Goal: Task Accomplishment & Management: Manage account settings

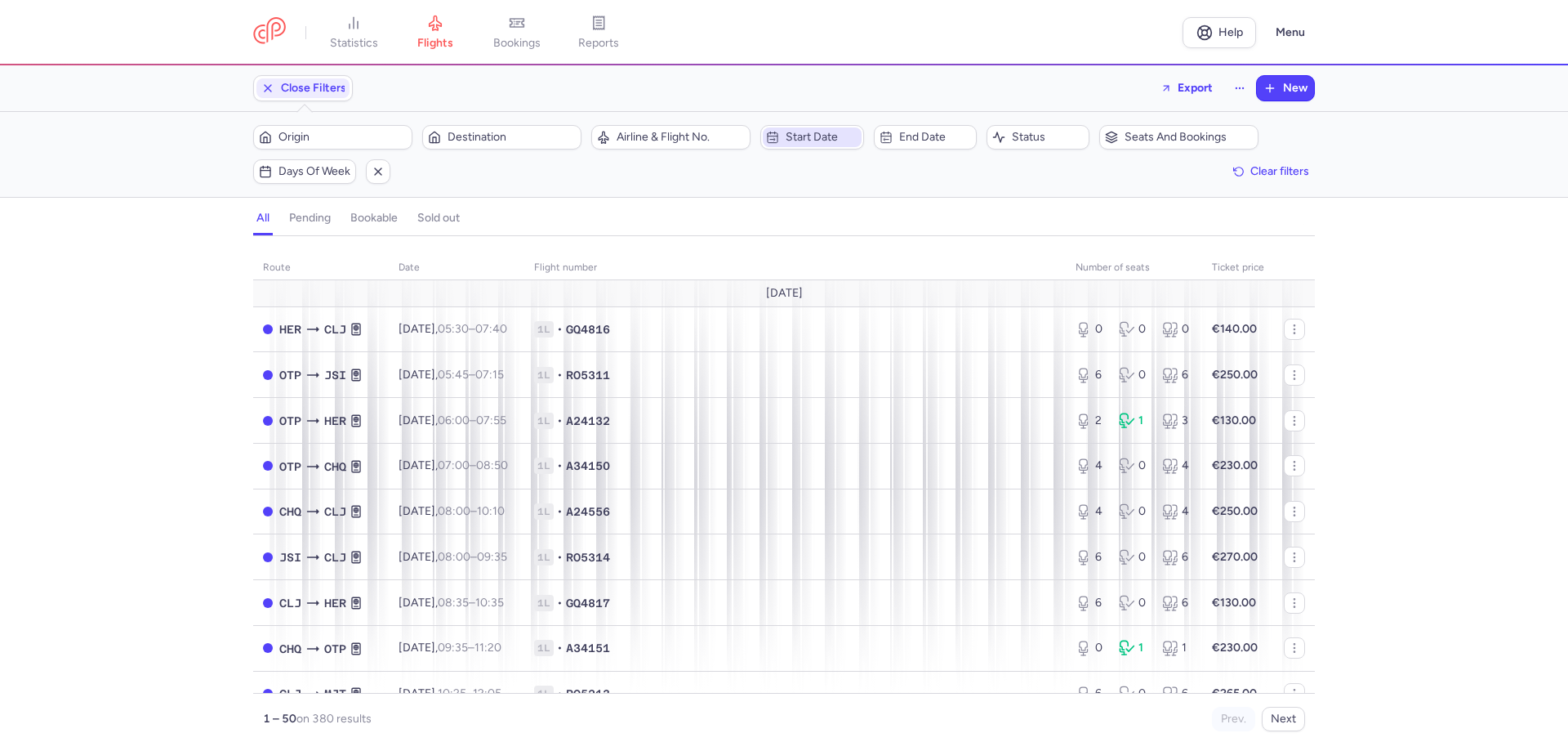
click at [823, 133] on span "Start date" at bounding box center [821, 137] width 71 height 13
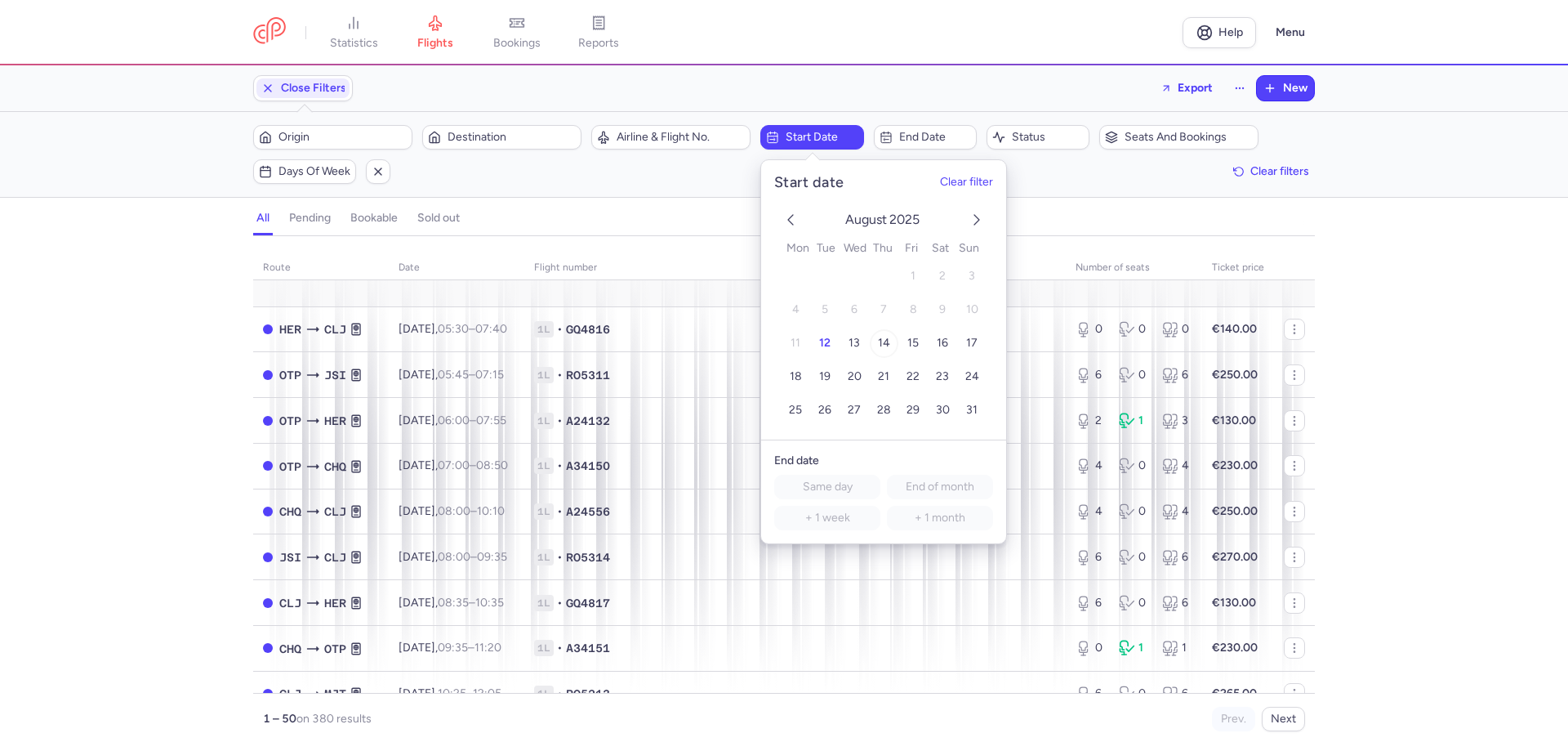
click at [887, 339] on span "14" at bounding box center [884, 343] width 12 height 14
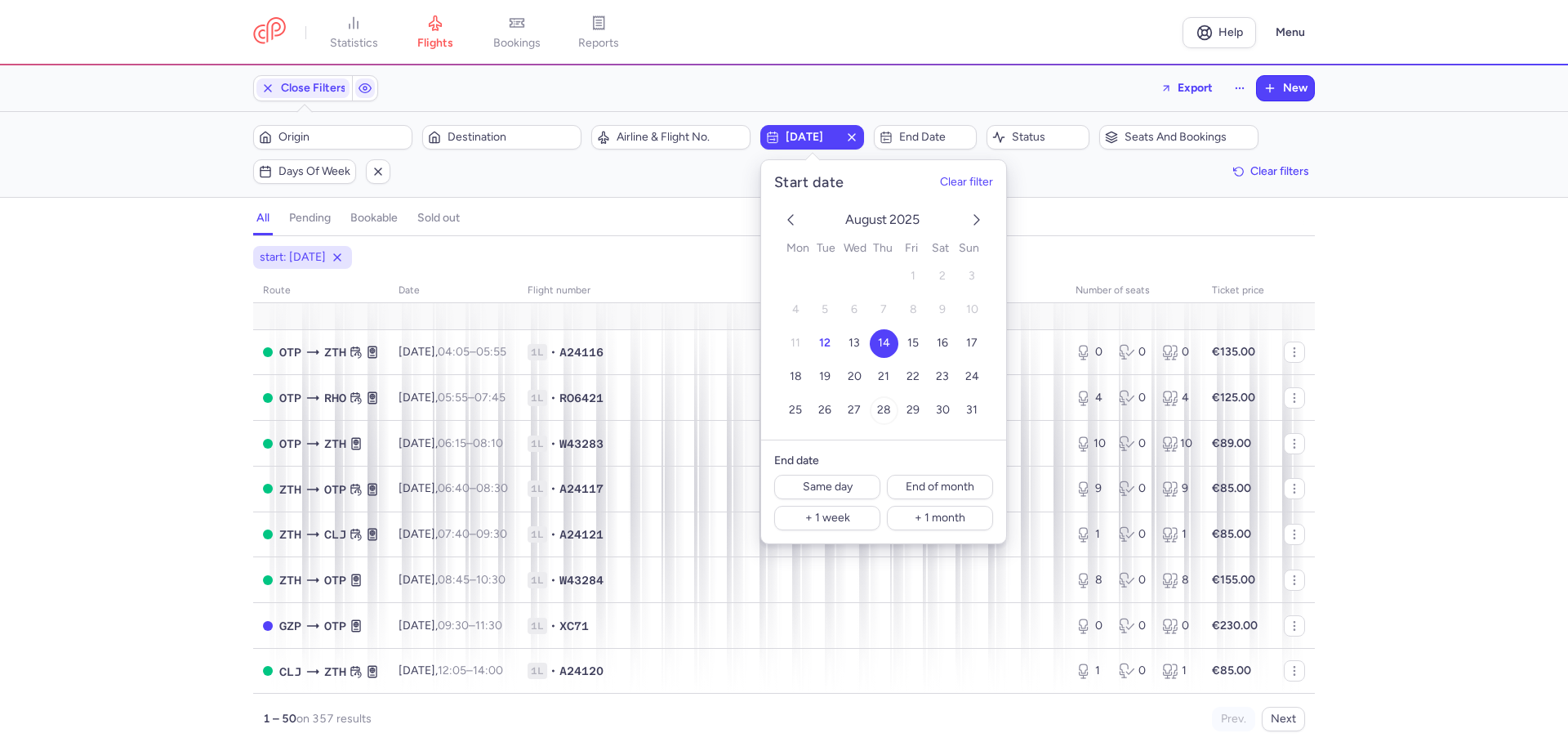
click at [884, 410] on span "28" at bounding box center [884, 410] width 14 height 14
click at [880, 338] on span "14" at bounding box center [884, 343] width 12 height 14
click at [902, 137] on span "End date" at bounding box center [935, 137] width 71 height 13
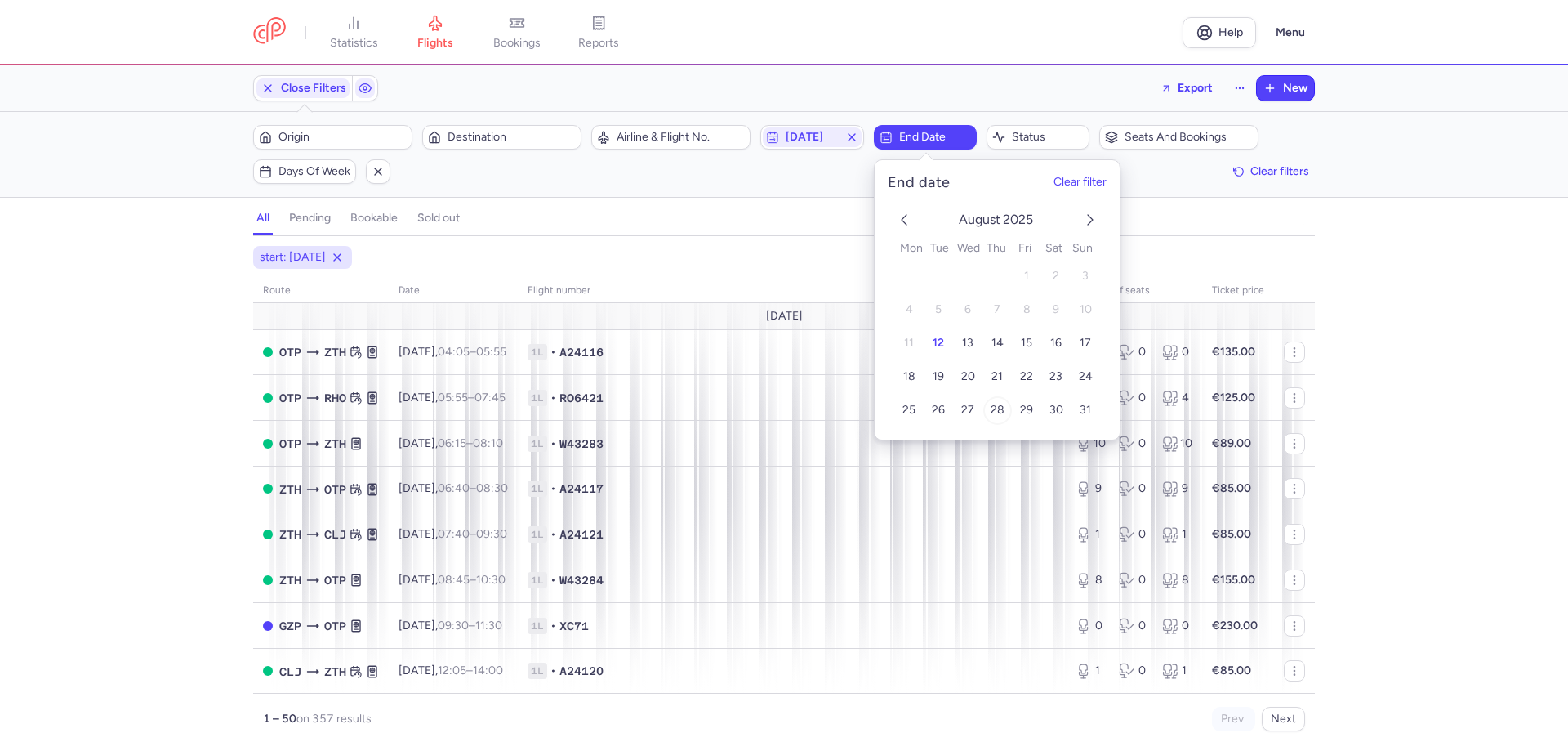
click at [1003, 411] on button "28" at bounding box center [997, 410] width 28 height 28
click at [722, 238] on div "start: [DATE] end: [DATE] route date Flight number number of seats Ticket price…" at bounding box center [784, 493] width 1568 height 515
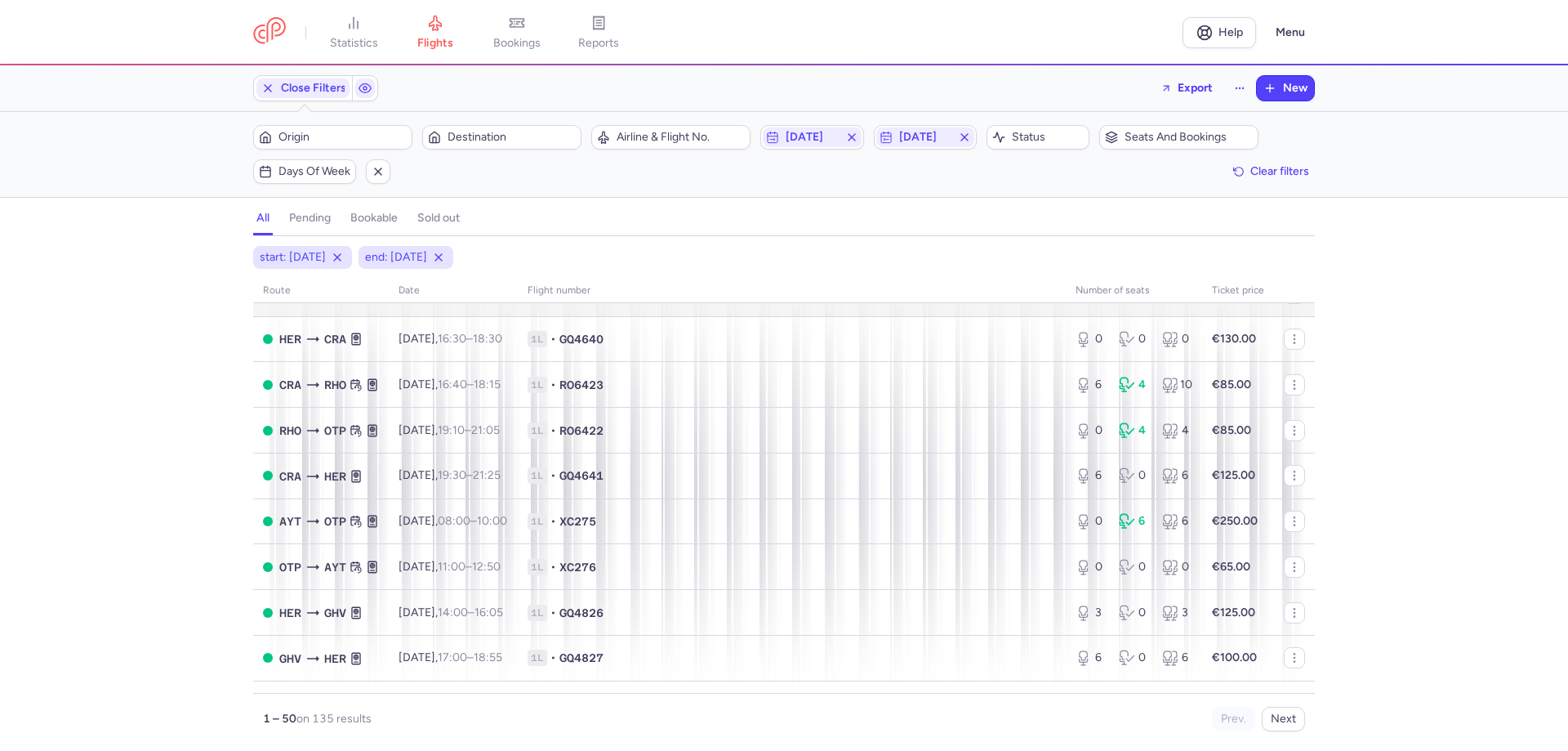
scroll to position [572, 0]
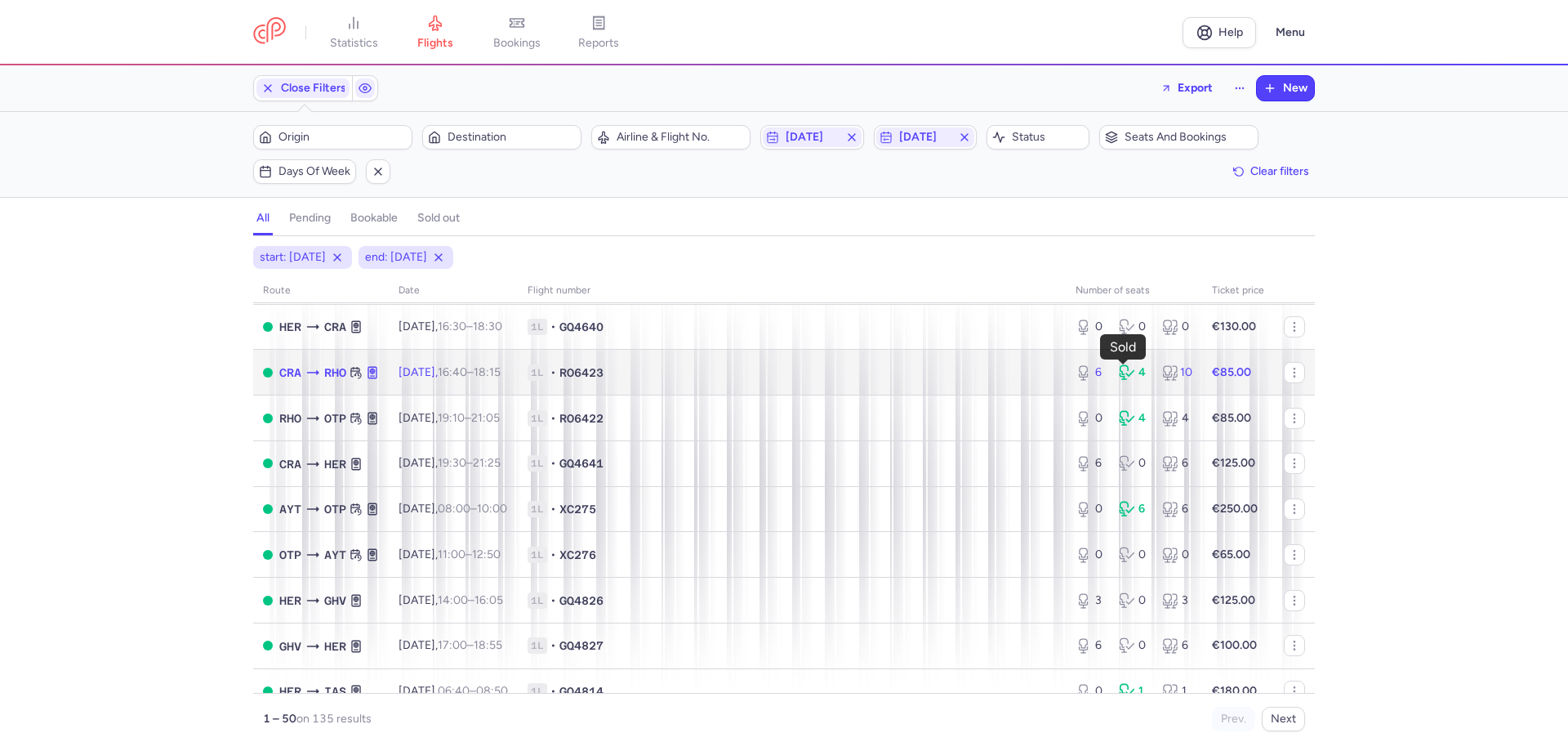
click at [1123, 374] on icon at bounding box center [1127, 373] width 17 height 17
select select "days"
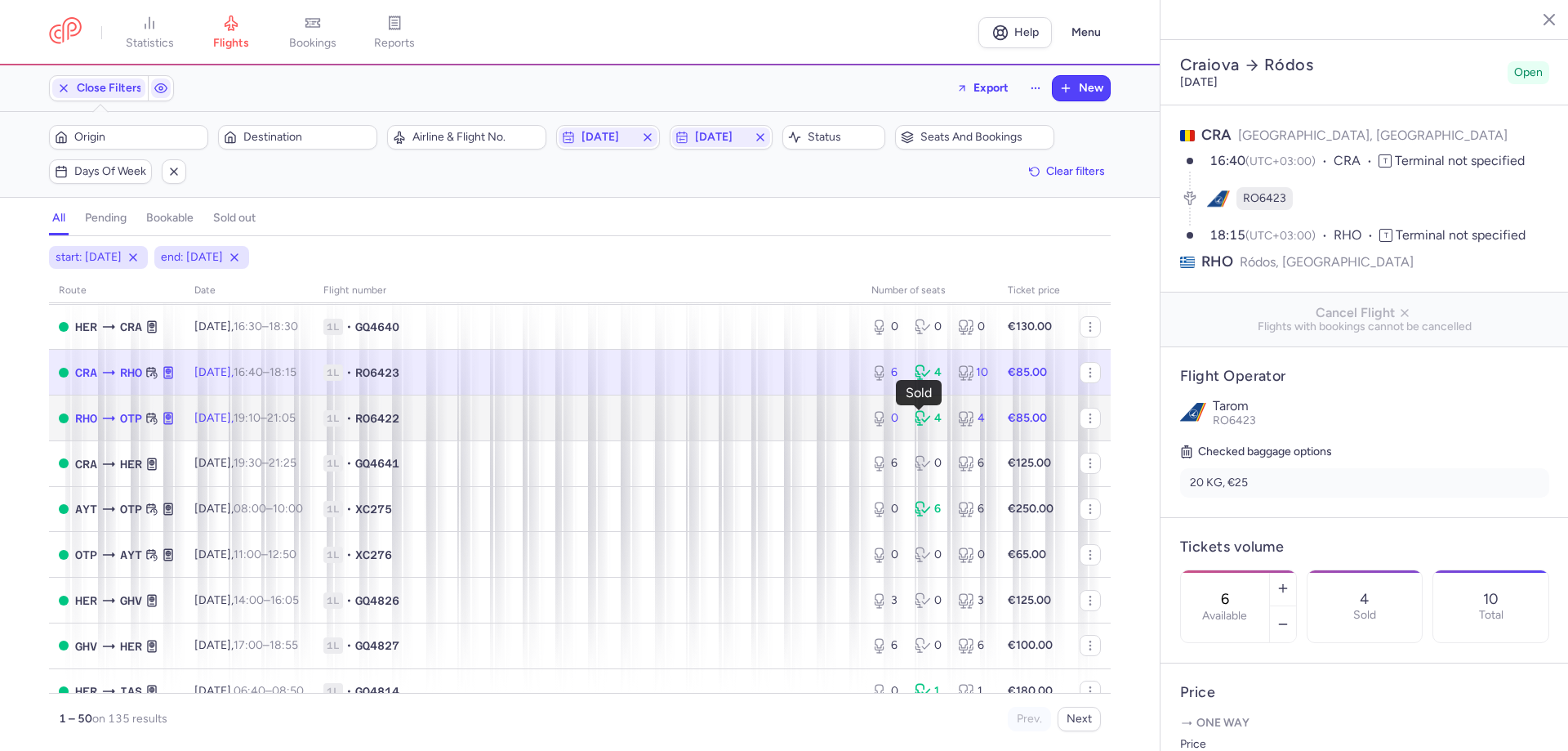
click at [924, 417] on div "4" at bounding box center [929, 418] width 30 height 17
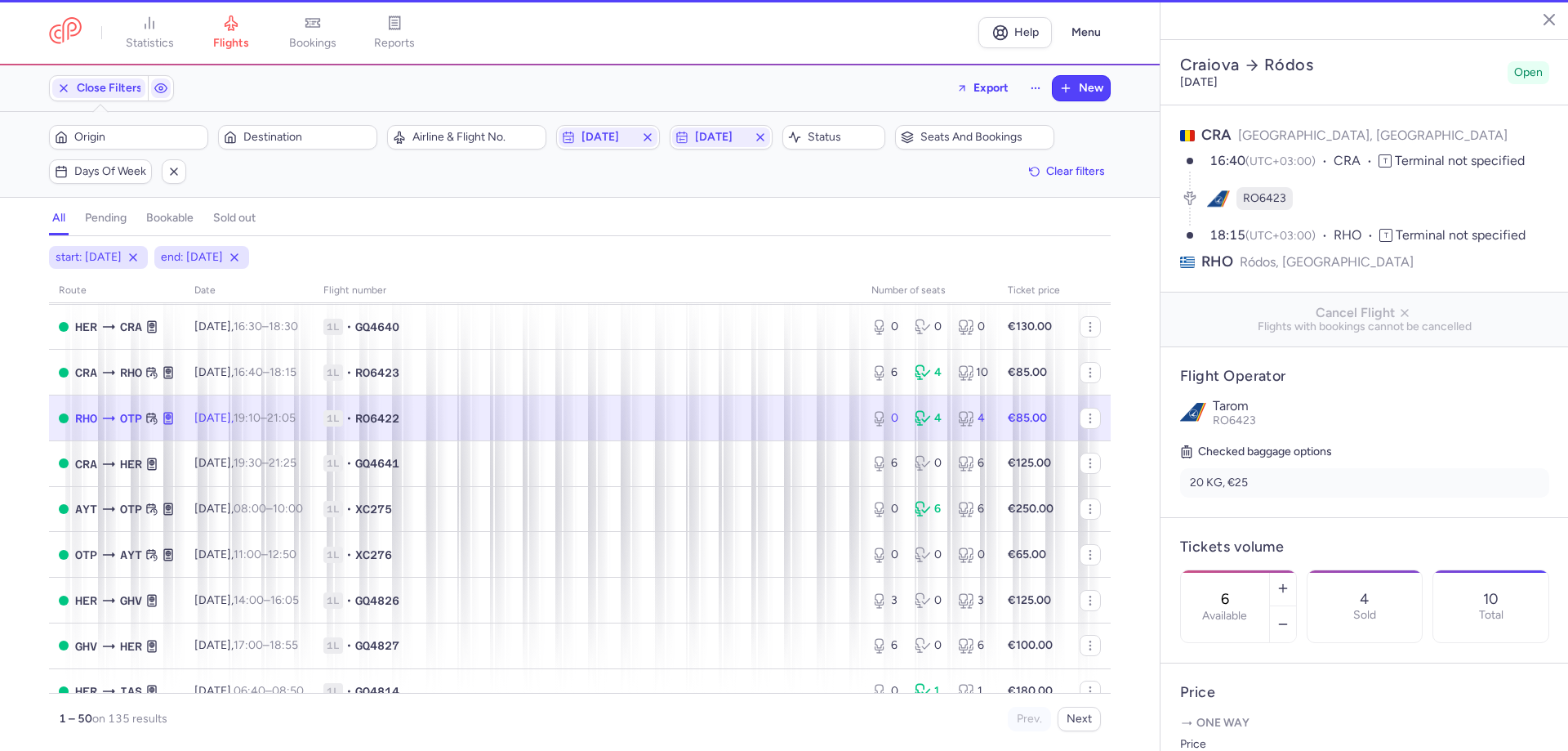
type input "0"
type input "8"
select select "hours"
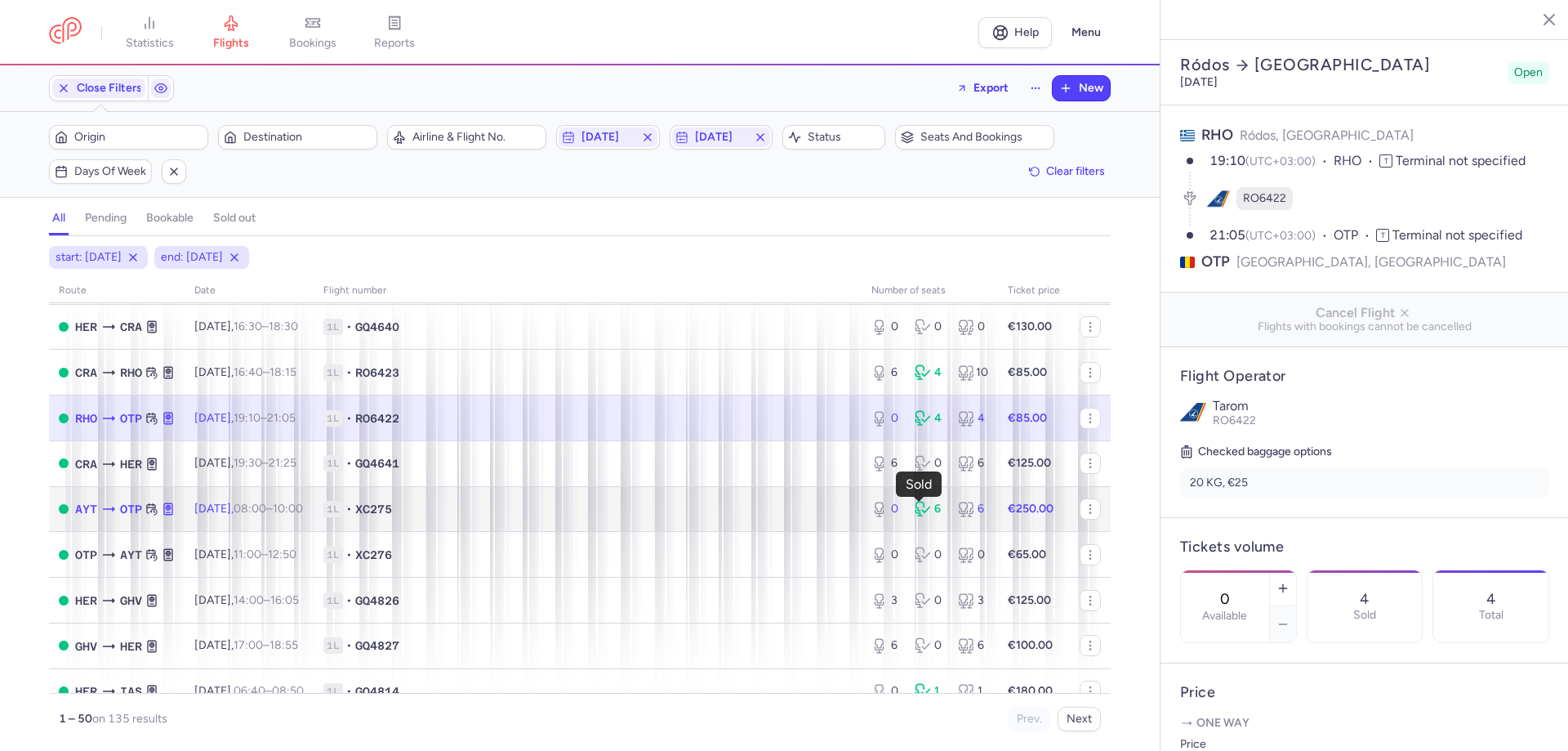
click at [929, 511] on div "6" at bounding box center [929, 509] width 30 height 17
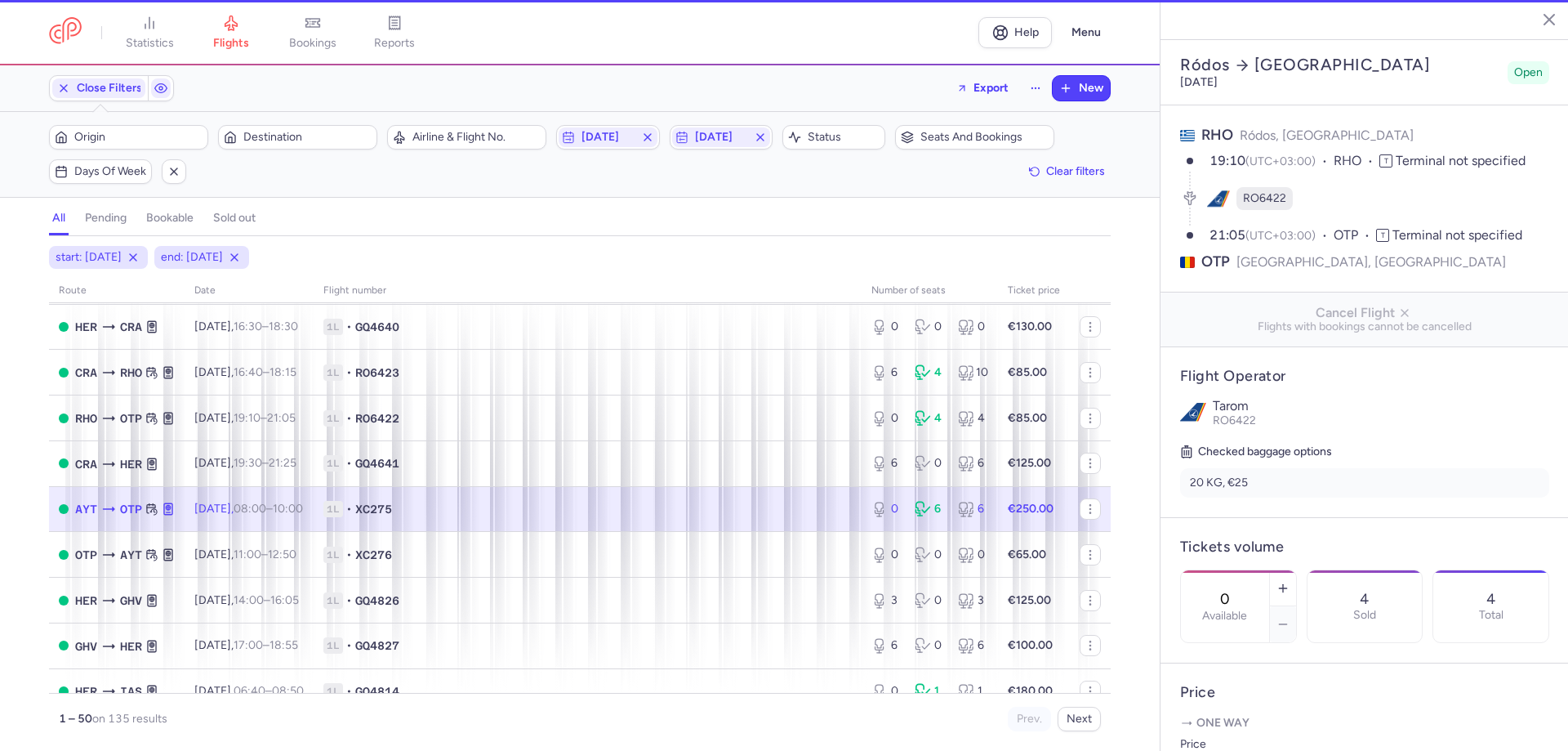
type input "1"
select select "days"
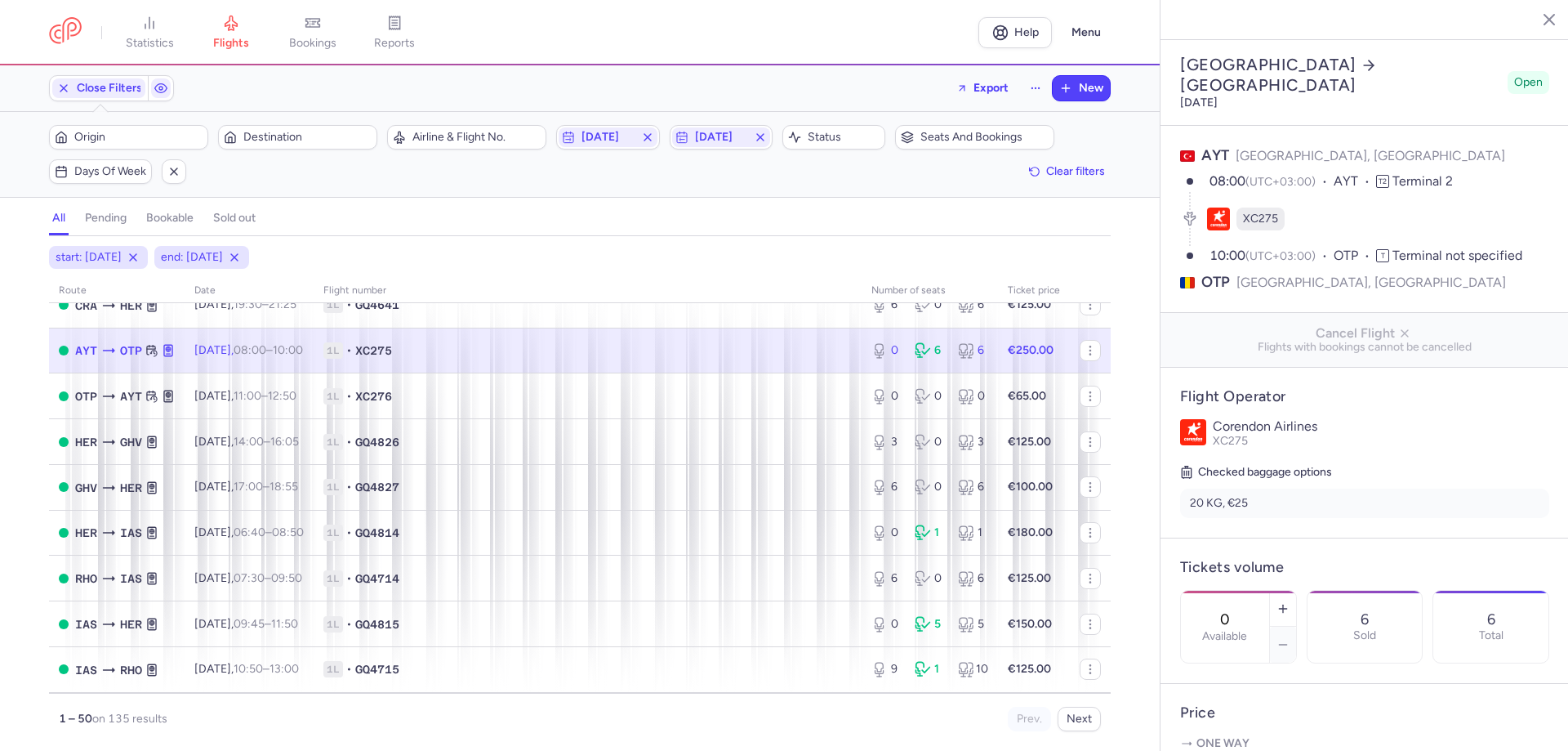
scroll to position [735, 0]
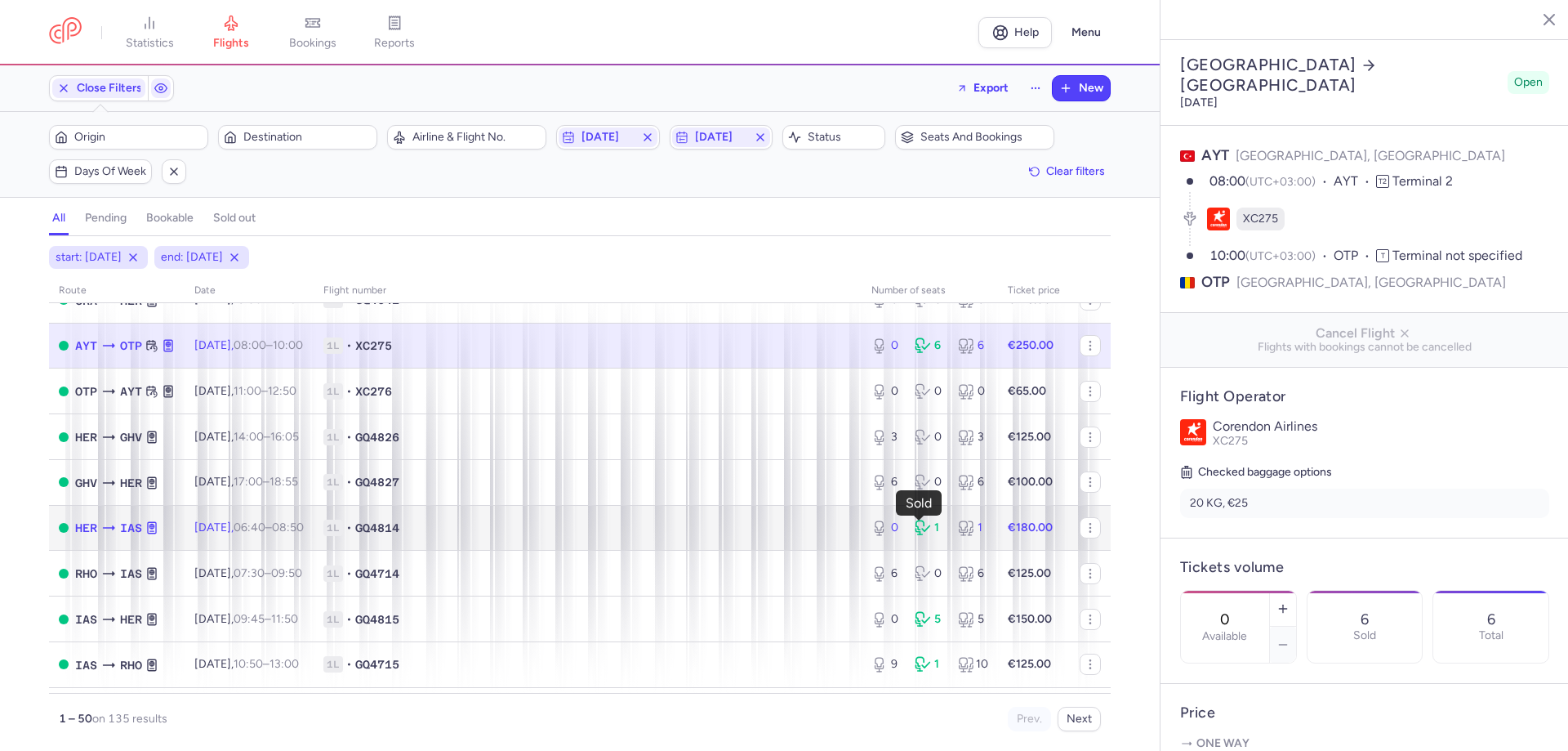
click at [929, 525] on div "1" at bounding box center [929, 528] width 30 height 17
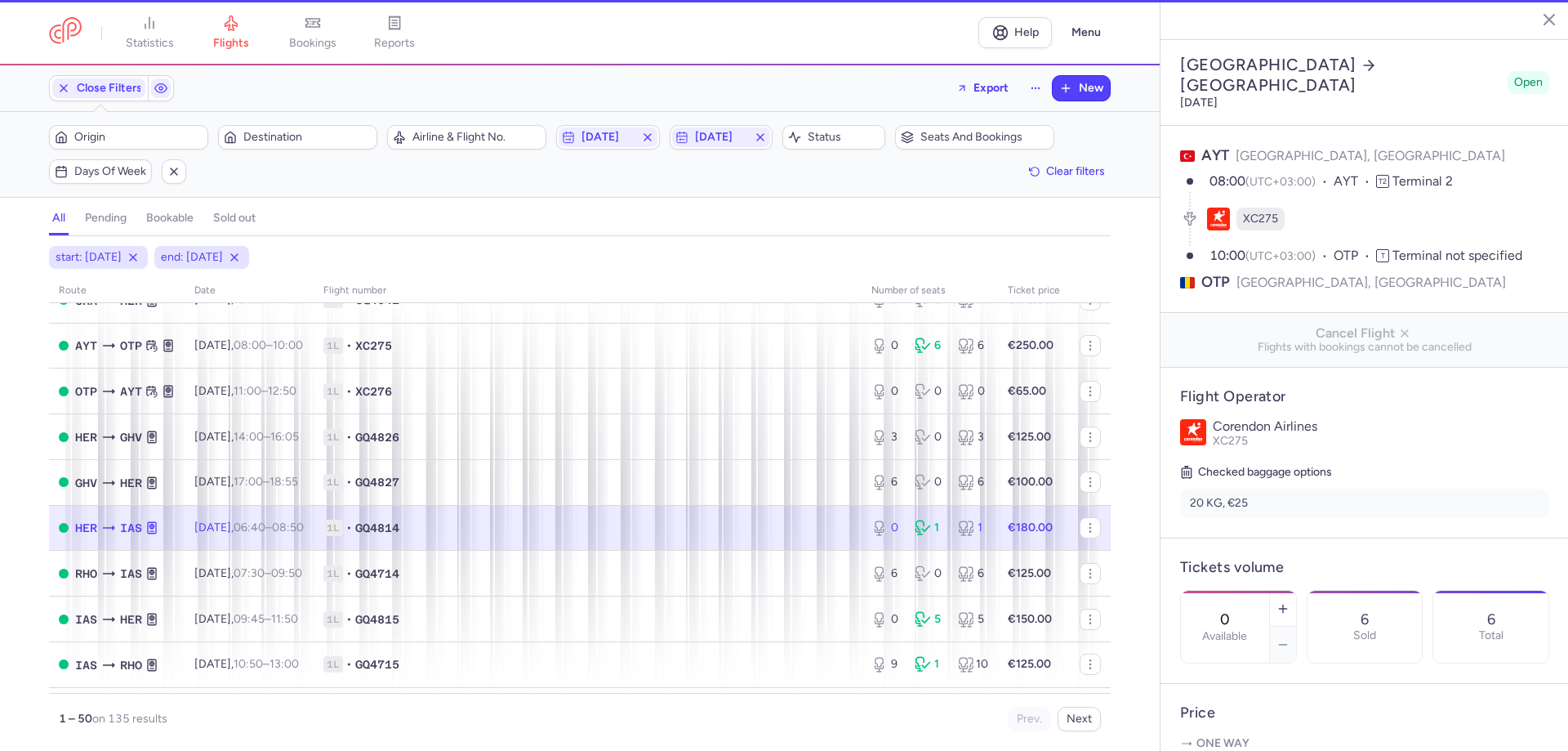
type input "12"
select select "hours"
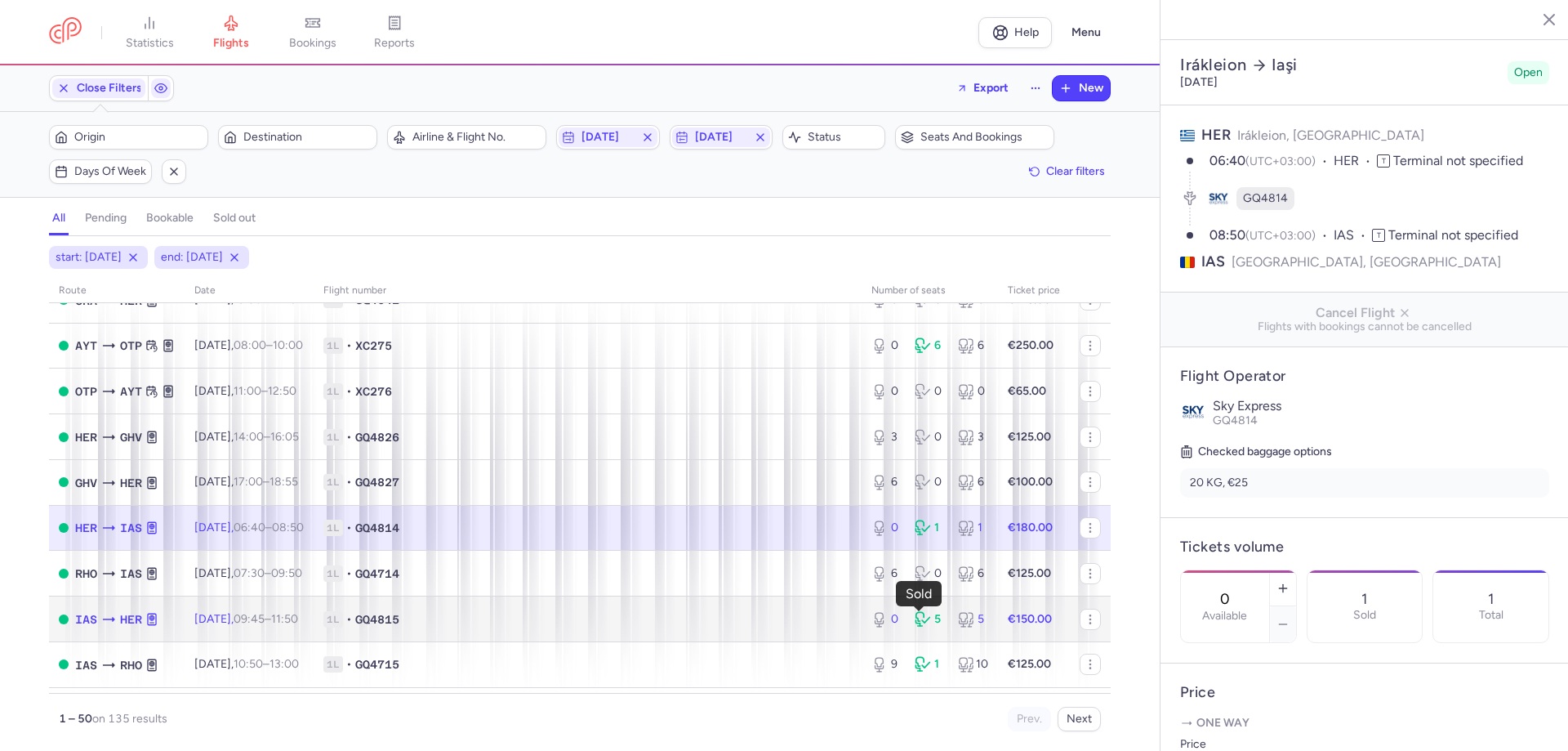
click at [928, 615] on div "5" at bounding box center [929, 620] width 30 height 17
type input "11"
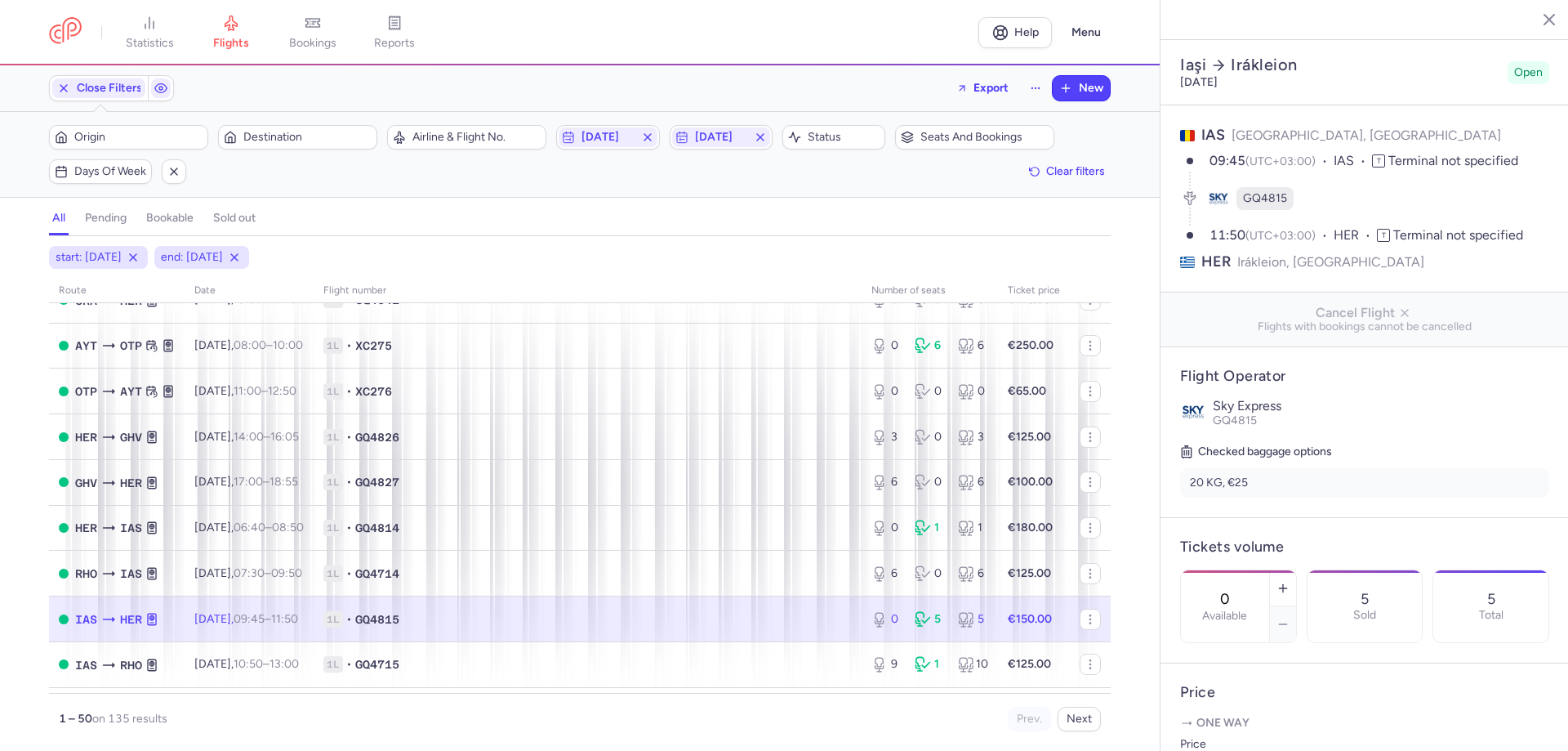
scroll to position [817, 0]
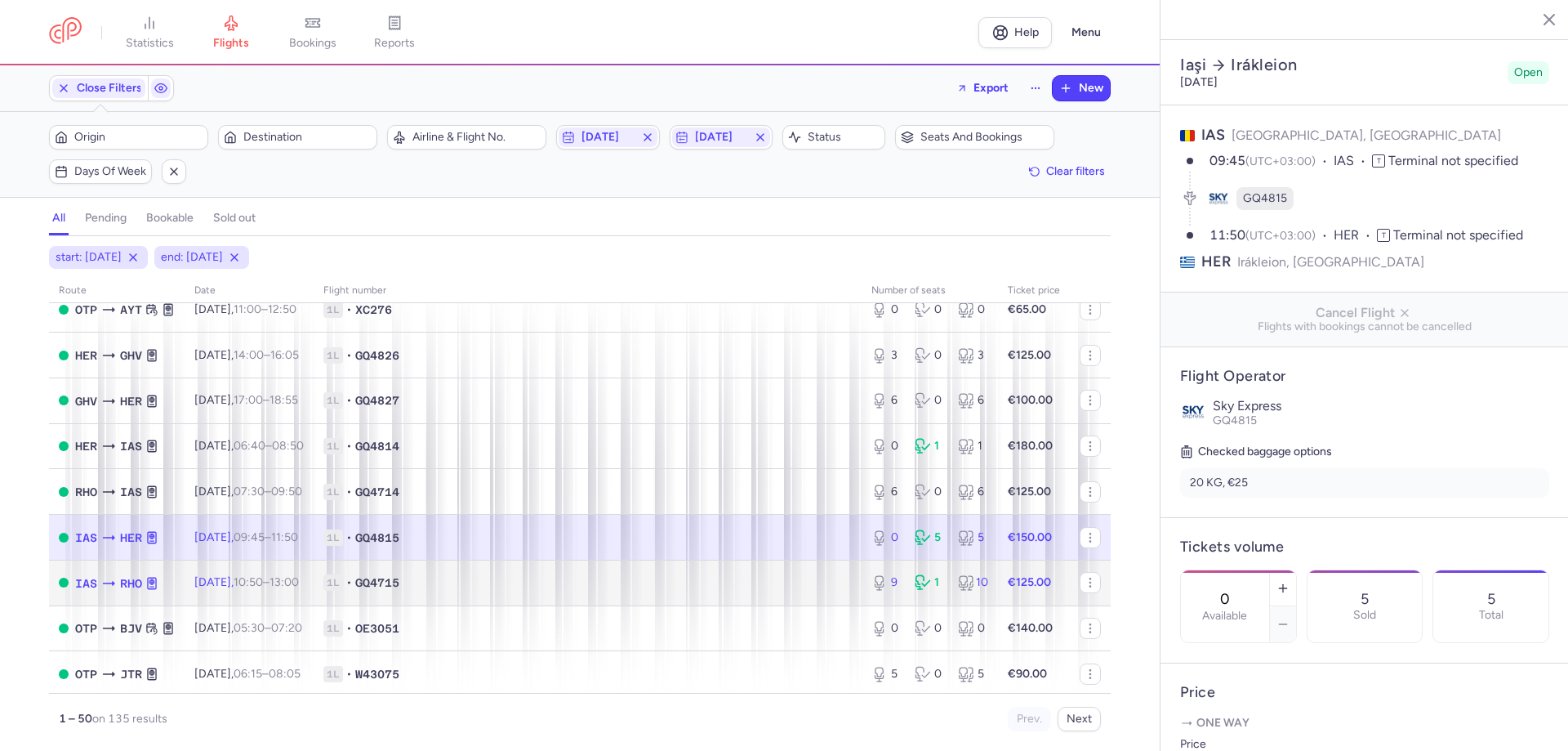
click at [922, 577] on icon at bounding box center [925, 583] width 20 height 17
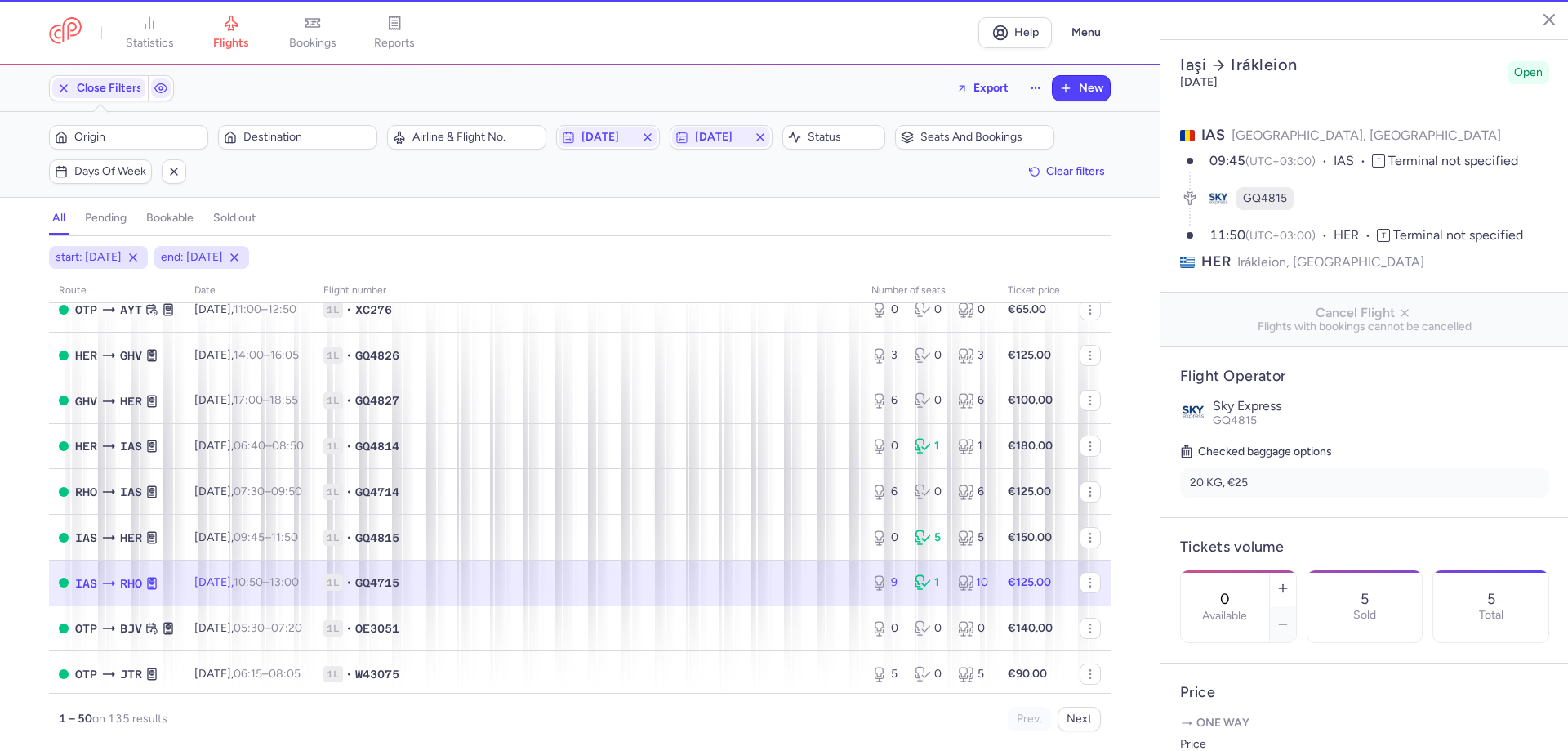
type input "9"
type input "42"
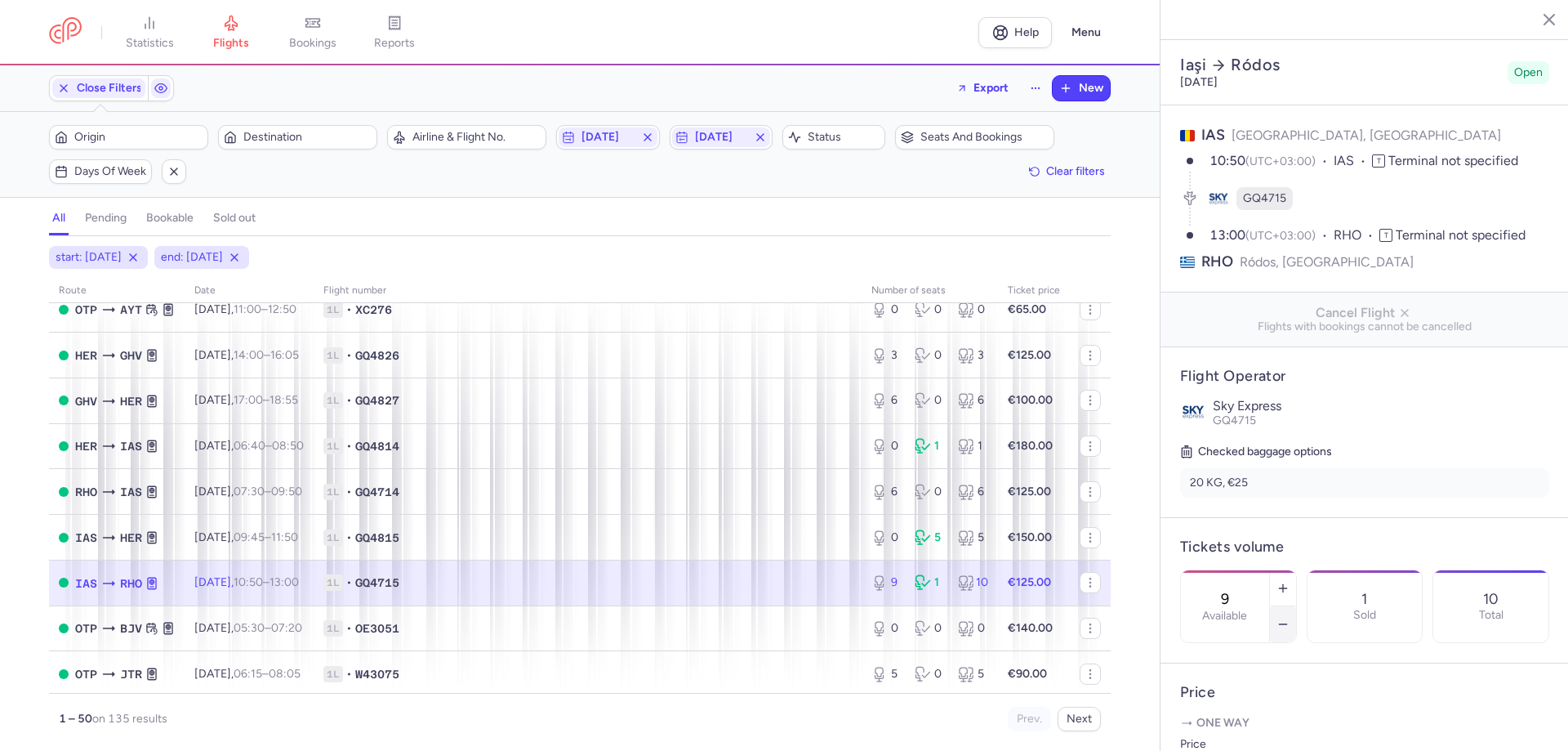
click at [1289, 618] on icon "button" at bounding box center [1283, 625] width 13 height 13
click at [1257, 718] on span "Save changes" at bounding box center [1234, 719] width 81 height 15
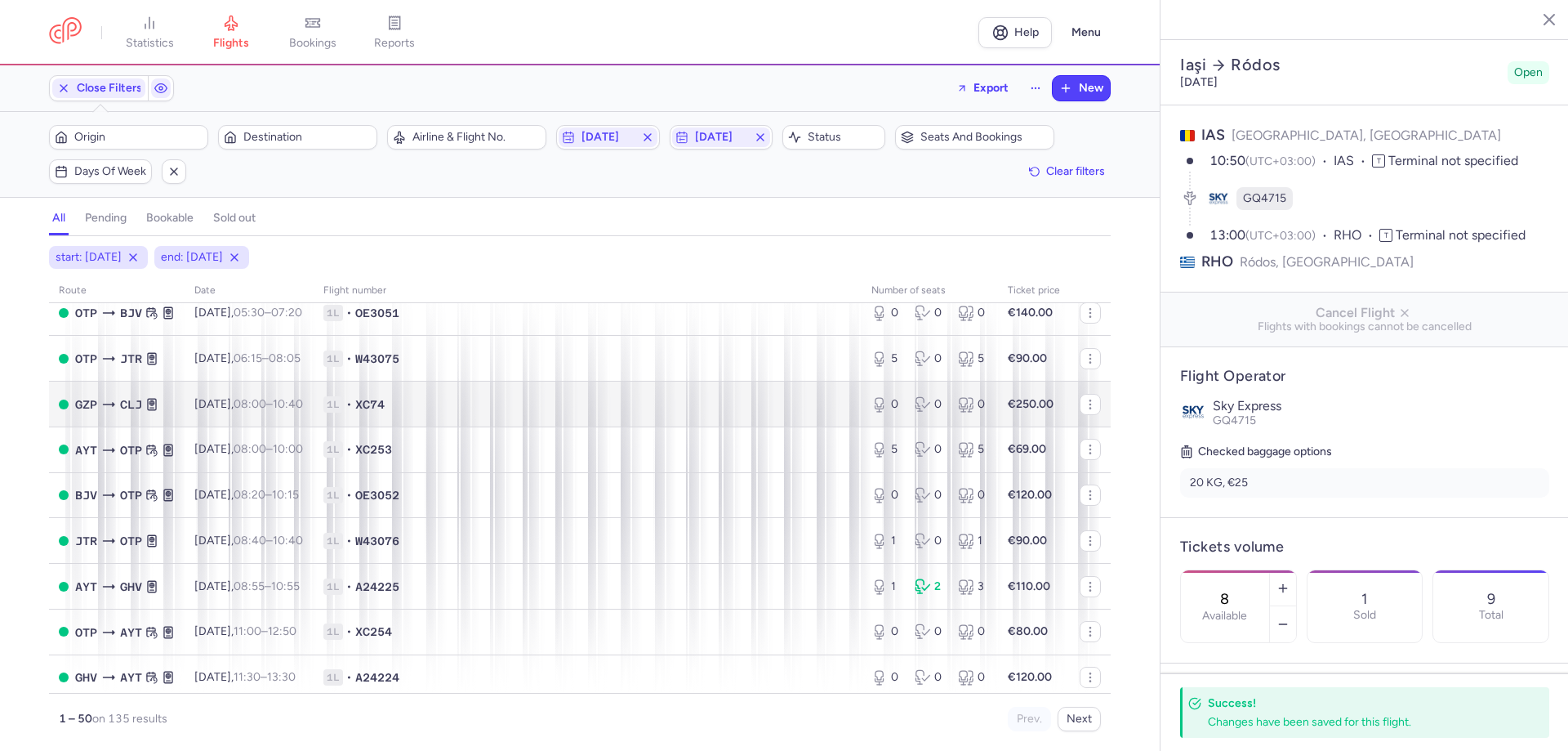
scroll to position [1144, 0]
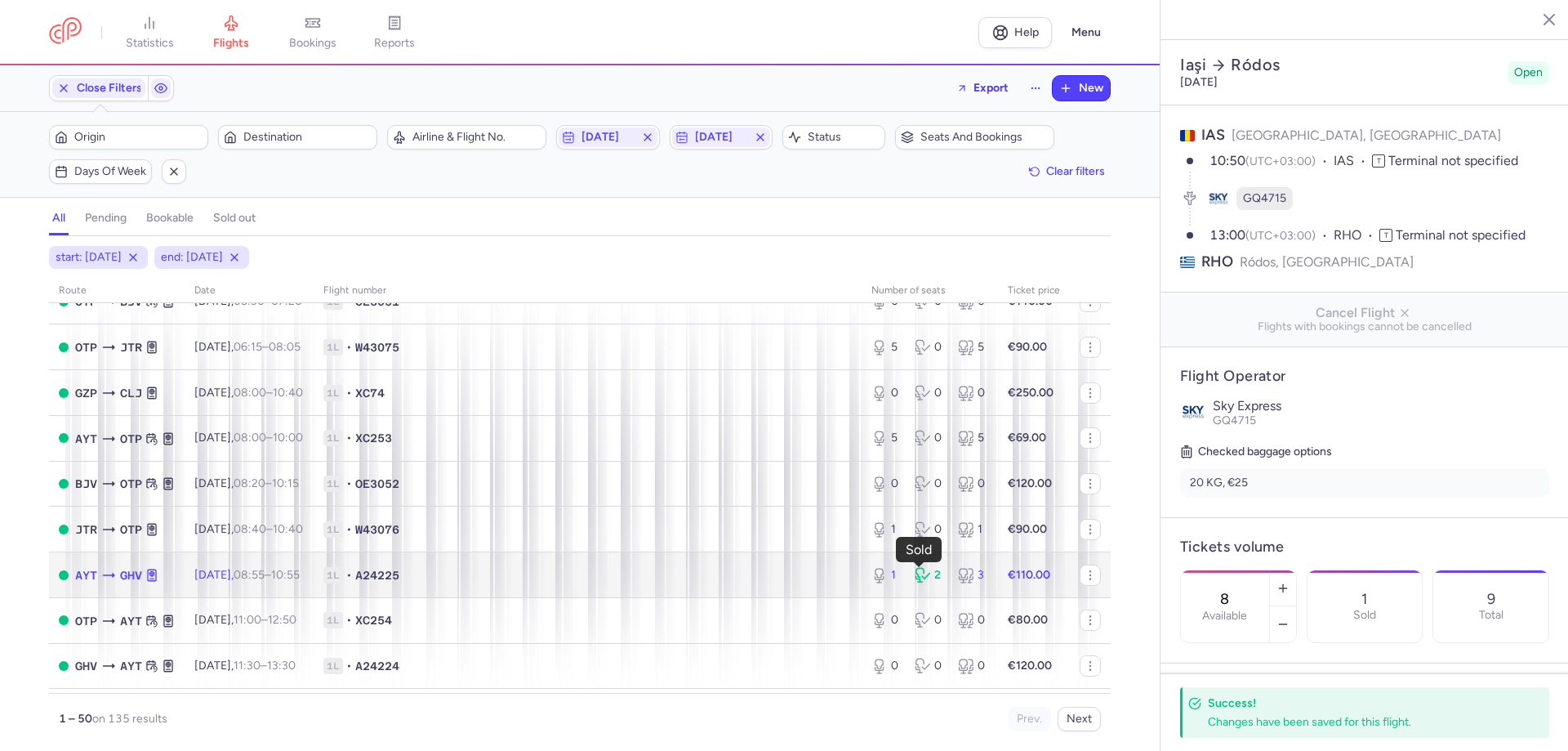
click at [919, 576] on icon at bounding box center [923, 576] width 17 height 17
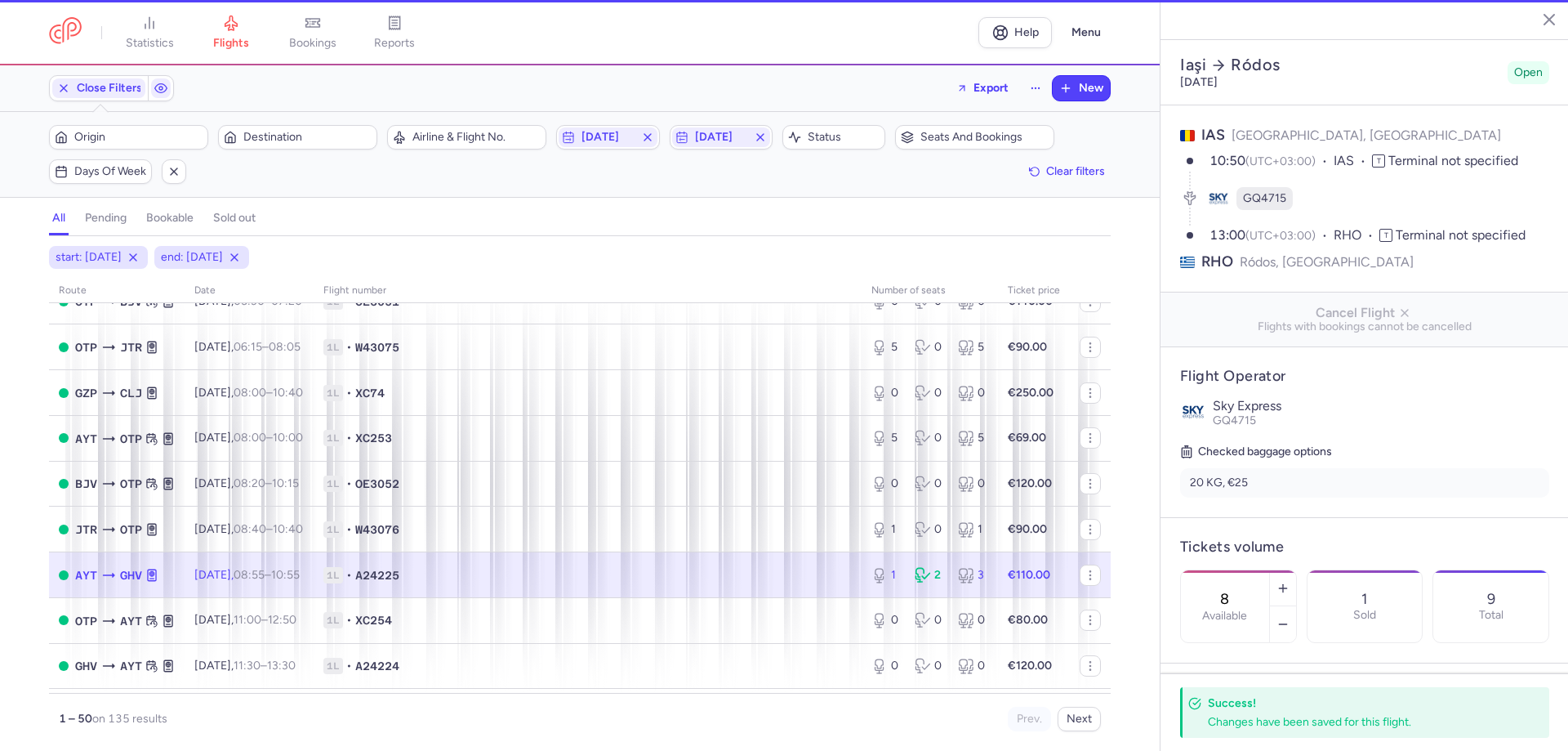
type input "1"
type input "60"
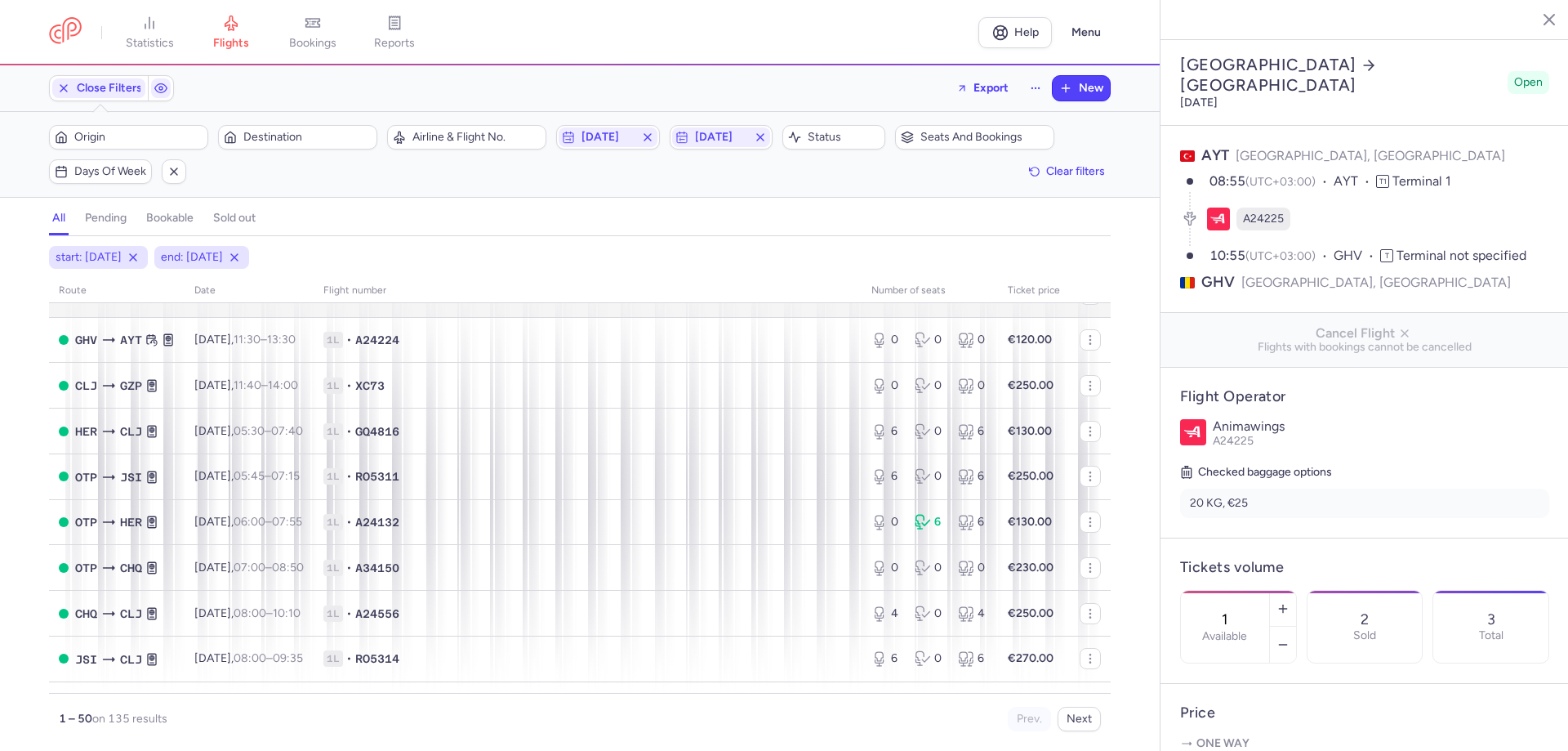
scroll to position [1470, 0]
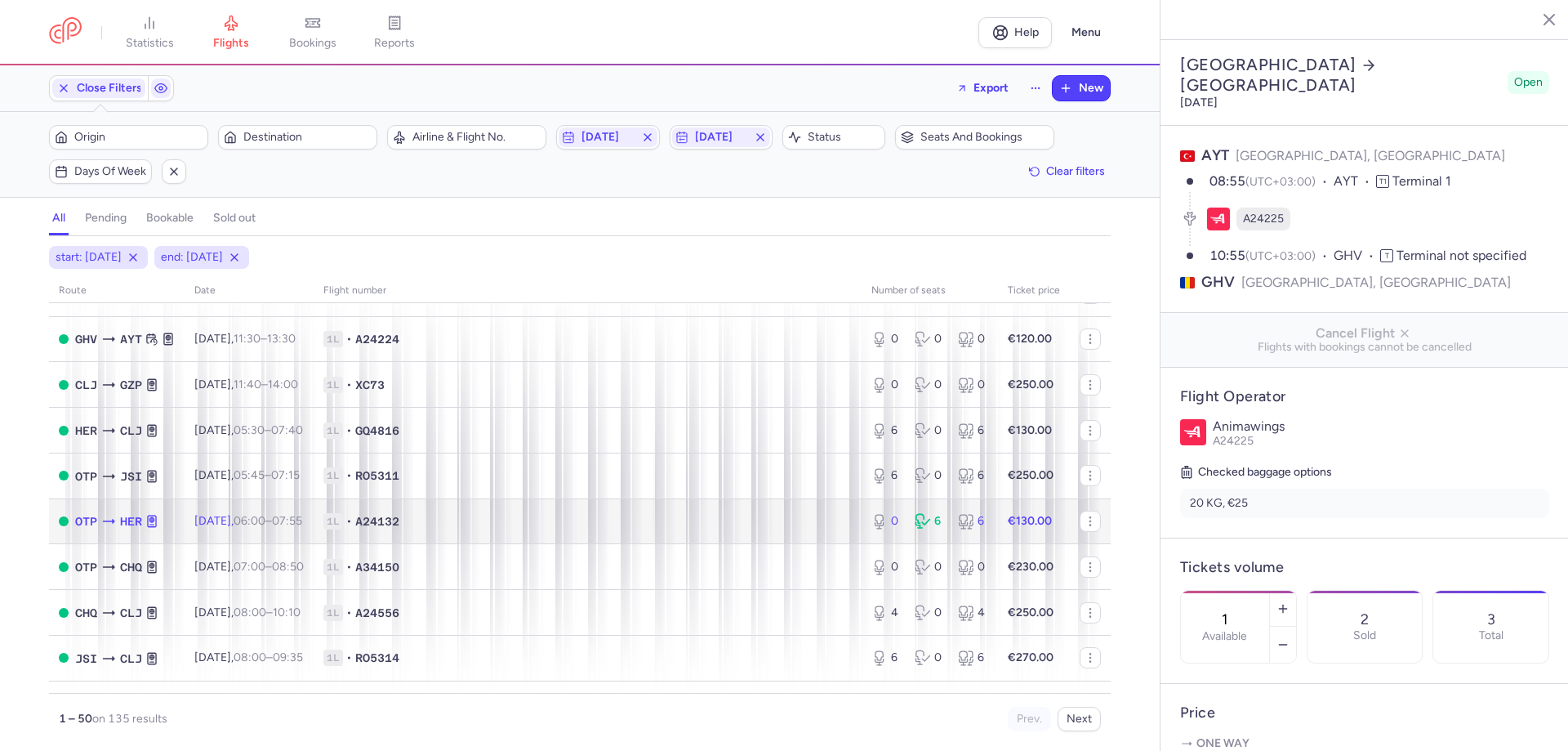
click at [922, 531] on div "0 6 6" at bounding box center [929, 521] width 130 height 29
type input "0"
type input "2"
select select "days"
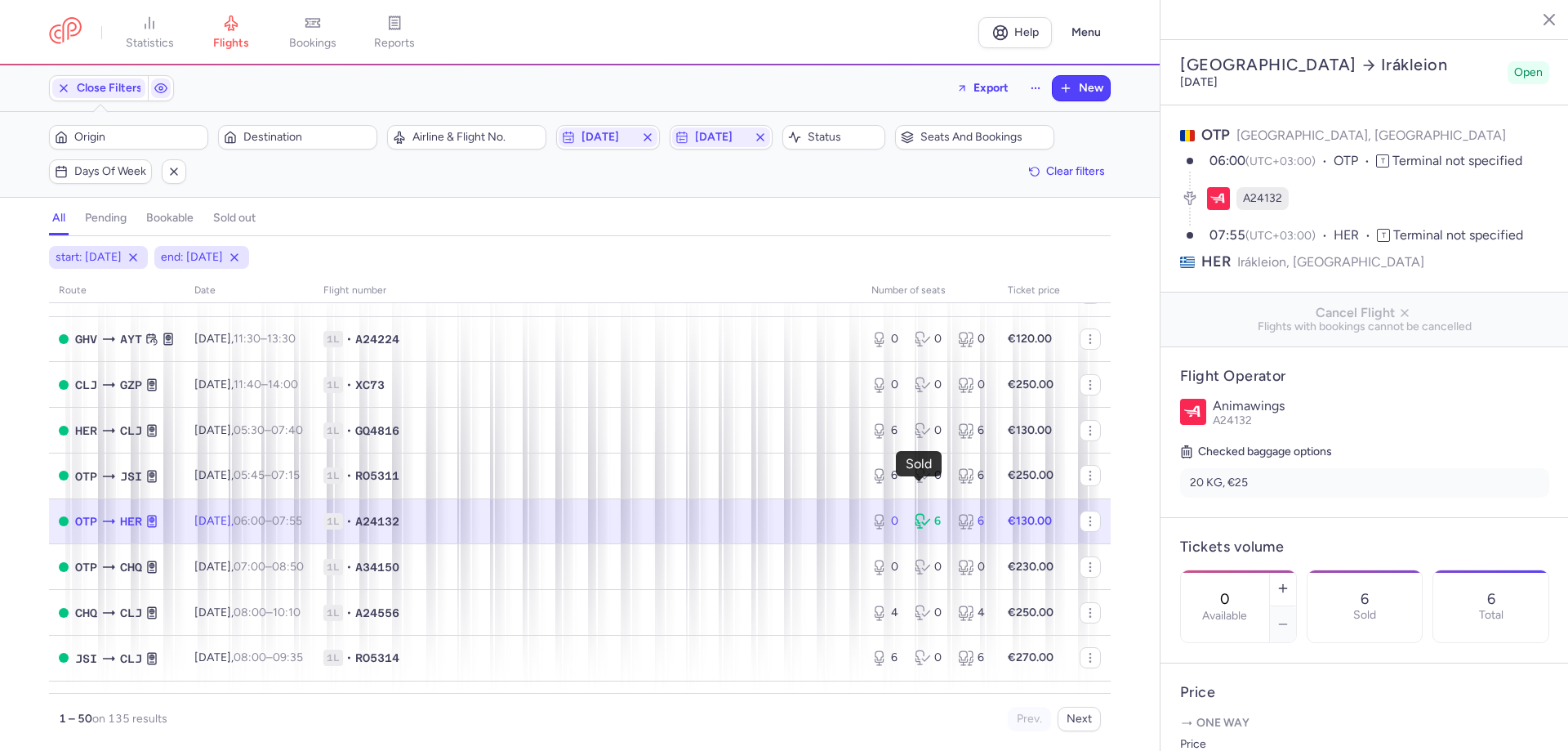
scroll to position [1634, 0]
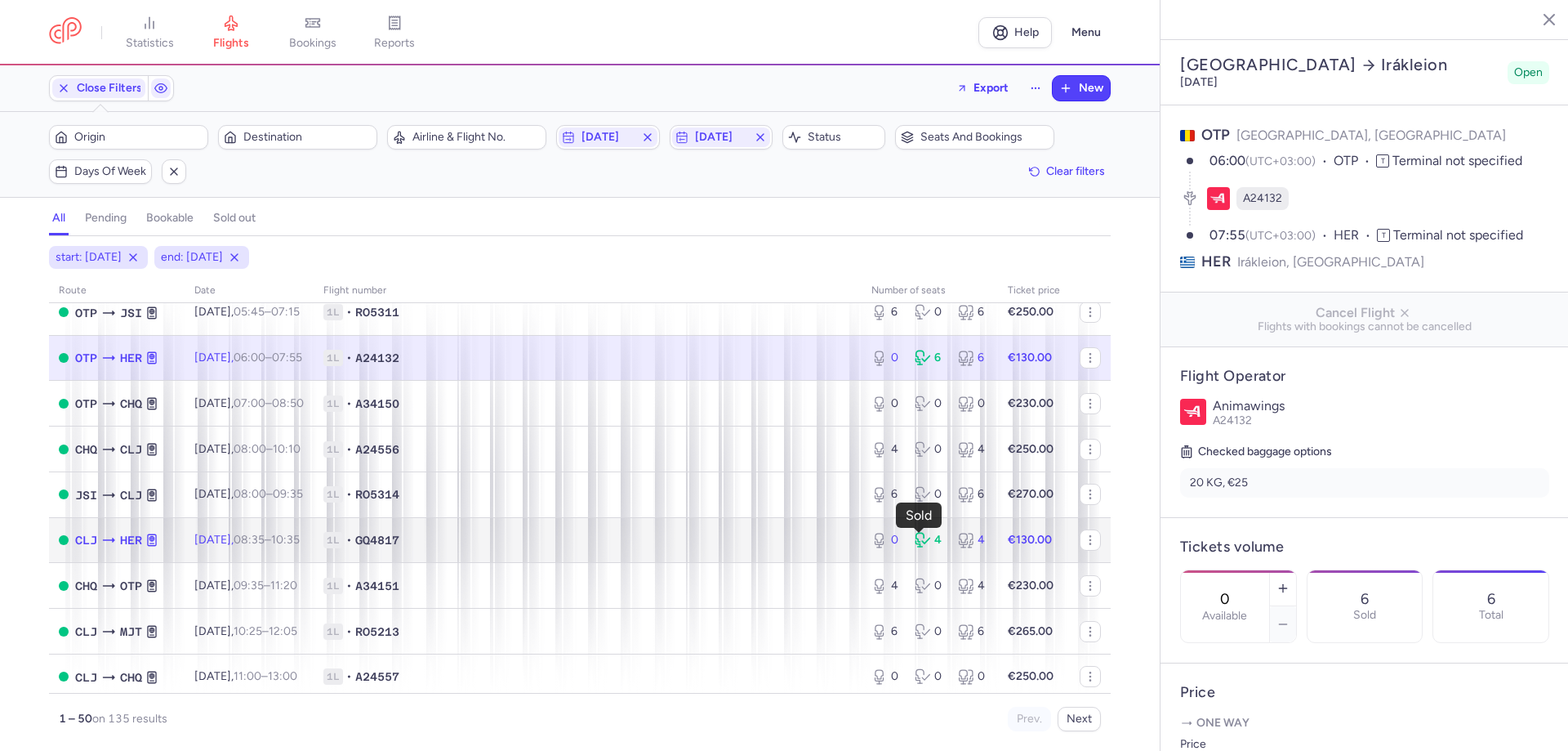
click at [920, 540] on icon at bounding box center [925, 541] width 20 height 17
type input "14"
select select "hours"
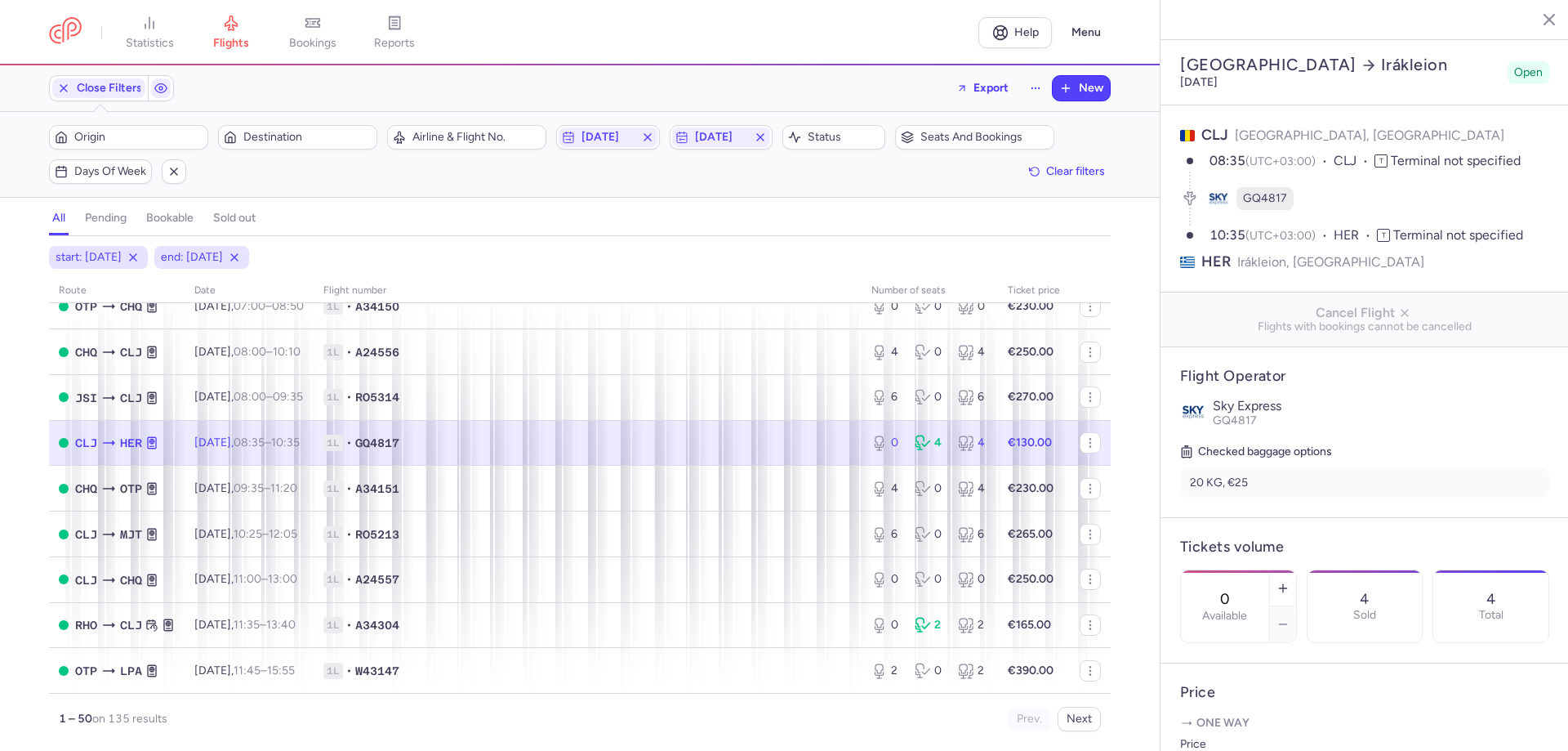
scroll to position [1879, 0]
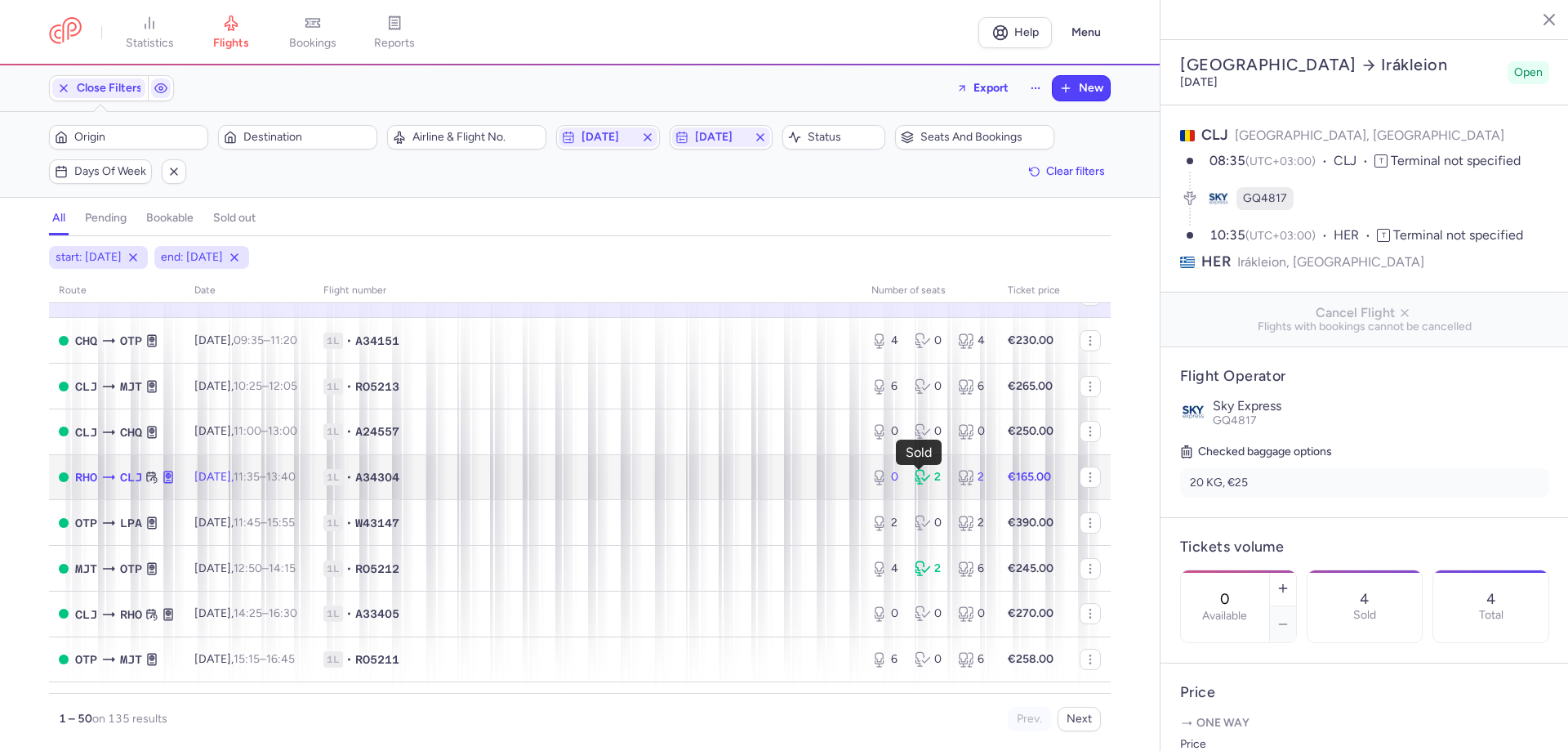
click at [921, 477] on icon at bounding box center [925, 477] width 20 height 17
type input "2"
select select "days"
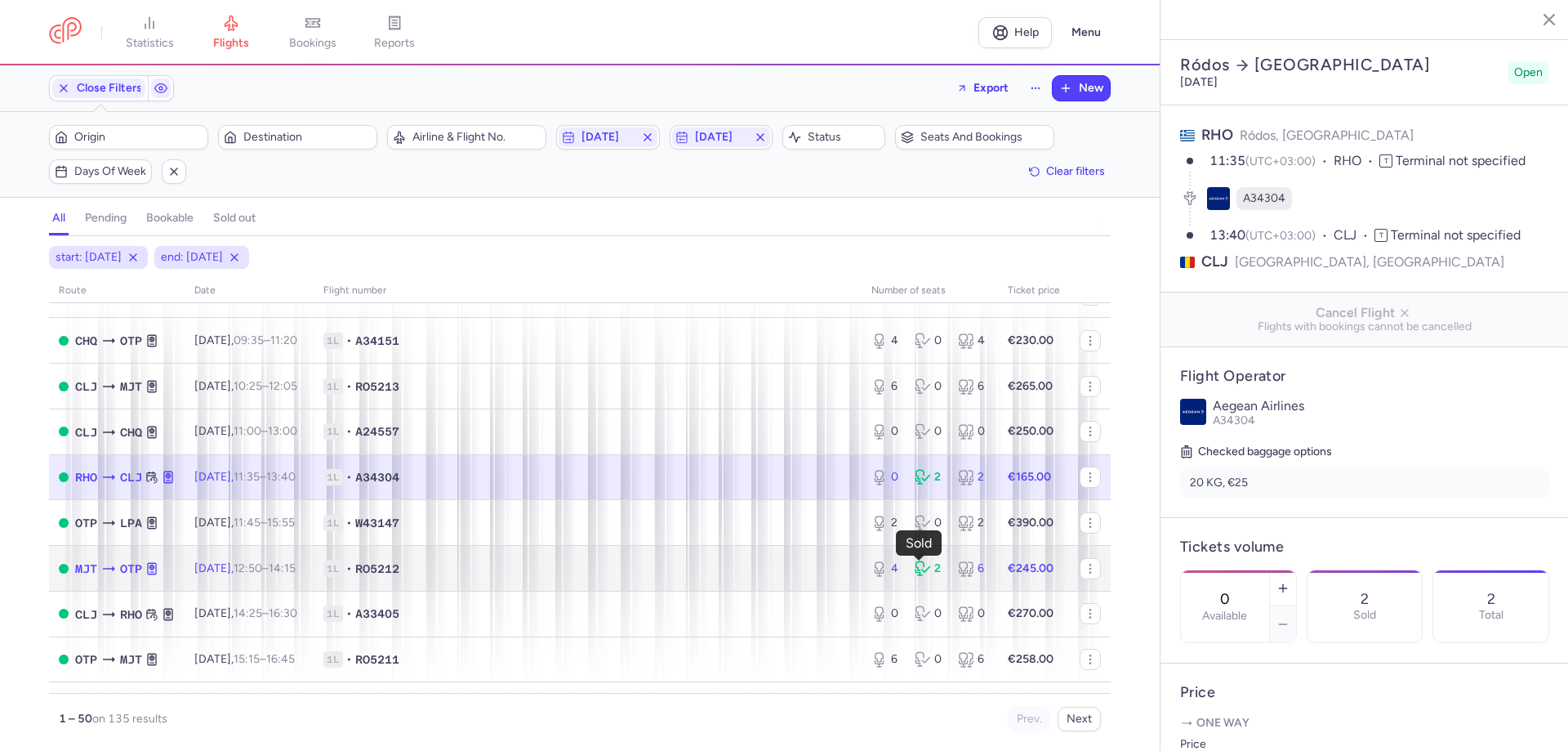
click at [923, 566] on div "2" at bounding box center [929, 569] width 30 height 17
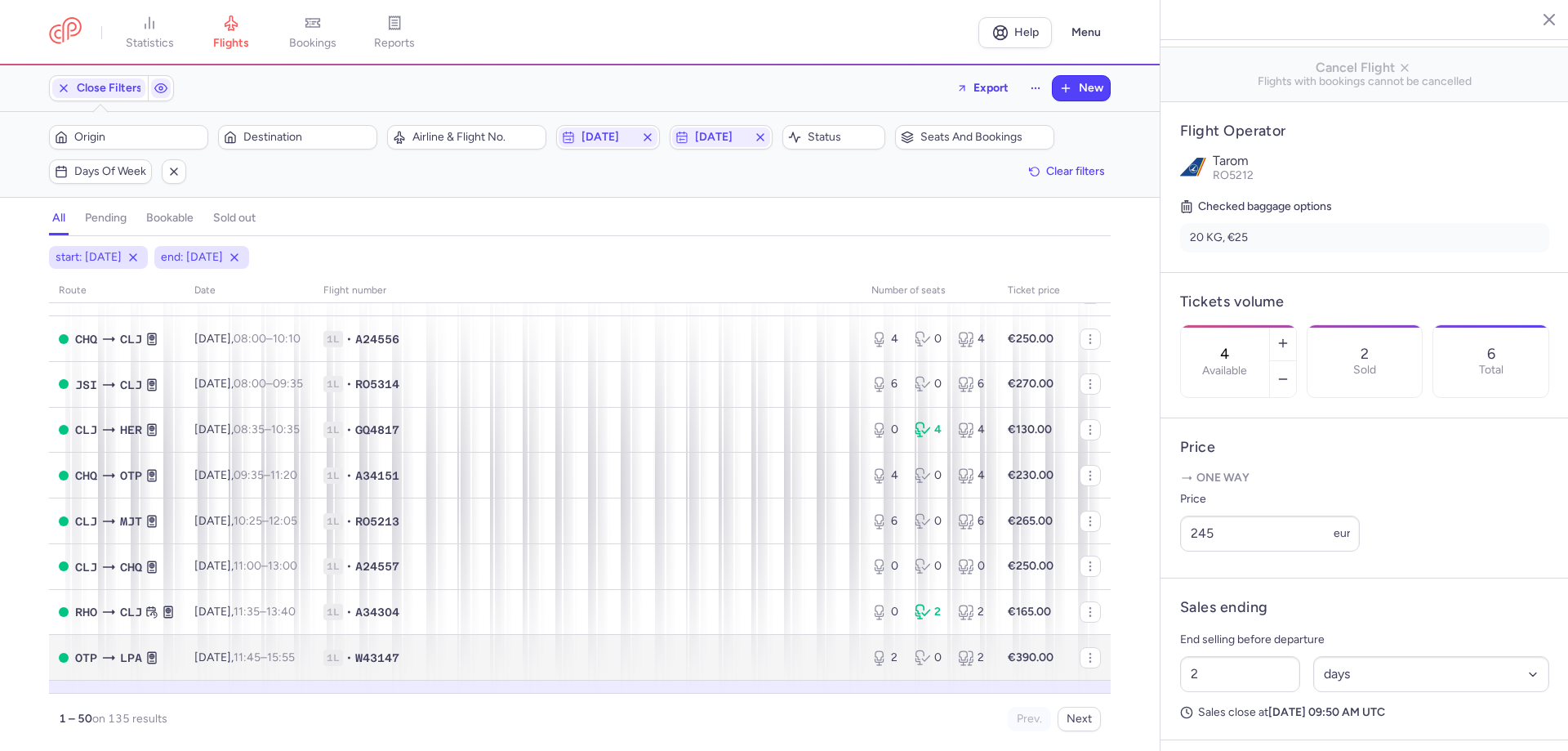
scroll to position [1914, 0]
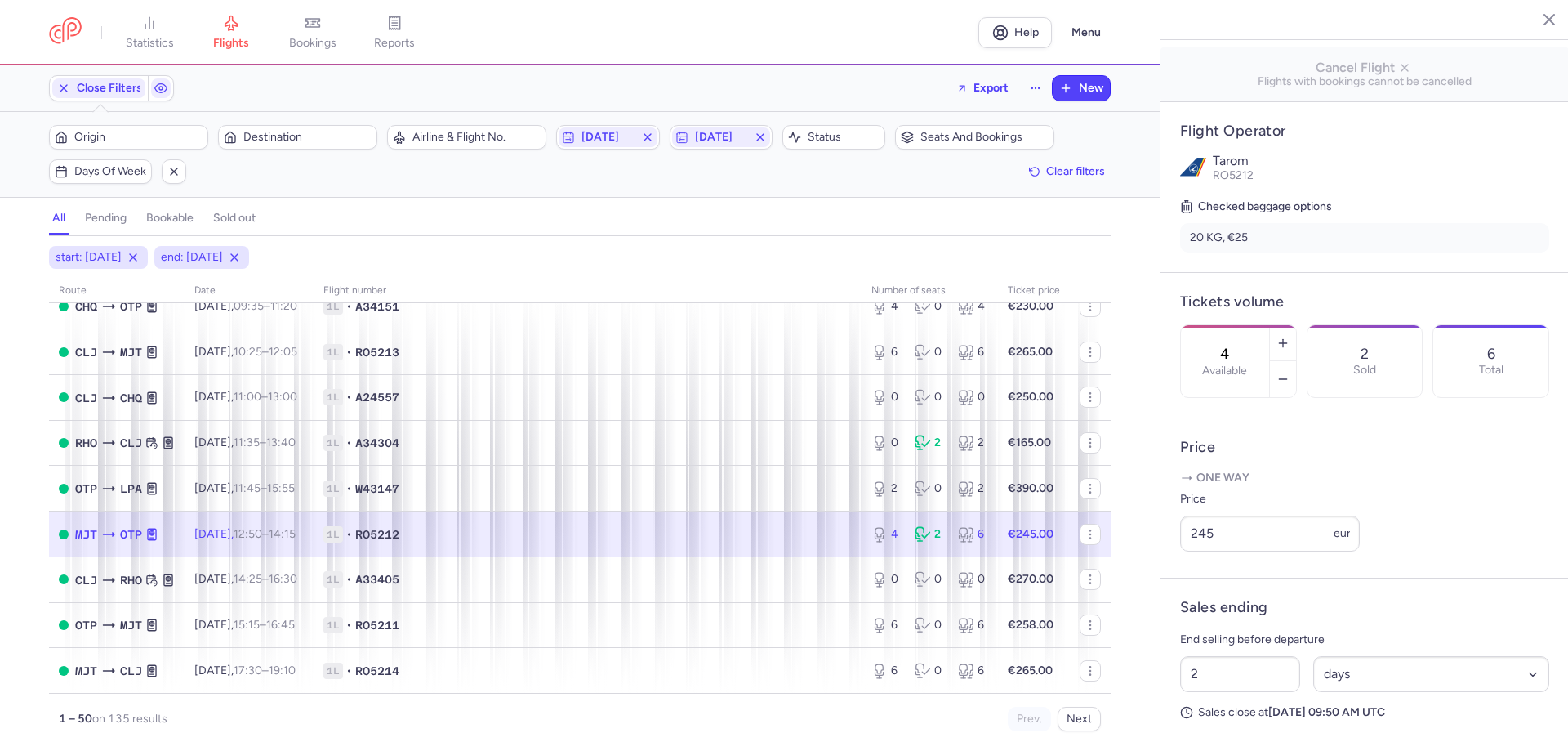
click at [920, 537] on icon at bounding box center [923, 535] width 17 height 17
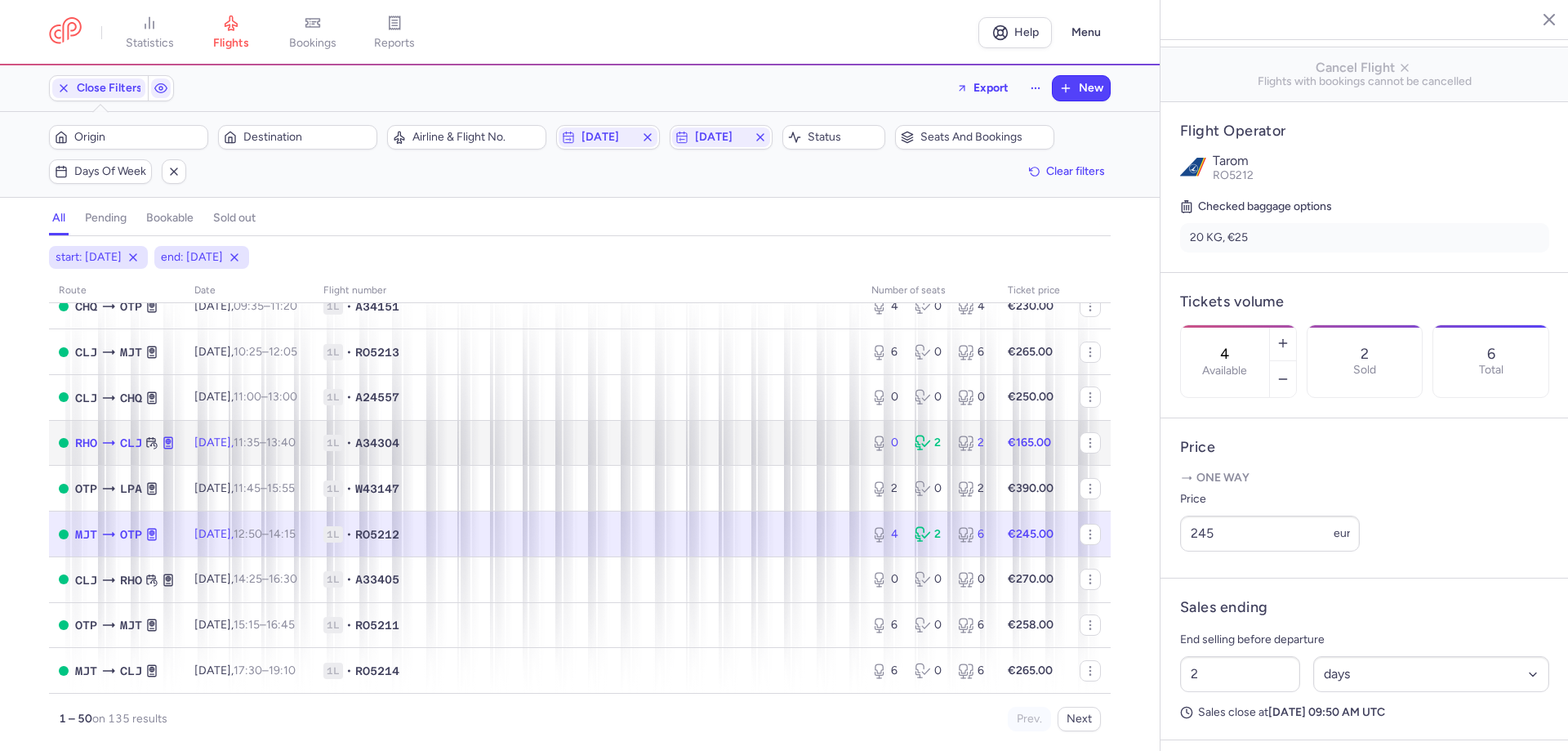
click at [924, 447] on div "2" at bounding box center [929, 443] width 30 height 17
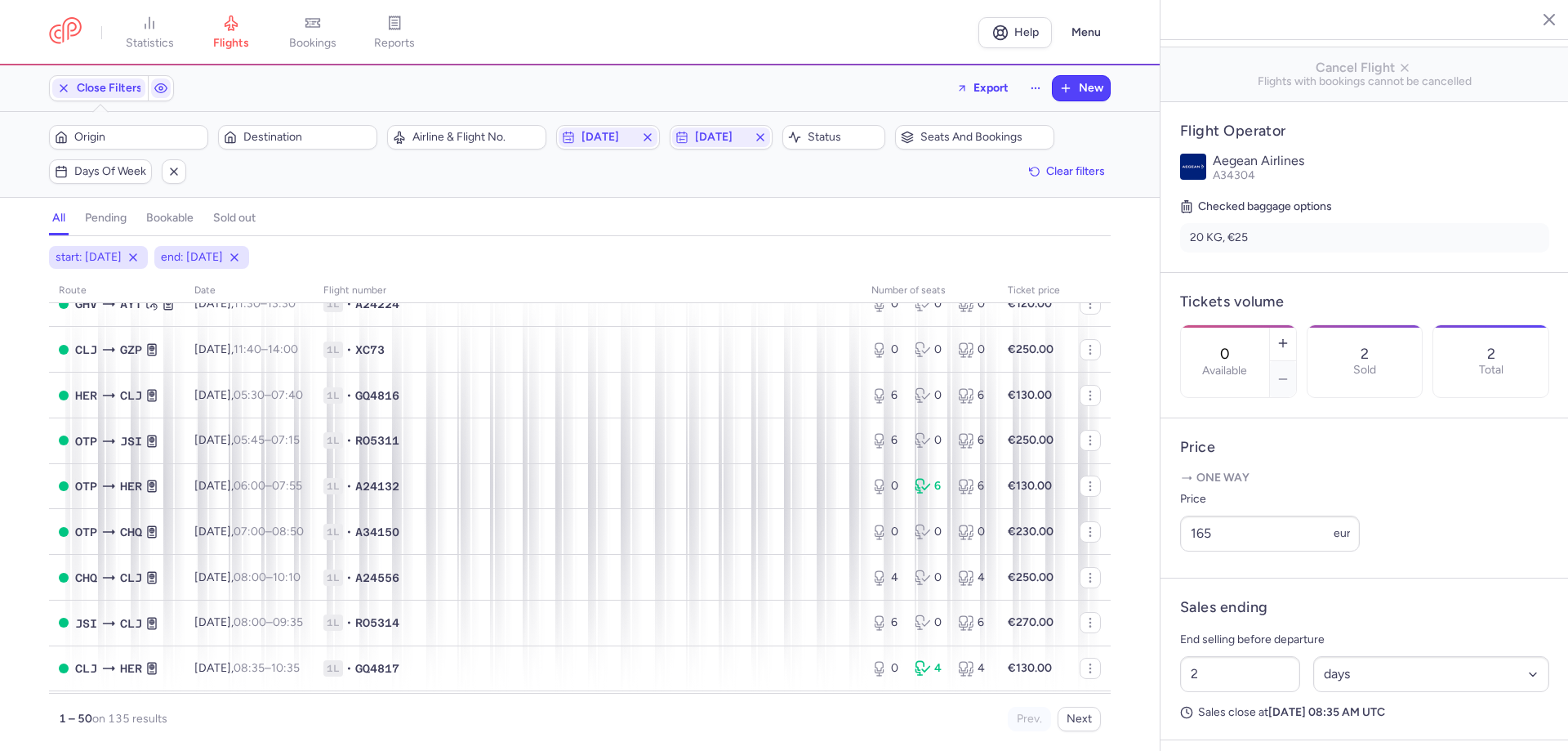
scroll to position [1505, 0]
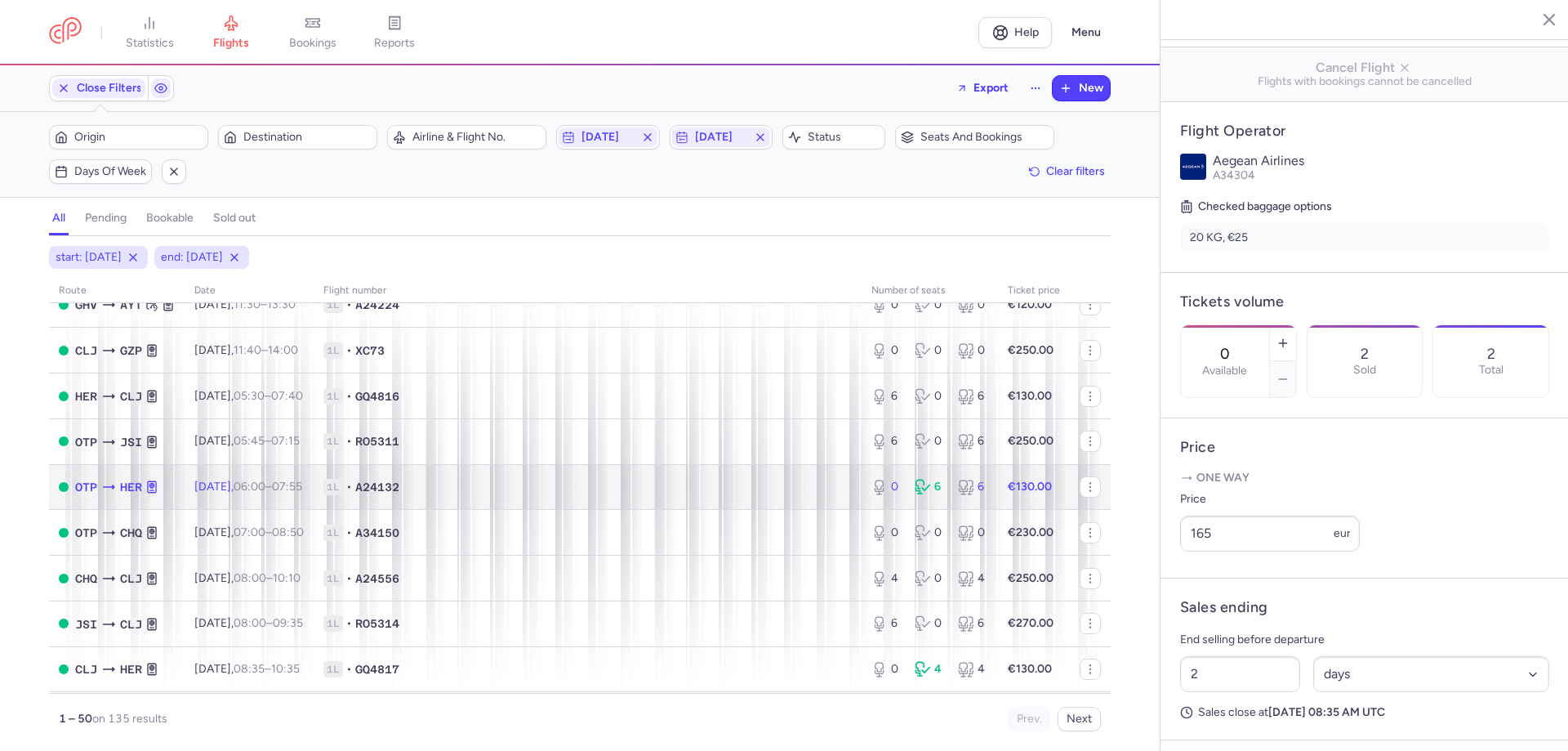
click at [920, 487] on icon at bounding box center [925, 487] width 20 height 17
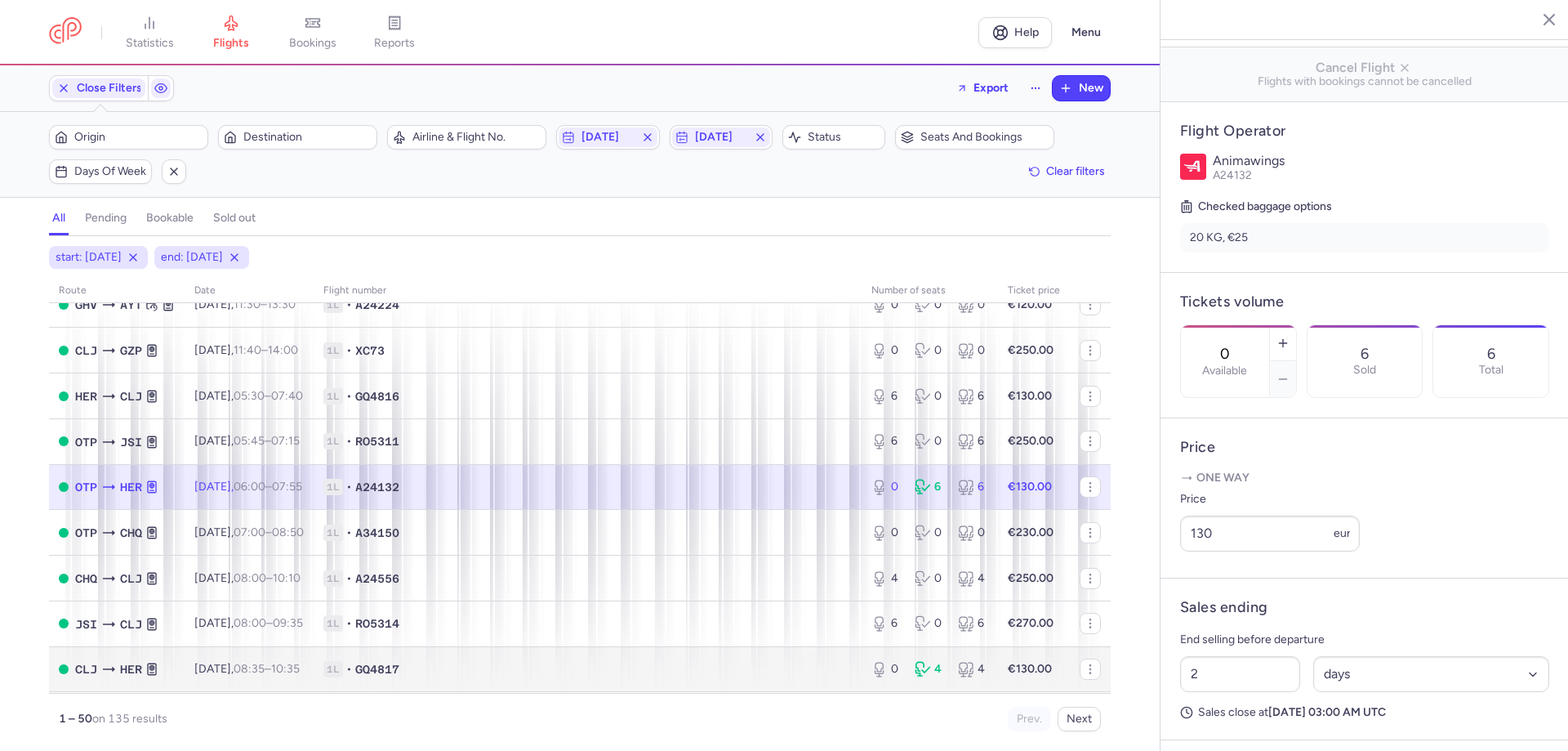
click at [922, 0] on body "statistics flights bookings reports Help Menu Close Filters Export New Filters …" at bounding box center [784, 0] width 1568 height 0
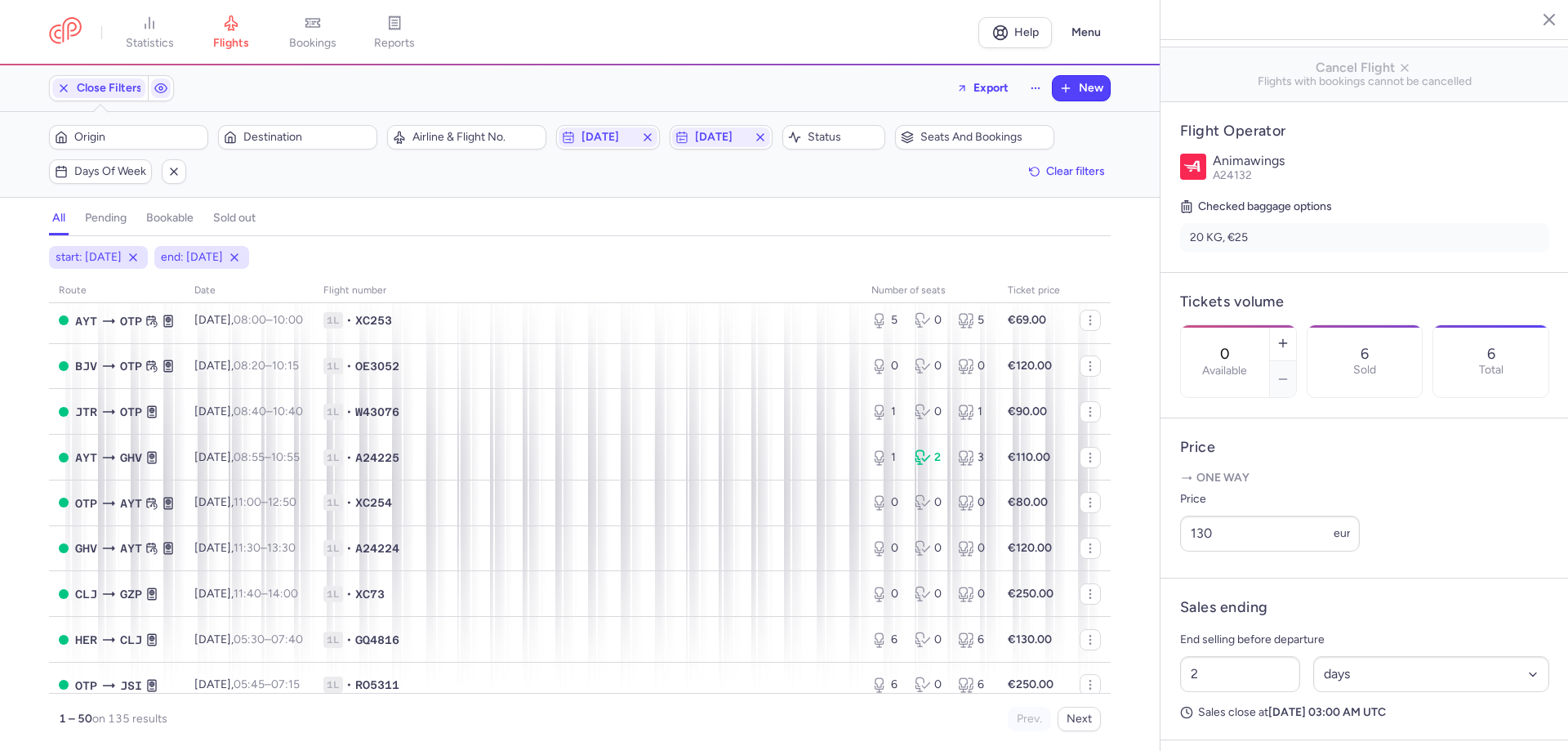
scroll to position [1260, 0]
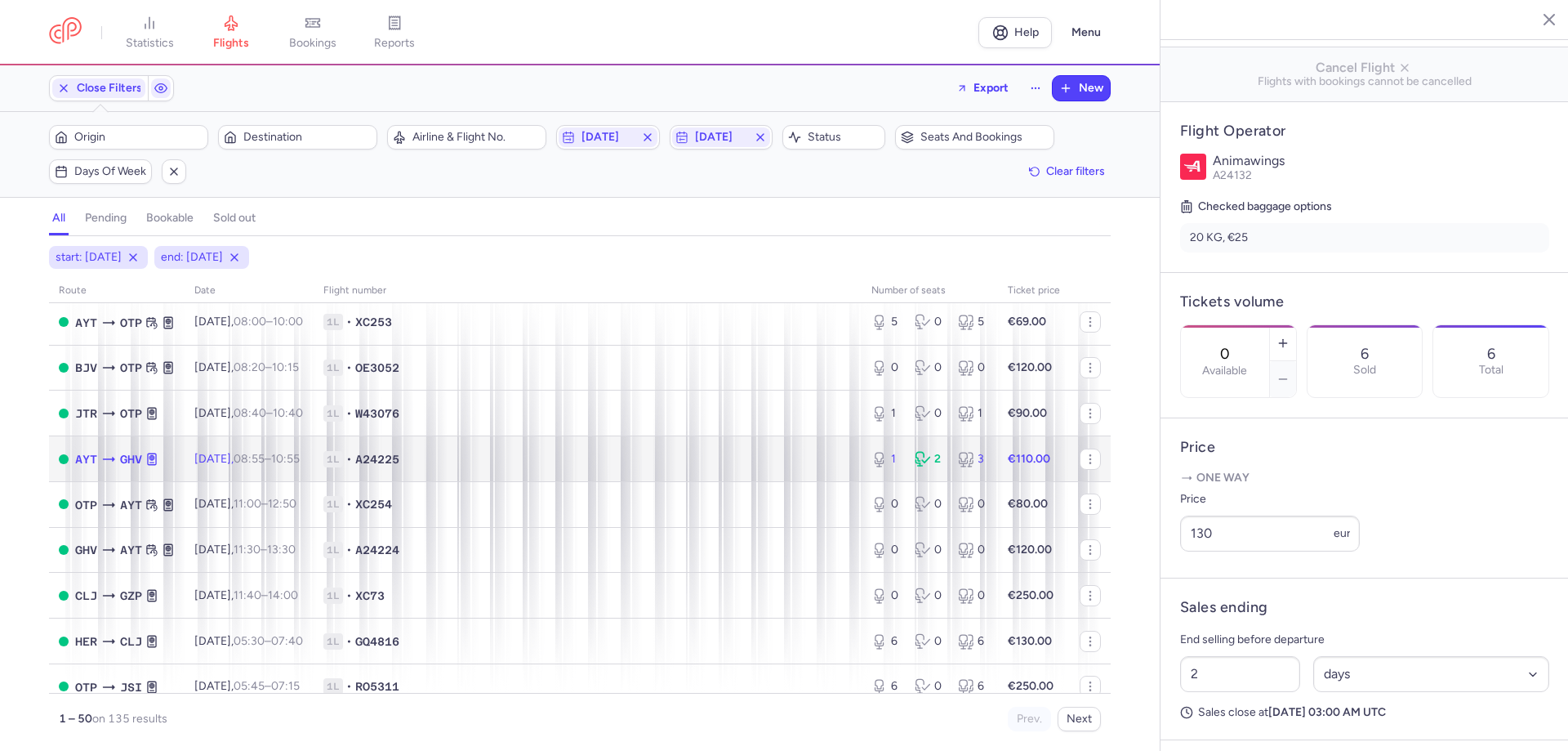
click at [915, 459] on icon at bounding box center [923, 459] width 17 height 17
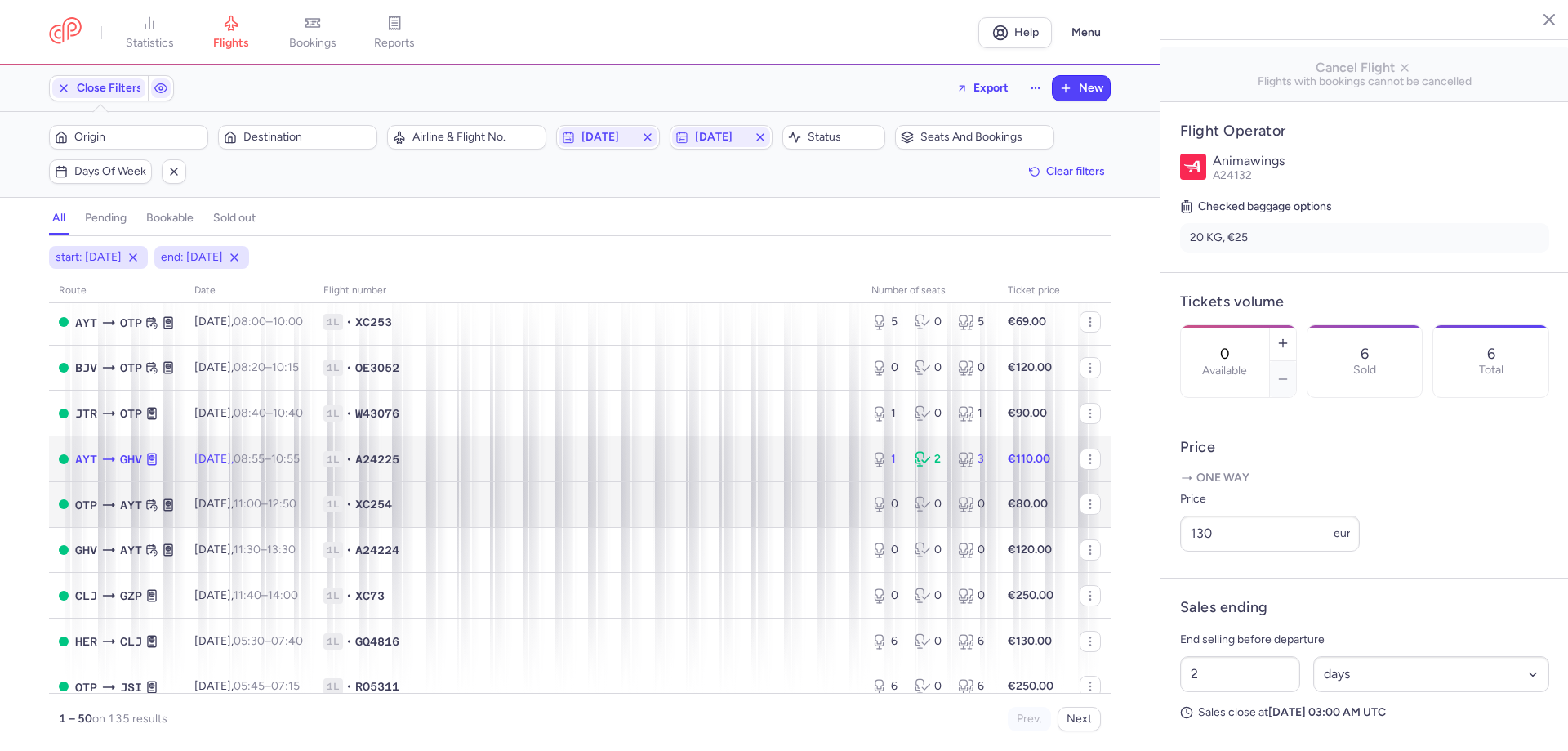
type input "1"
type input "60"
select select "hours"
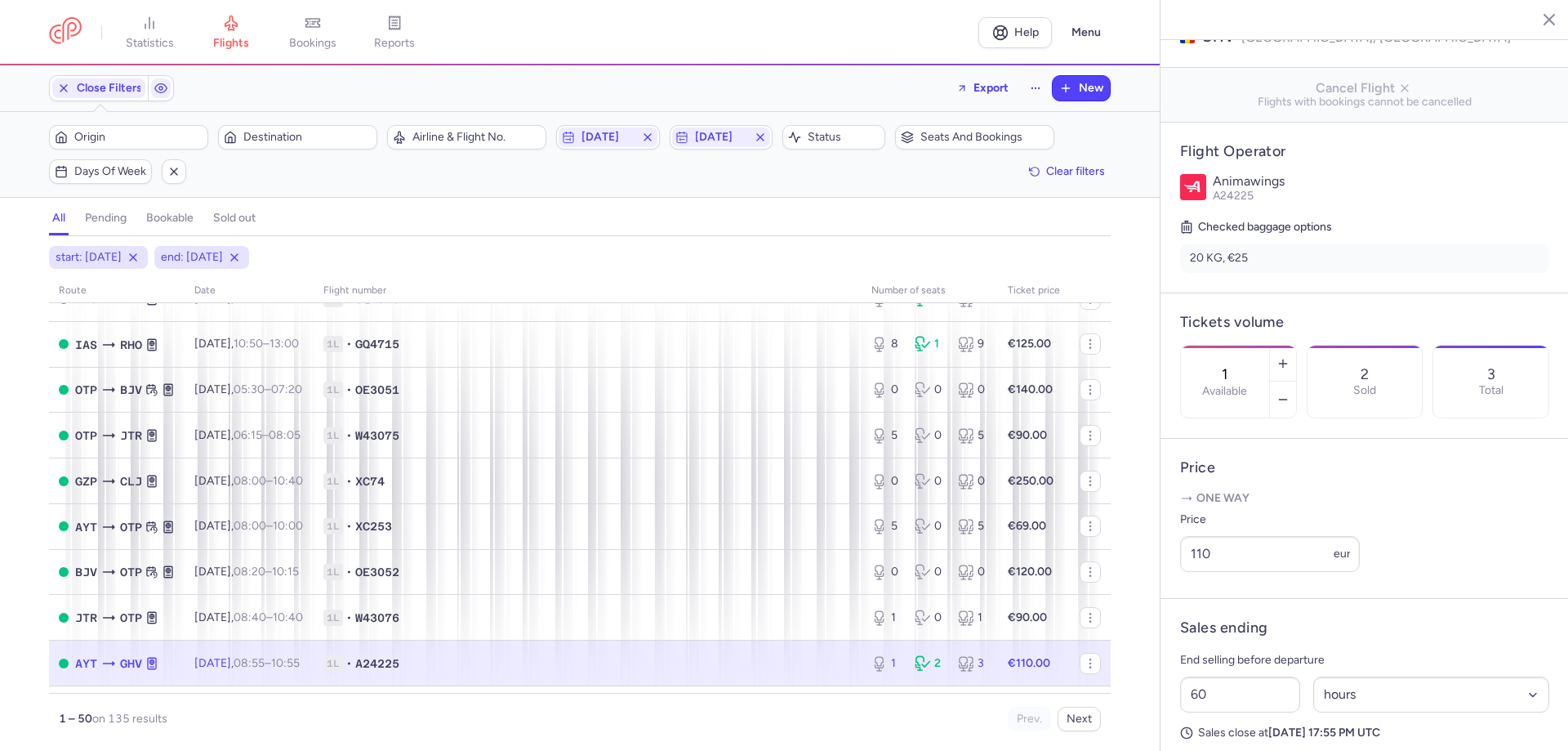
scroll to position [1015, 0]
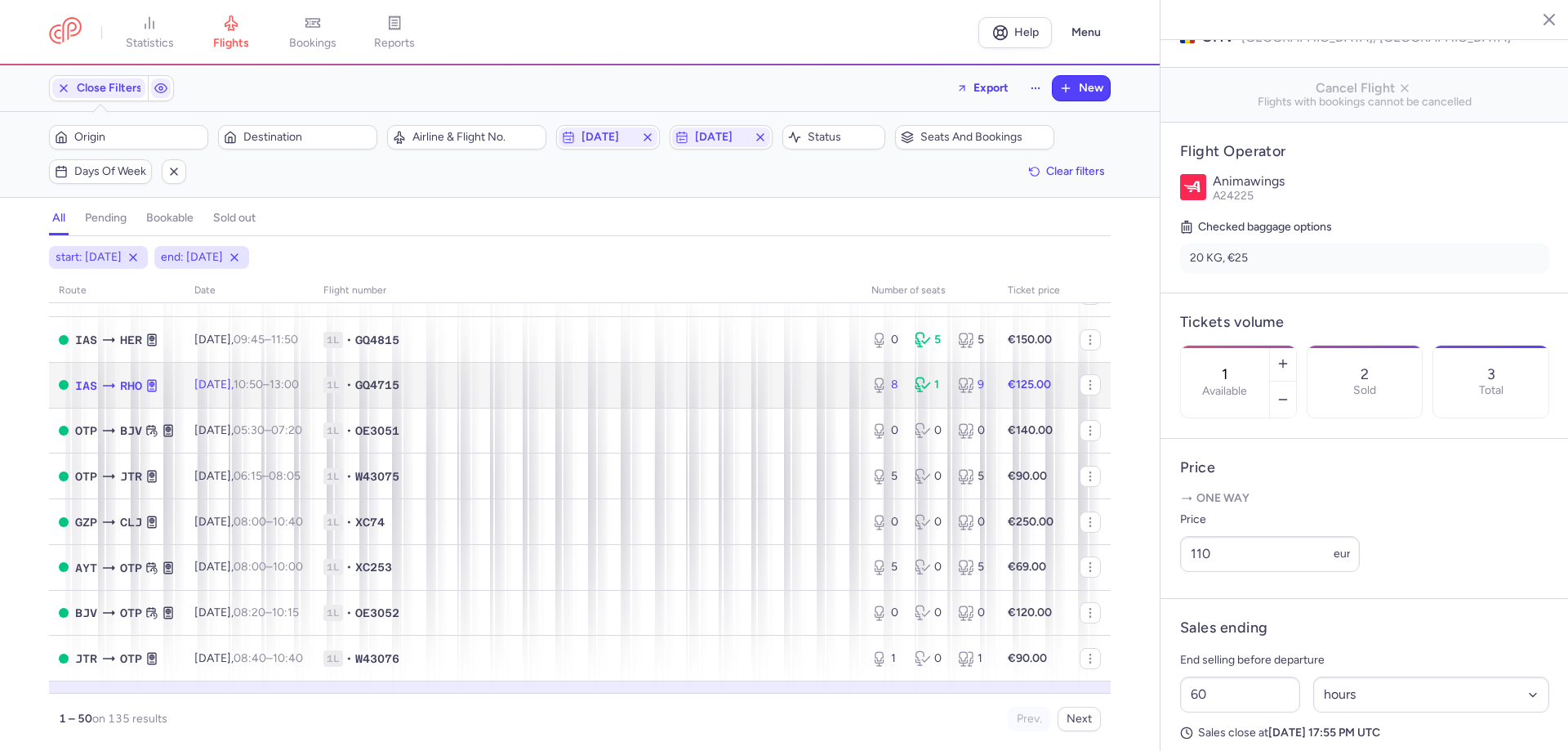
click at [919, 388] on icon at bounding box center [923, 385] width 17 height 17
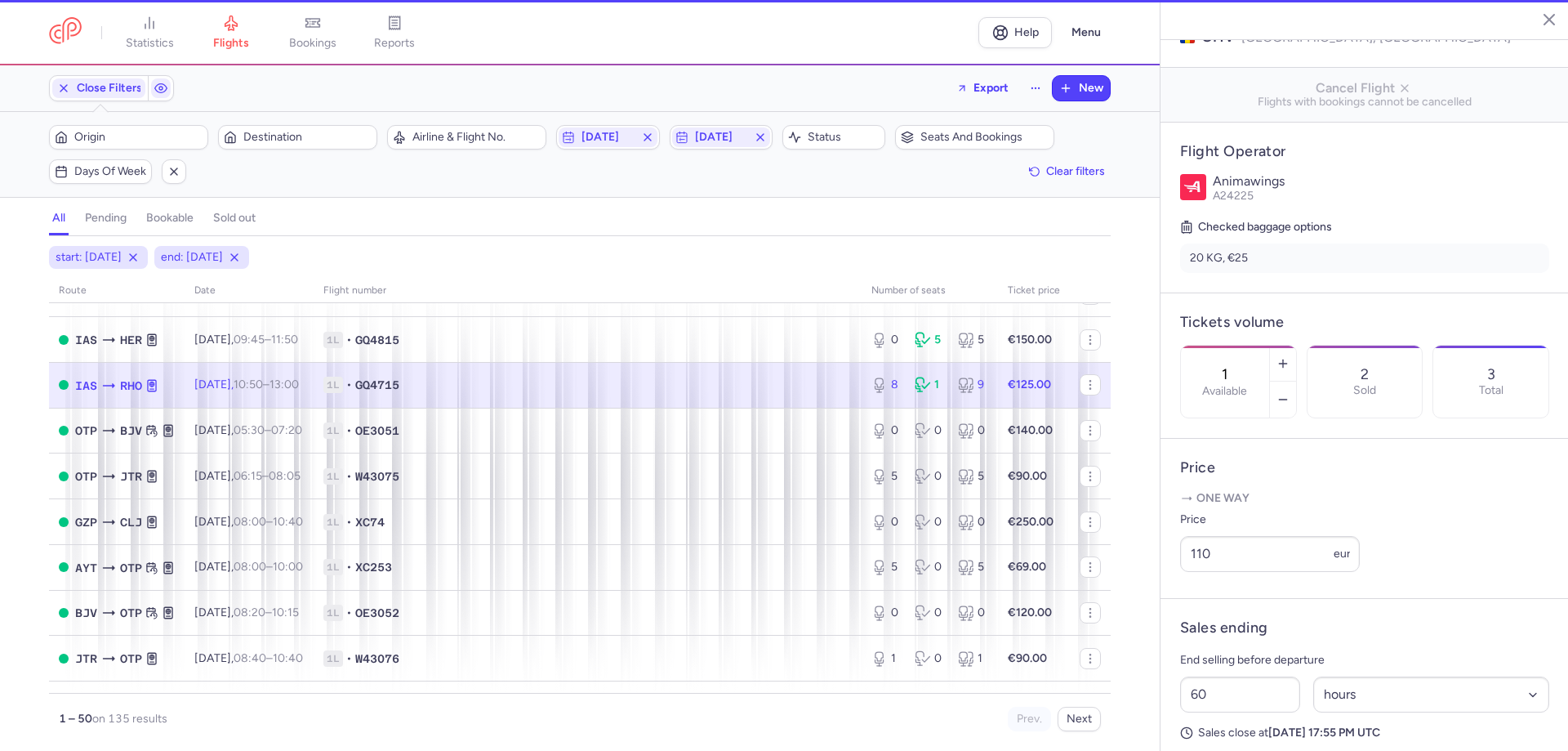
type input "8"
type input "42"
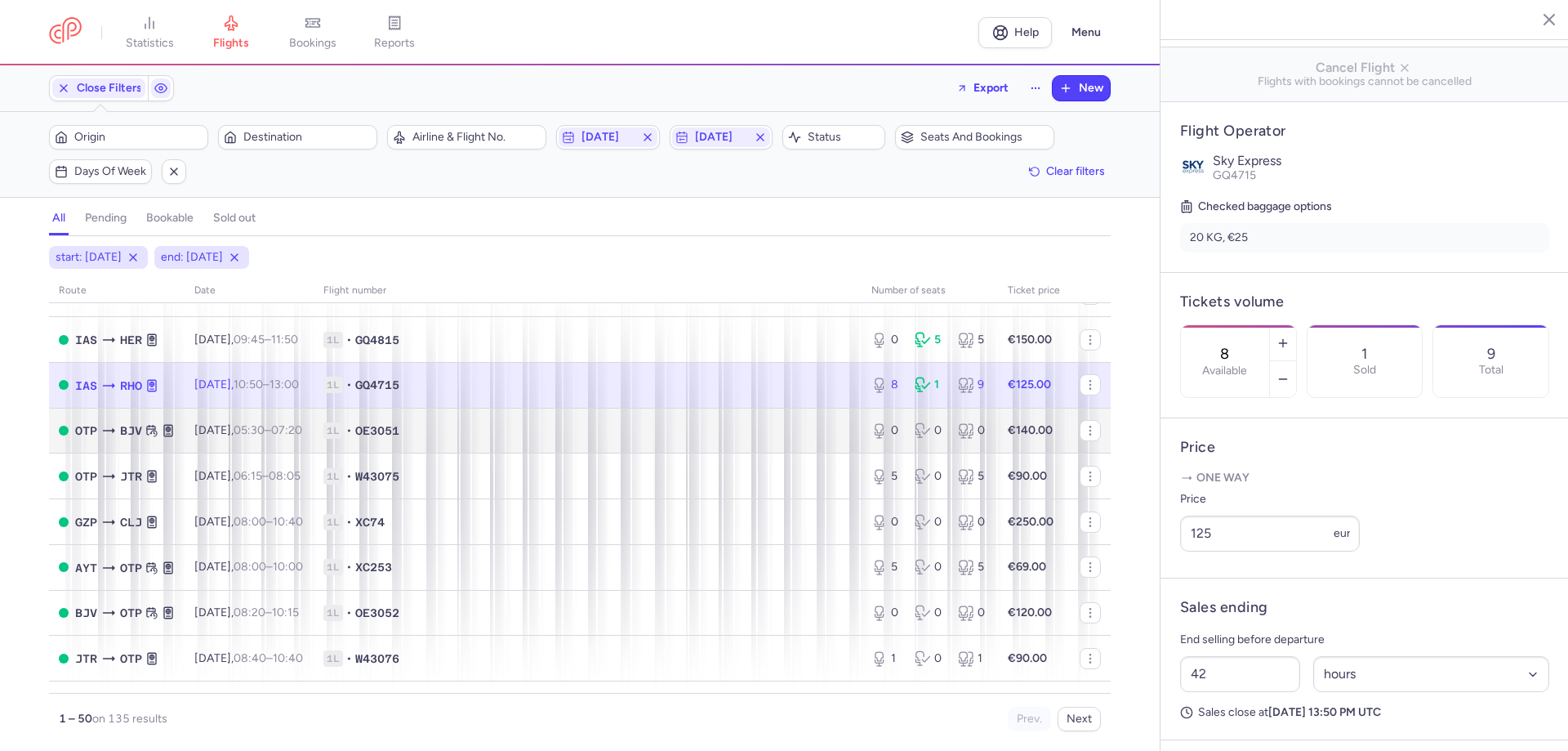
scroll to position [933, 0]
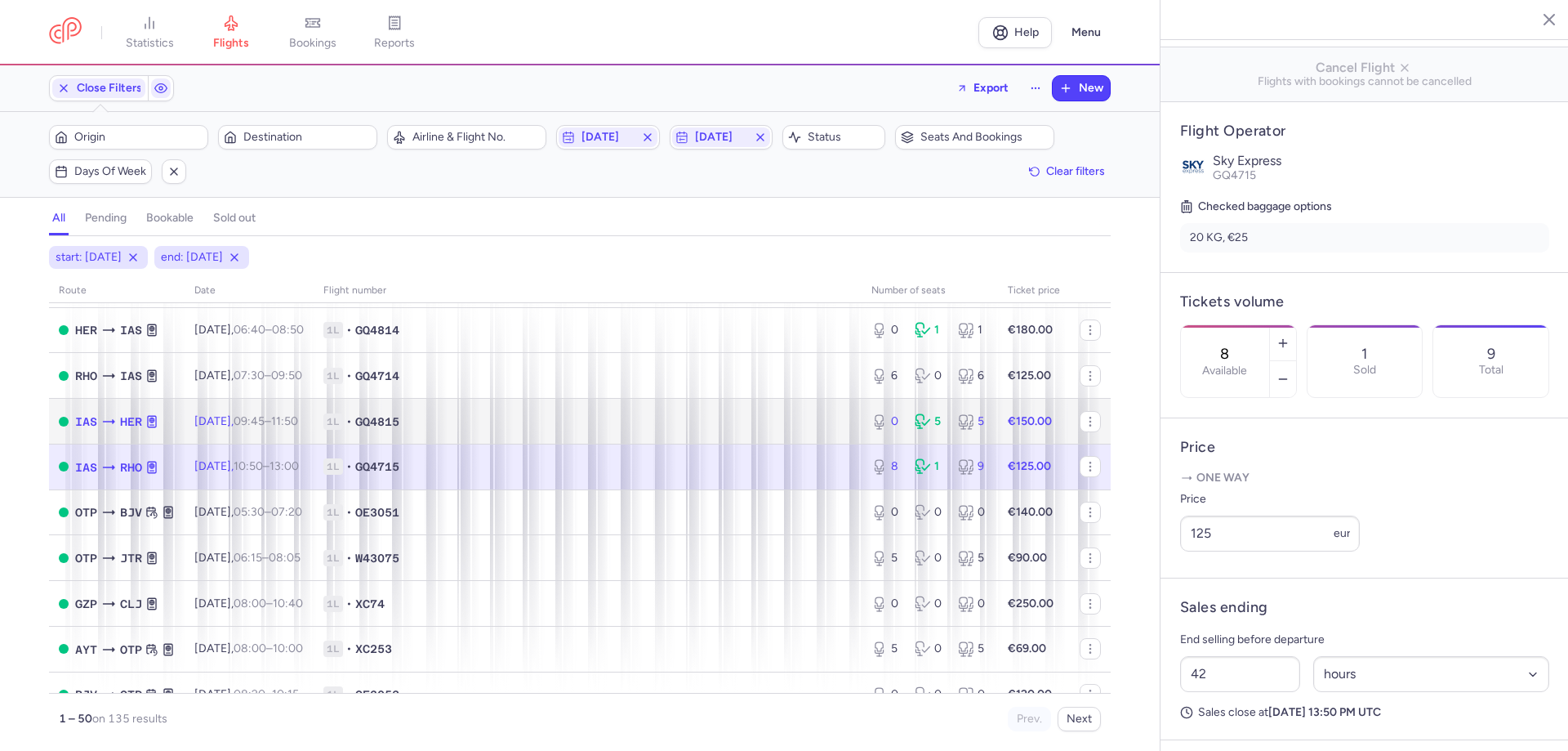
click at [920, 425] on icon at bounding box center [925, 422] width 20 height 17
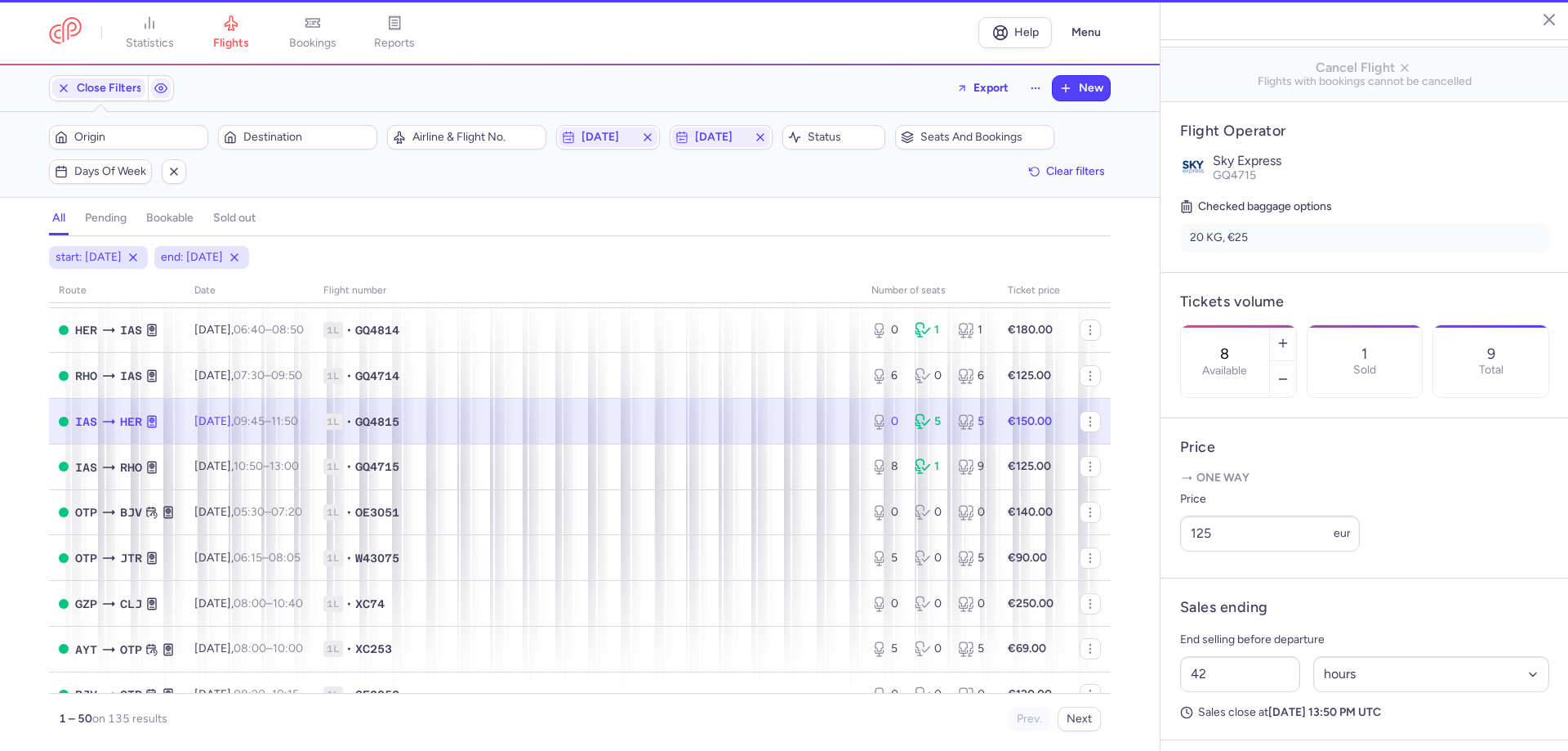
type input "0"
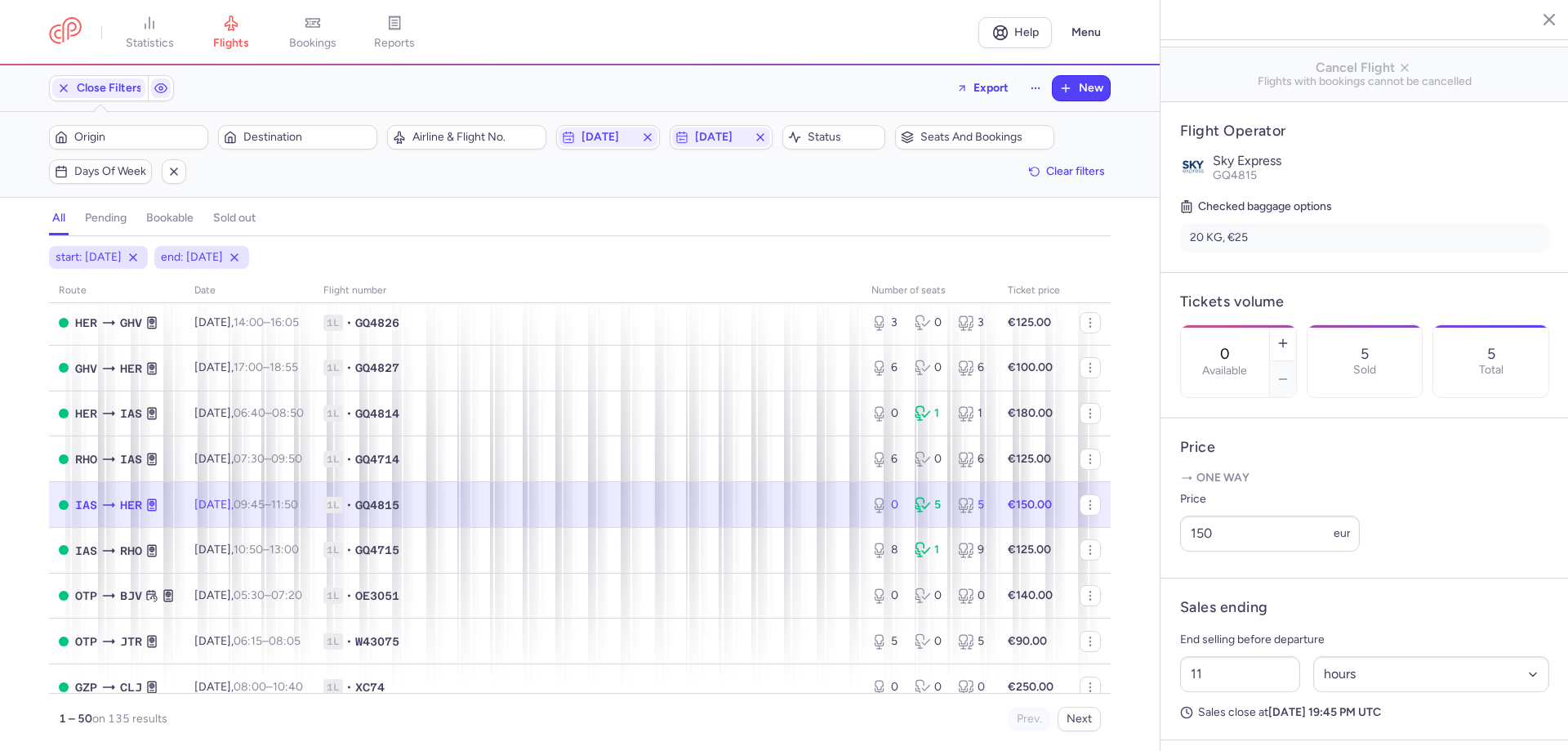
scroll to position [769, 0]
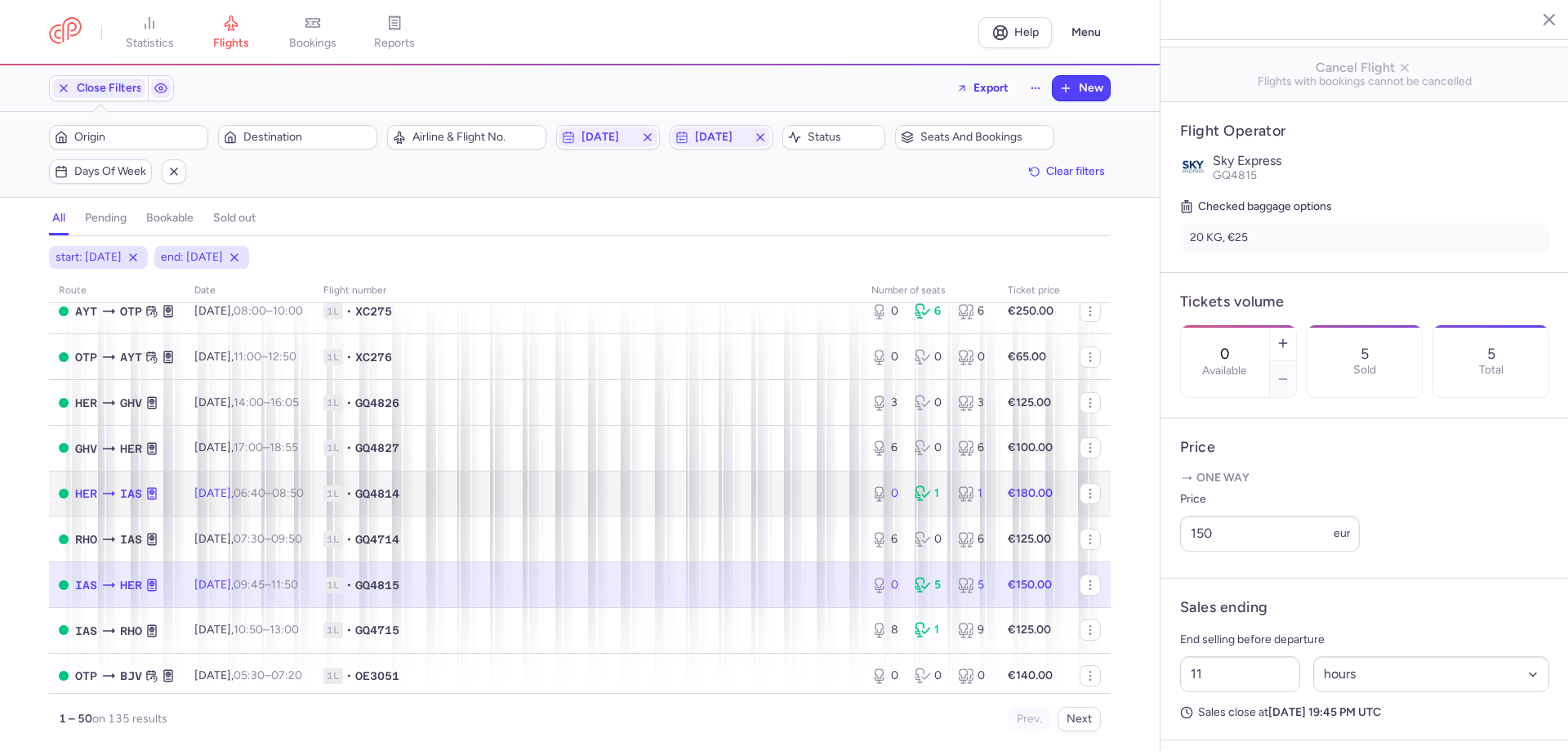
click at [928, 492] on div "1" at bounding box center [929, 494] width 30 height 17
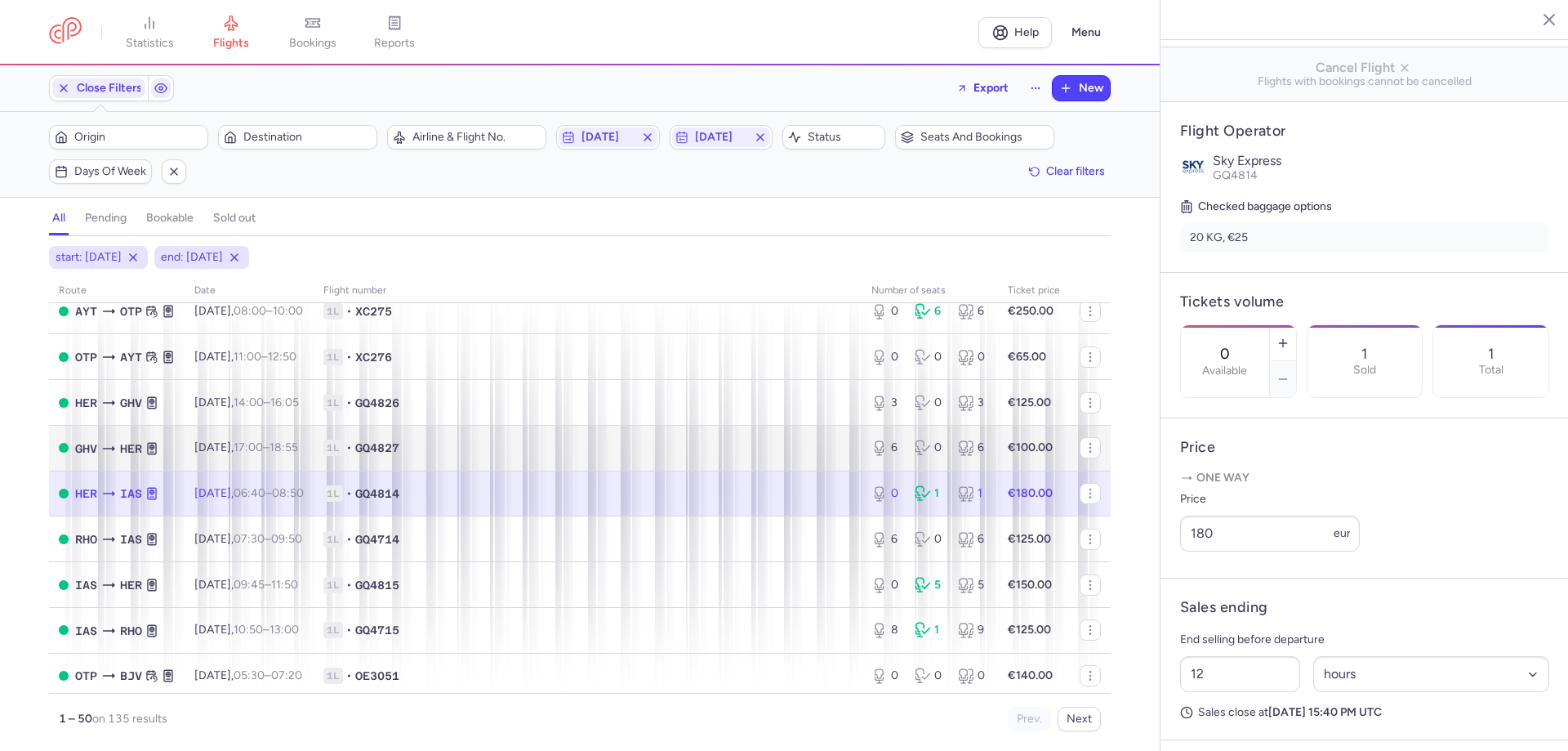
scroll to position [688, 0]
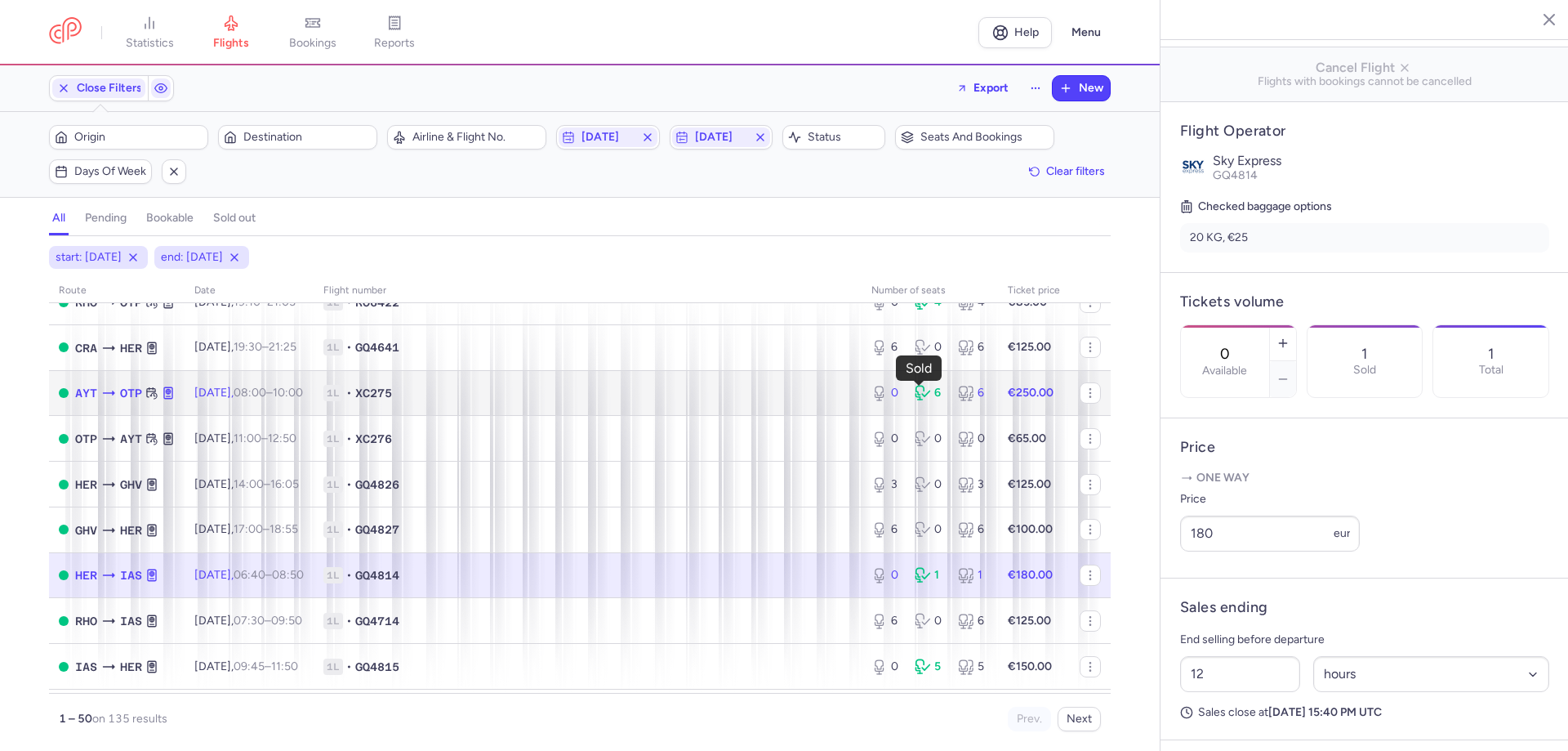
click at [923, 395] on div "6" at bounding box center [929, 393] width 30 height 17
type input "1"
select select "days"
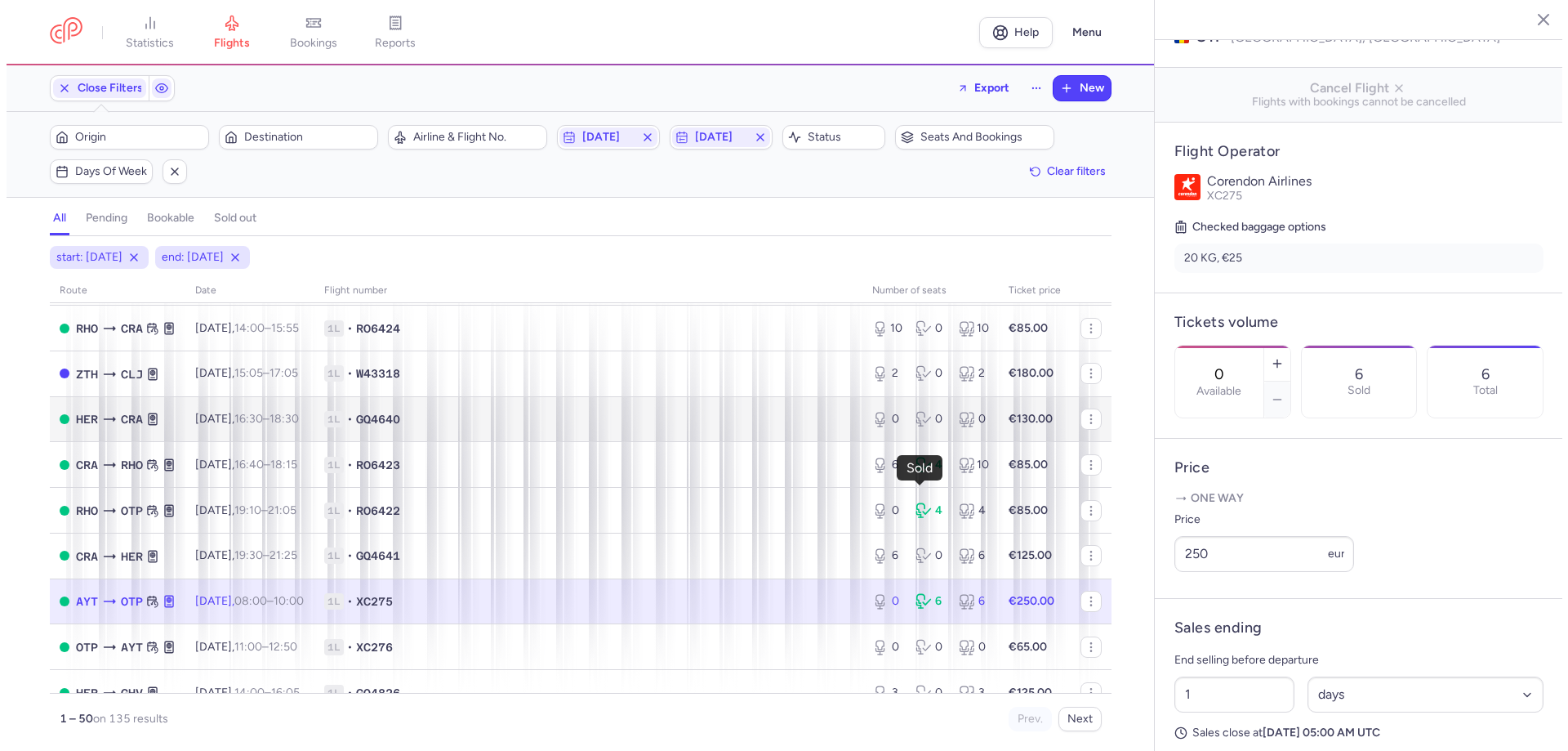
scroll to position [442, 0]
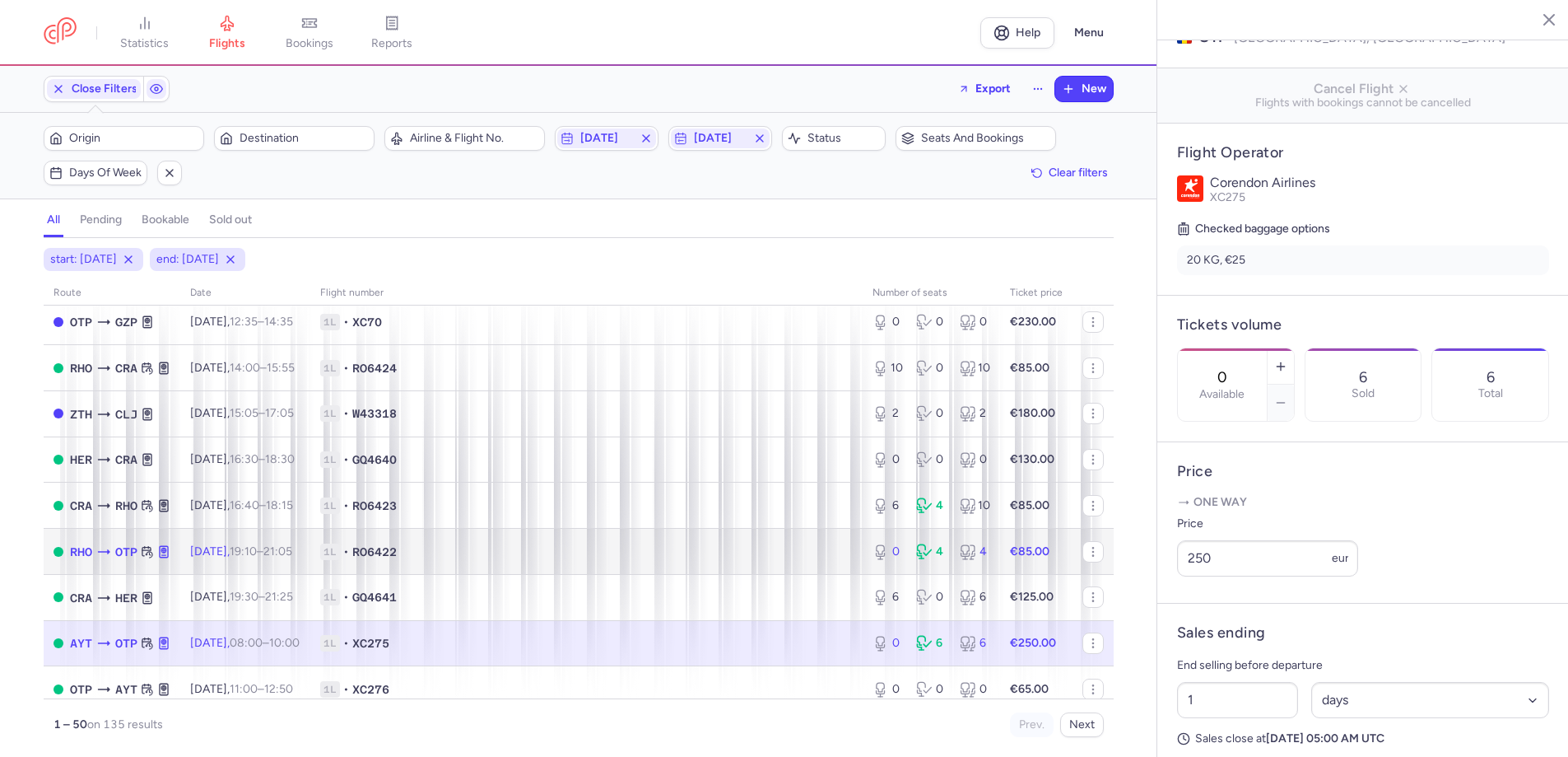
click at [924, 542] on div "0 4 4" at bounding box center [931, 552] width 131 height 29
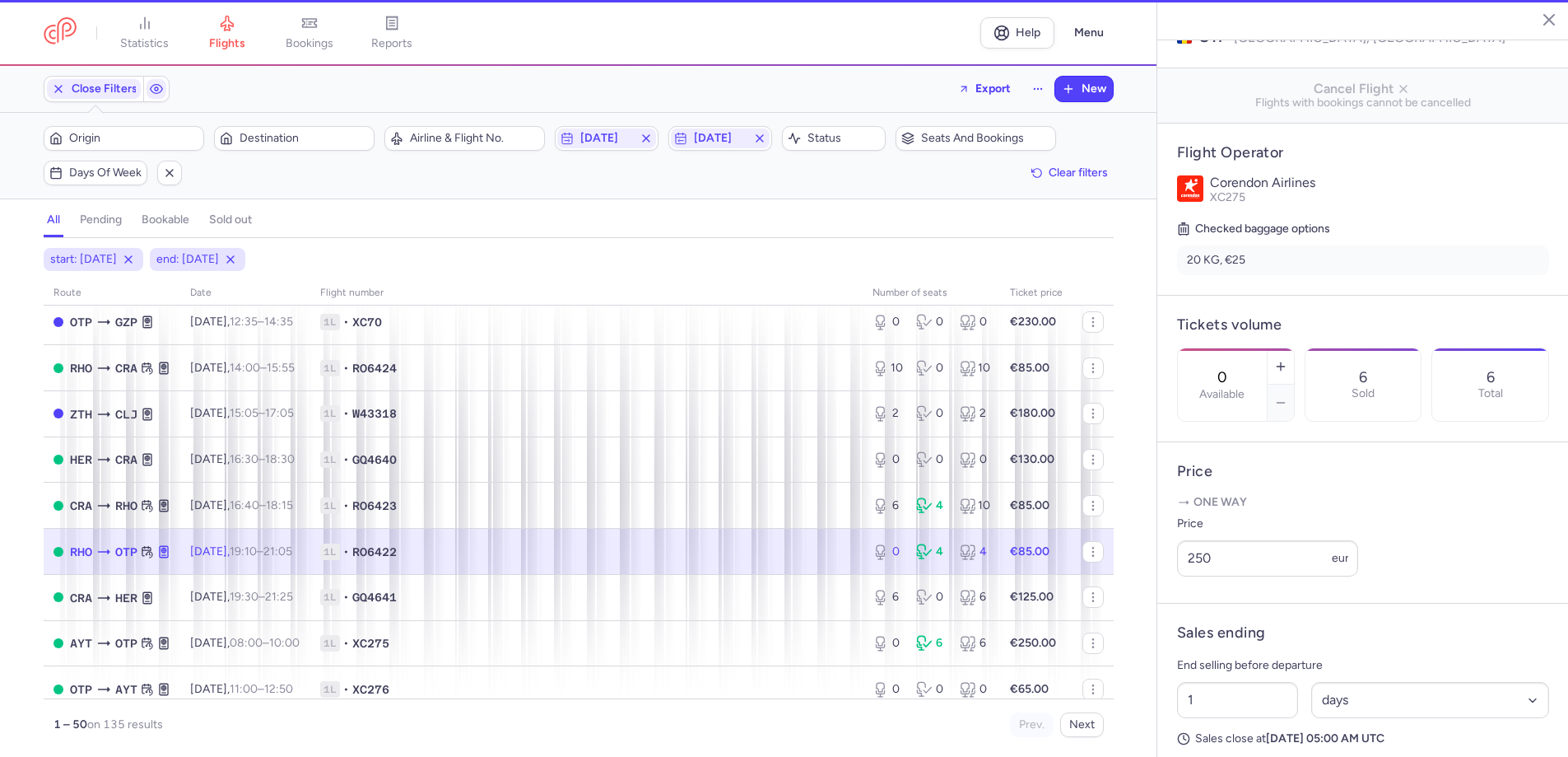
type input "8"
select select "hours"
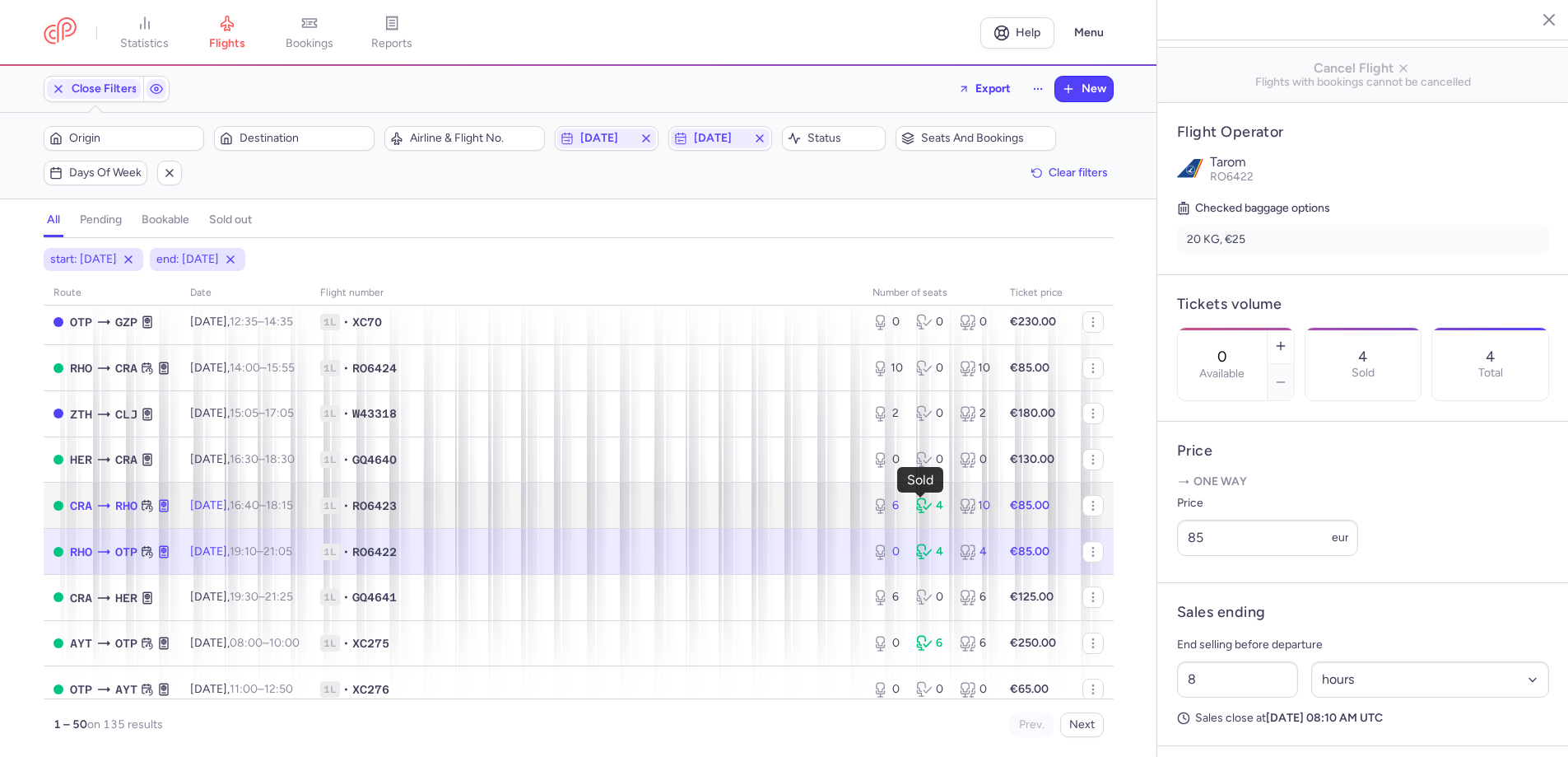
click at [921, 508] on icon at bounding box center [924, 506] width 17 height 17
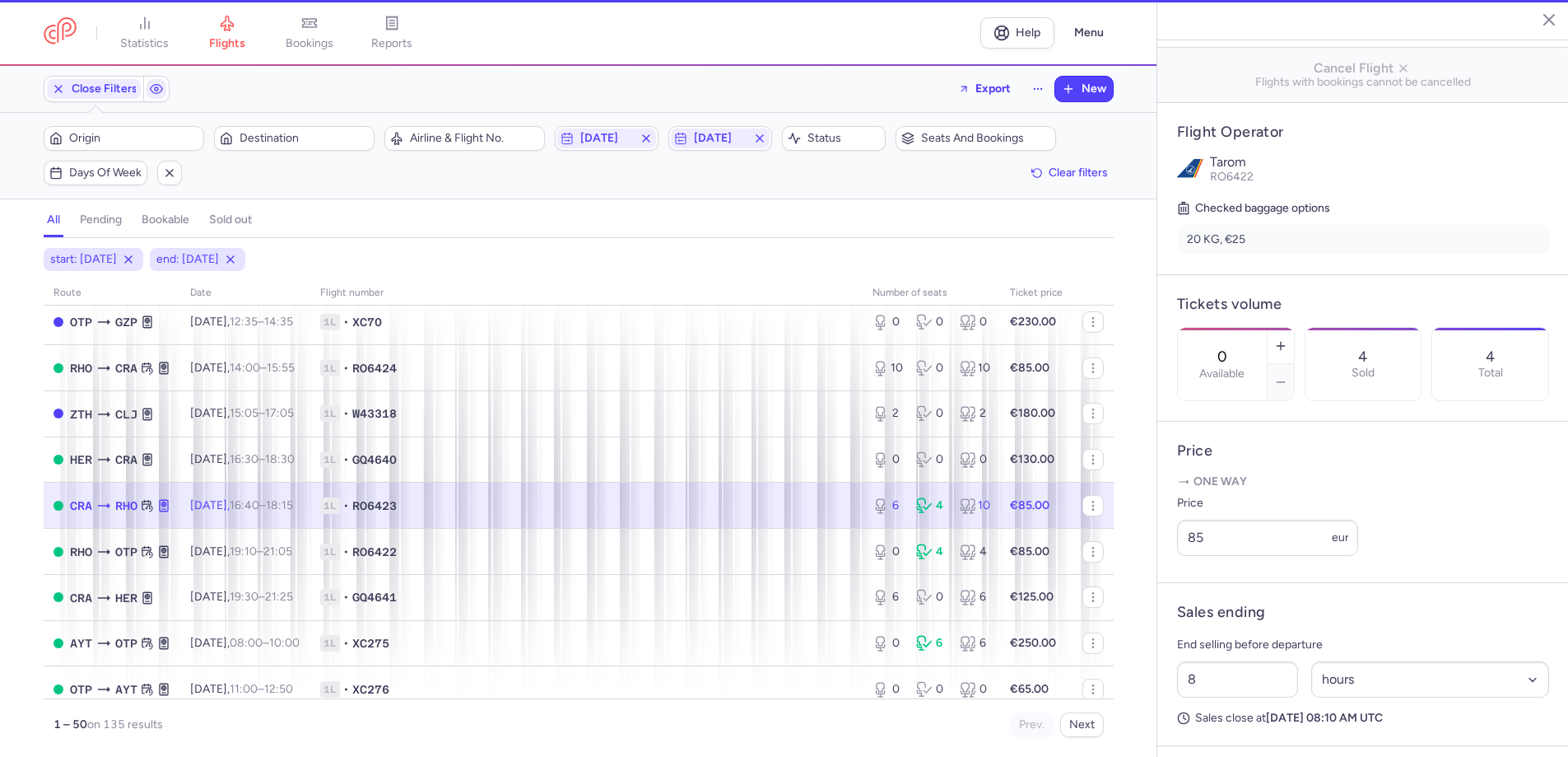
type input "6"
type input "1"
select select "days"
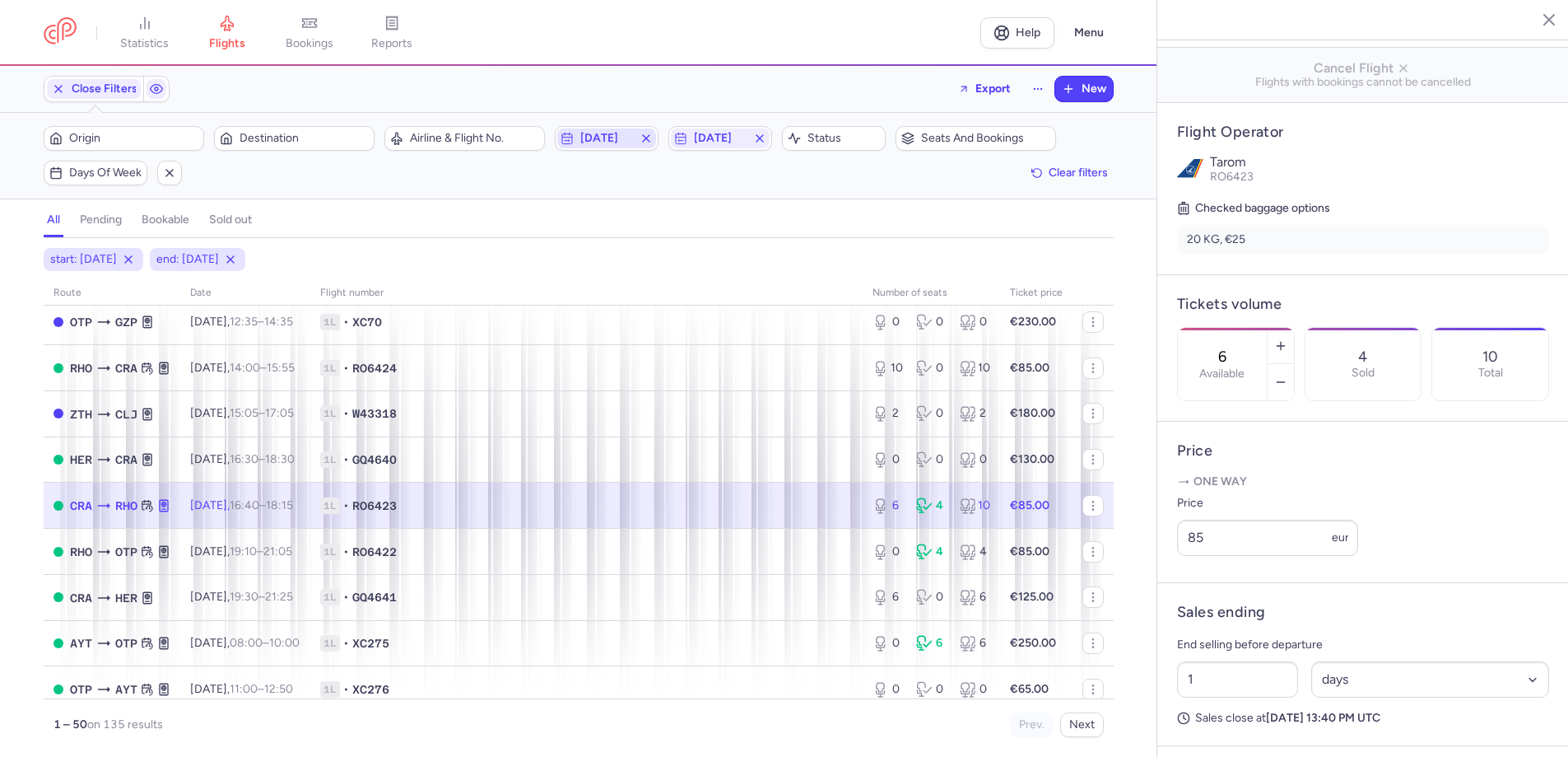
click at [609, 140] on span "[DATE]" at bounding box center [607, 138] width 53 height 13
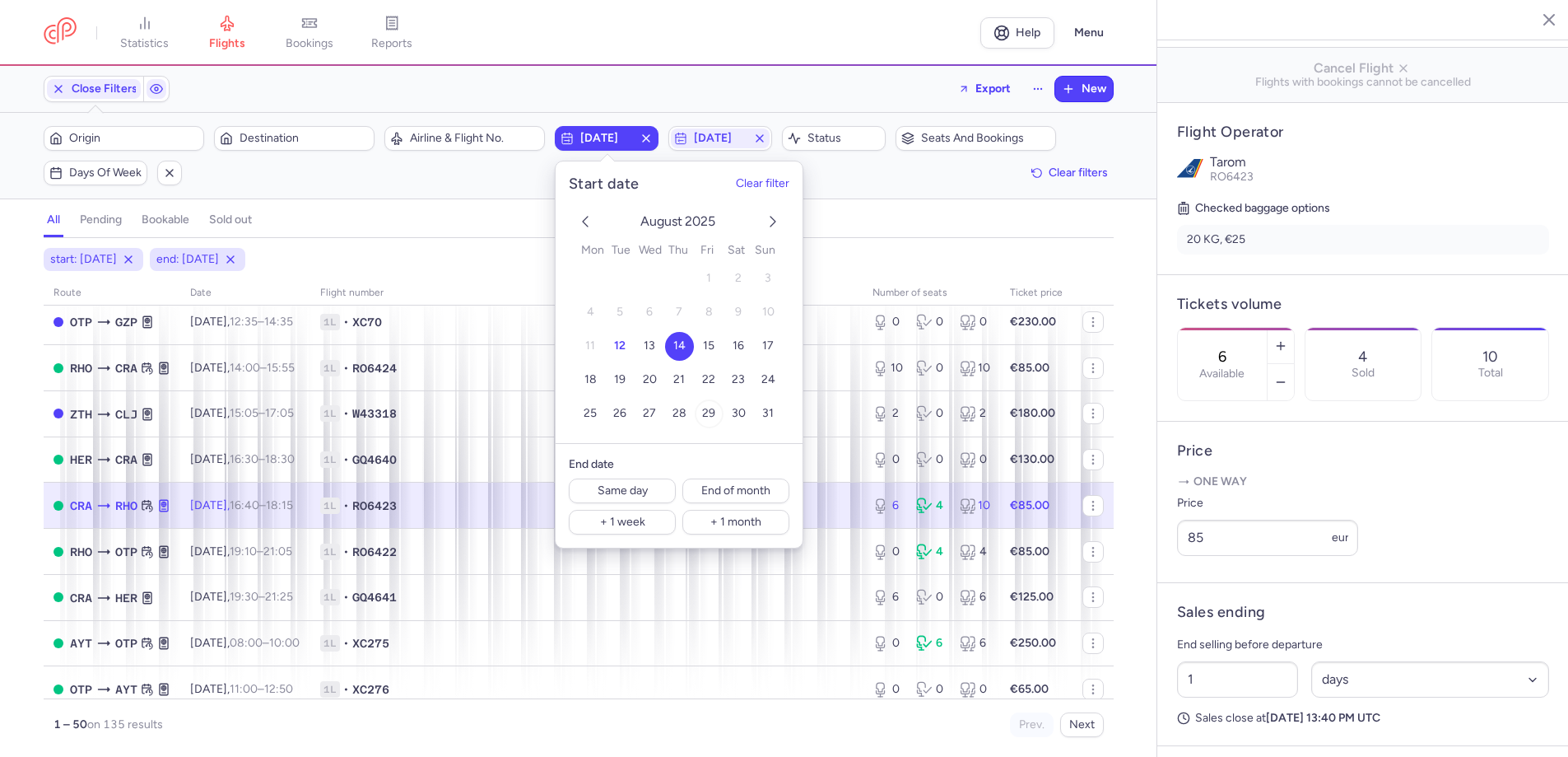
click at [711, 412] on span "29" at bounding box center [709, 413] width 13 height 14
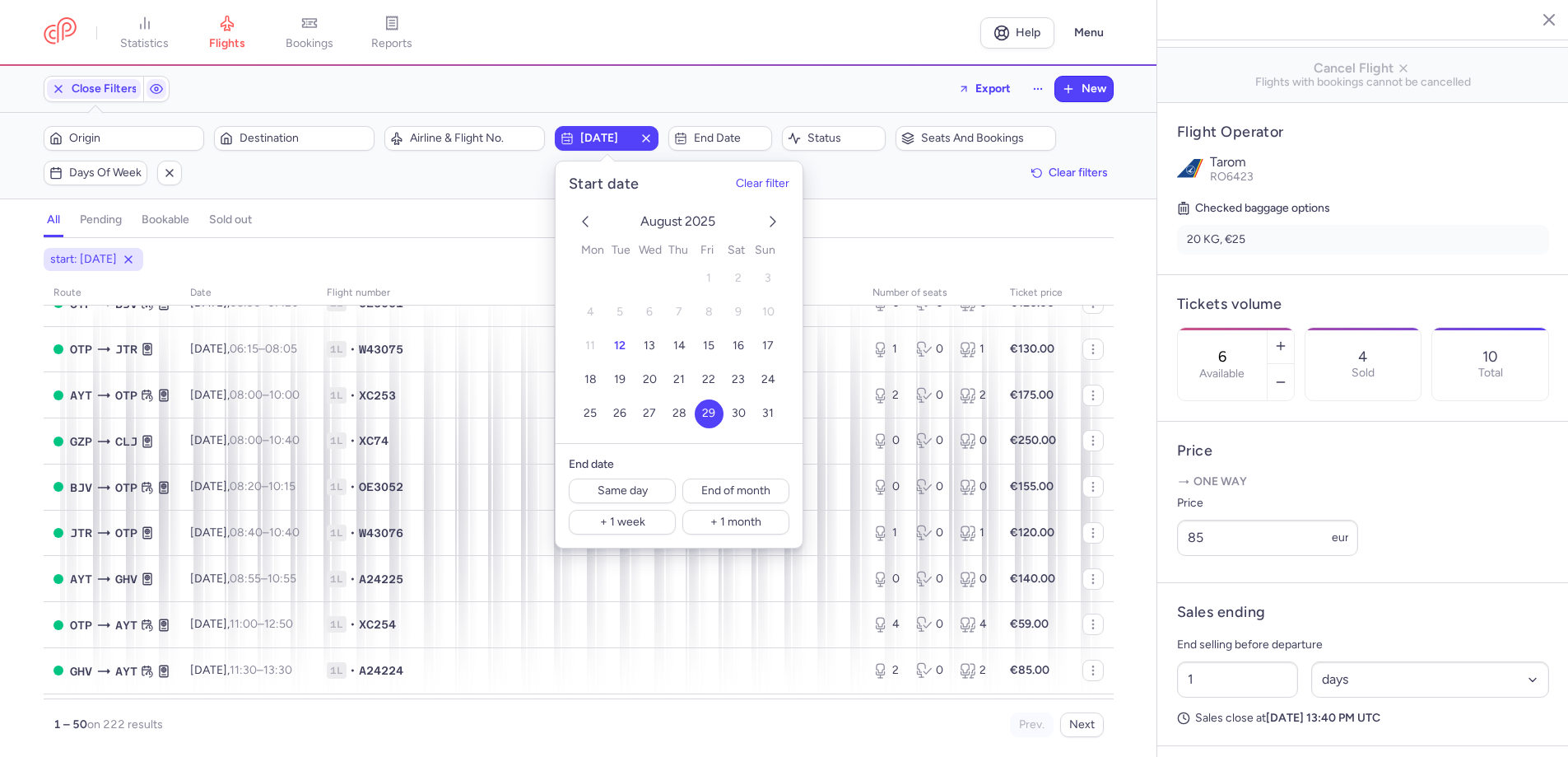
click at [771, 220] on icon "next month" at bounding box center [774, 221] width 20 height 20
click at [624, 410] on span "30" at bounding box center [619, 413] width 14 height 14
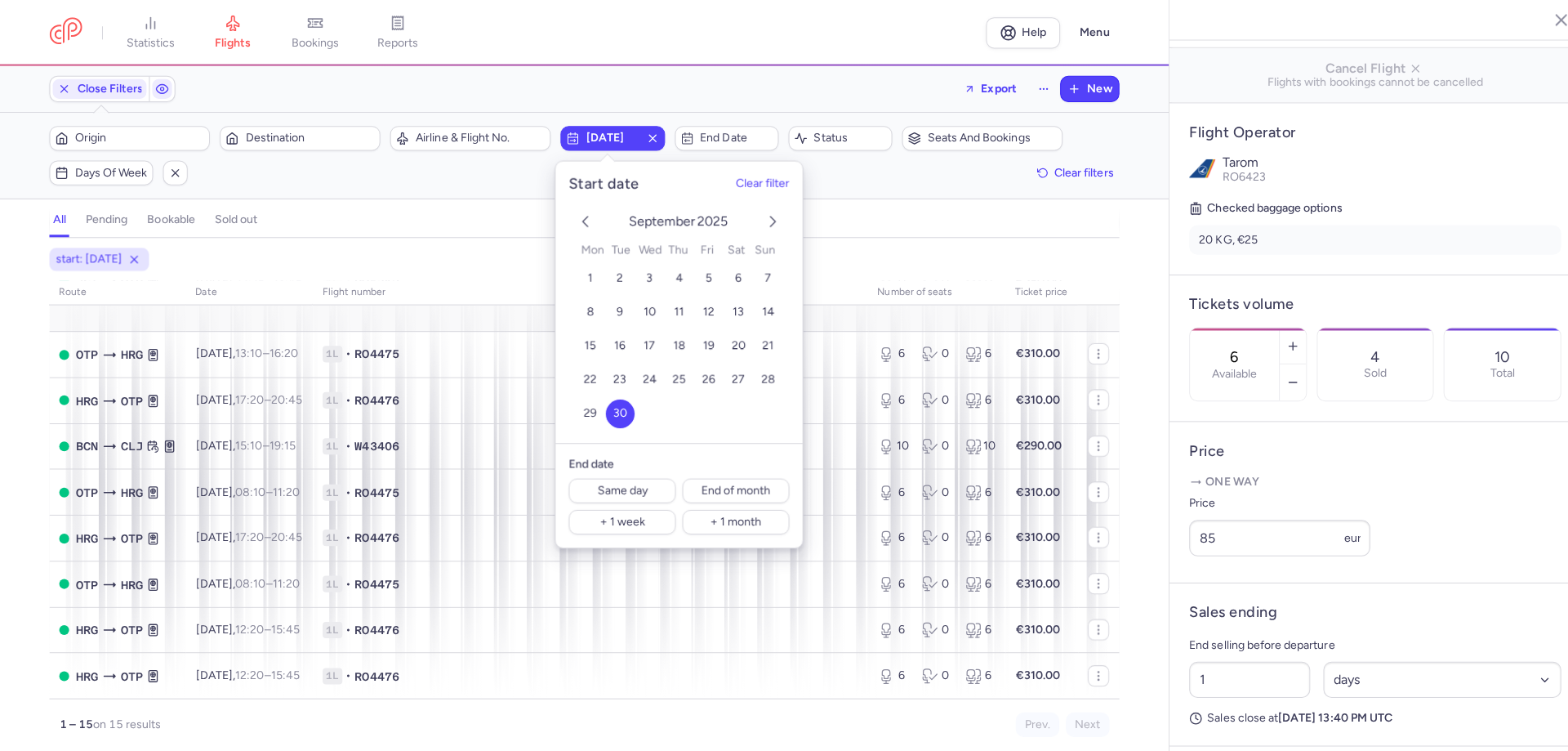
scroll to position [347, 0]
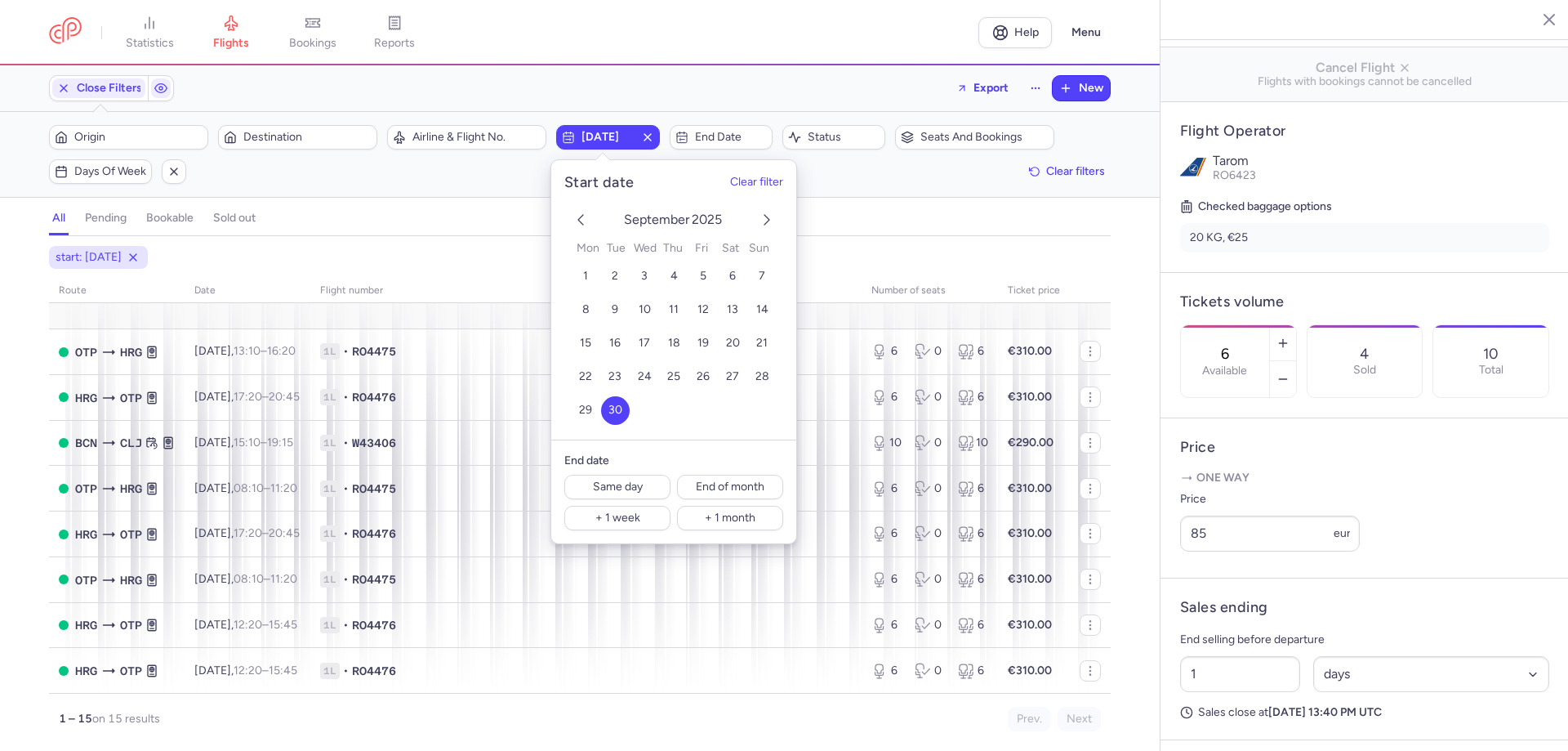
click at [871, 198] on div "Close Filters Export New Filters (1) – 15 results Origin Destination Airline & …" at bounding box center [579, 408] width 1160 height 685
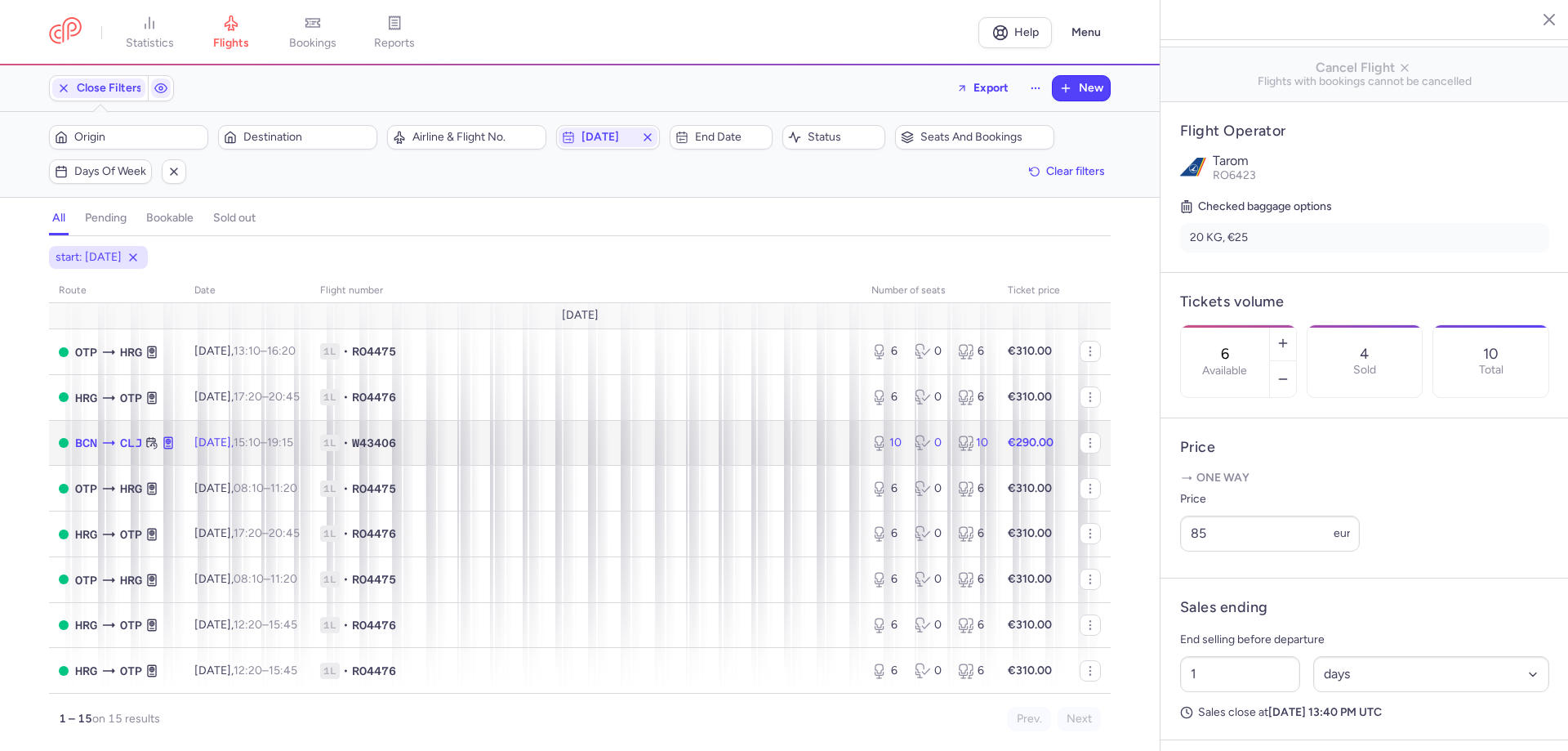
click at [253, 442] on span "[DATE] 15:10 – 19:15 +0" at bounding box center [244, 442] width 99 height 14
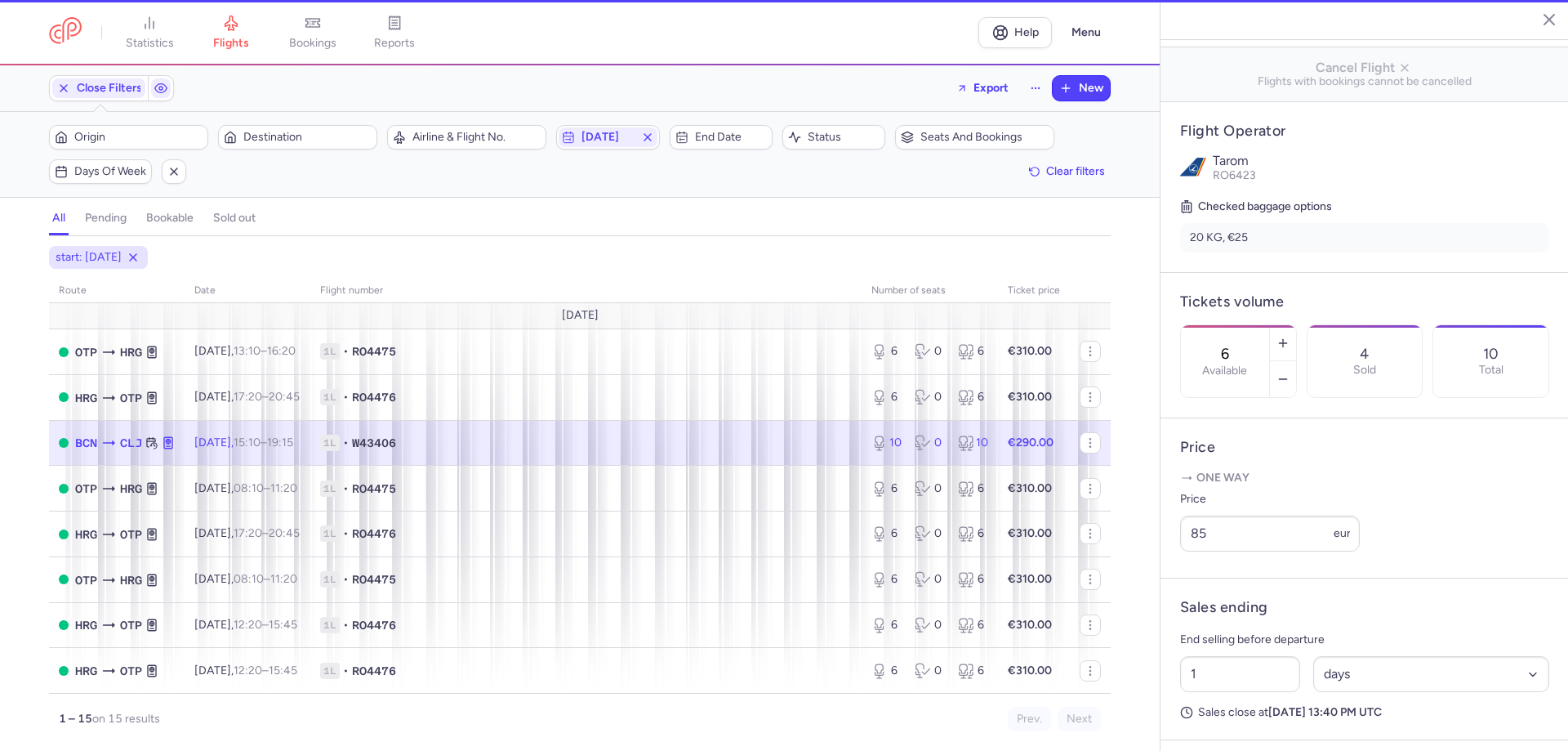
type input "10"
type input "2"
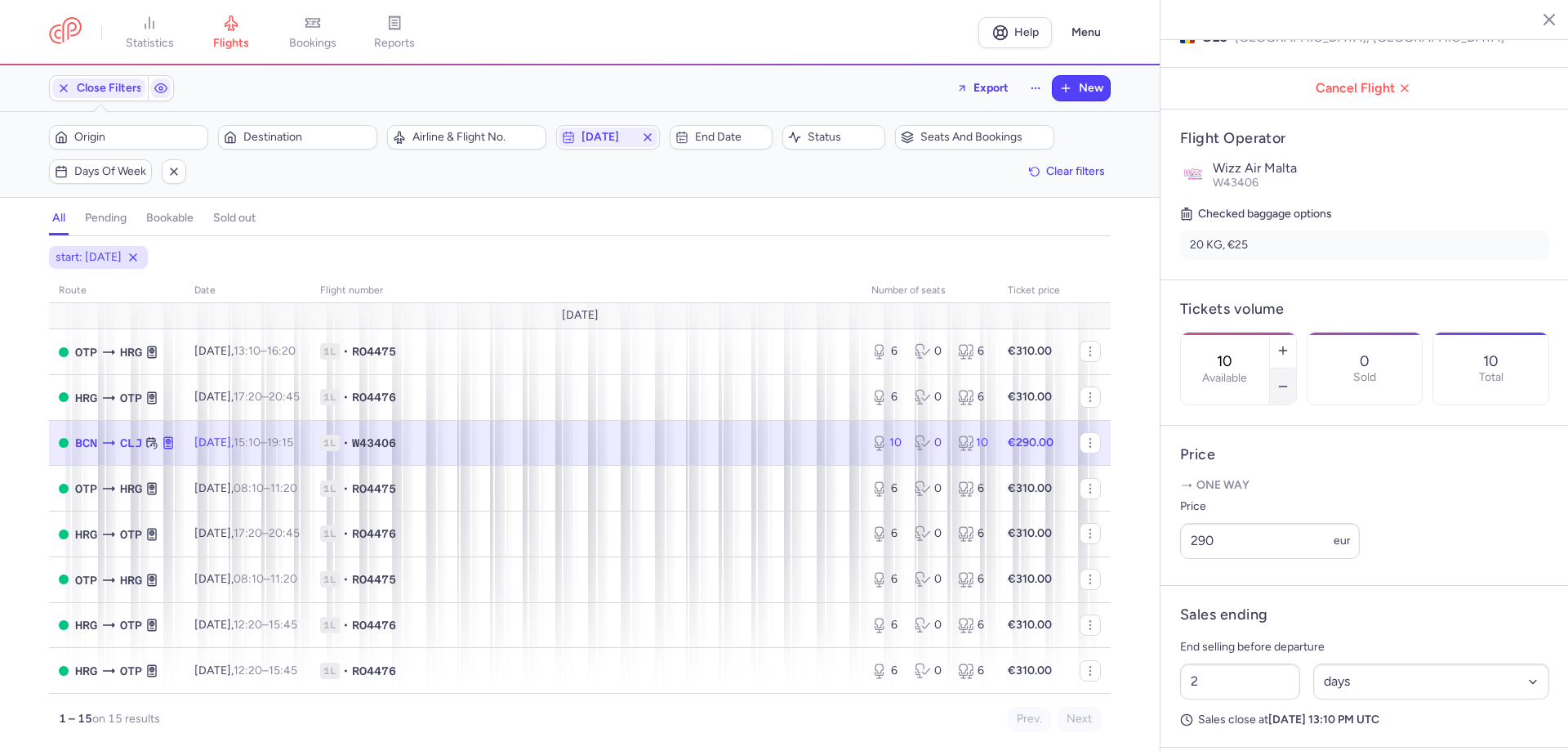
click at [1296, 368] on button "button" at bounding box center [1283, 386] width 26 height 36
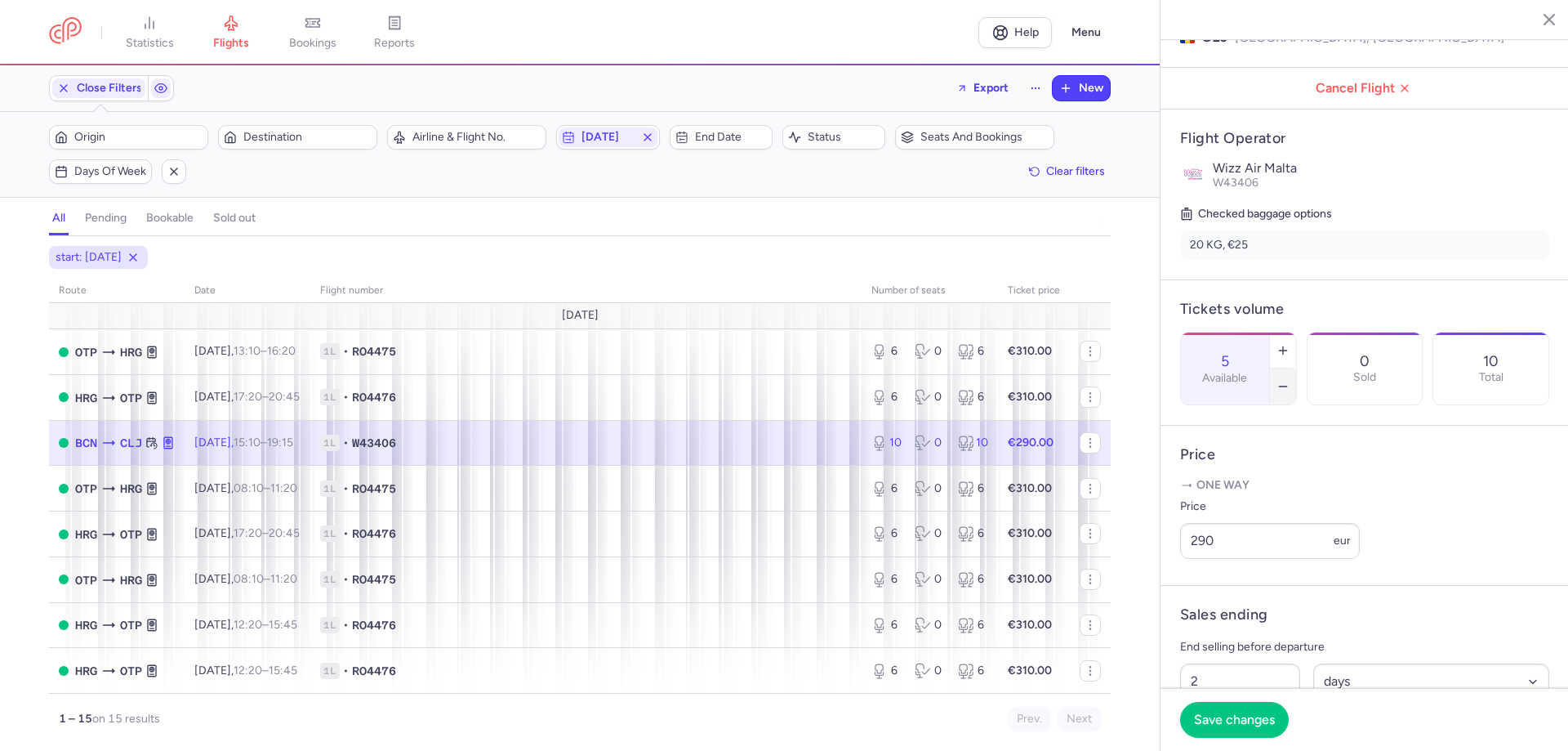
click at [1296, 368] on button "button" at bounding box center [1283, 386] width 26 height 36
click at [1289, 380] on icon "button" at bounding box center [1283, 387] width 13 height 13
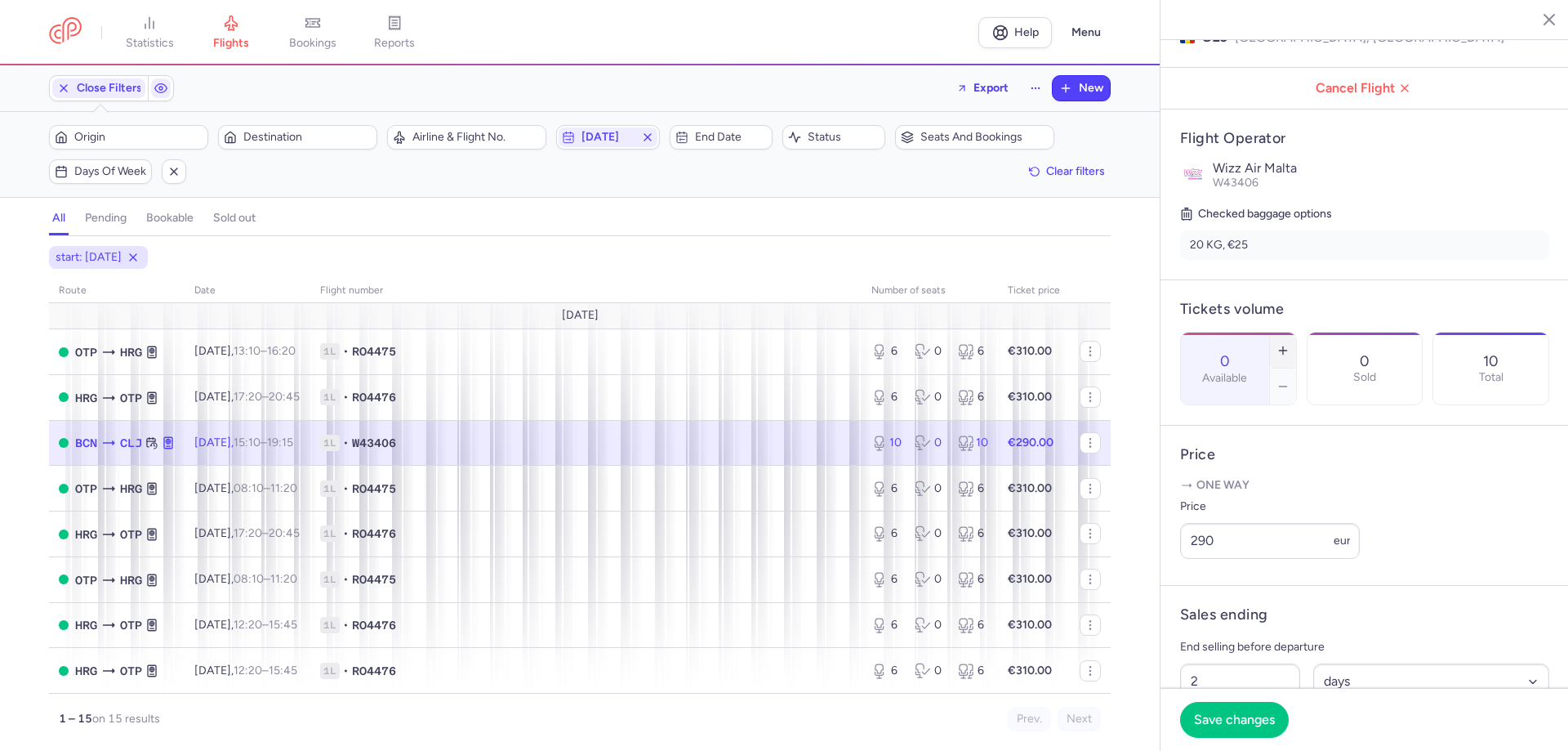
click at [1289, 344] on icon "button" at bounding box center [1283, 351] width 13 height 13
click at [1283, 347] on line "button" at bounding box center [1283, 350] width 0 height 7
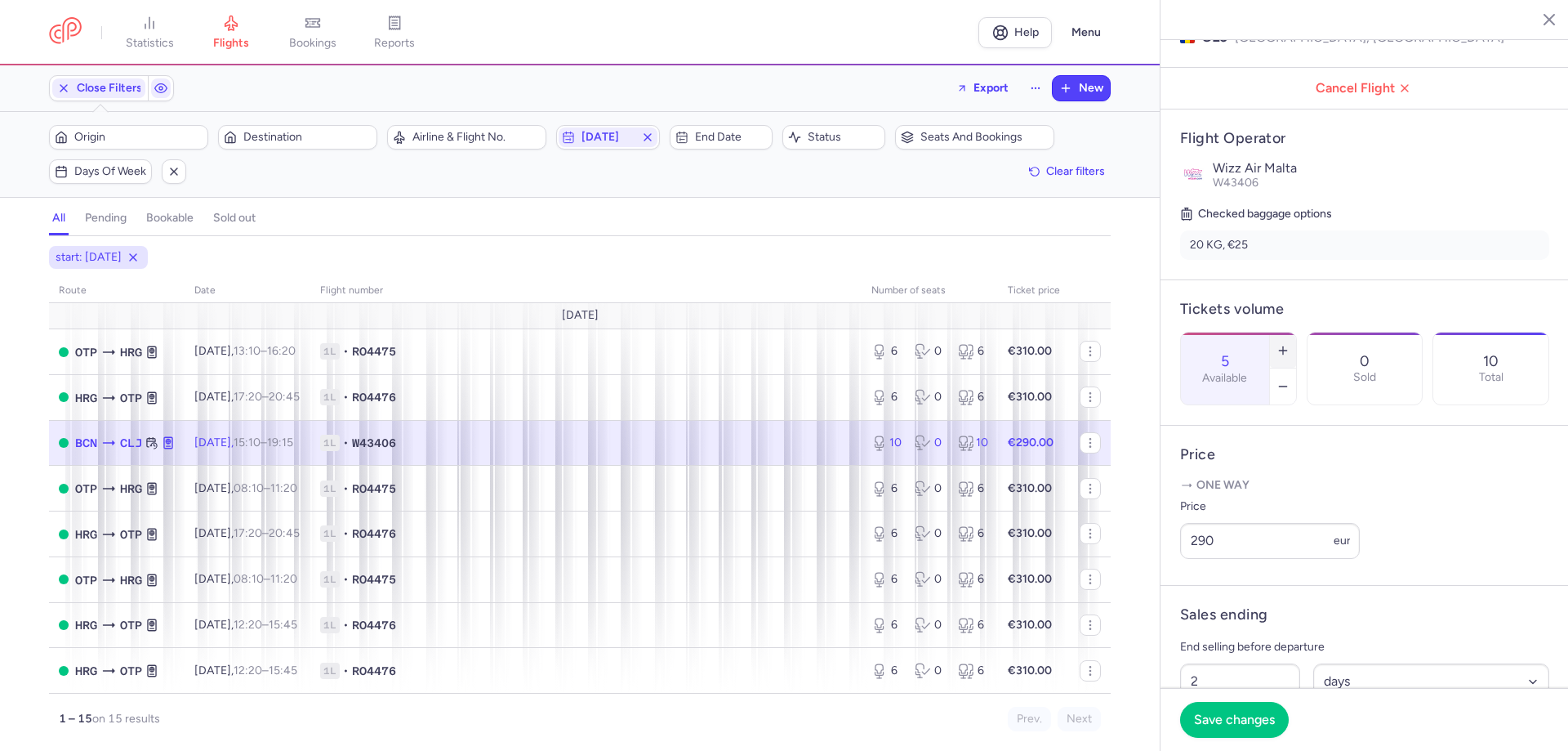
click at [1283, 347] on line "button" at bounding box center [1283, 350] width 0 height 7
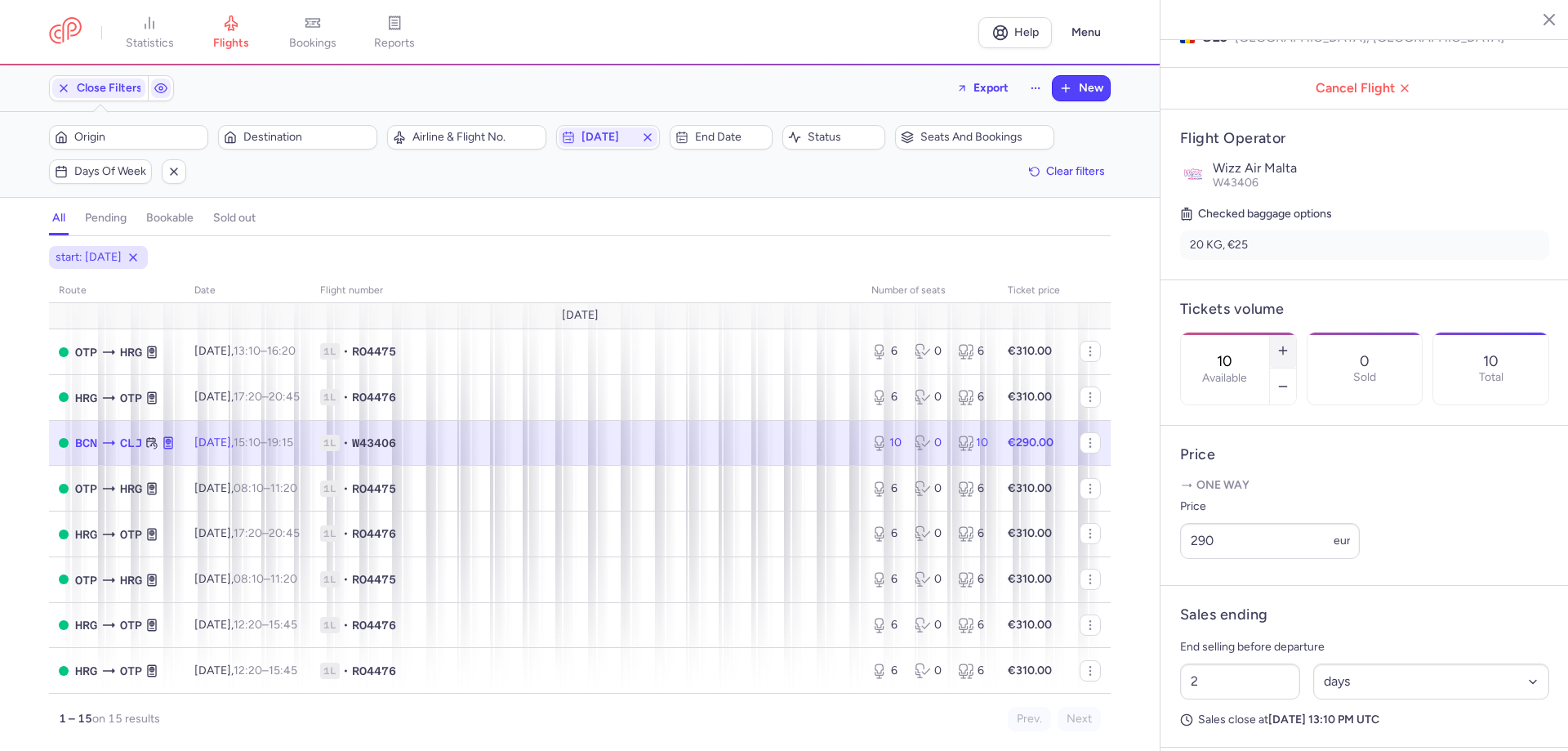
click at [1283, 347] on line "button" at bounding box center [1283, 350] width 0 height 7
click at [1289, 380] on icon "button" at bounding box center [1283, 387] width 13 height 13
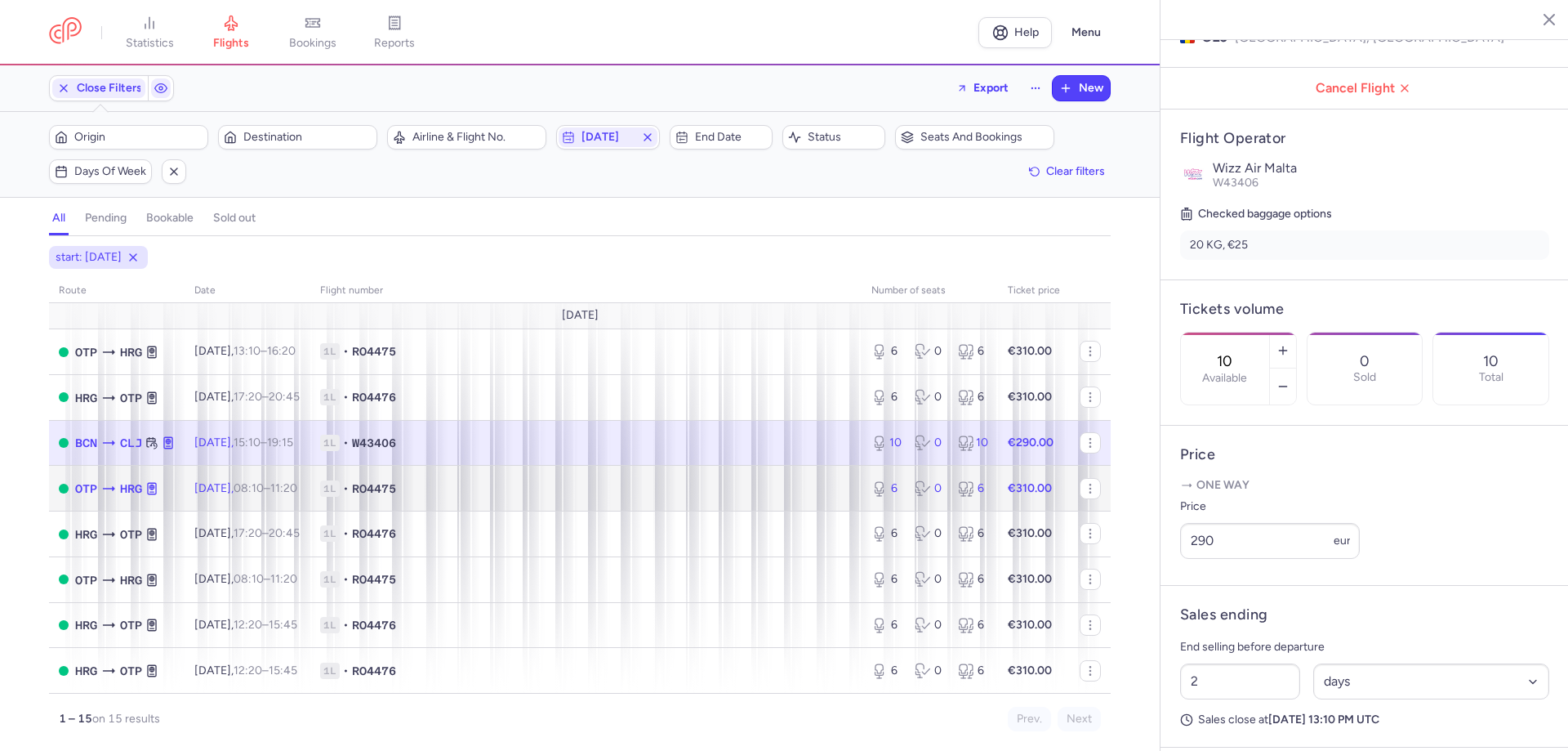
click at [585, 490] on span "1L • RO4475" at bounding box center [586, 489] width 532 height 17
type input "6"
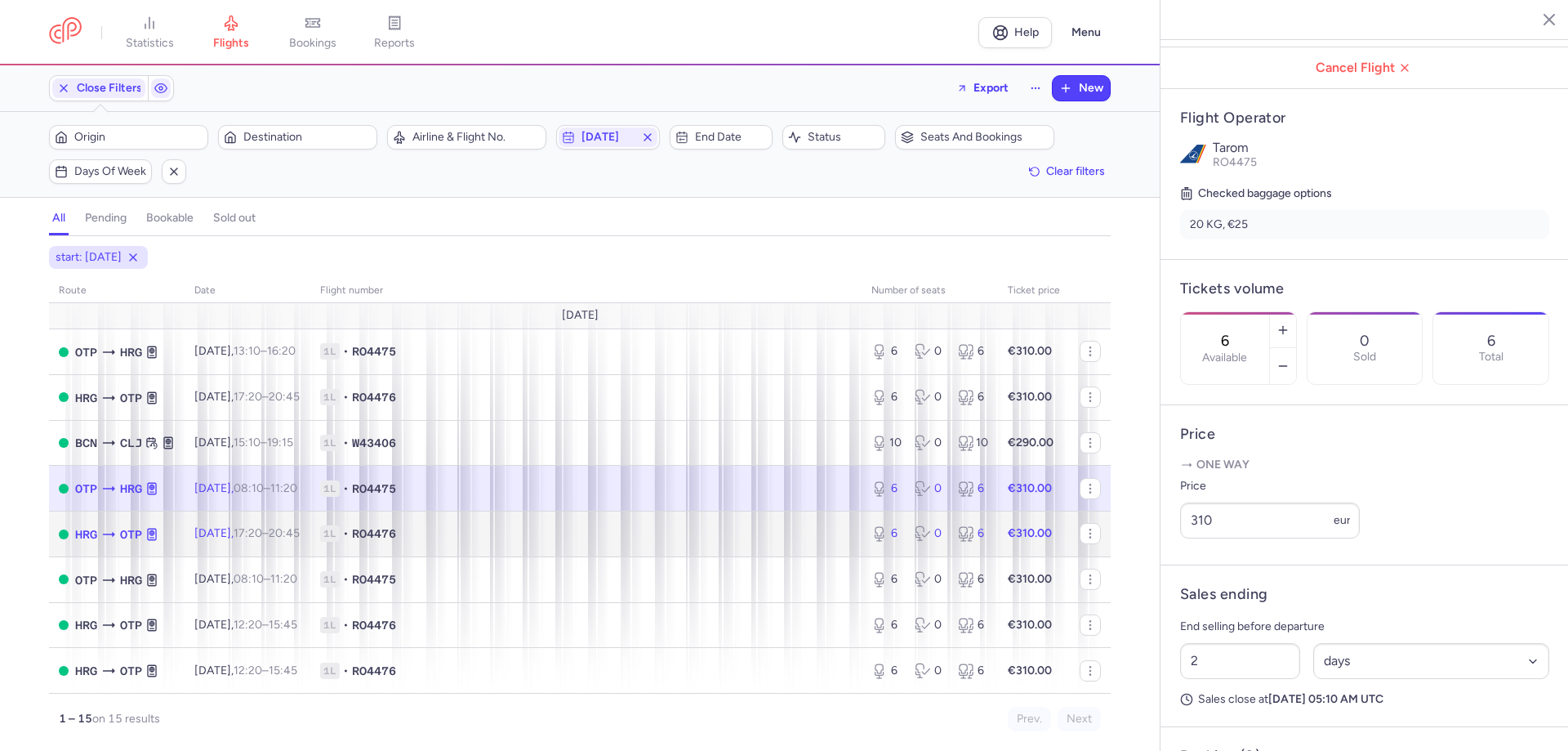
click at [513, 531] on span "1L • RO4476" at bounding box center [586, 534] width 532 height 17
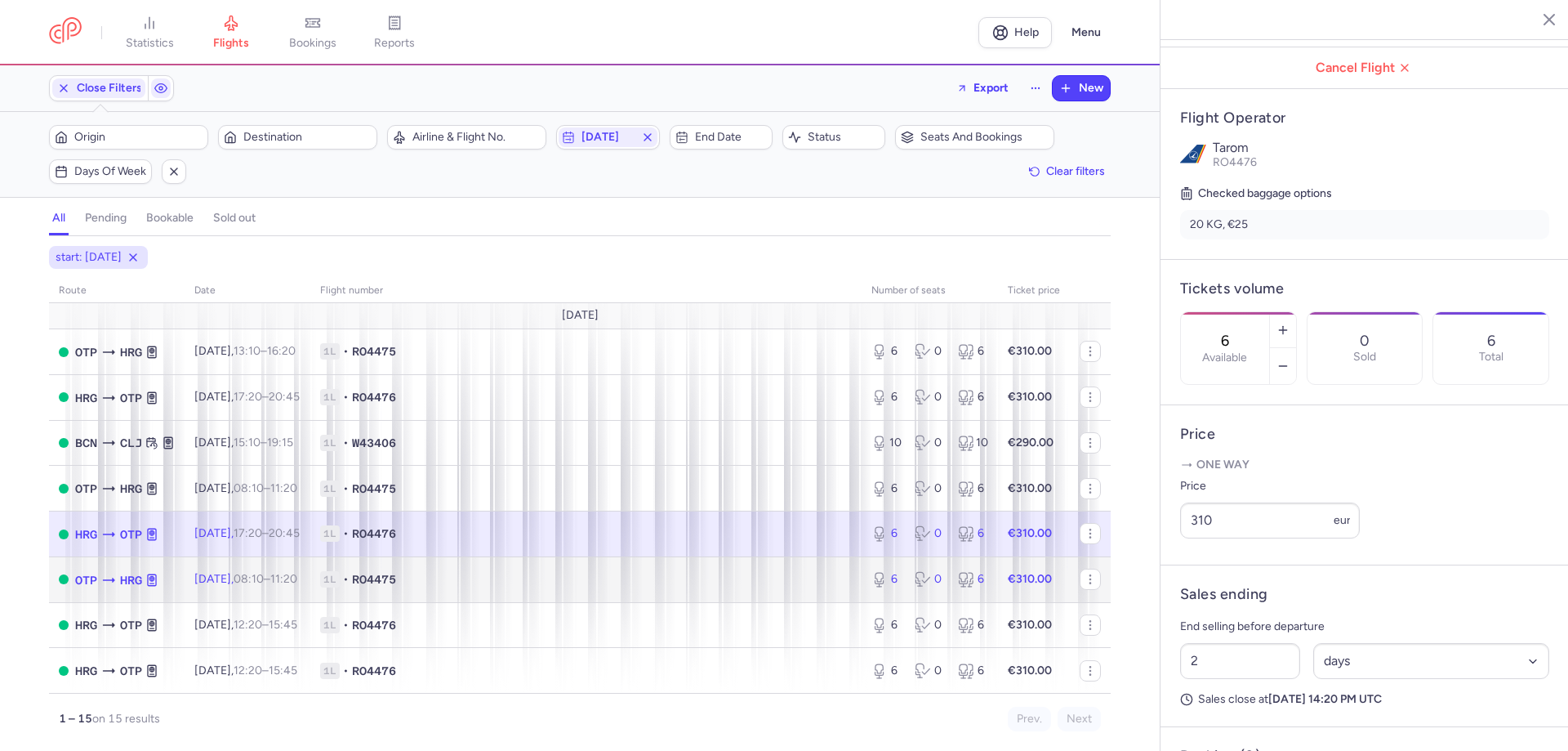
click at [513, 580] on span "1L • RO4475" at bounding box center [586, 580] width 532 height 17
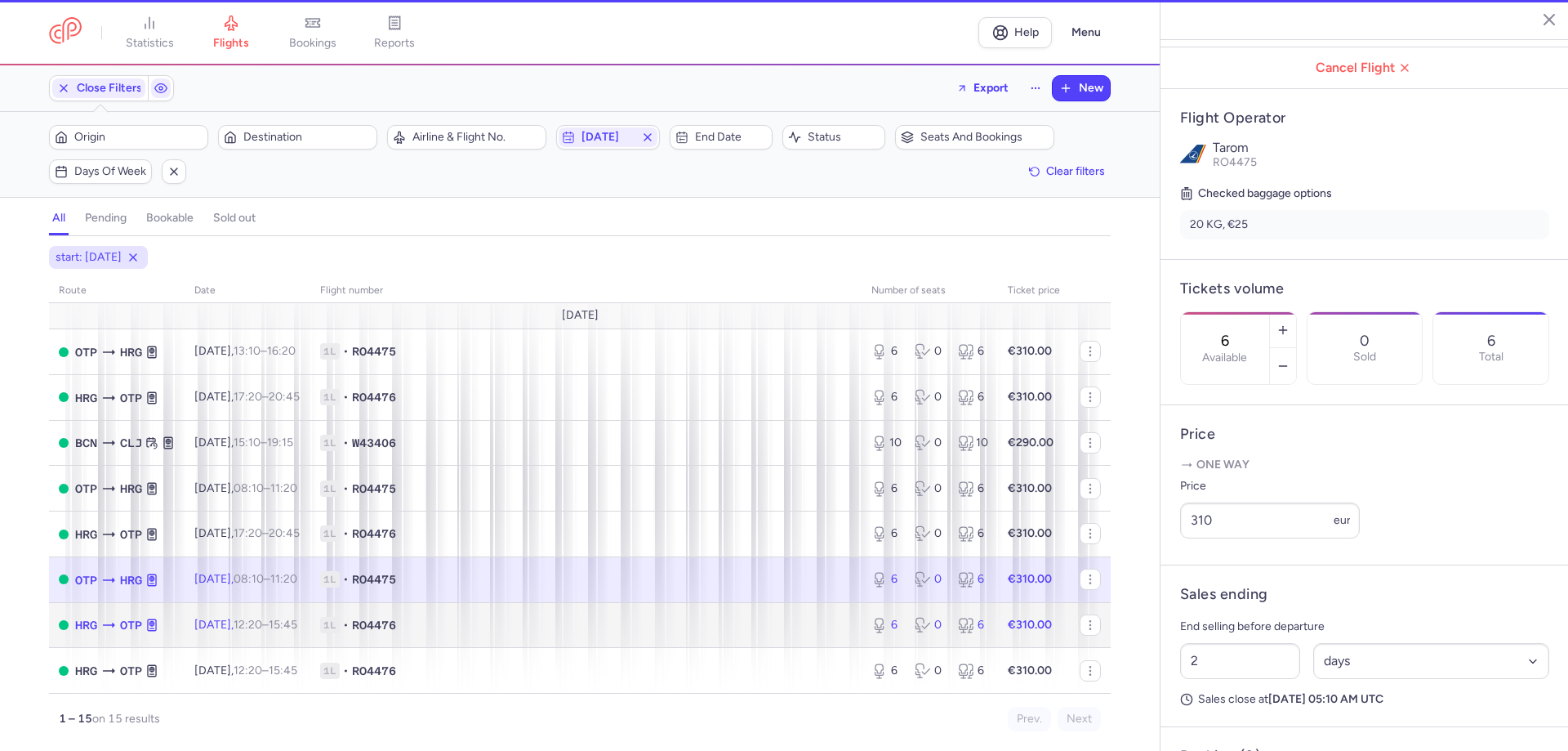
click at [501, 630] on span "1L • RO4476" at bounding box center [586, 625] width 532 height 17
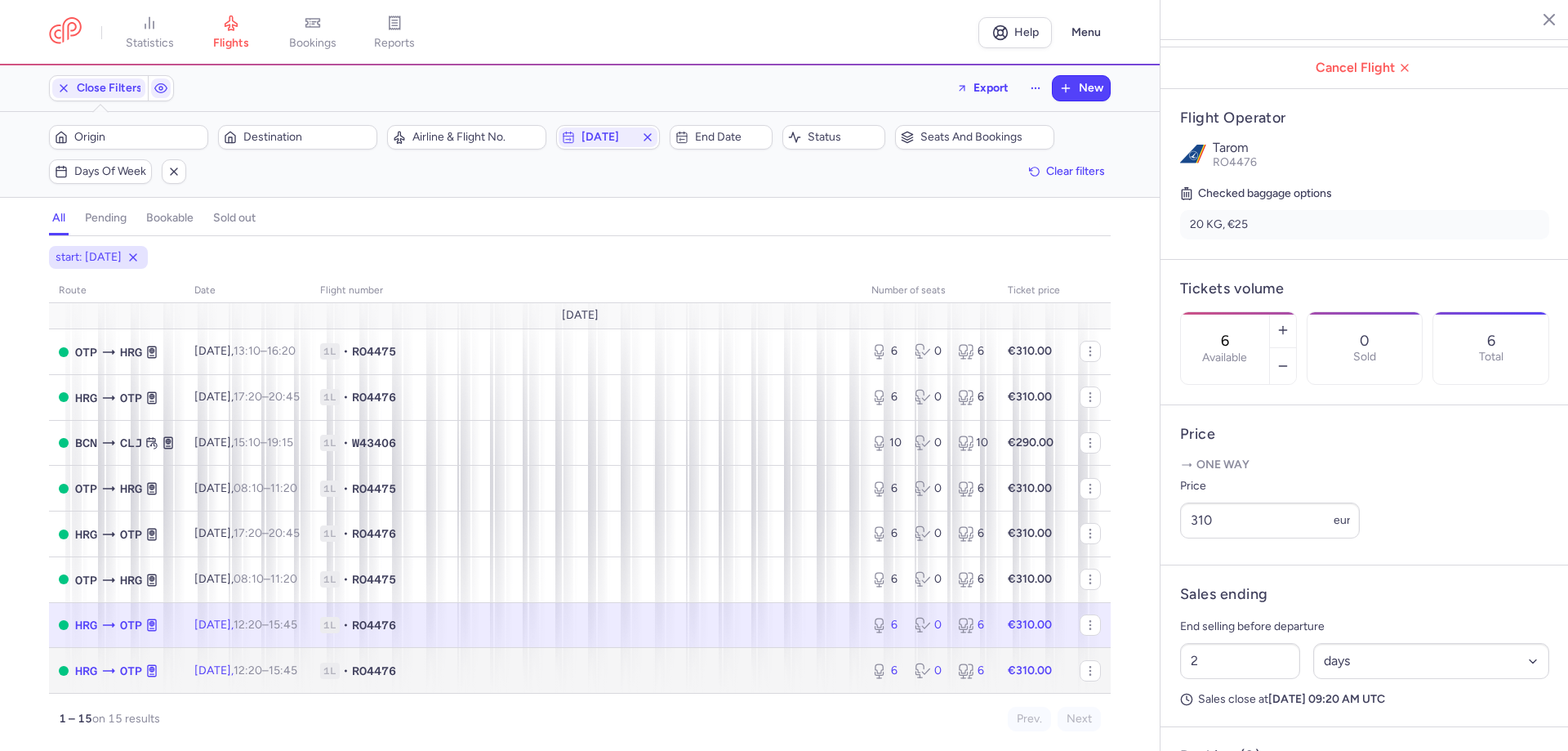
click at [510, 669] on span "1L • RO4476" at bounding box center [586, 671] width 532 height 17
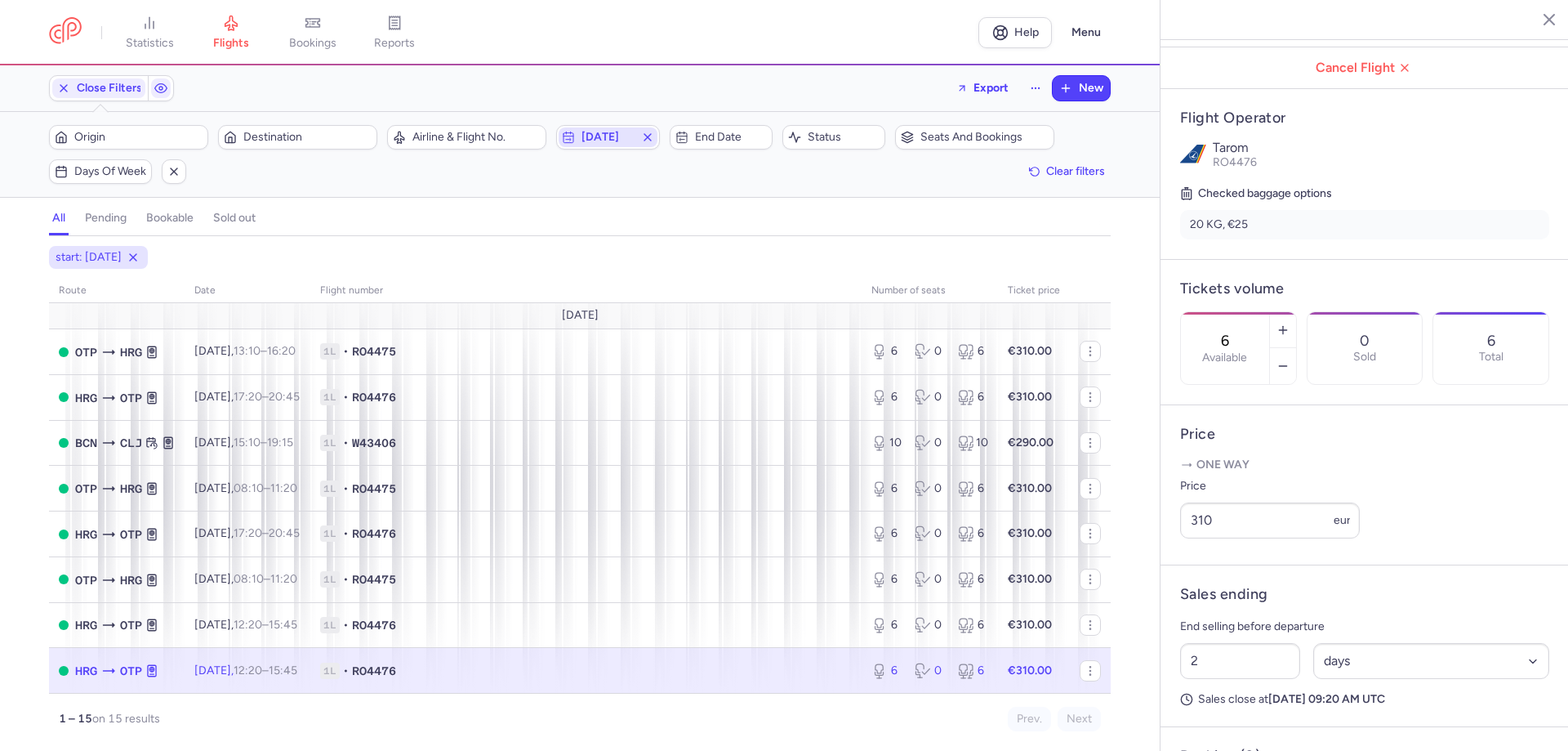
click at [611, 131] on span "[DATE]" at bounding box center [607, 137] width 52 height 13
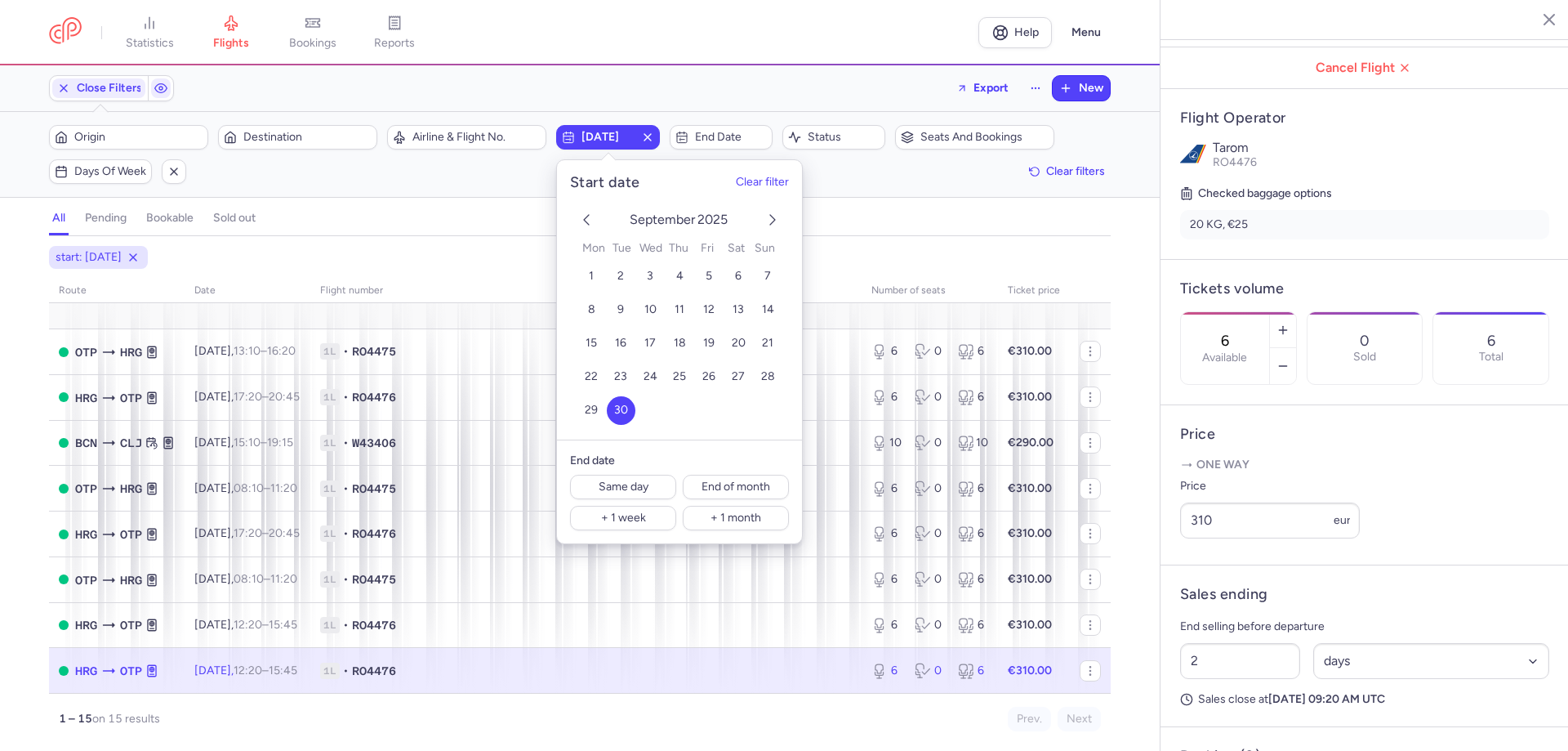
click at [586, 219] on icon "previous month" at bounding box center [587, 220] width 20 height 20
click at [683, 408] on span "28" at bounding box center [679, 410] width 14 height 14
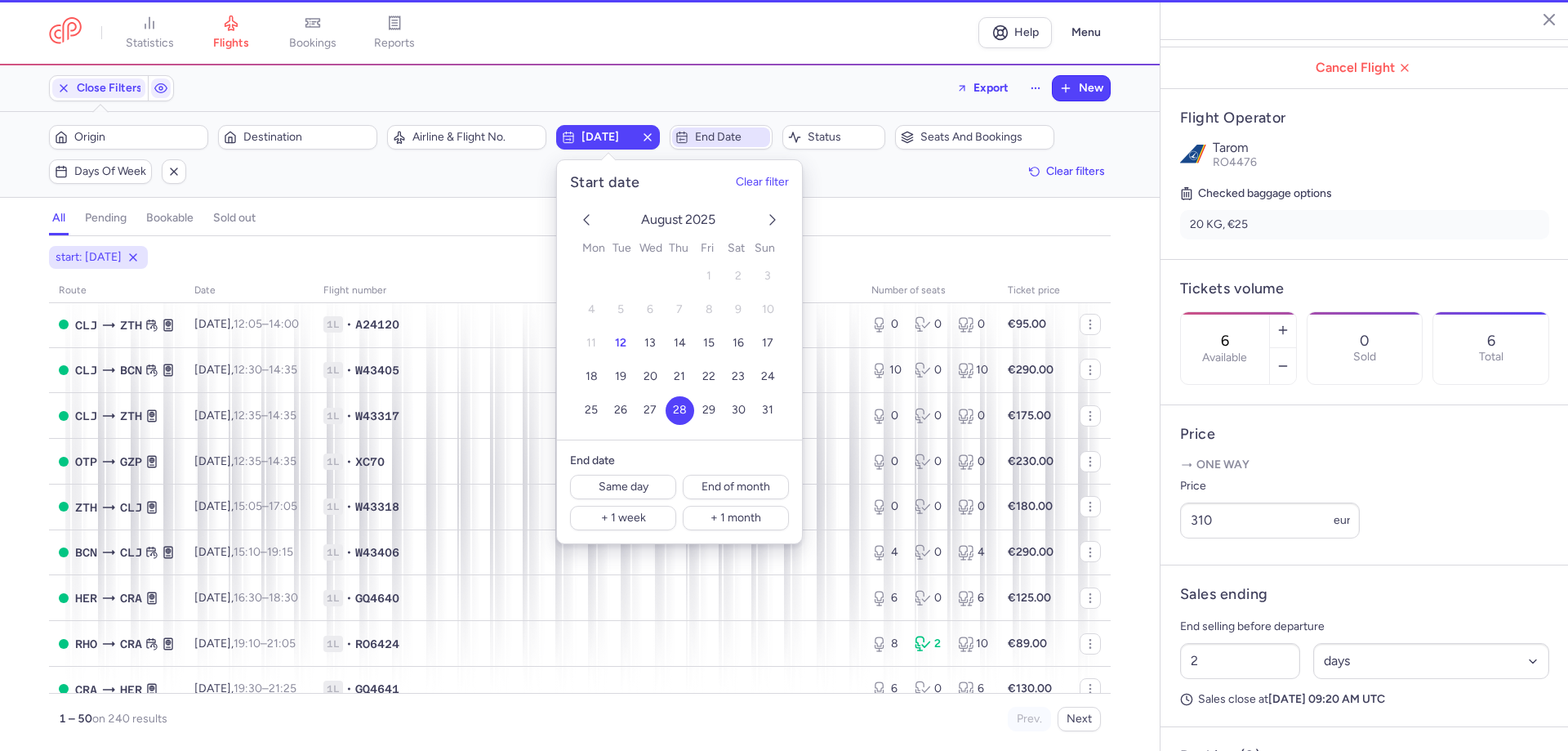
click at [705, 131] on span "End date" at bounding box center [731, 137] width 71 height 13
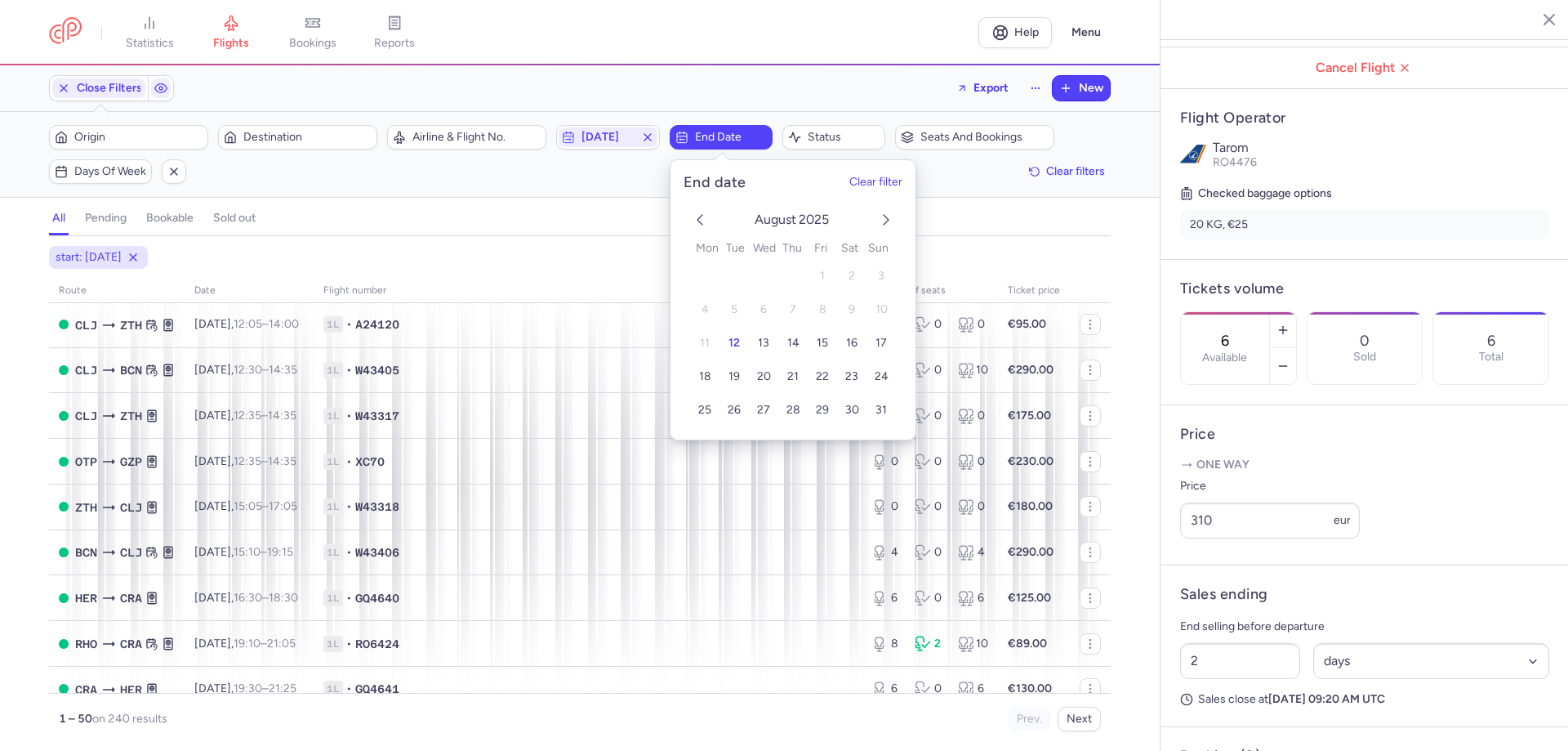
click at [887, 211] on icon "next month" at bounding box center [886, 220] width 20 height 20
click at [731, 409] on span "30" at bounding box center [733, 410] width 14 height 14
click at [535, 189] on div "Filters (2) – 232 results Origin Destination Airline & Flight No. [DATE] [DATE]…" at bounding box center [579, 155] width 1160 height 85
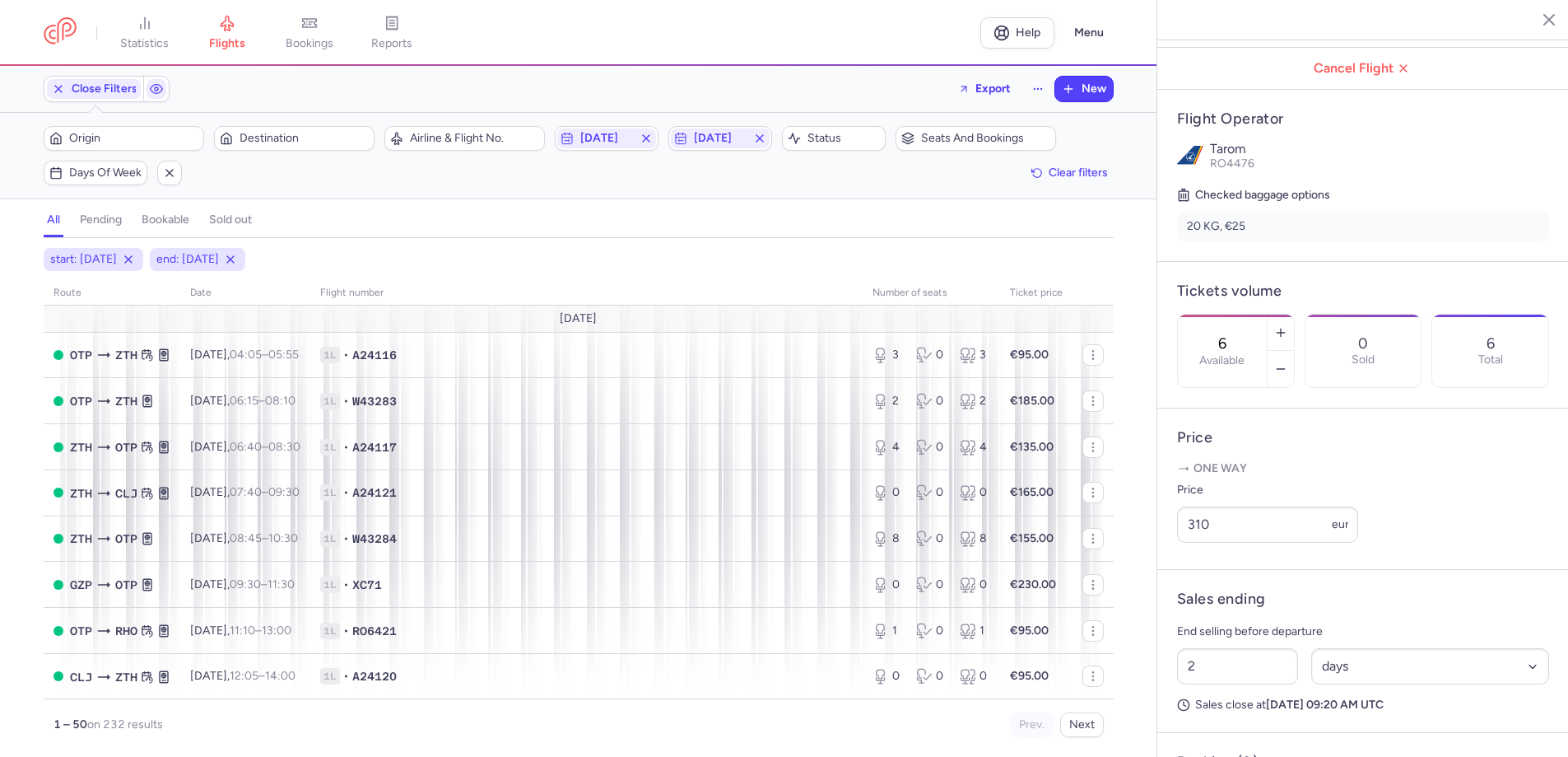
click at [411, 225] on div "all pending bookable sold out" at bounding box center [578, 224] width 1070 height 29
click at [170, 136] on span "Origin" at bounding box center [134, 138] width 129 height 13
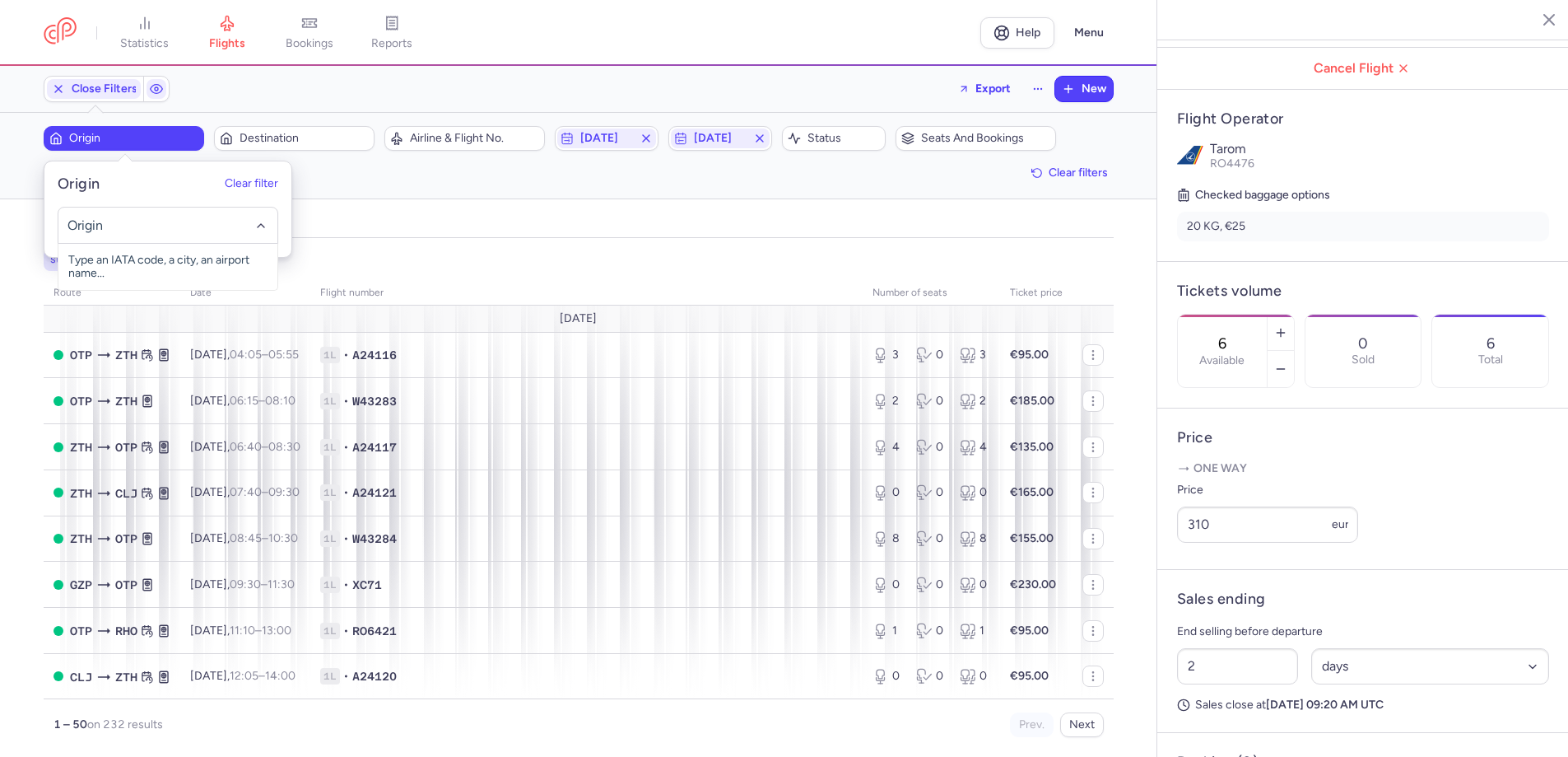
click at [147, 230] on input "-searchbox" at bounding box center [168, 226] width 202 height 18
click at [113, 266] on span "[GEOGRAPHIC_DATA], [GEOGRAPHIC_DATA], [GEOGRAPHIC_DATA] CLJ" at bounding box center [168, 273] width 219 height 60
type input "clj"
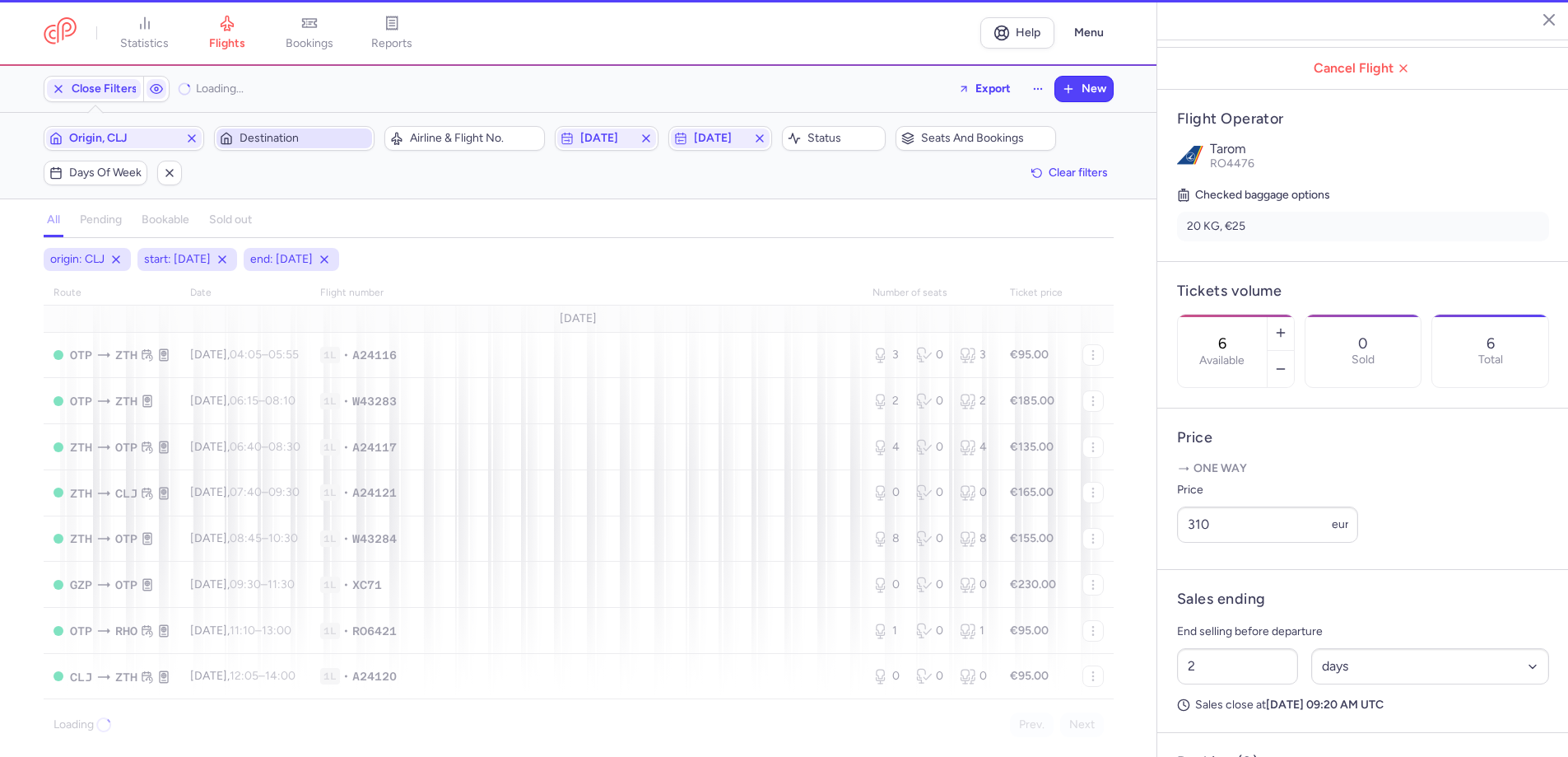
click at [246, 132] on span "Destination" at bounding box center [304, 138] width 129 height 13
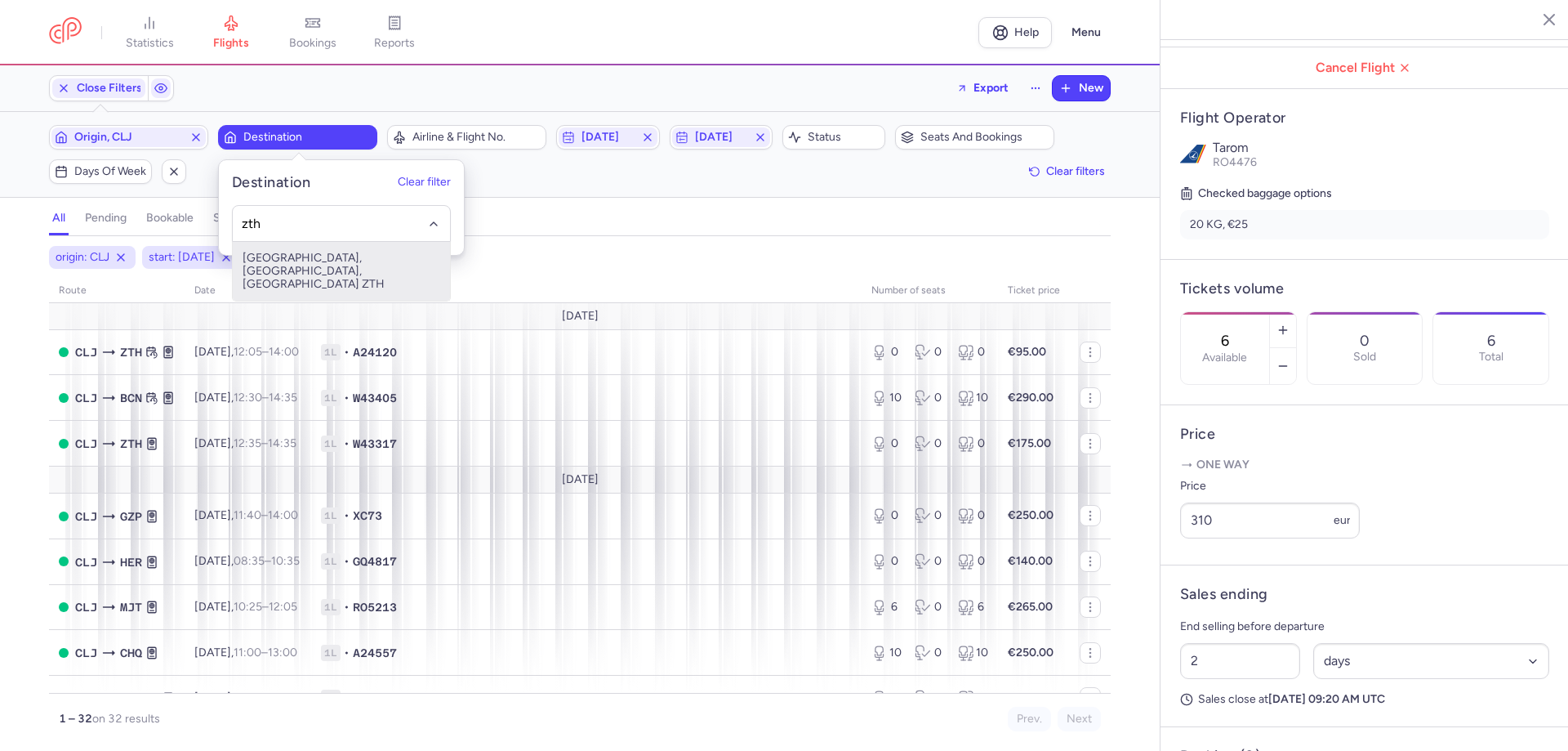
click at [281, 259] on span "[GEOGRAPHIC_DATA], [GEOGRAPHIC_DATA], [GEOGRAPHIC_DATA] ZTH" at bounding box center [341, 271] width 217 height 59
type input "zth"
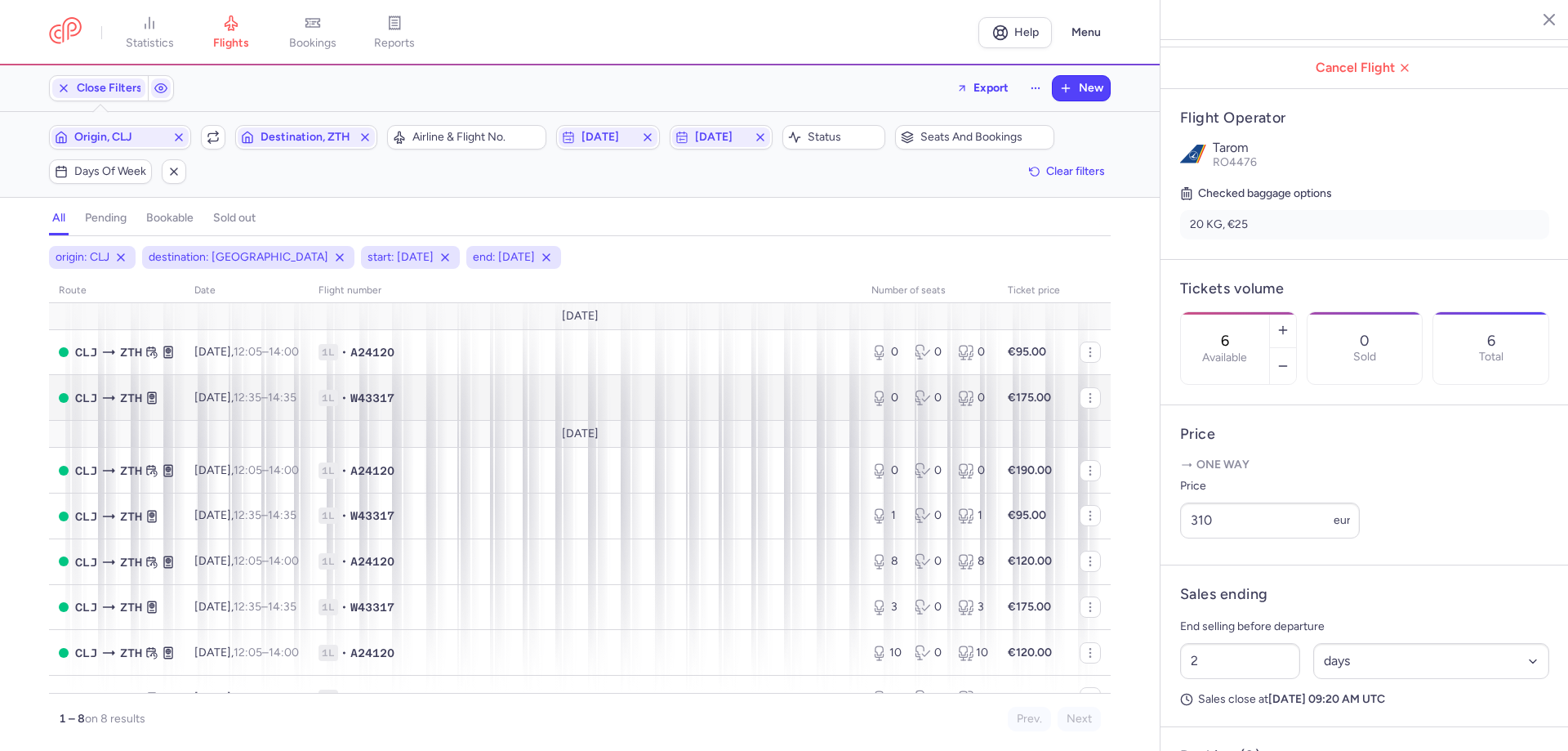
scroll to position [27, 0]
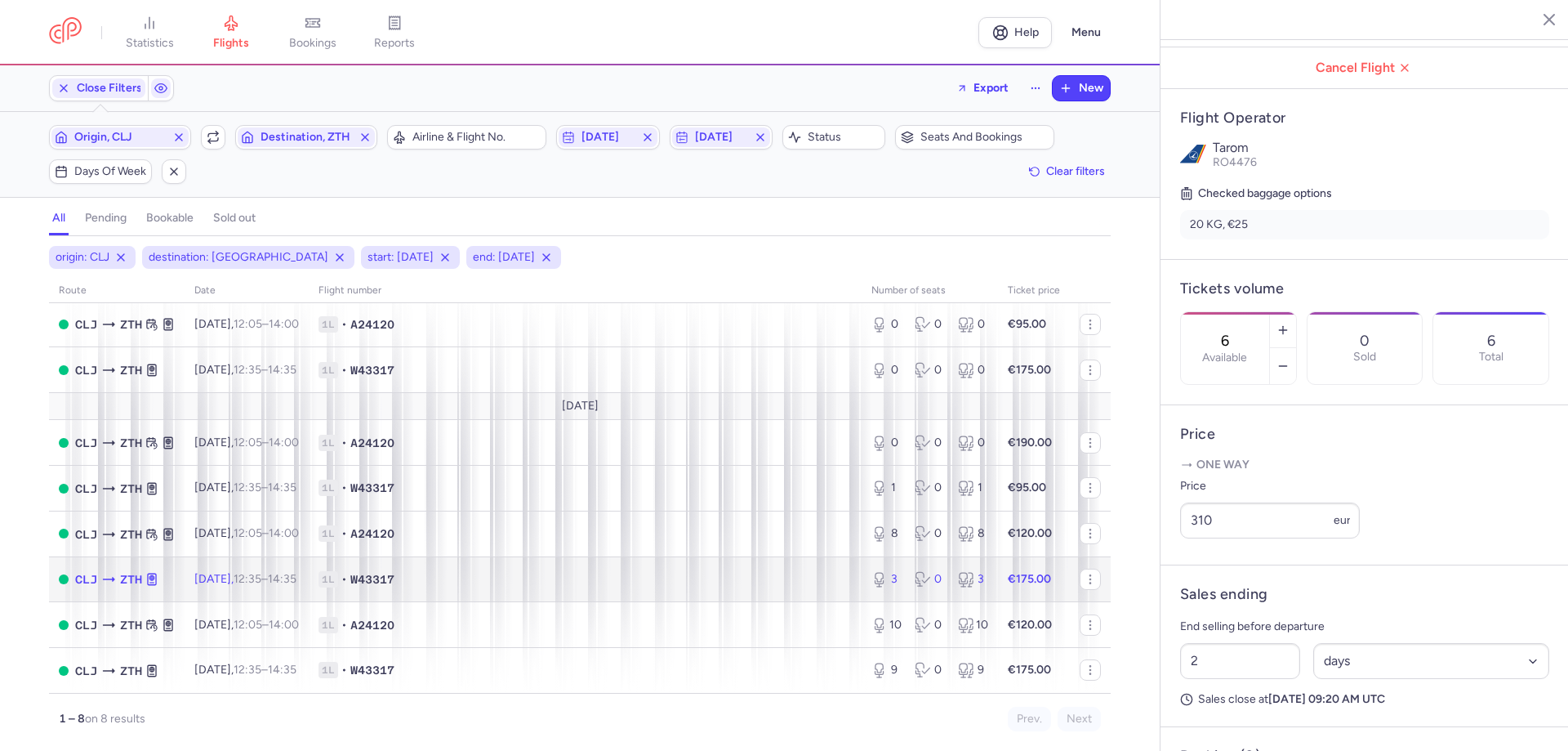
click at [290, 578] on span "12:35 – 14:35 +0" at bounding box center [265, 579] width 63 height 14
click at [1289, 359] on icon "button" at bounding box center [1283, 366] width 13 height 13
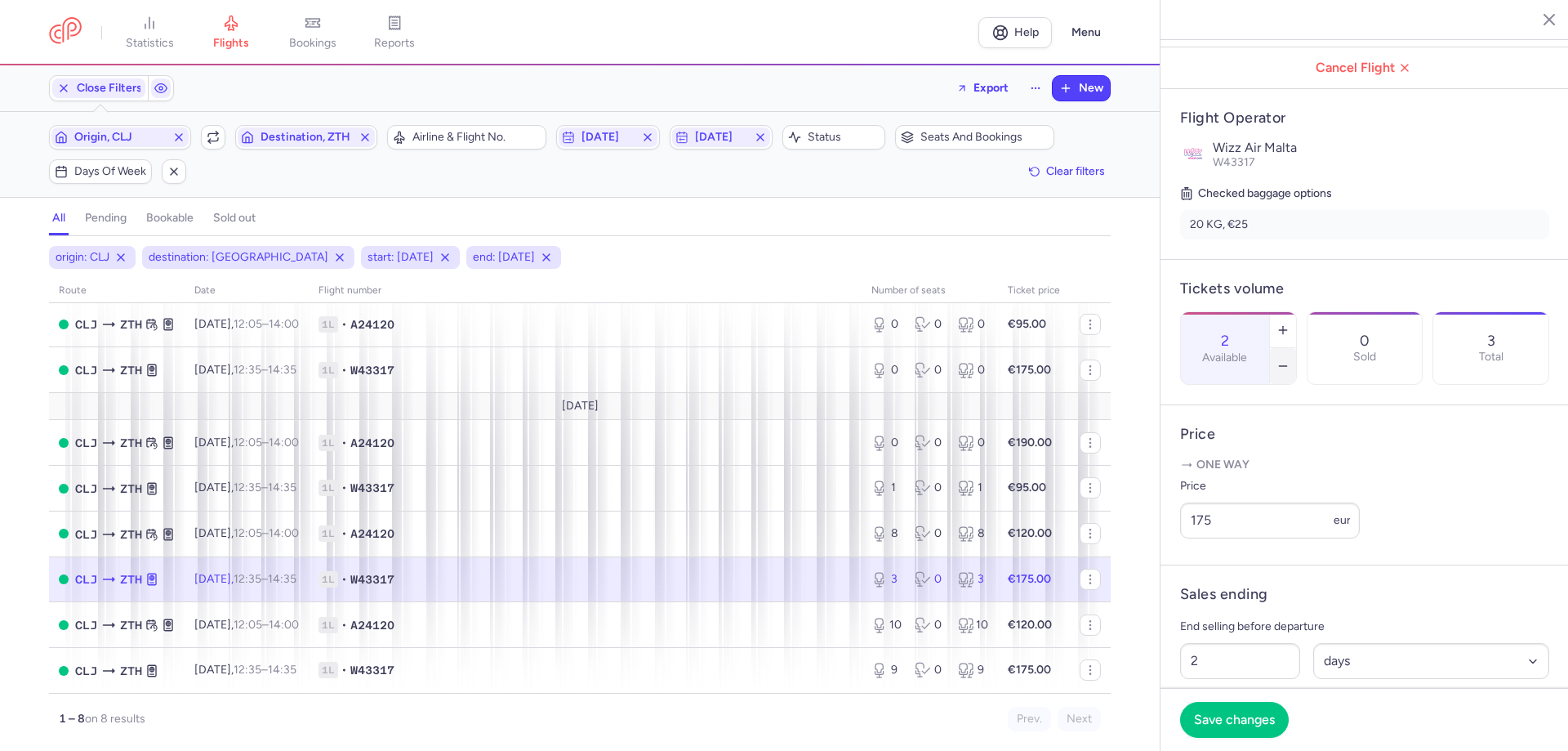
click at [1289, 359] on icon "button" at bounding box center [1283, 366] width 13 height 13
click at [1233, 720] on span "Save changes" at bounding box center [1234, 719] width 81 height 15
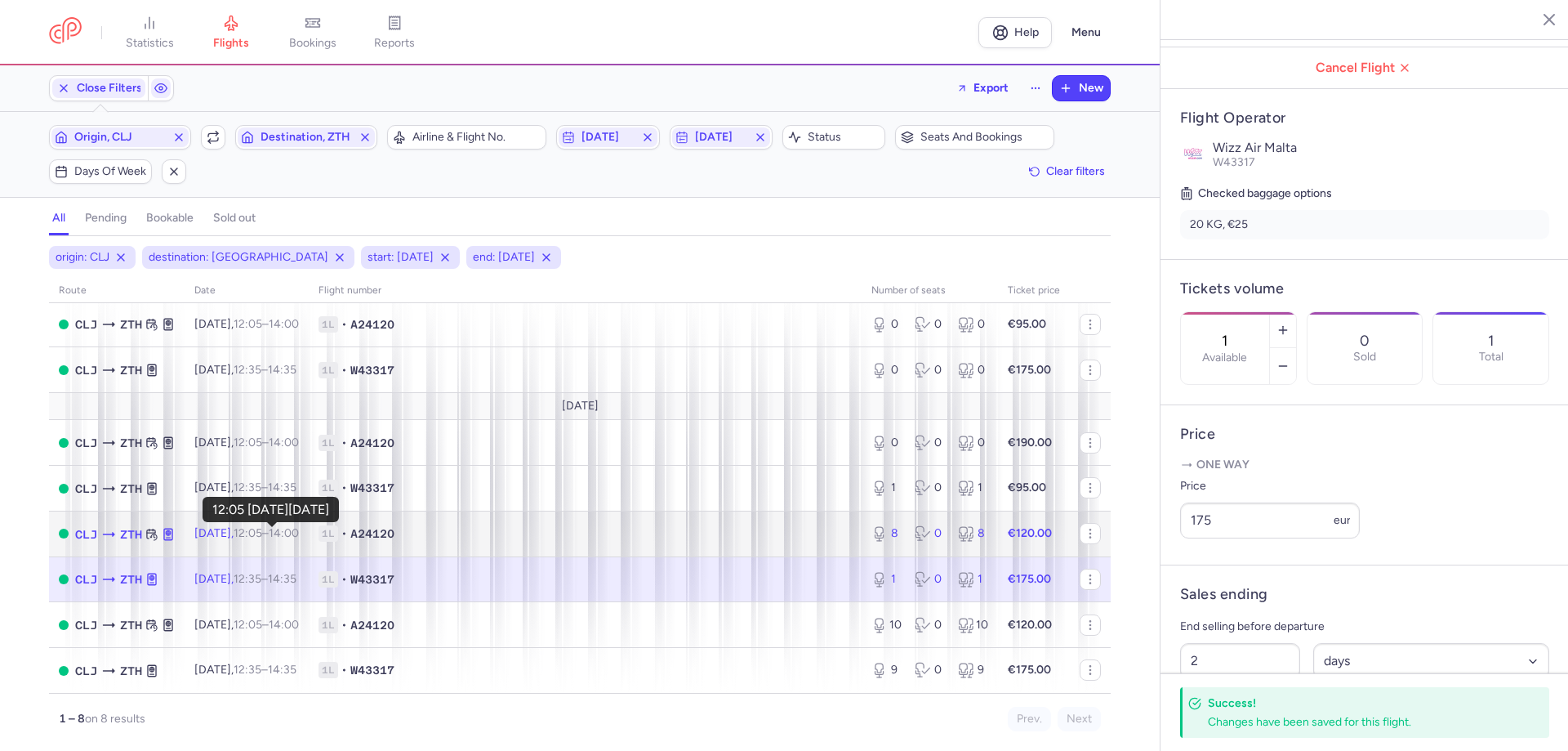
click at [262, 533] on time "12:05" at bounding box center [248, 533] width 28 height 14
type input "8"
type input "19"
select select "hours"
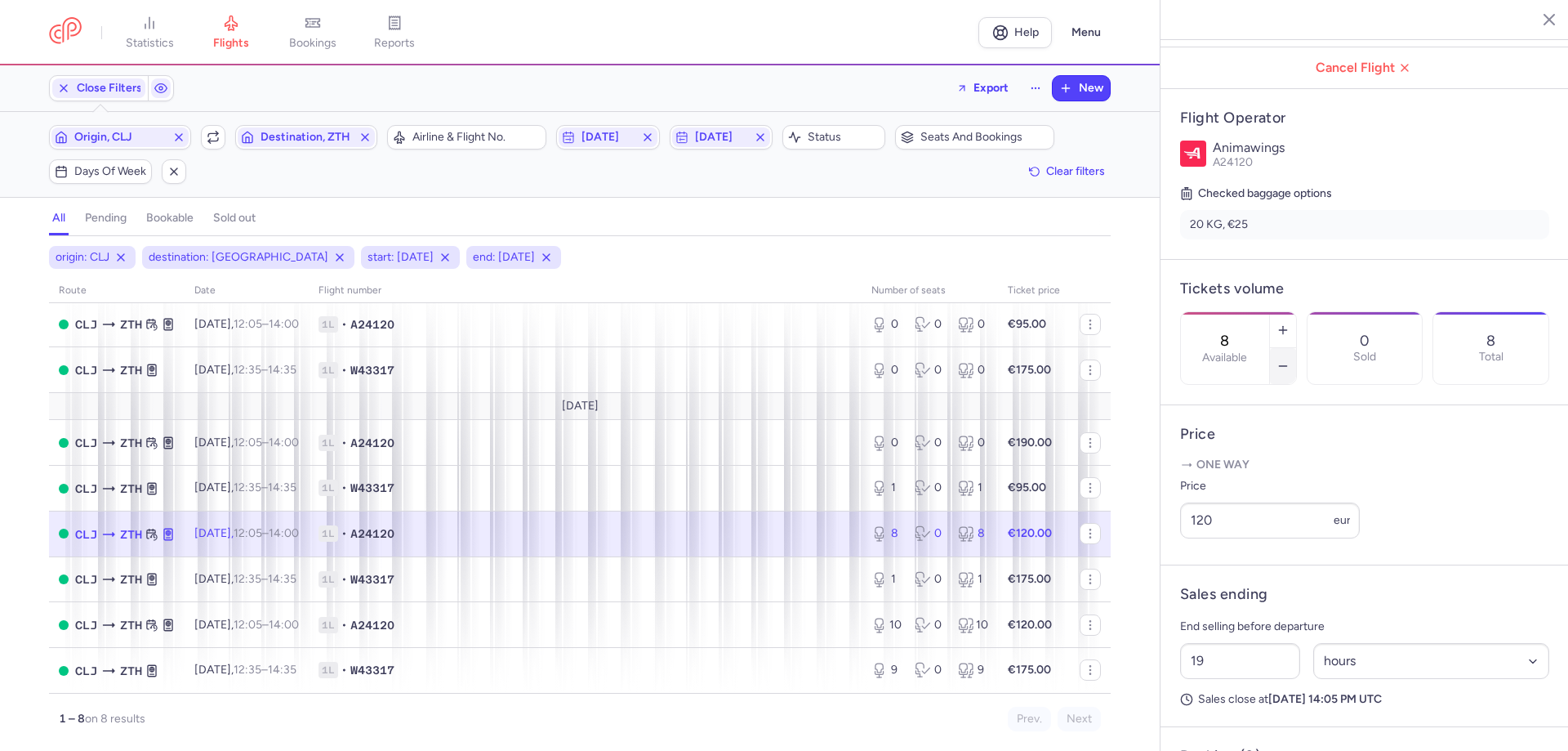
click at [1289, 359] on icon "button" at bounding box center [1283, 366] width 13 height 13
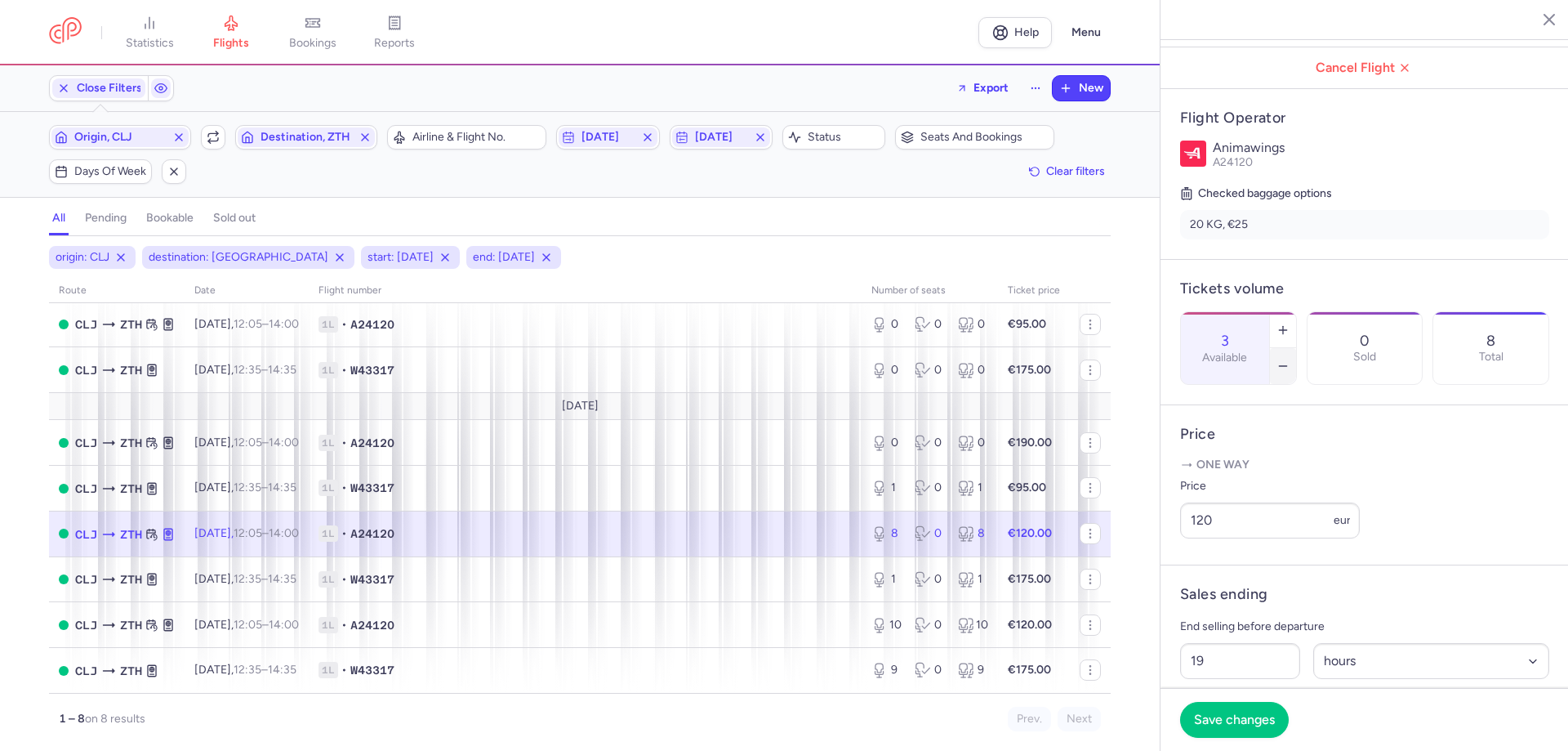
click at [1289, 359] on icon "button" at bounding box center [1283, 366] width 13 height 13
click at [1213, 715] on span "Save changes" at bounding box center [1234, 719] width 81 height 15
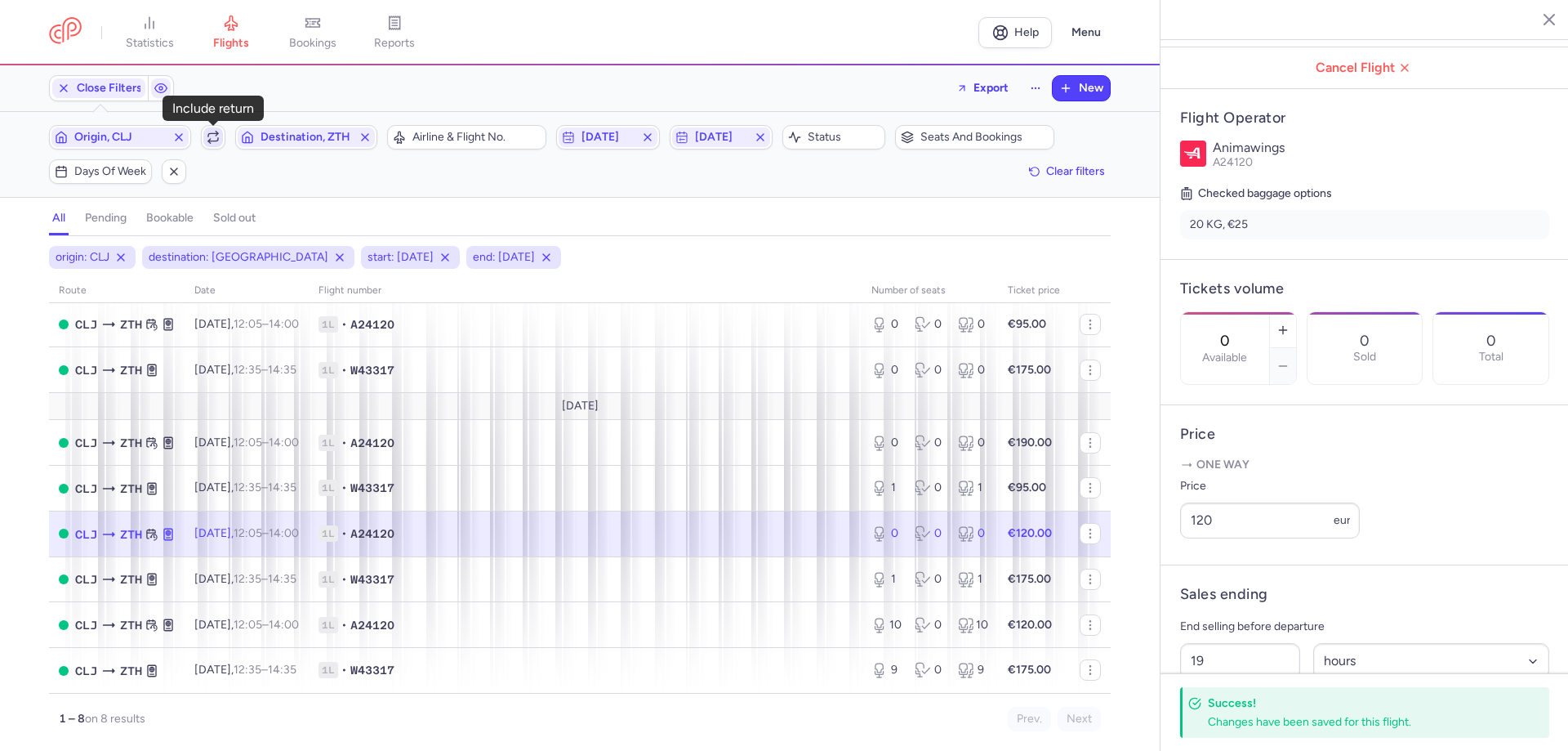
click at [216, 140] on icon "button" at bounding box center [214, 137] width 13 height 13
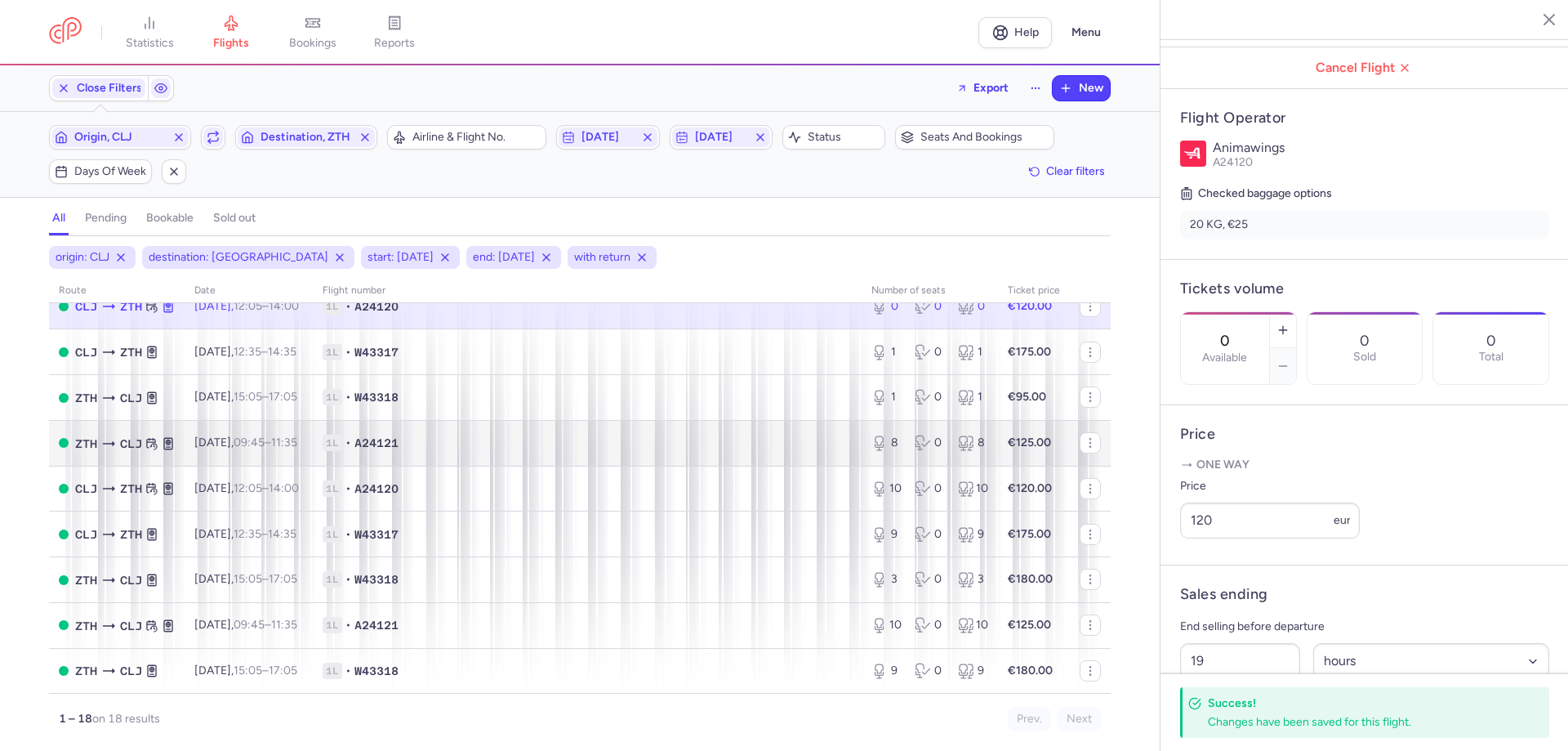
scroll to position [401, 0]
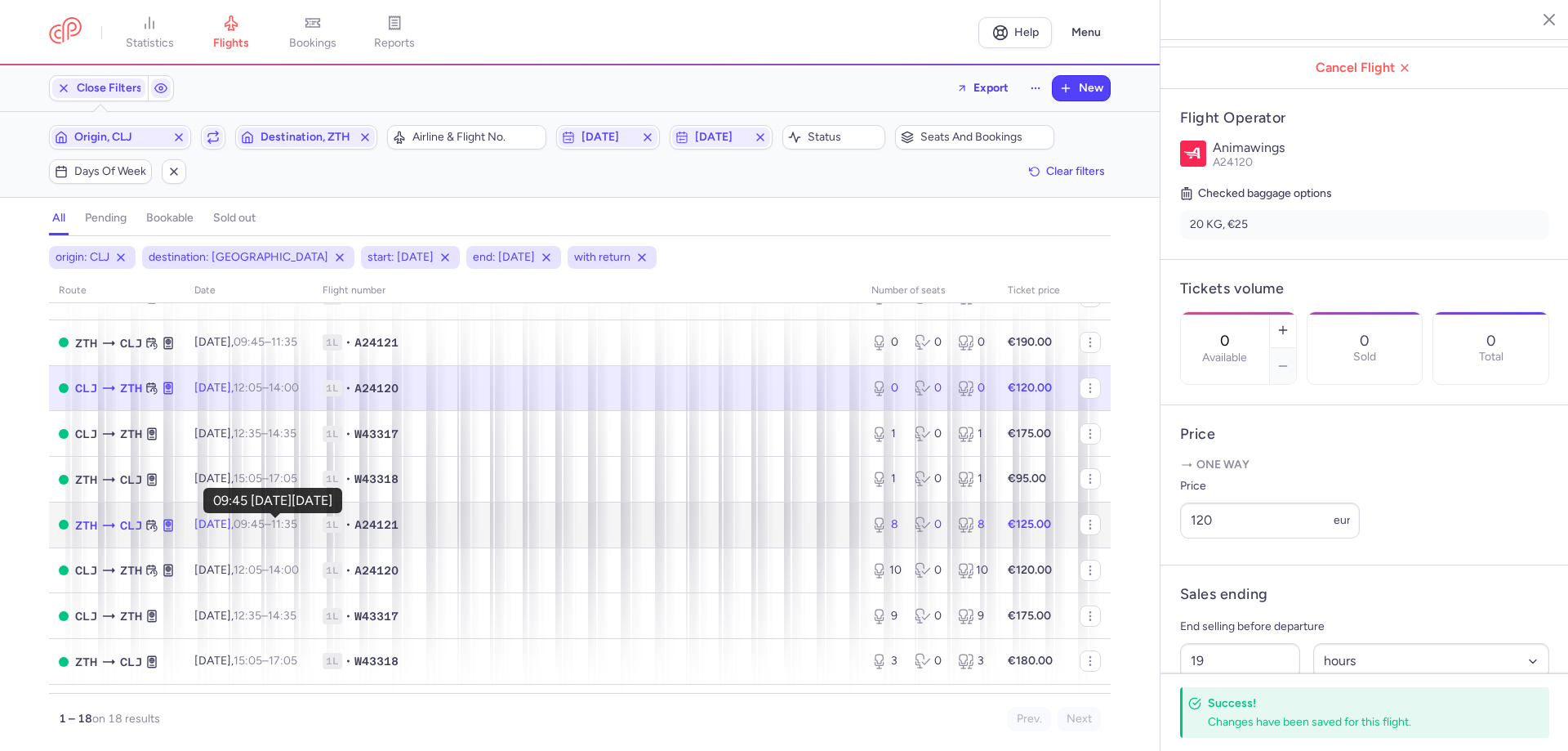
click at [260, 527] on time "09:45" at bounding box center [249, 524] width 31 height 14
type input "8"
type input "17"
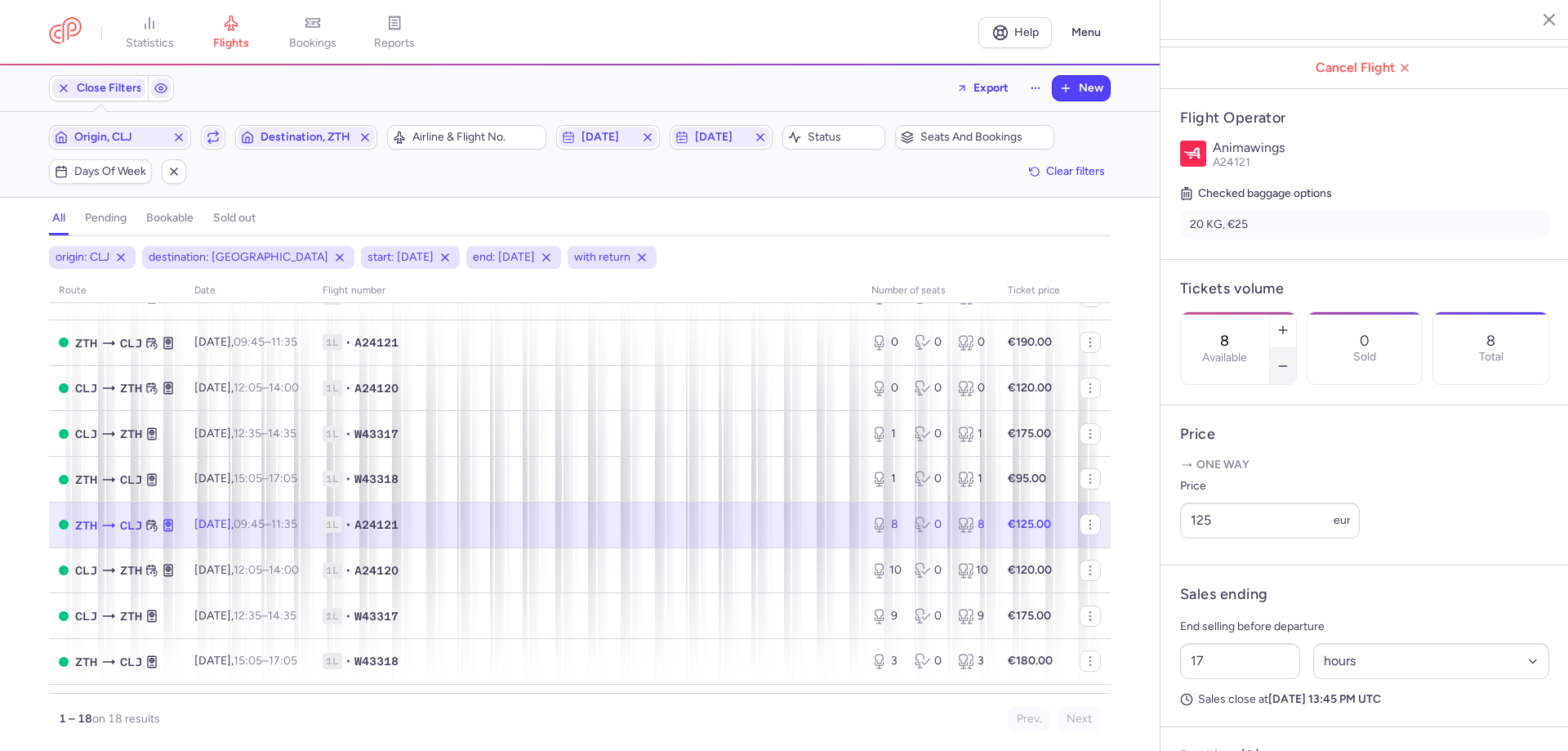
click at [1296, 348] on button "button" at bounding box center [1283, 365] width 26 height 36
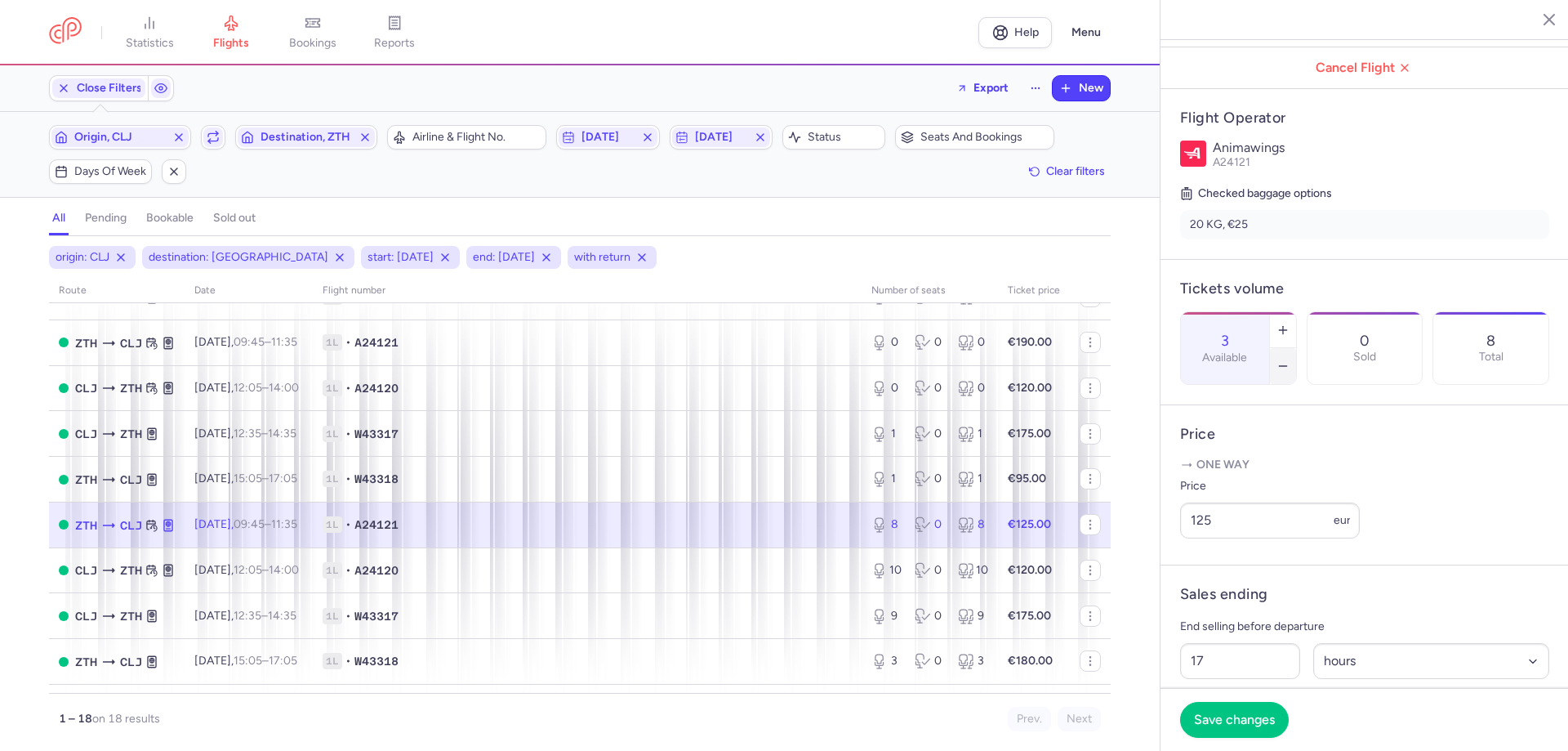
click at [1296, 348] on button "button" at bounding box center [1283, 365] width 26 height 36
click at [1223, 721] on span "Save changes" at bounding box center [1234, 719] width 81 height 15
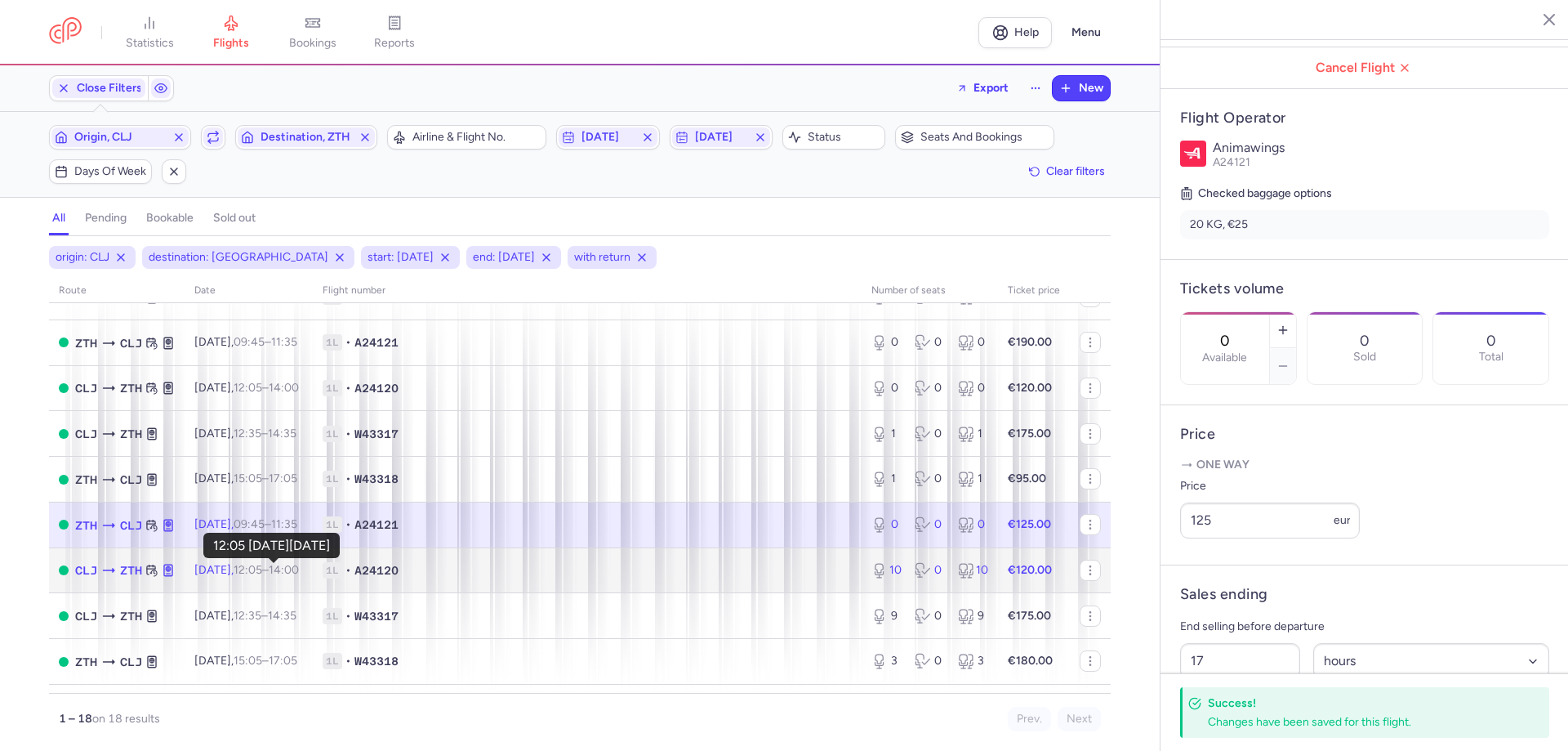
click at [262, 572] on time "12:05" at bounding box center [248, 570] width 28 height 14
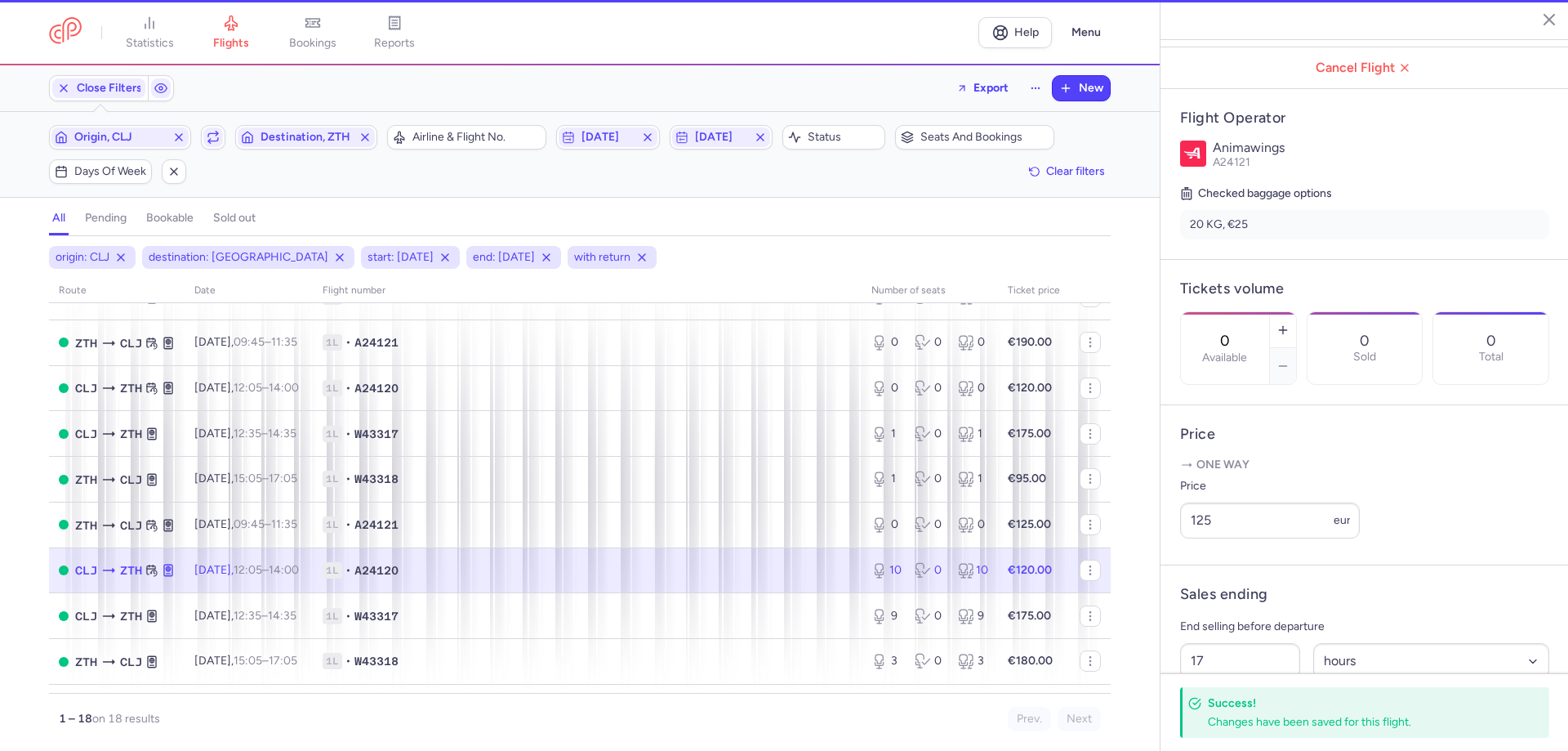
type input "10"
type input "19"
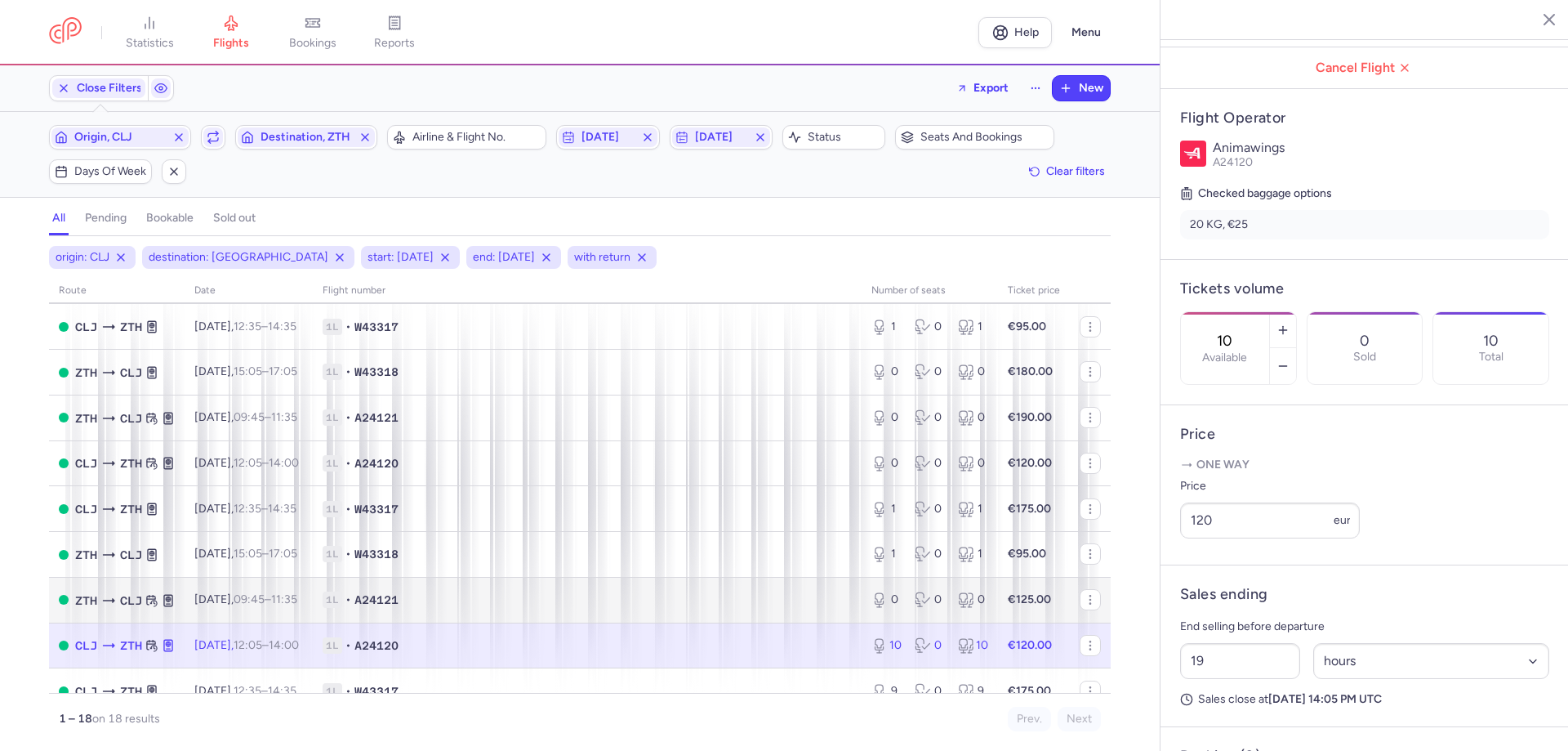
scroll to position [238, 0]
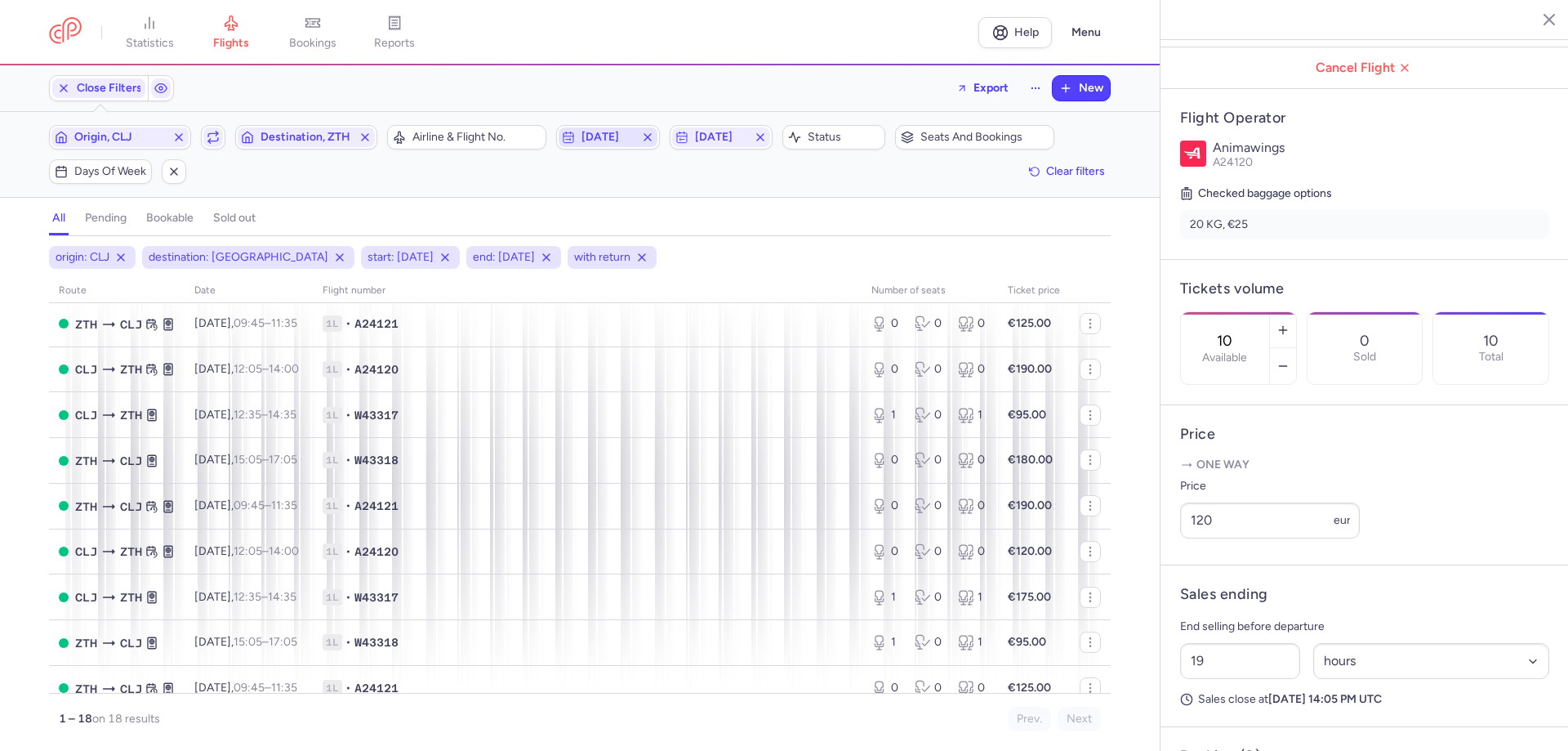
click at [603, 138] on span "[DATE]" at bounding box center [607, 137] width 52 height 13
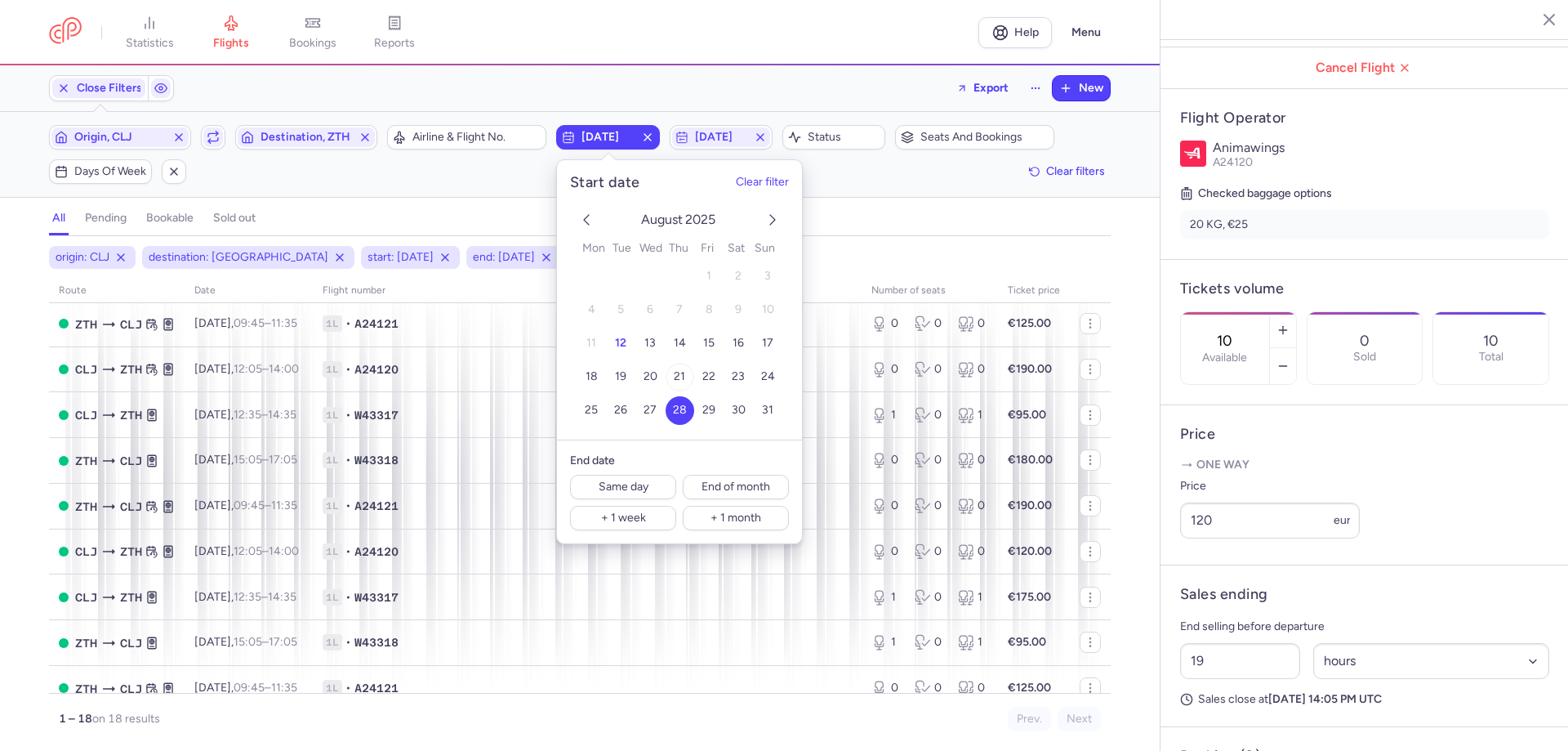
click at [673, 369] on button "21" at bounding box center [680, 377] width 28 height 28
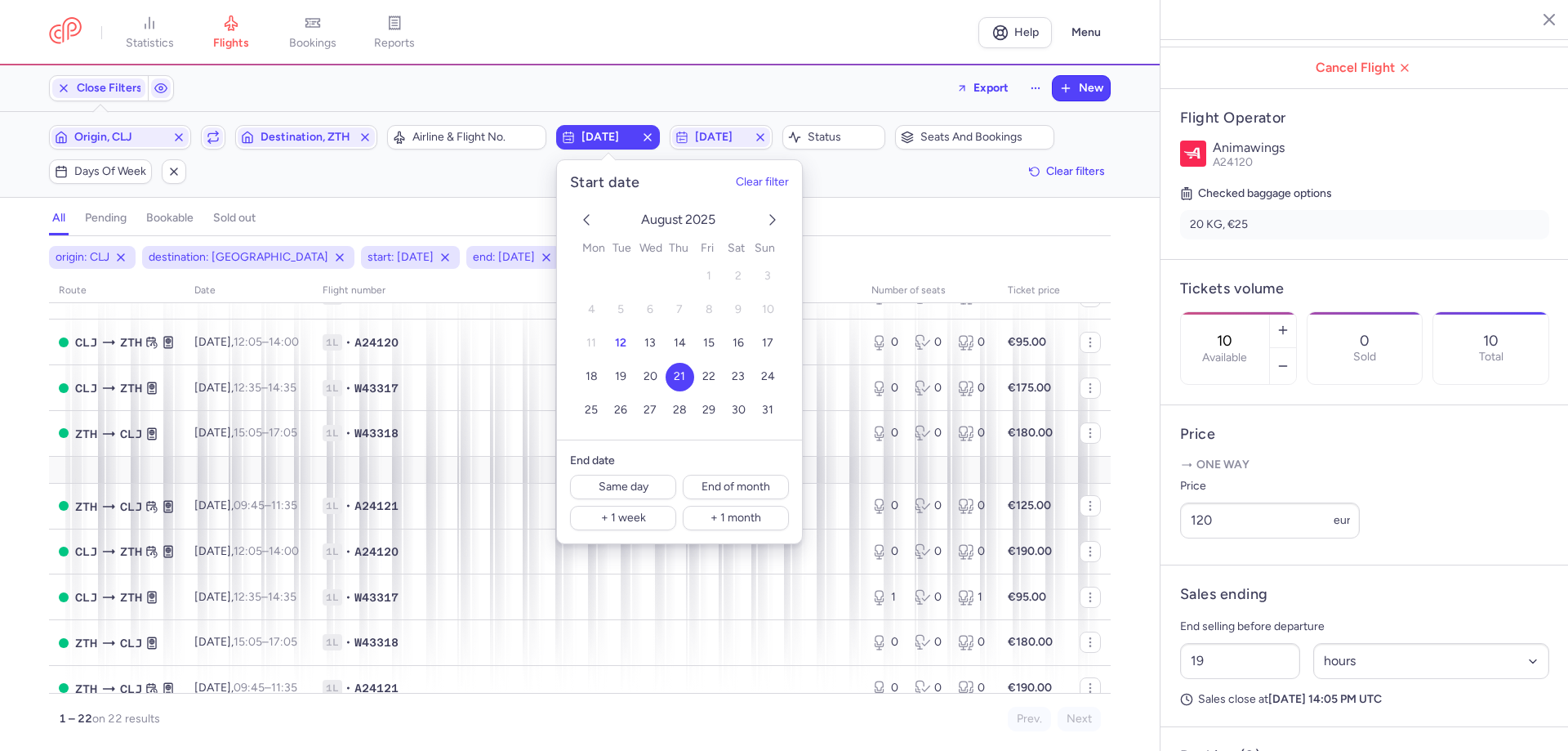
click at [769, 215] on icon "next month" at bounding box center [773, 220] width 20 height 20
click at [713, 140] on span "[DATE]" at bounding box center [721, 137] width 52 height 13
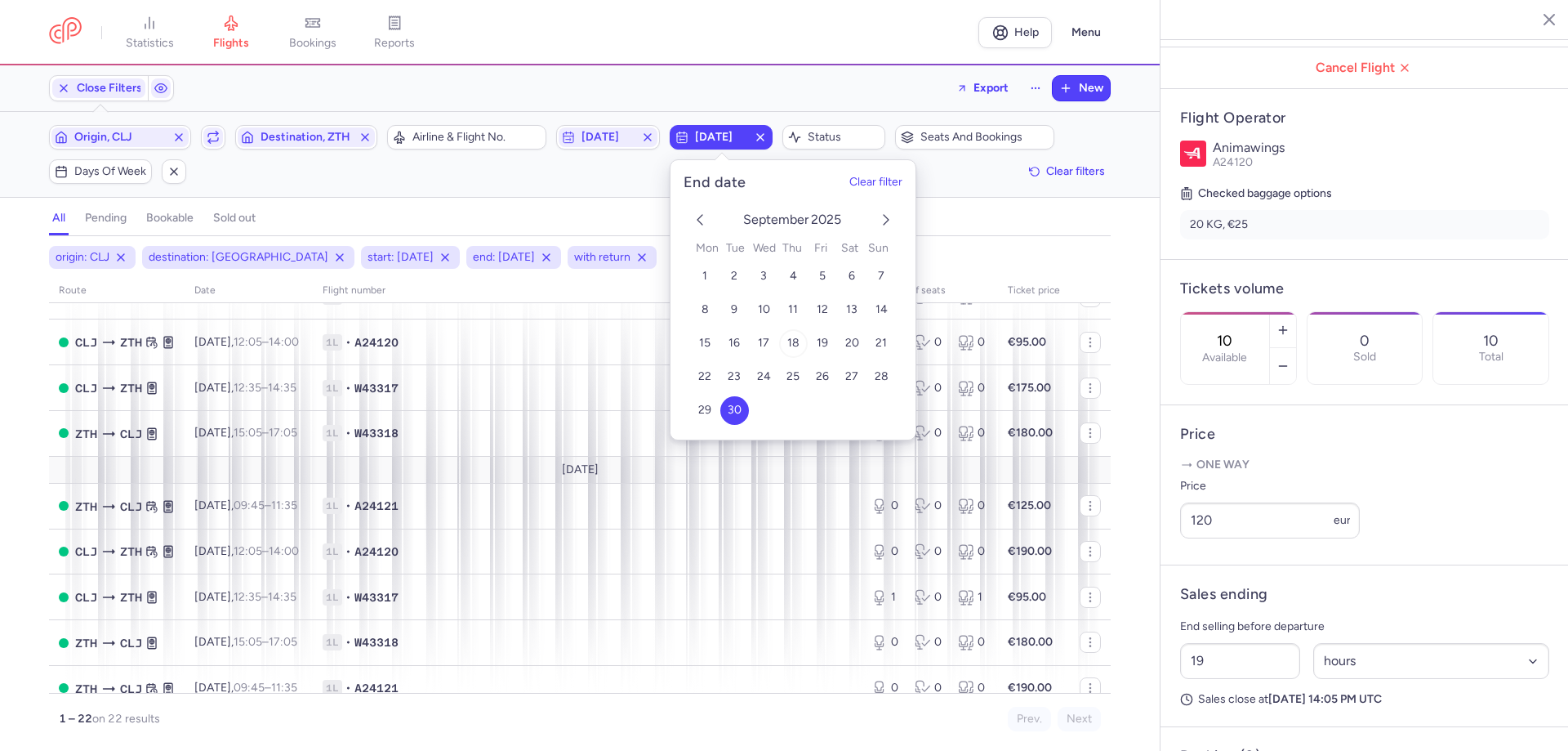
click at [792, 338] on span "18" at bounding box center [792, 343] width 12 height 14
click at [492, 209] on div "all pending bookable sold out" at bounding box center [579, 222] width 1062 height 28
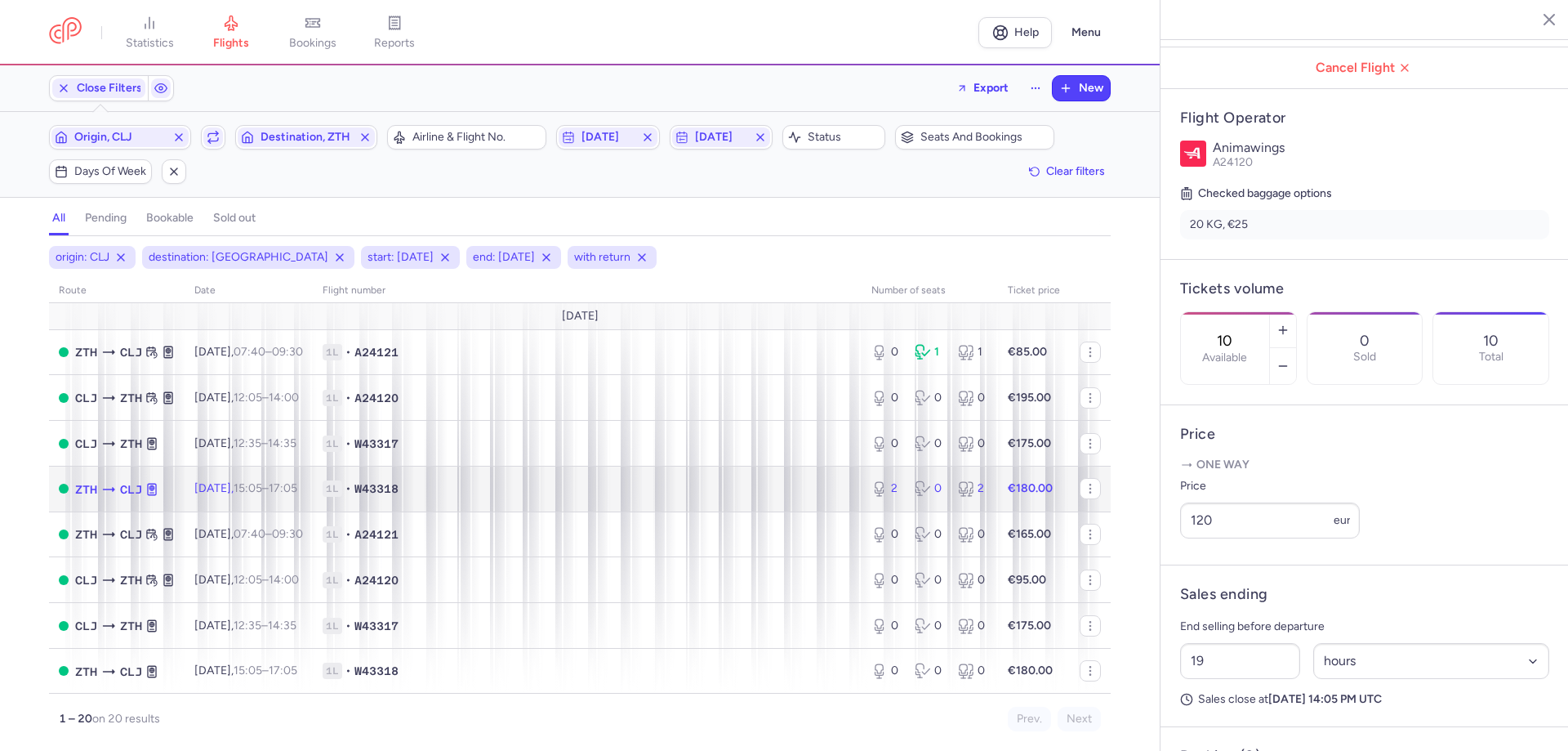
click at [473, 487] on span "1L • W43318" at bounding box center [587, 489] width 530 height 17
type input "2"
select select "days"
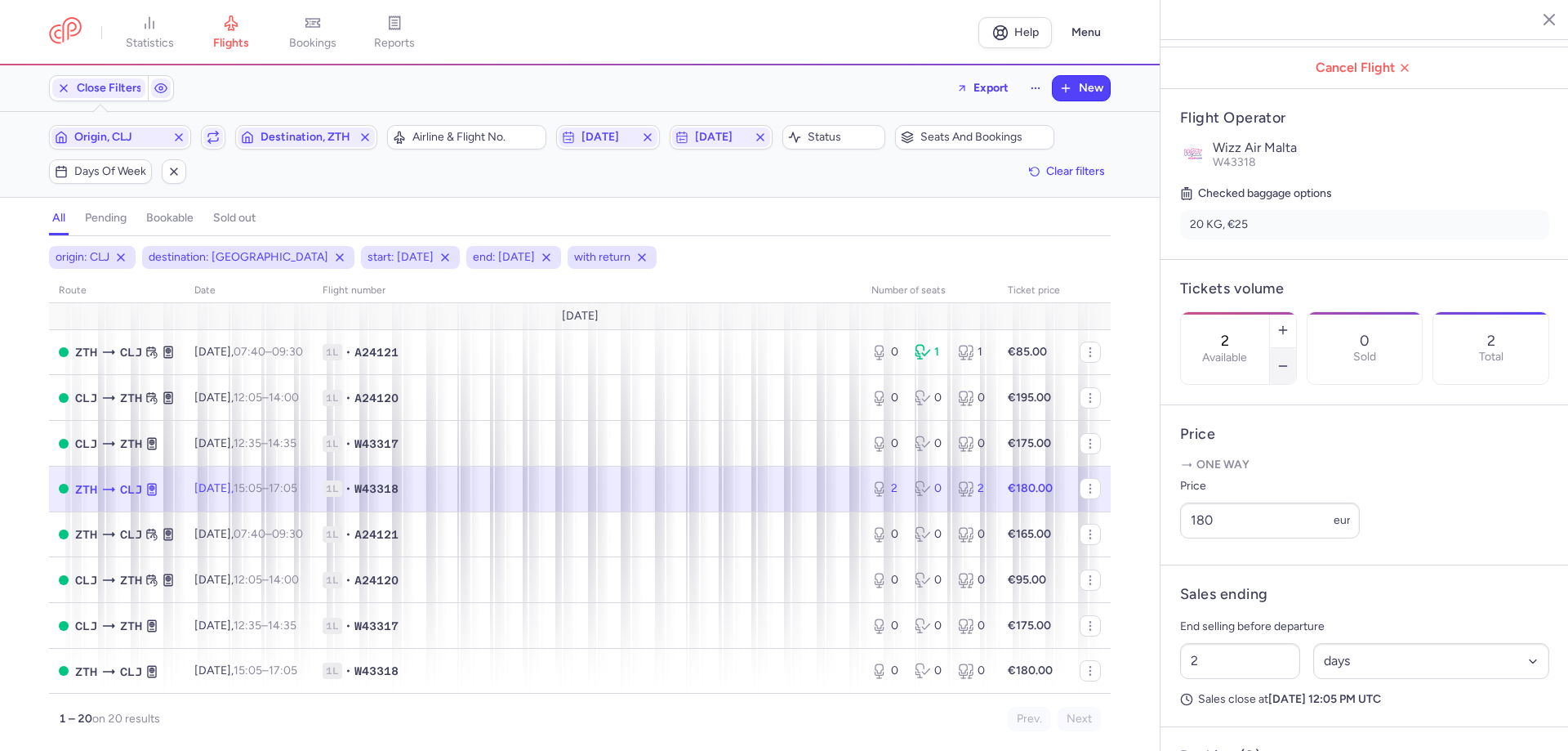
click at [1296, 348] on button "button" at bounding box center [1283, 365] width 26 height 36
click at [1227, 721] on span "Save changes" at bounding box center [1234, 719] width 81 height 15
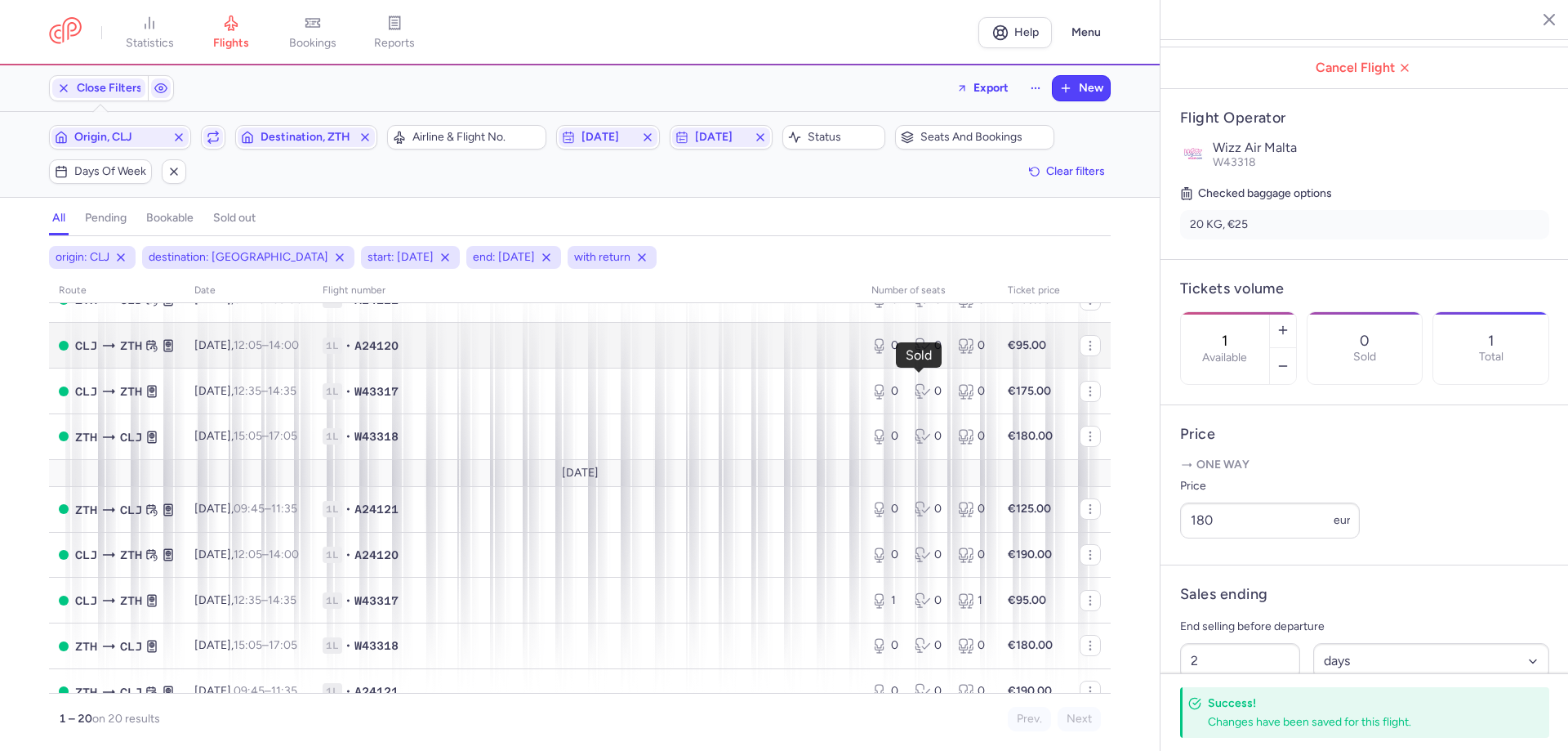
scroll to position [245, 0]
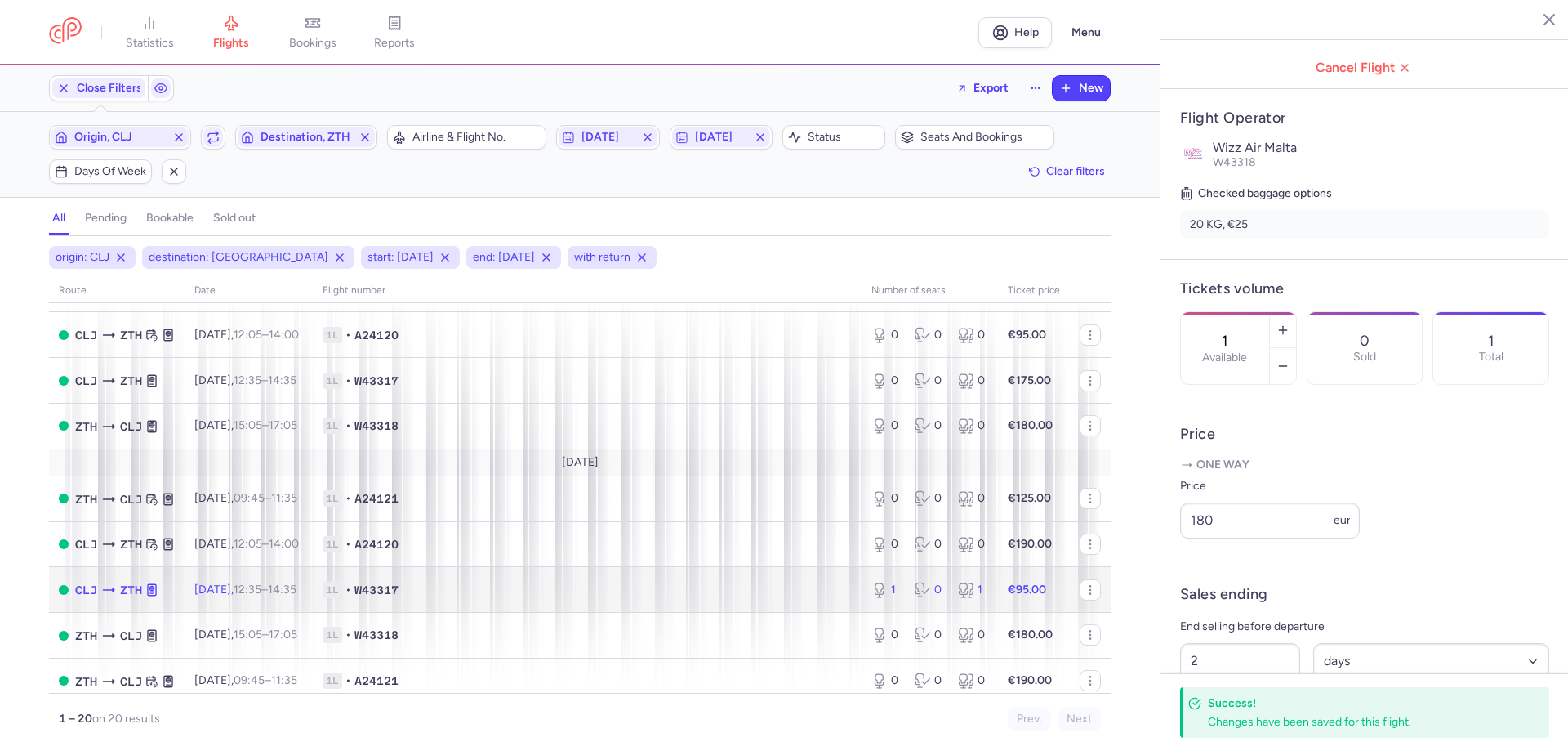
click at [678, 589] on span "1L • W43317" at bounding box center [587, 590] width 530 height 17
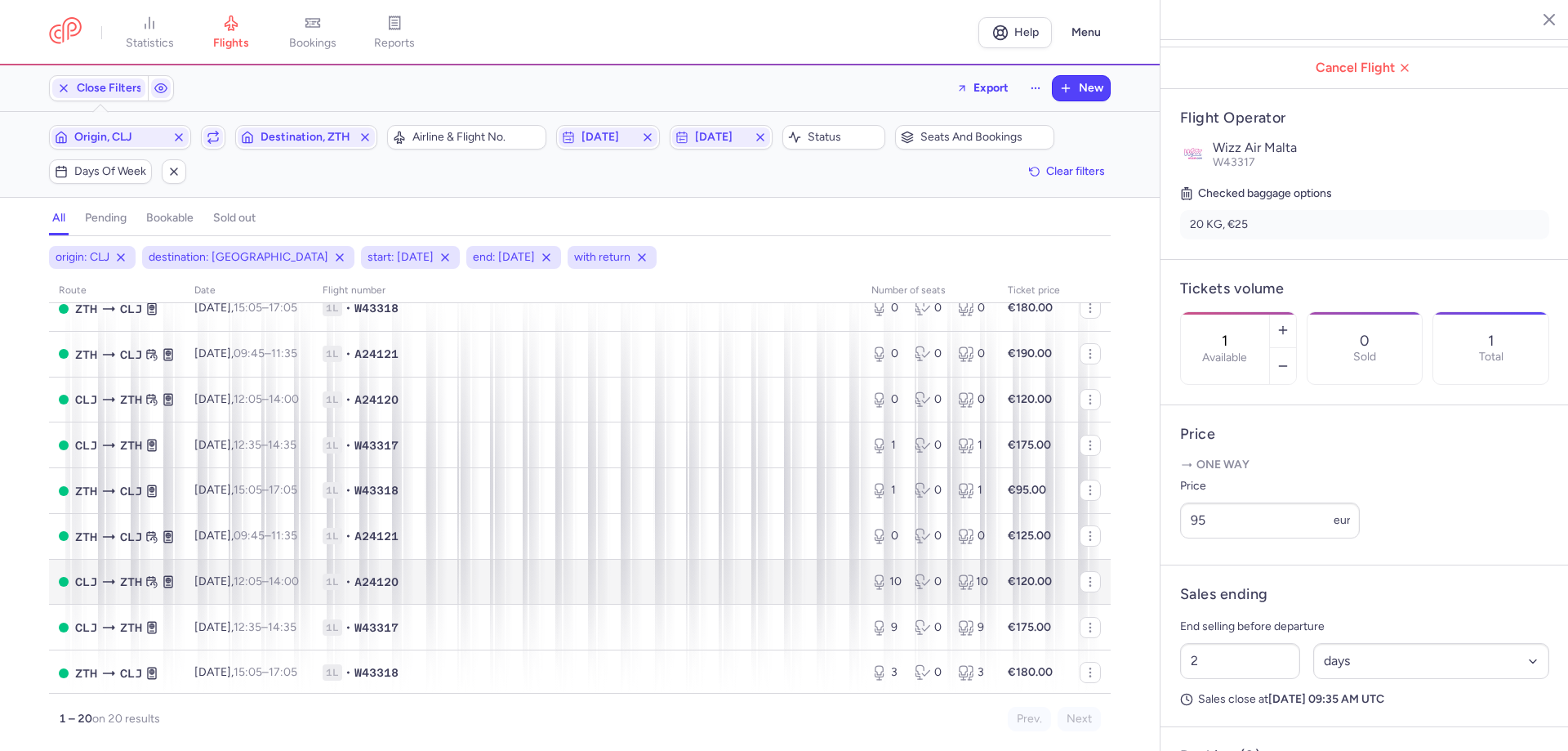
scroll to position [575, 0]
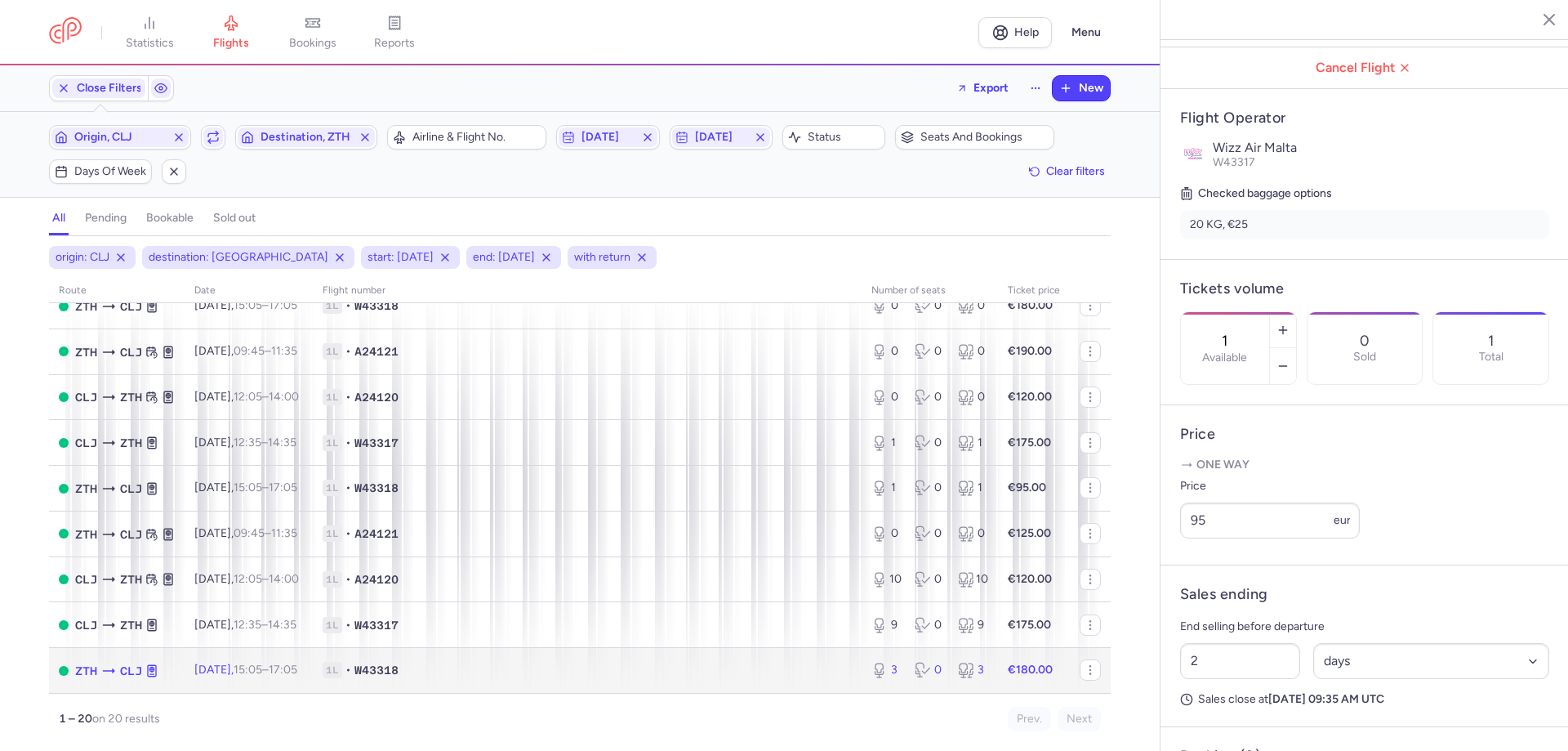
click at [605, 681] on td "1L • W43318" at bounding box center [587, 670] width 549 height 45
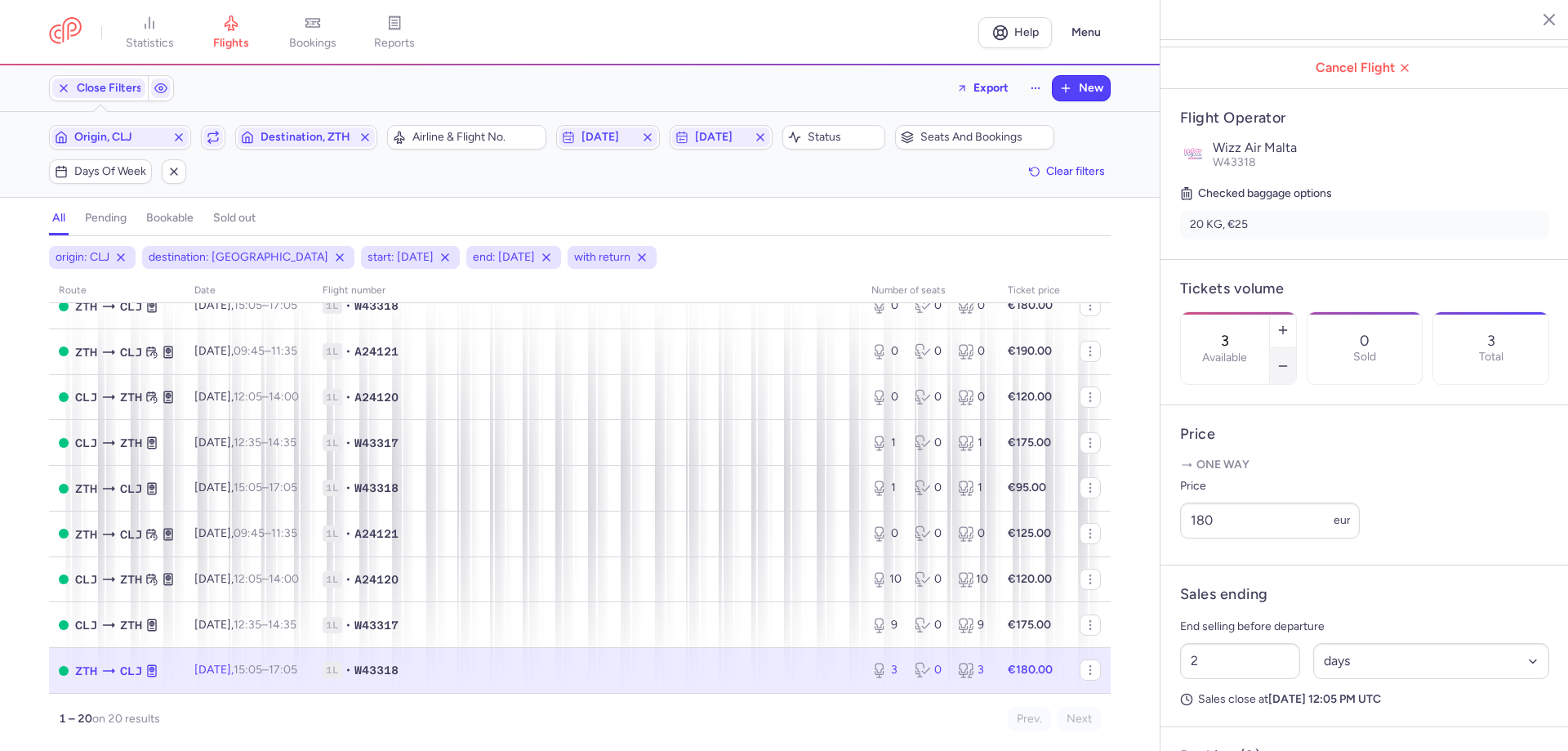
click at [1286, 366] on line "button" at bounding box center [1282, 366] width 7 height 0
type input "1"
click at [1206, 724] on span "Save changes" at bounding box center [1234, 719] width 81 height 15
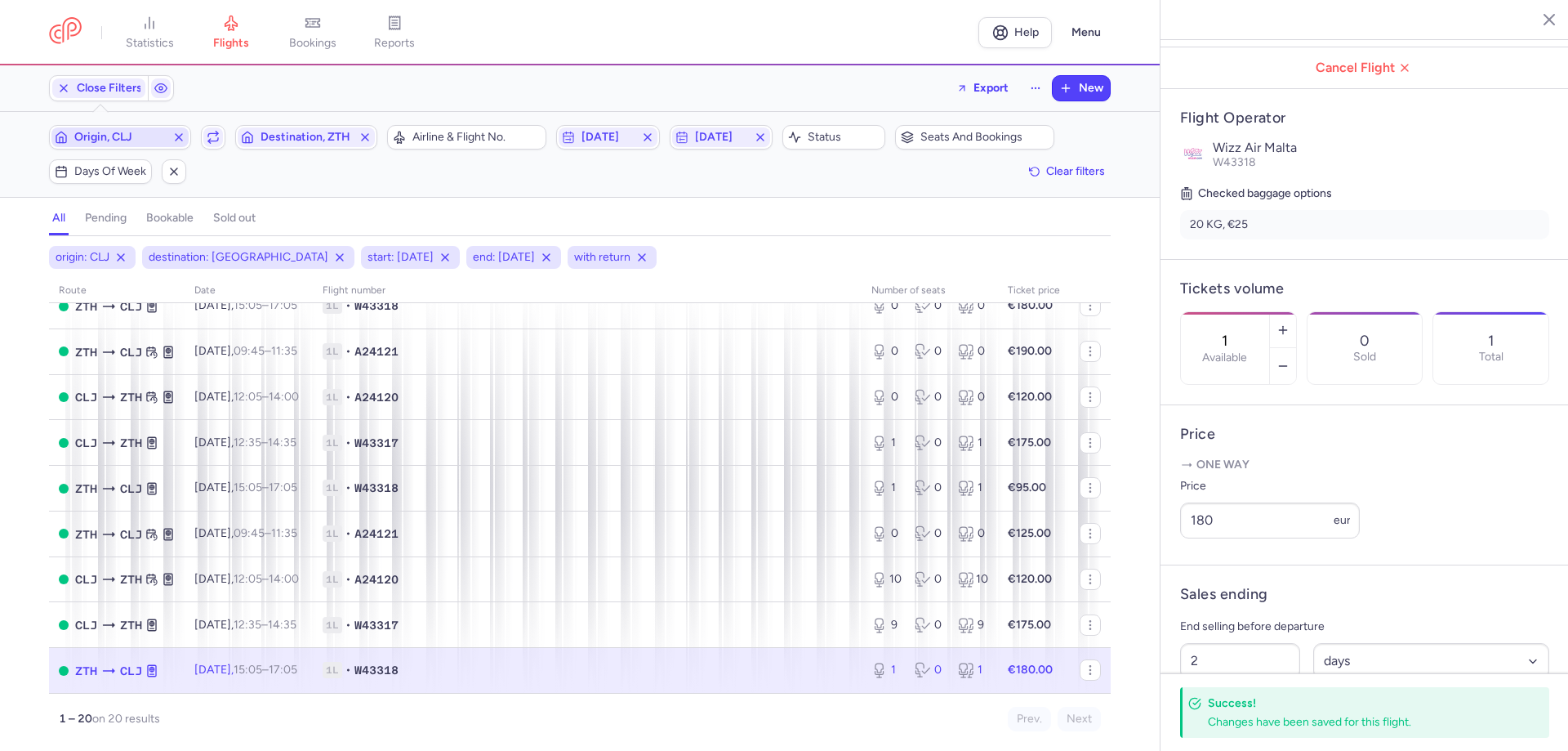
click at [180, 133] on icon "button" at bounding box center [179, 137] width 13 height 13
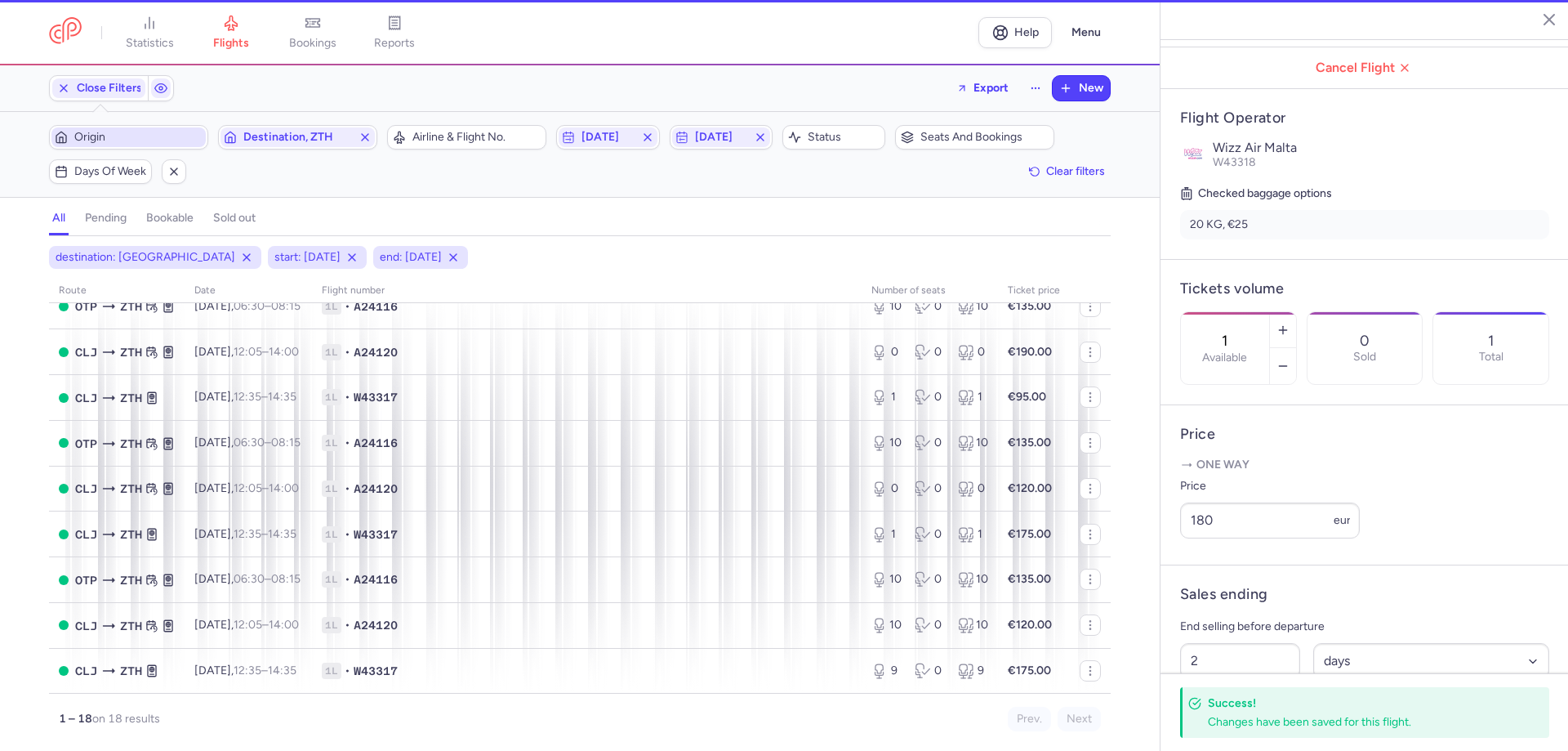
scroll to position [483, 0]
click at [147, 136] on span "Origin" at bounding box center [138, 137] width 128 height 13
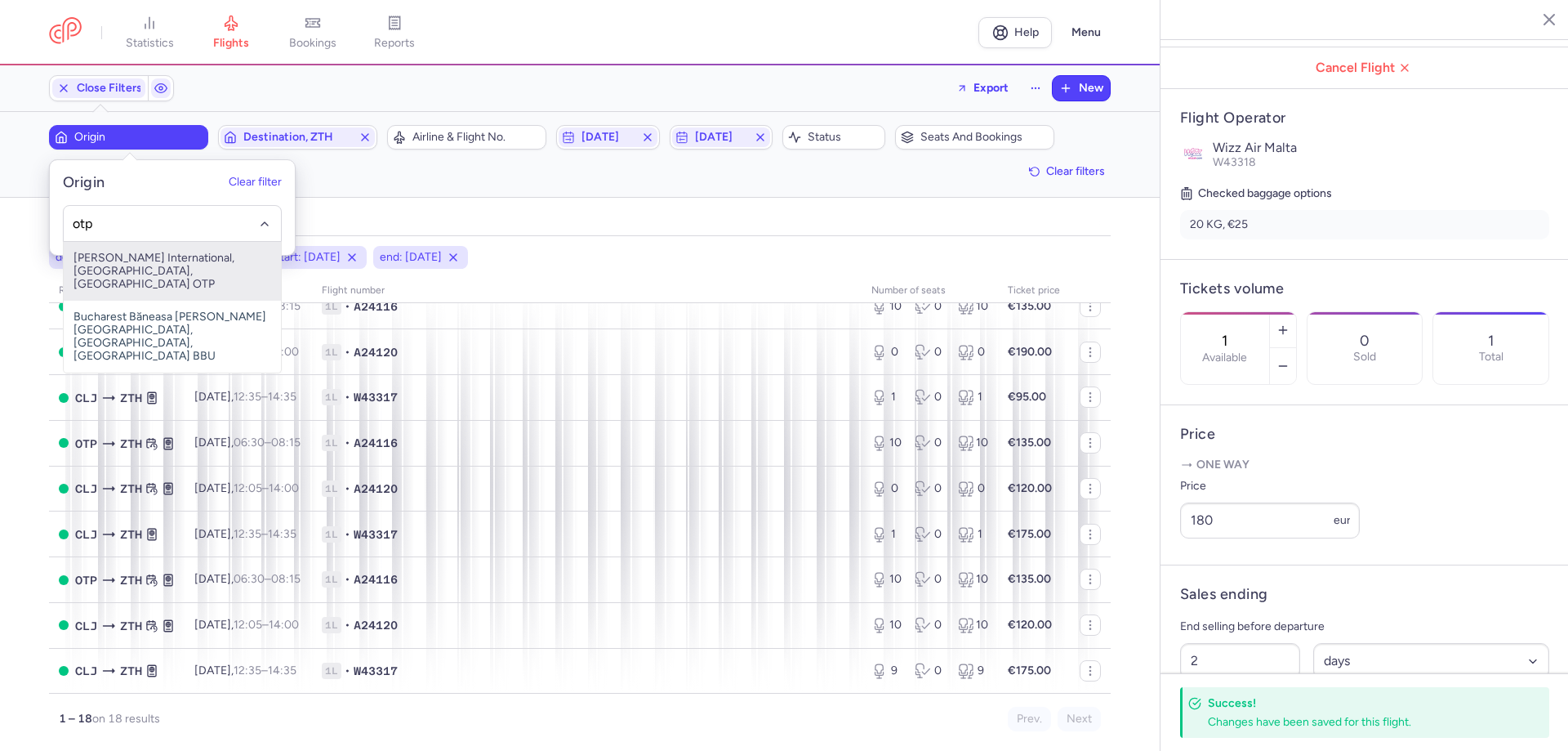
click at [156, 256] on span "[PERSON_NAME] International, [GEOGRAPHIC_DATA], [GEOGRAPHIC_DATA] OTP" at bounding box center [172, 271] width 217 height 59
type input "otp"
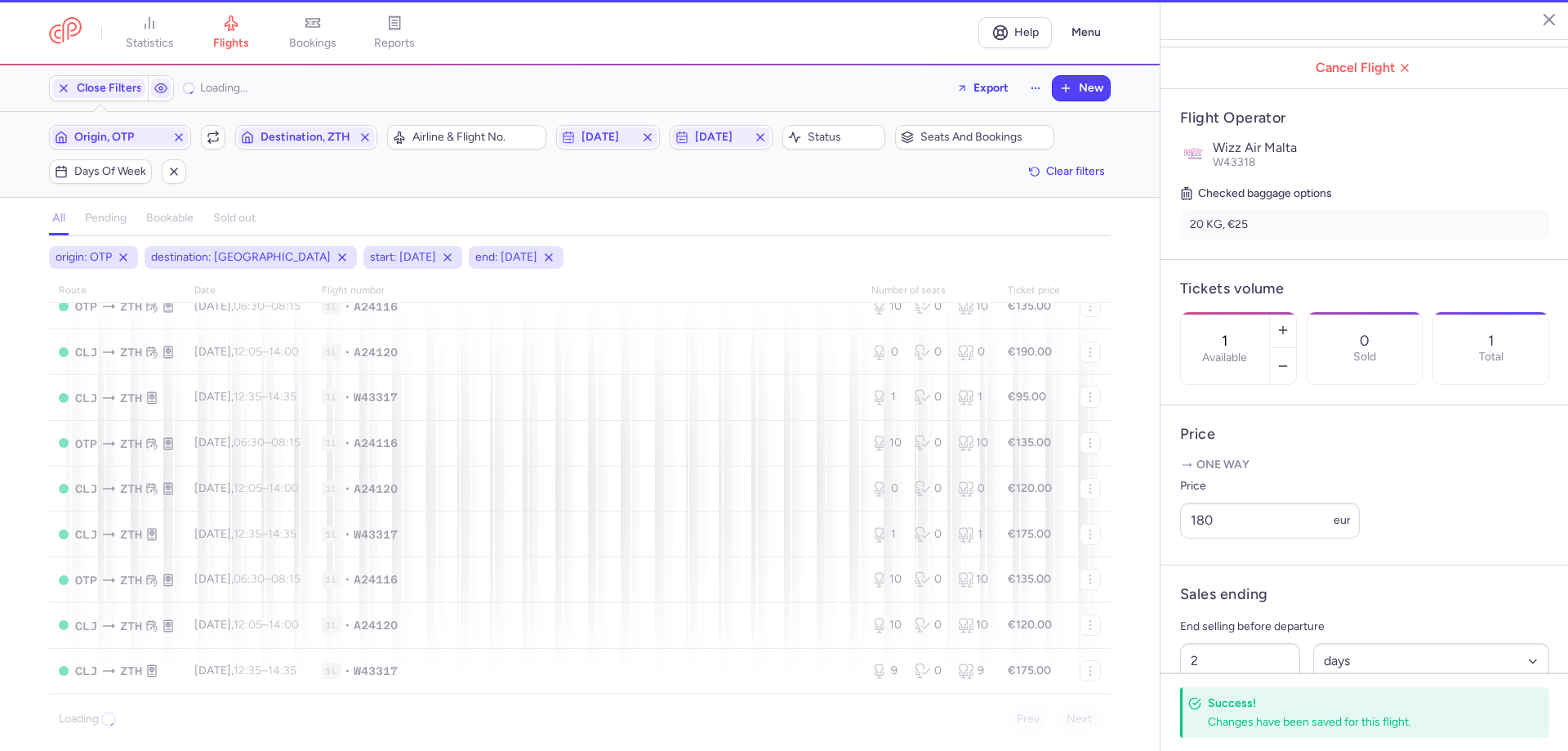
scroll to position [27, 0]
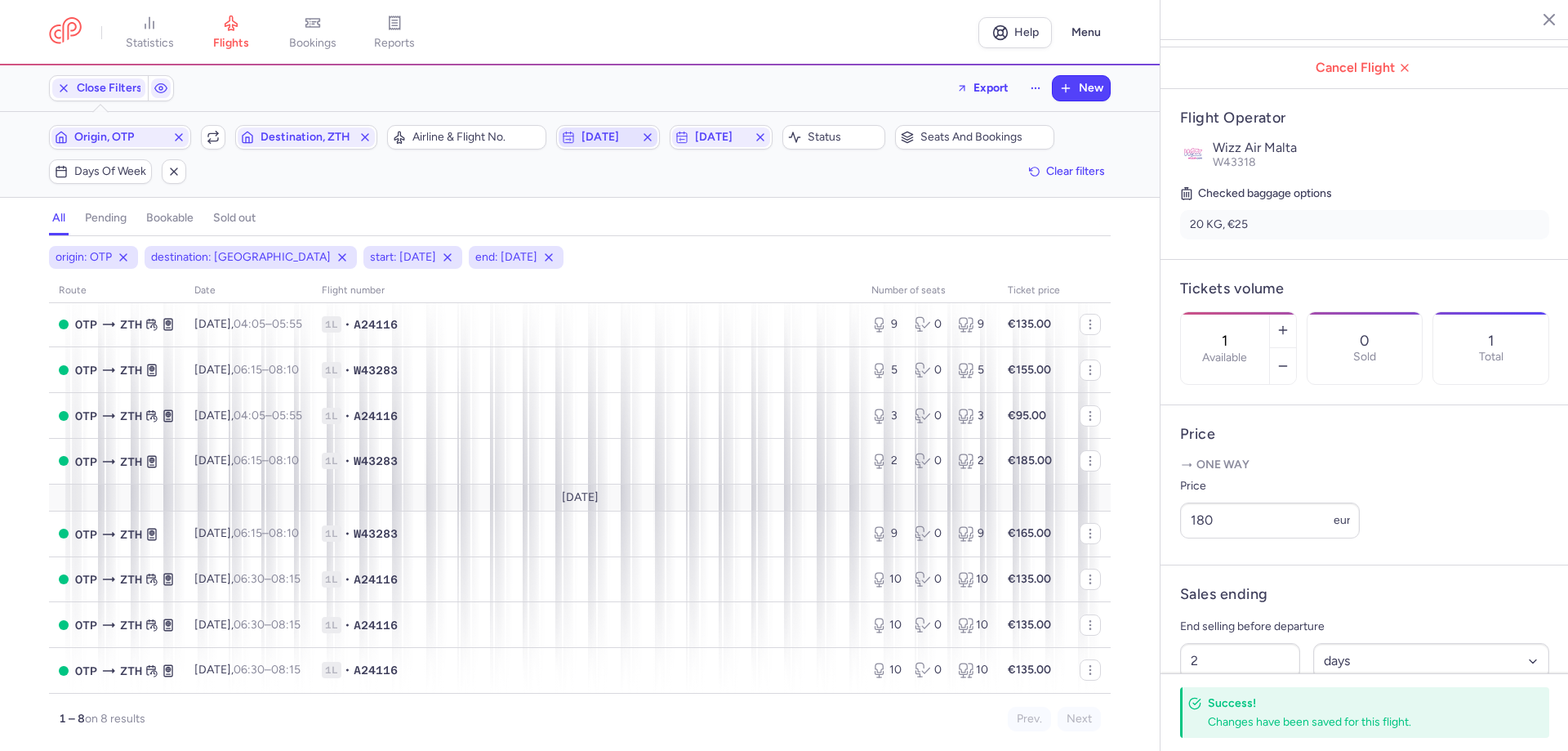
click at [604, 134] on span "[DATE]" at bounding box center [607, 137] width 52 height 13
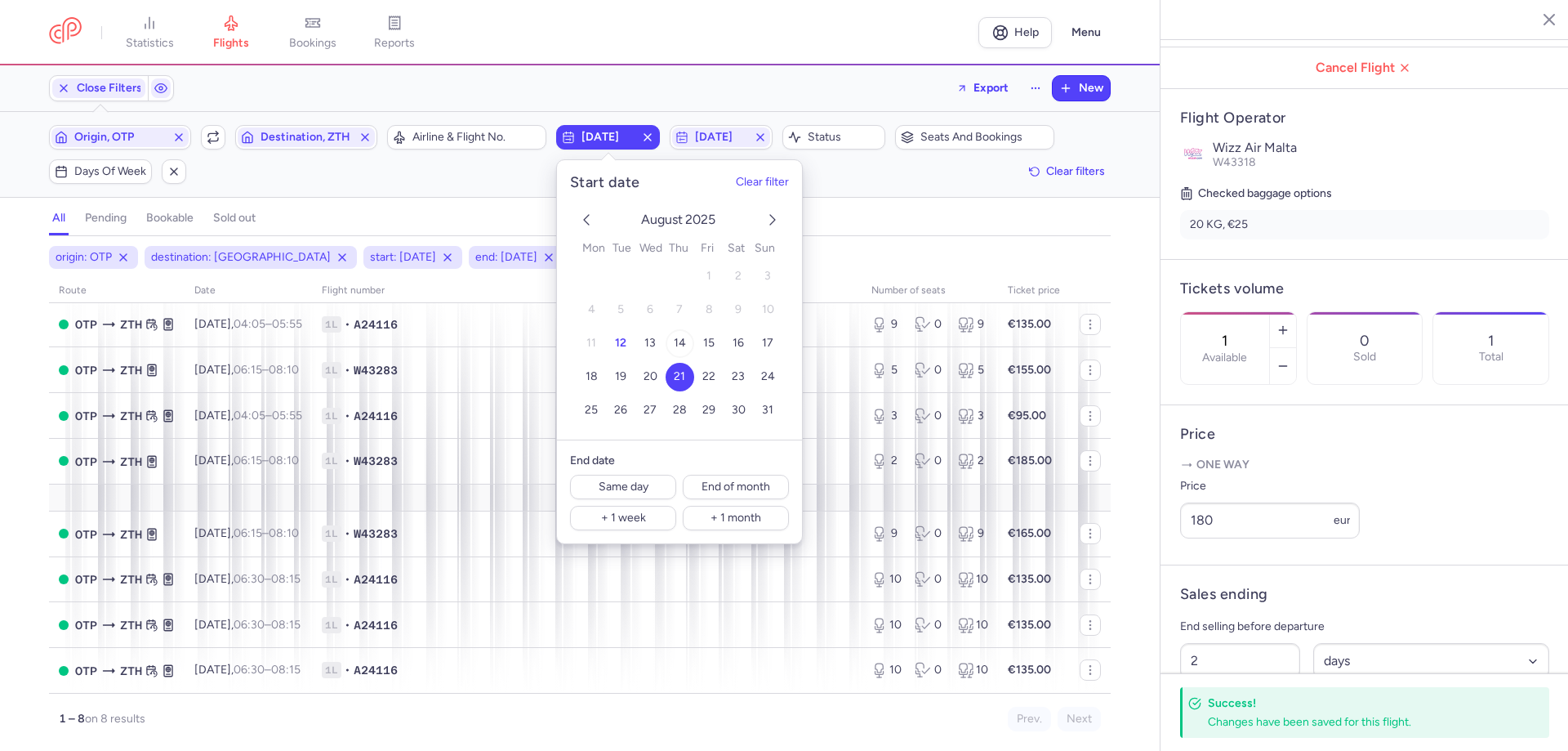
click at [685, 342] on button "14" at bounding box center [680, 343] width 28 height 28
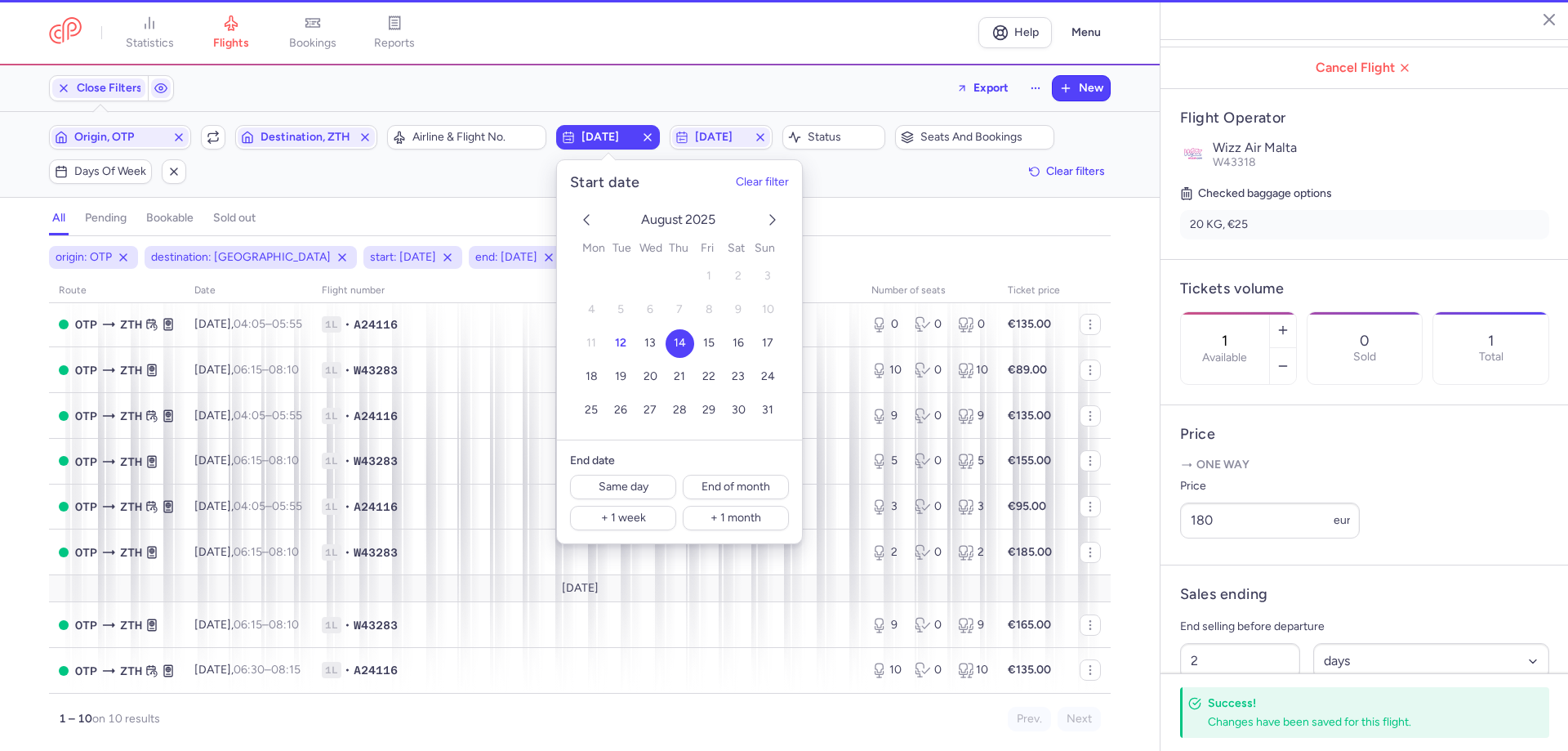
scroll to position [118, 0]
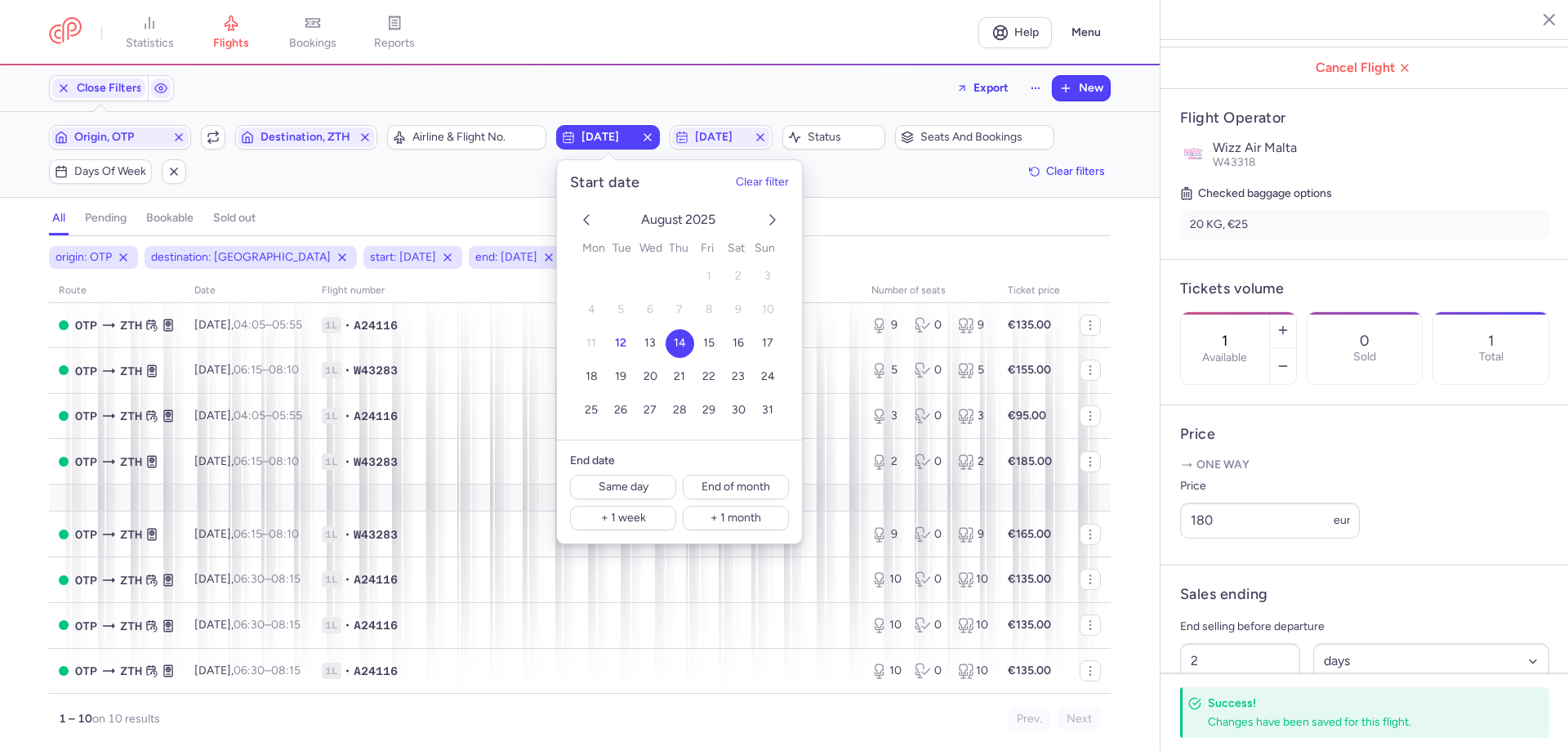
click at [500, 196] on div "Filters (4) – 10 results Origin, OTP Include return Destination, ZTH Airline & …" at bounding box center [579, 155] width 1160 height 85
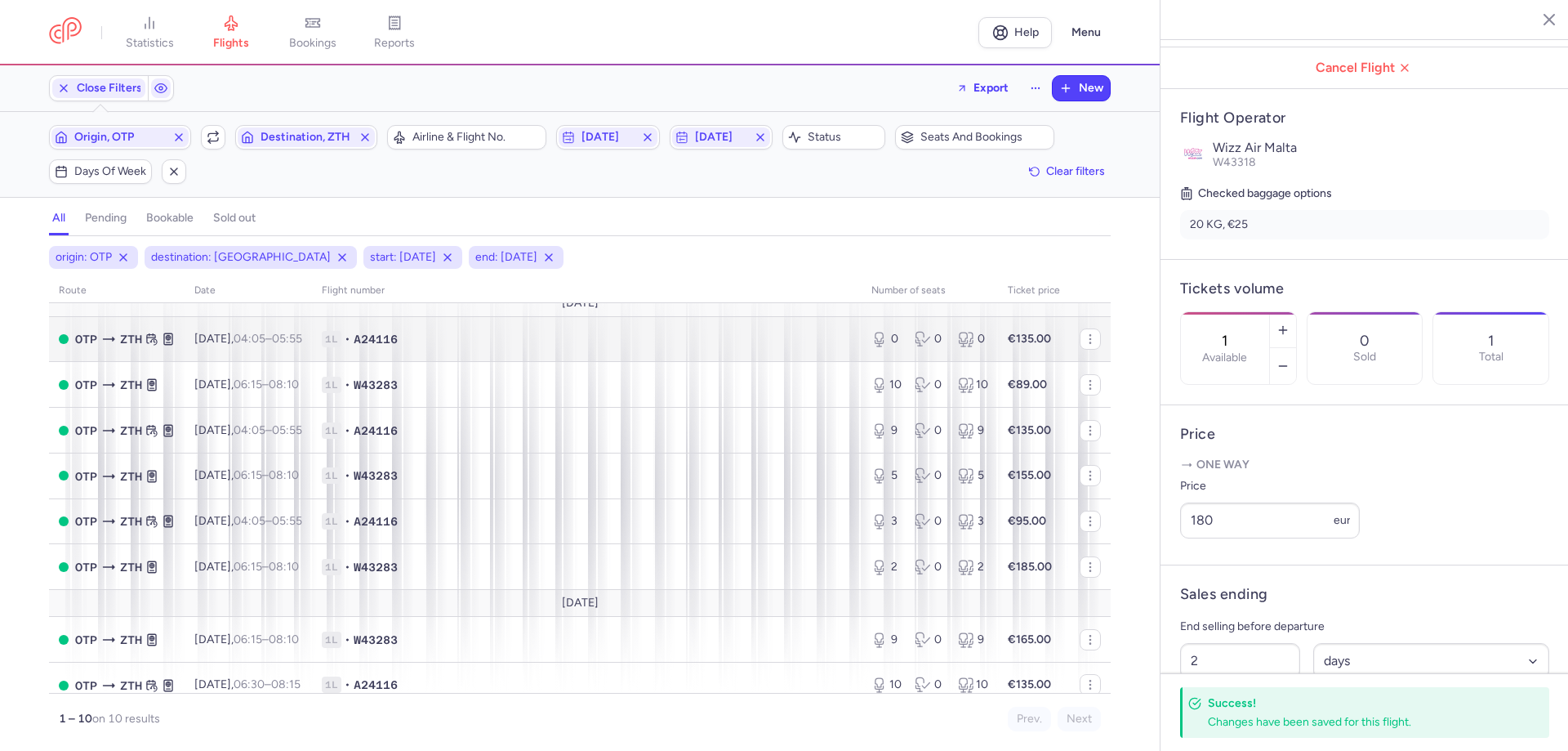
scroll to position [0, 0]
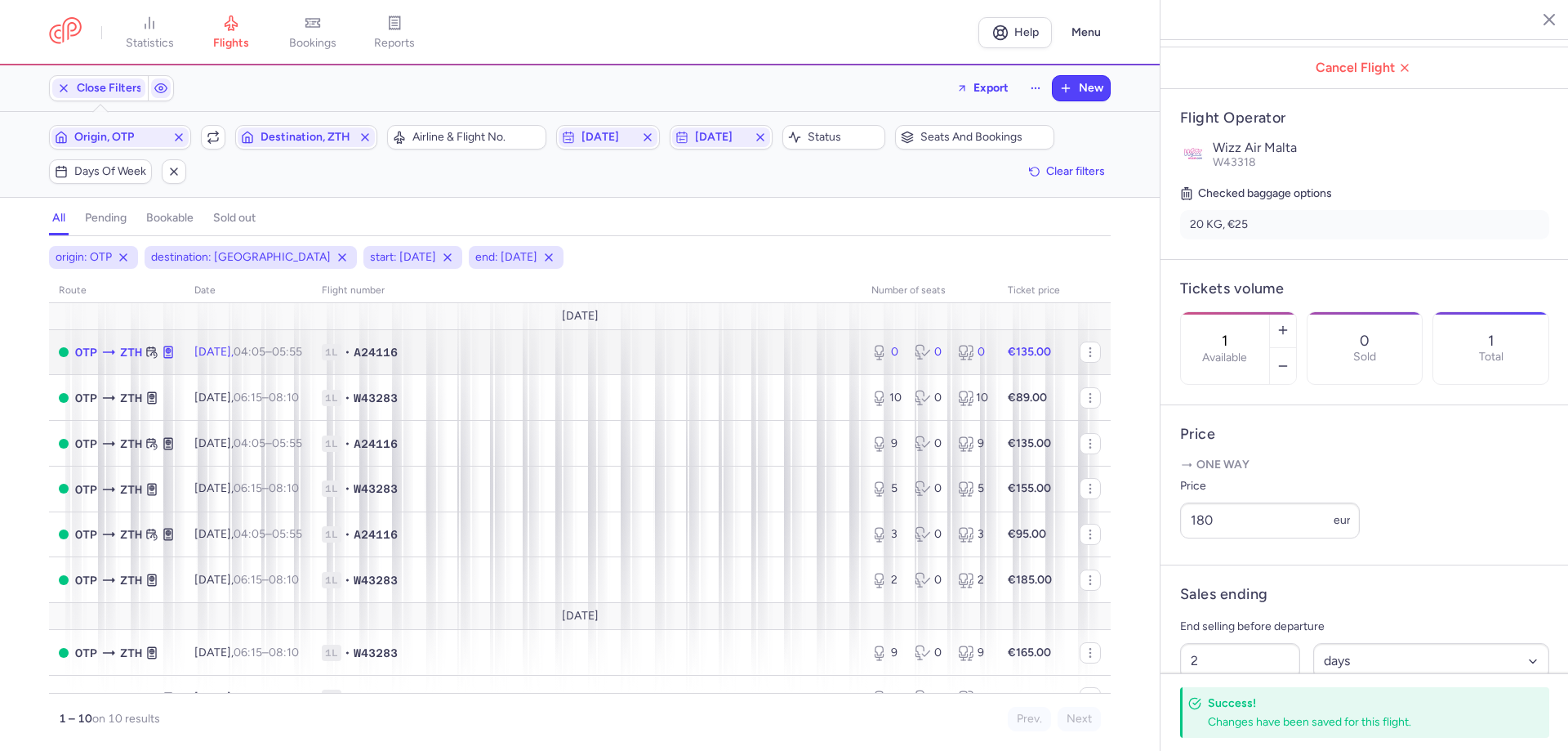
click at [537, 353] on span "1L • A24116" at bounding box center [587, 353] width 530 height 17
type input "0"
type input "14"
select select "hours"
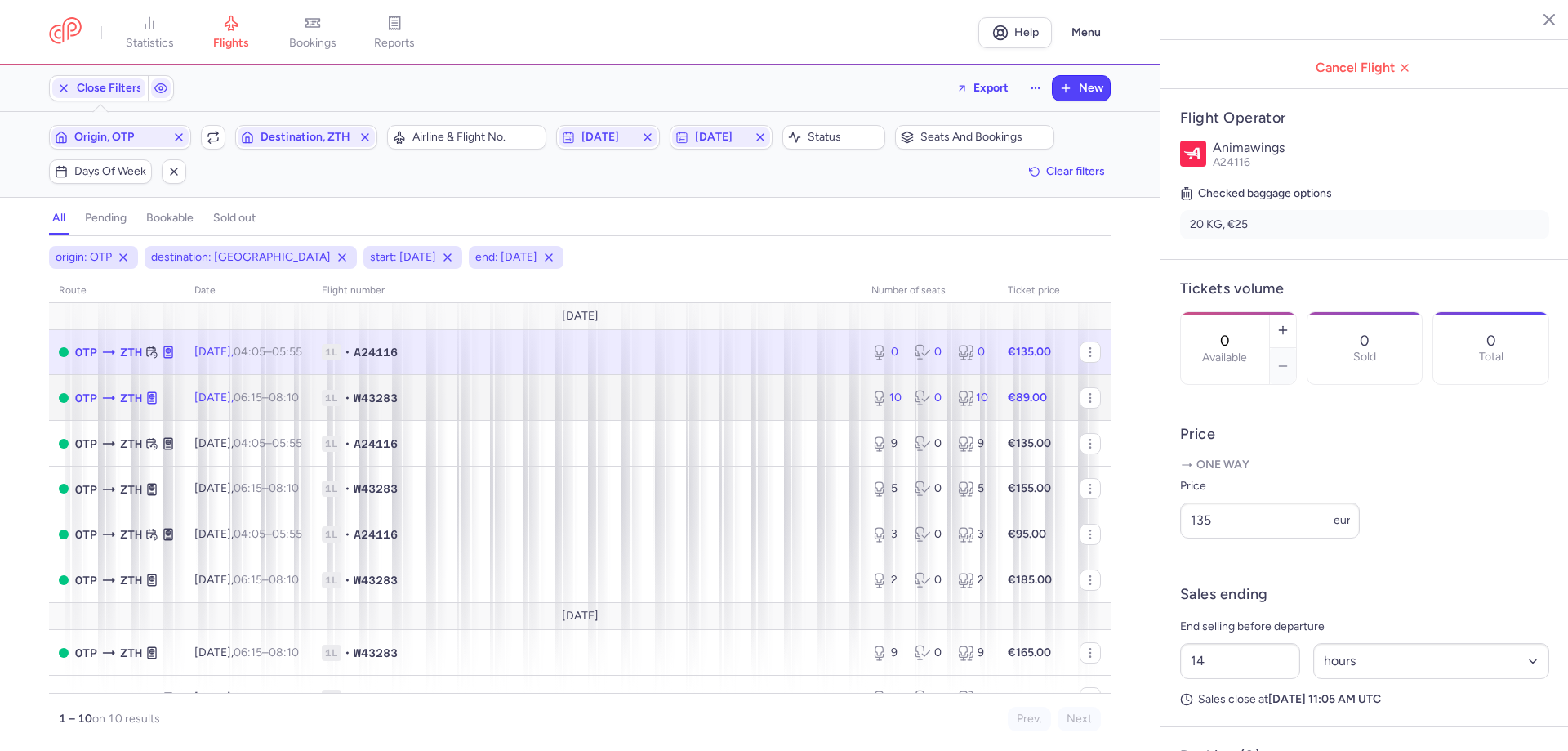
click at [530, 411] on td "1L • W43283" at bounding box center [586, 398] width 550 height 46
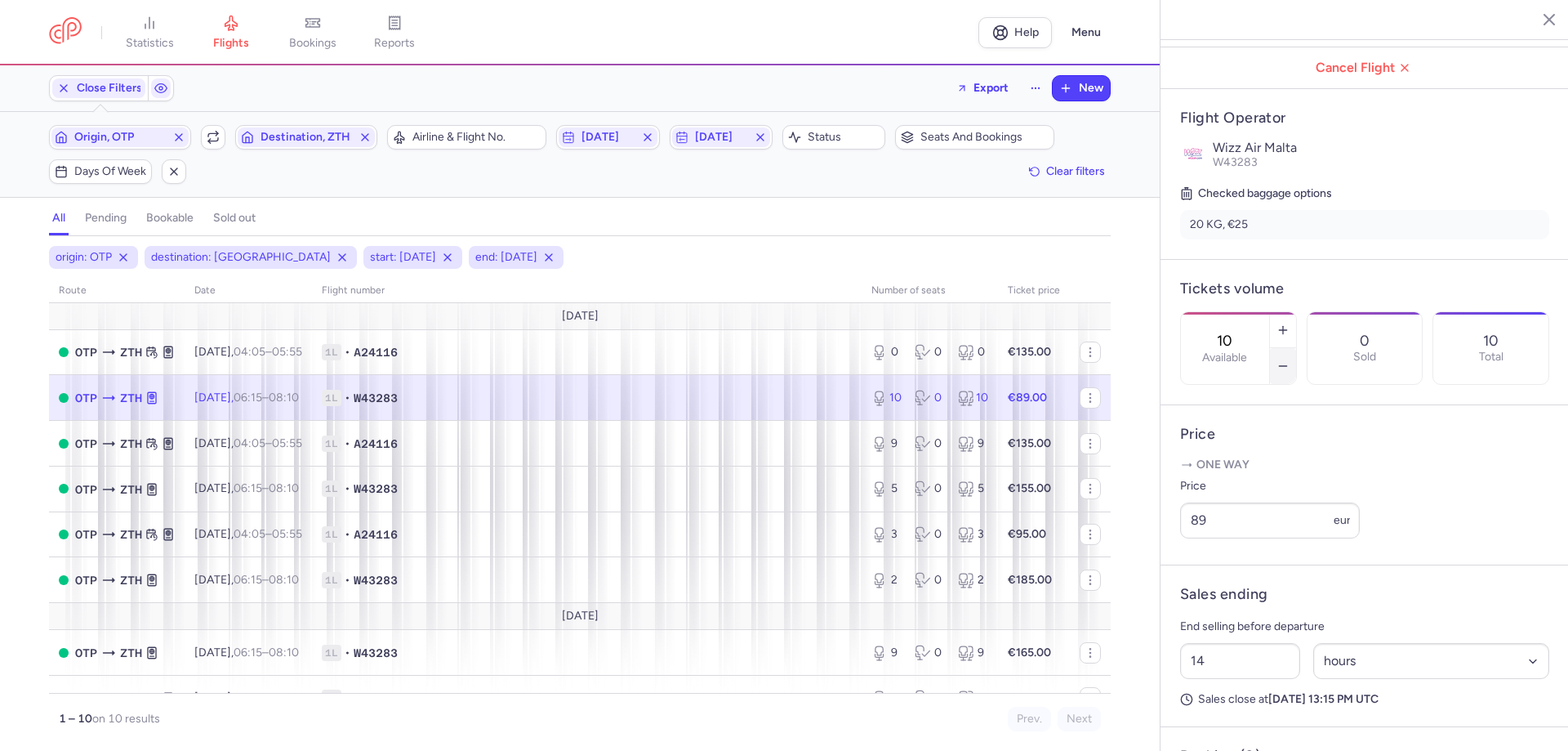
click at [1289, 359] on icon "button" at bounding box center [1283, 366] width 13 height 13
click at [1289, 324] on icon "button" at bounding box center [1283, 330] width 13 height 13
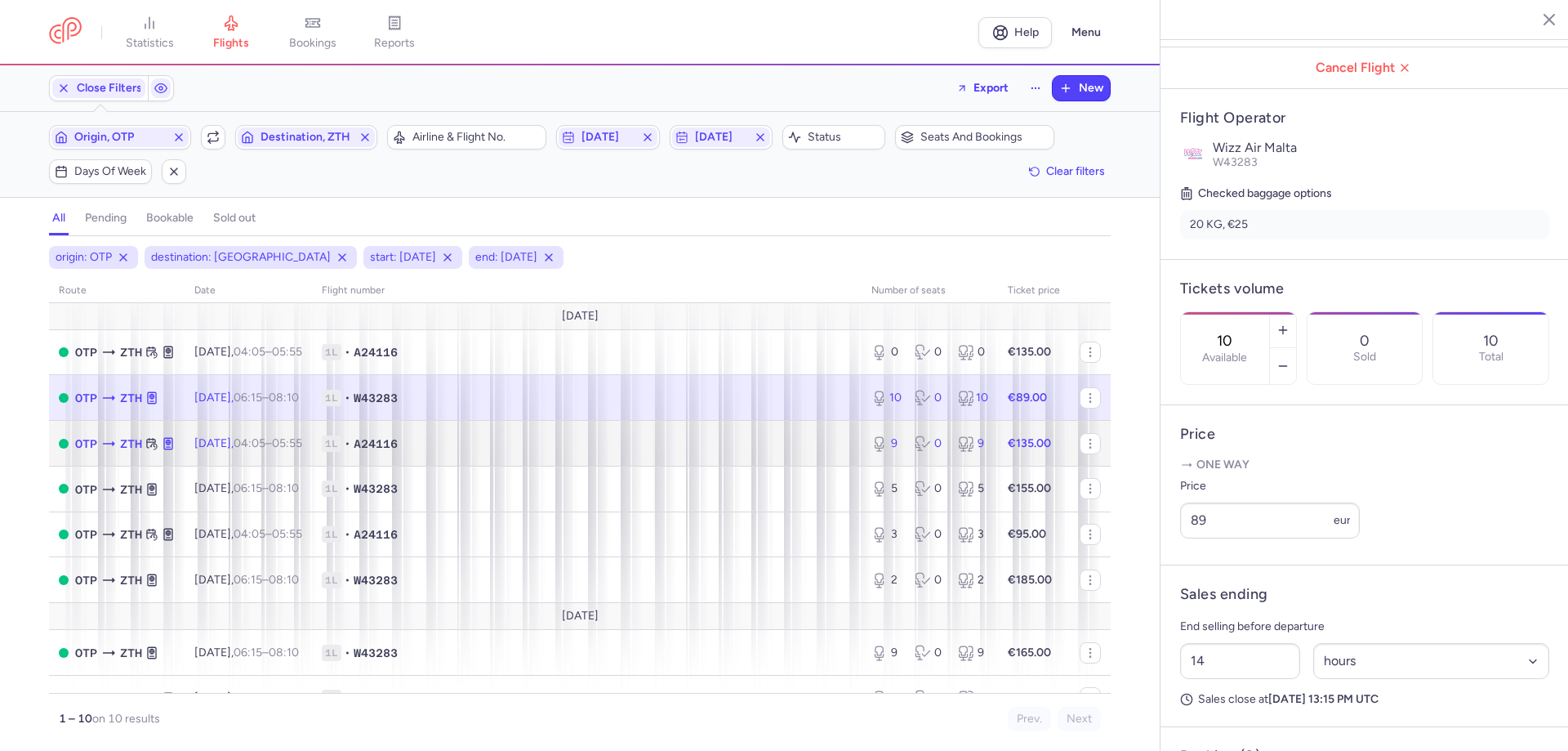
click at [394, 442] on span "A24116" at bounding box center [375, 444] width 44 height 17
type input "9"
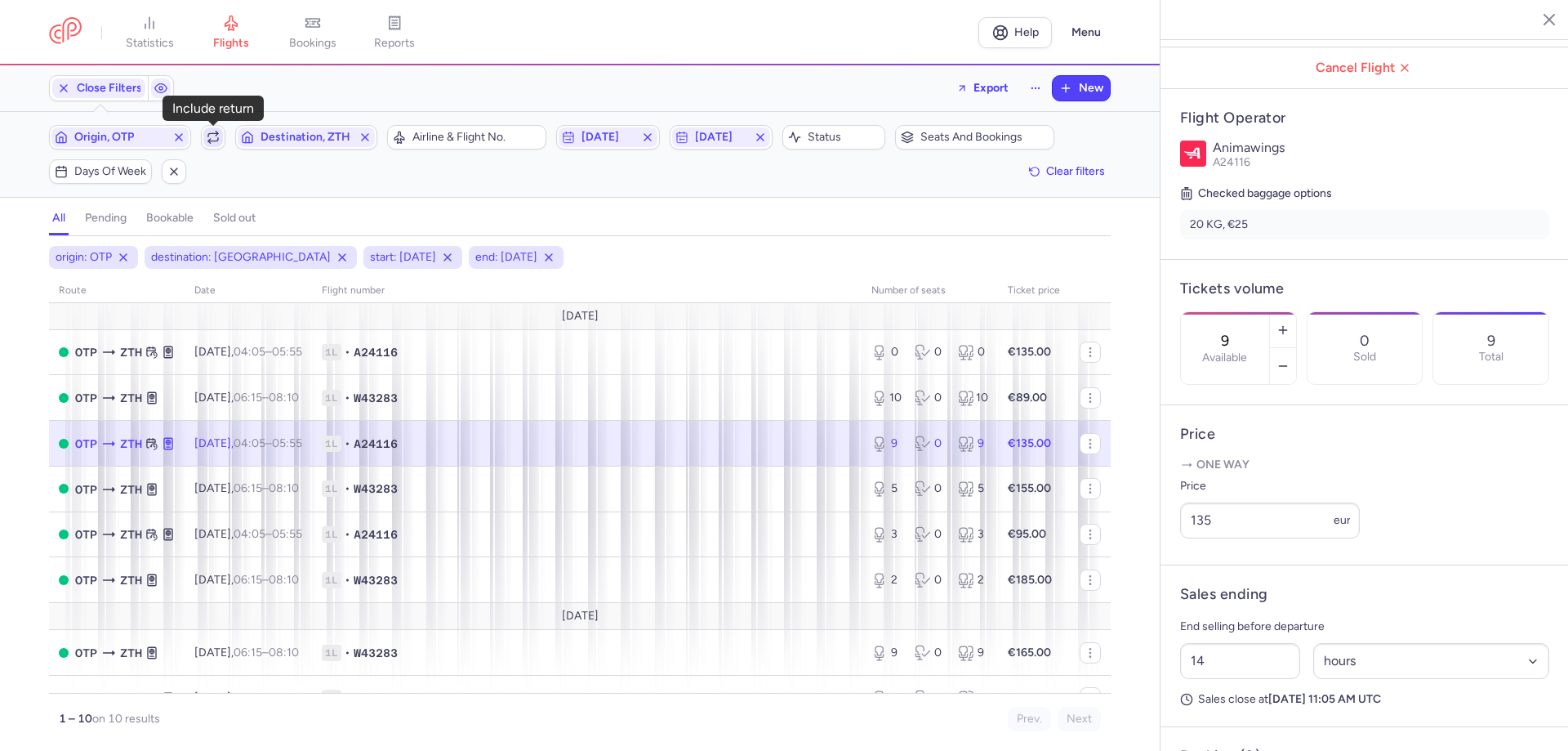
click at [209, 135] on icon "button" at bounding box center [214, 135] width 10 height 3
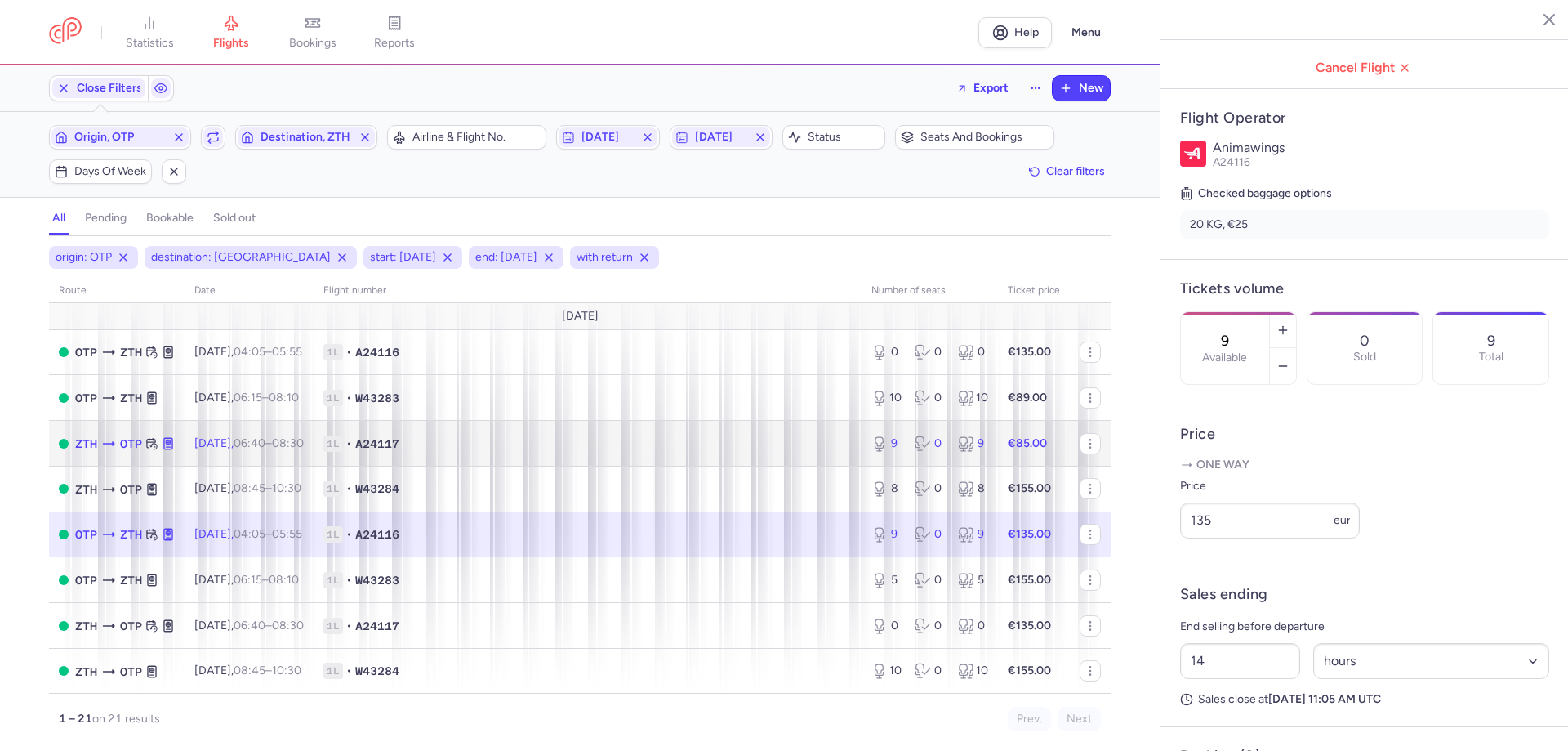
click at [265, 445] on time "06:40" at bounding box center [249, 443] width 32 height 14
type input "17"
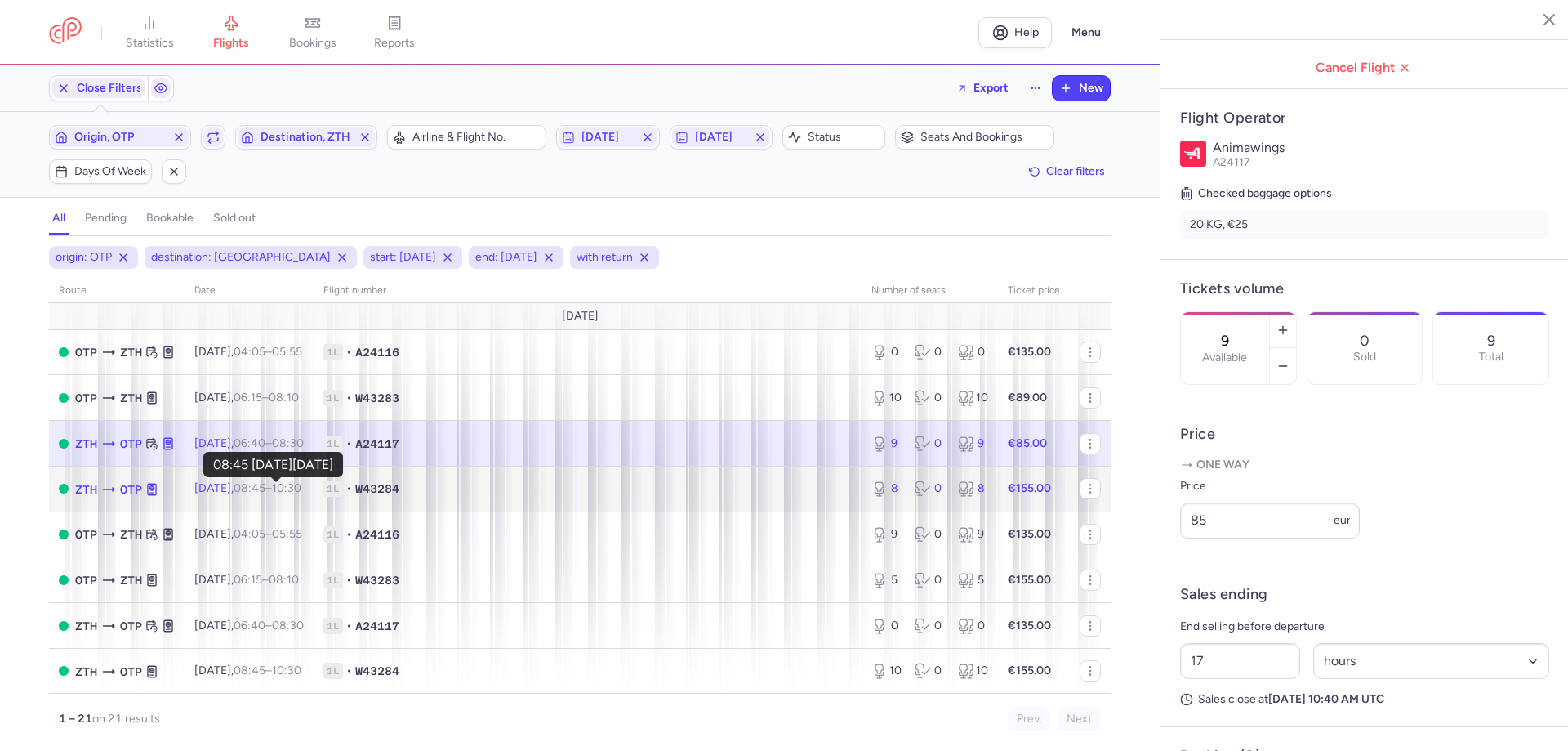
click at [264, 487] on time "08:45" at bounding box center [249, 488] width 32 height 14
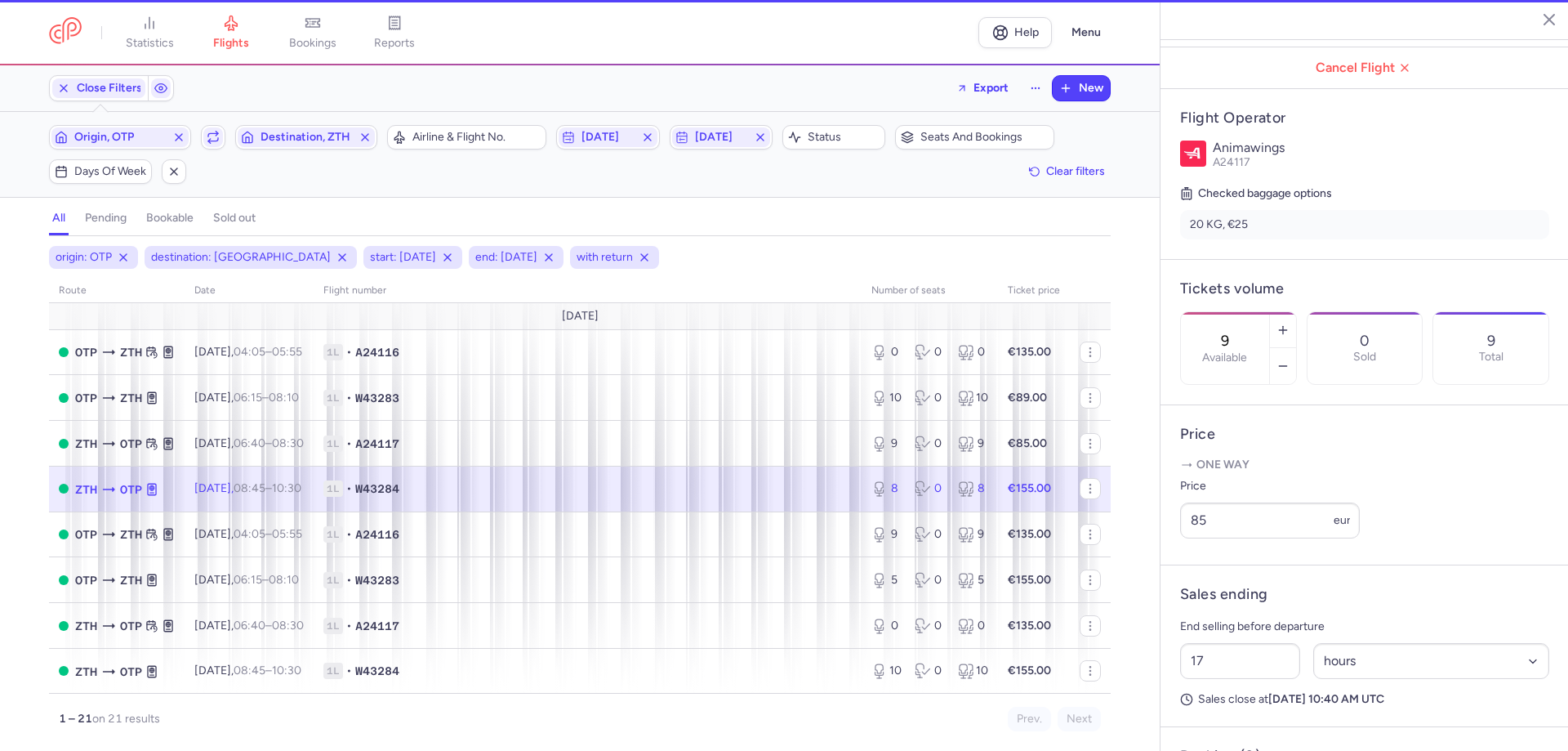
type input "8"
type input "40"
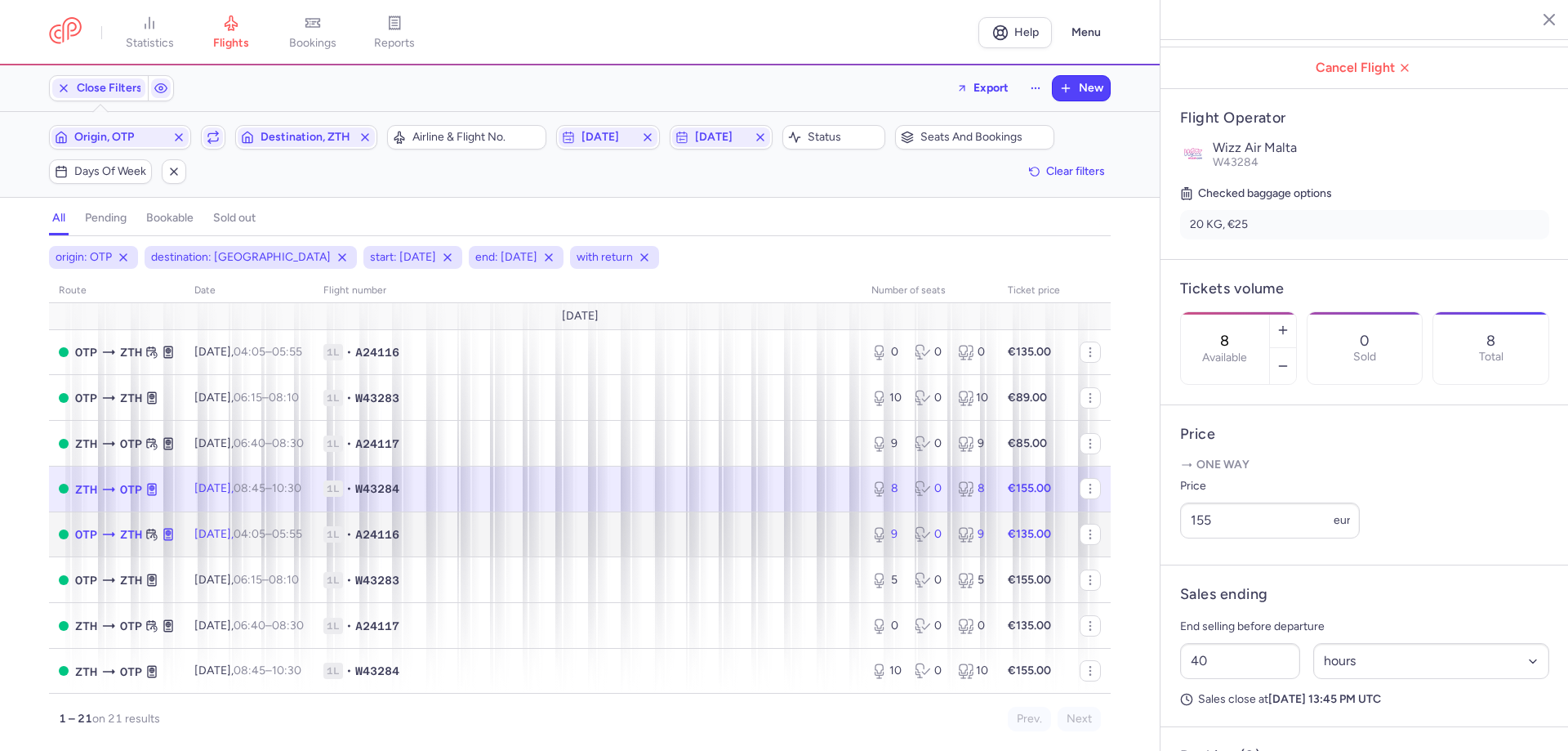
click at [265, 535] on time "04:05" at bounding box center [249, 534] width 32 height 14
type input "9"
type input "14"
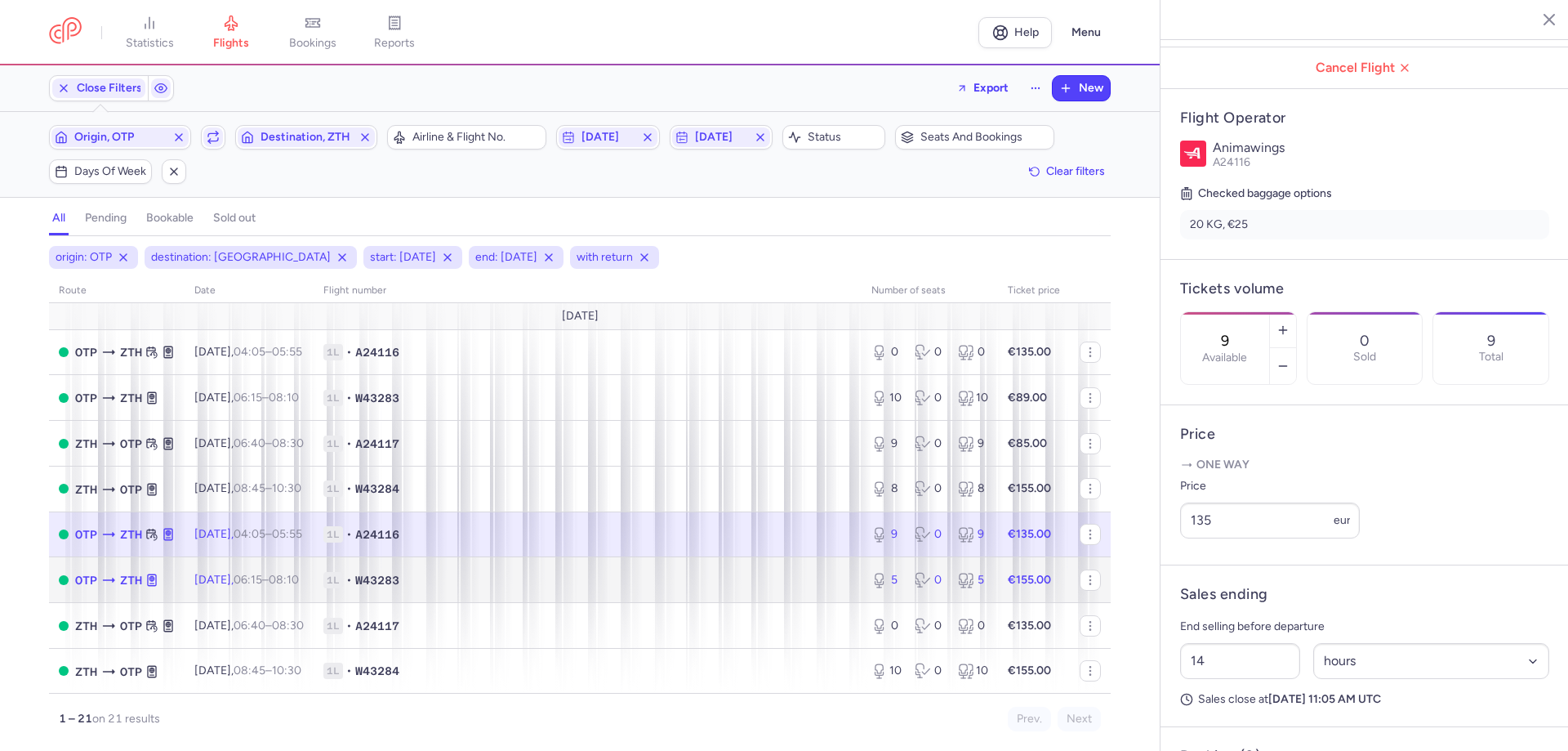
click at [262, 574] on time "06:15" at bounding box center [248, 580] width 28 height 14
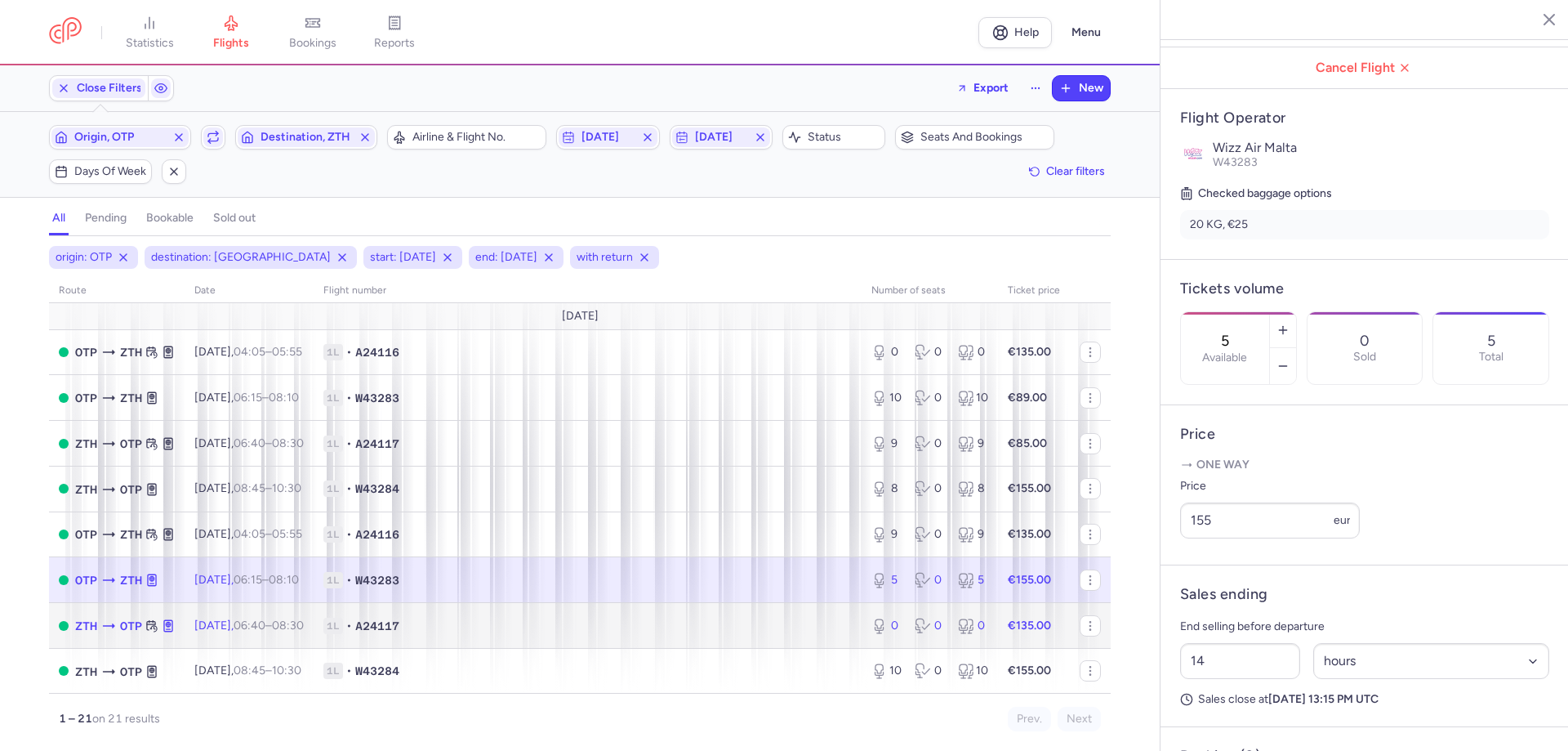
click at [265, 619] on time "06:40" at bounding box center [249, 625] width 32 height 14
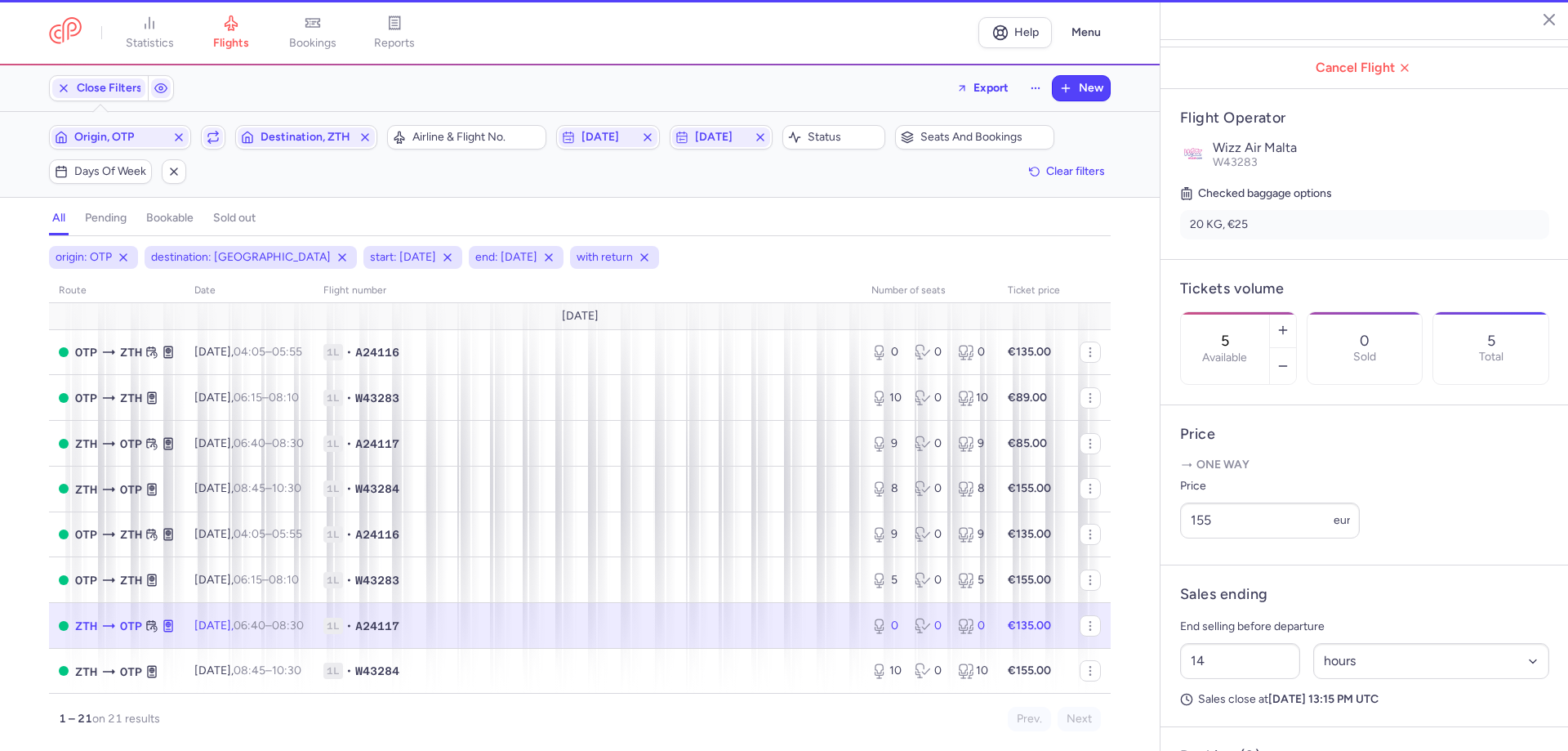
type input "0"
type input "17"
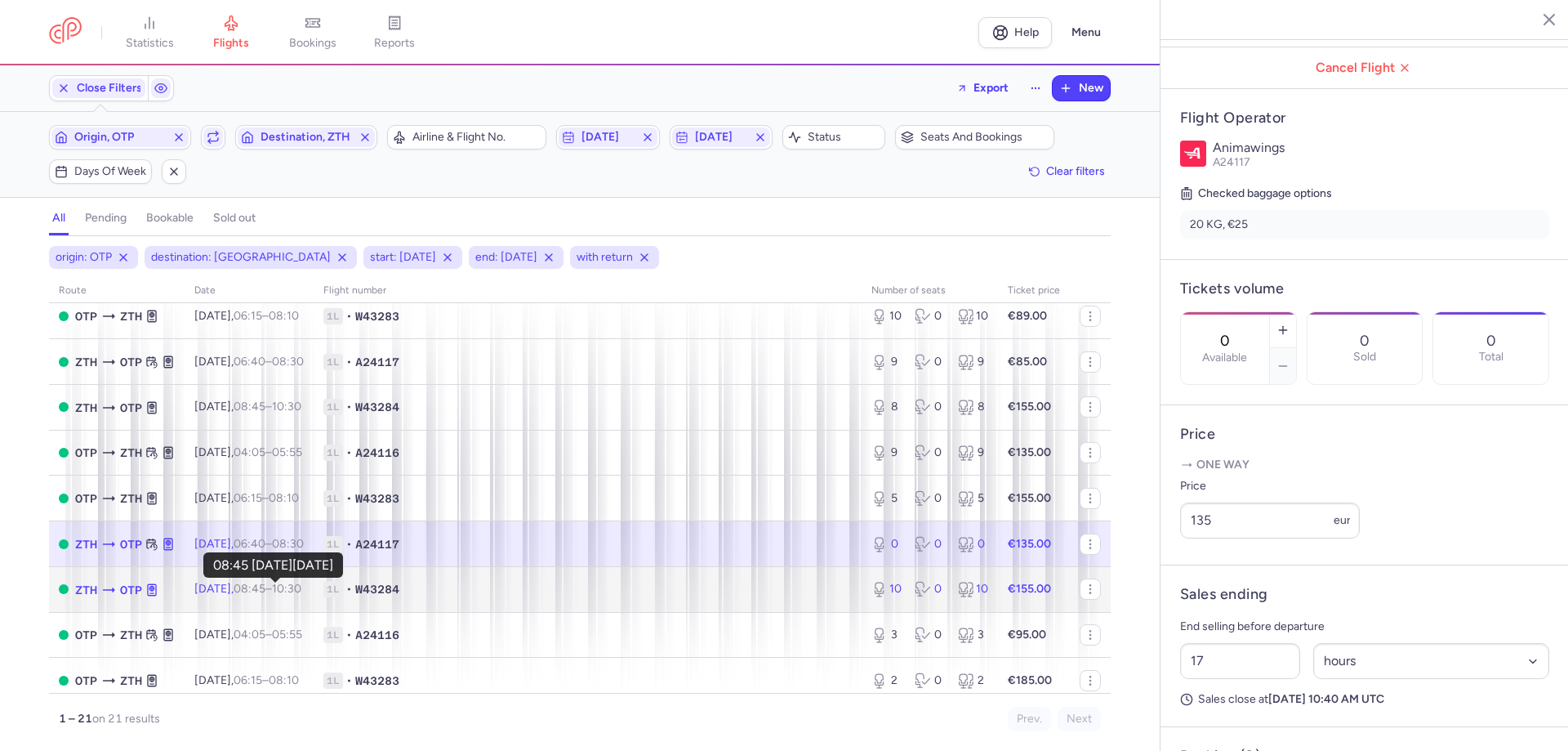
click at [265, 590] on time "08:45" at bounding box center [249, 588] width 32 height 14
type input "10"
type input "40"
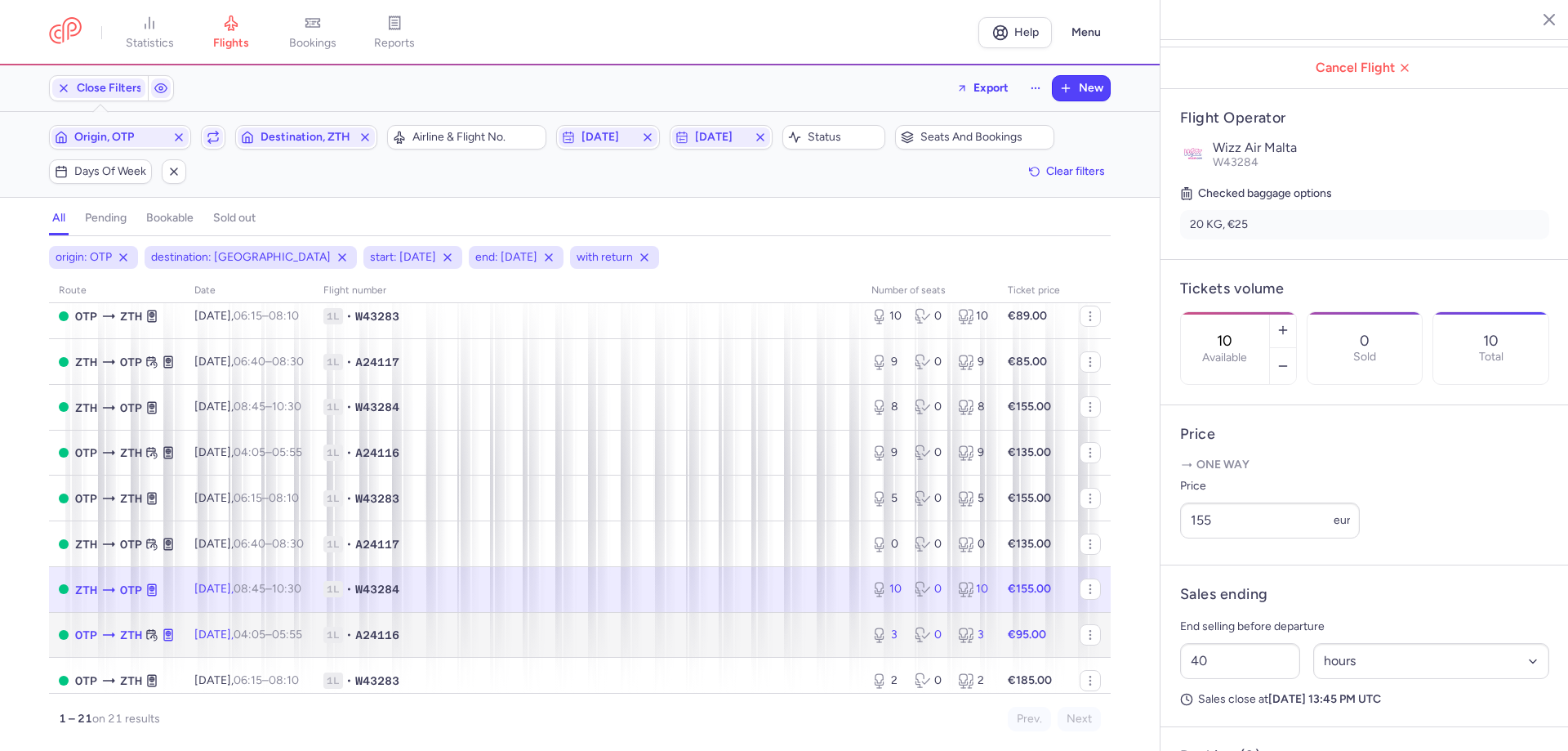
click at [258, 628] on span "[DATE] 04:05 – 05:55 +0" at bounding box center [249, 634] width 108 height 14
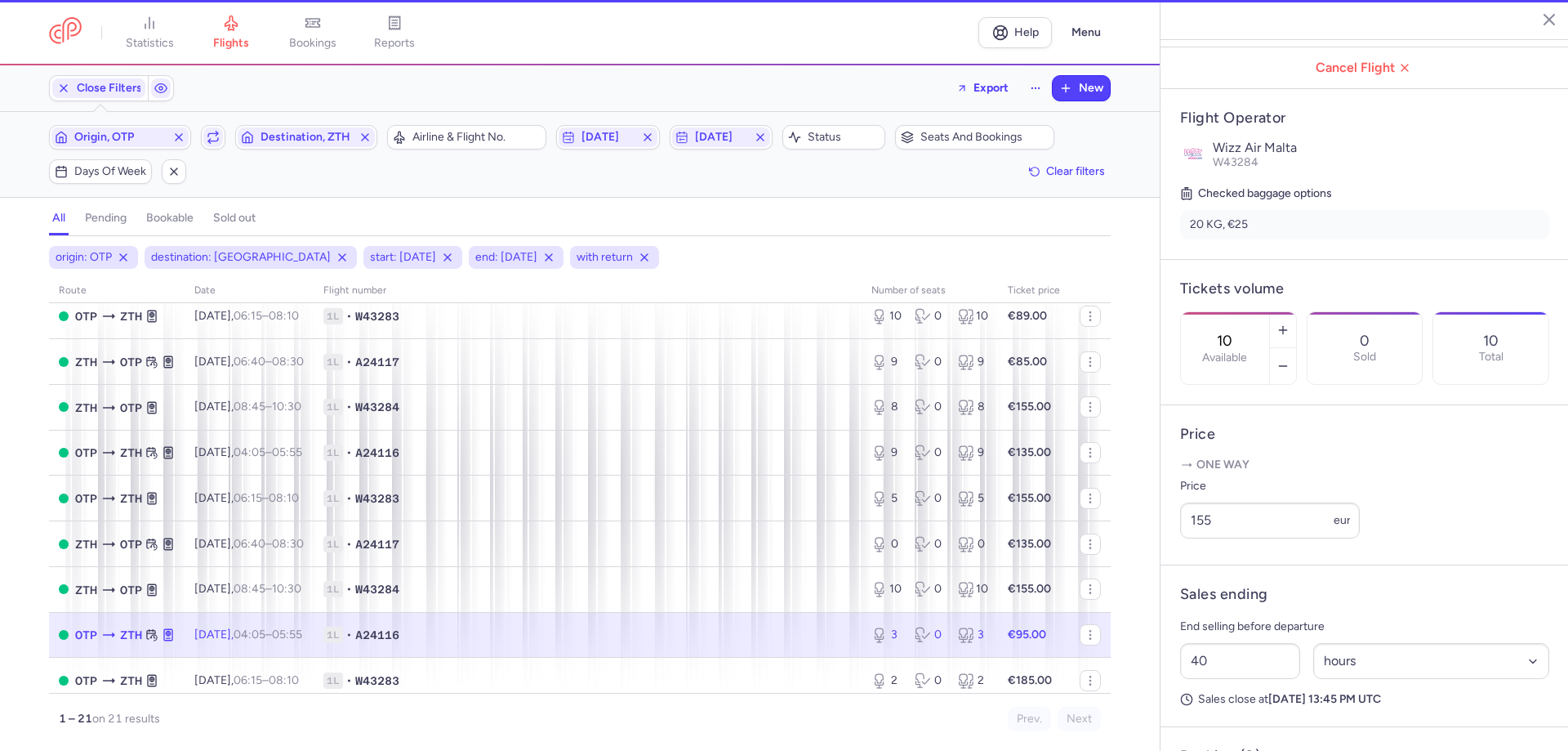
type input "3"
type input "14"
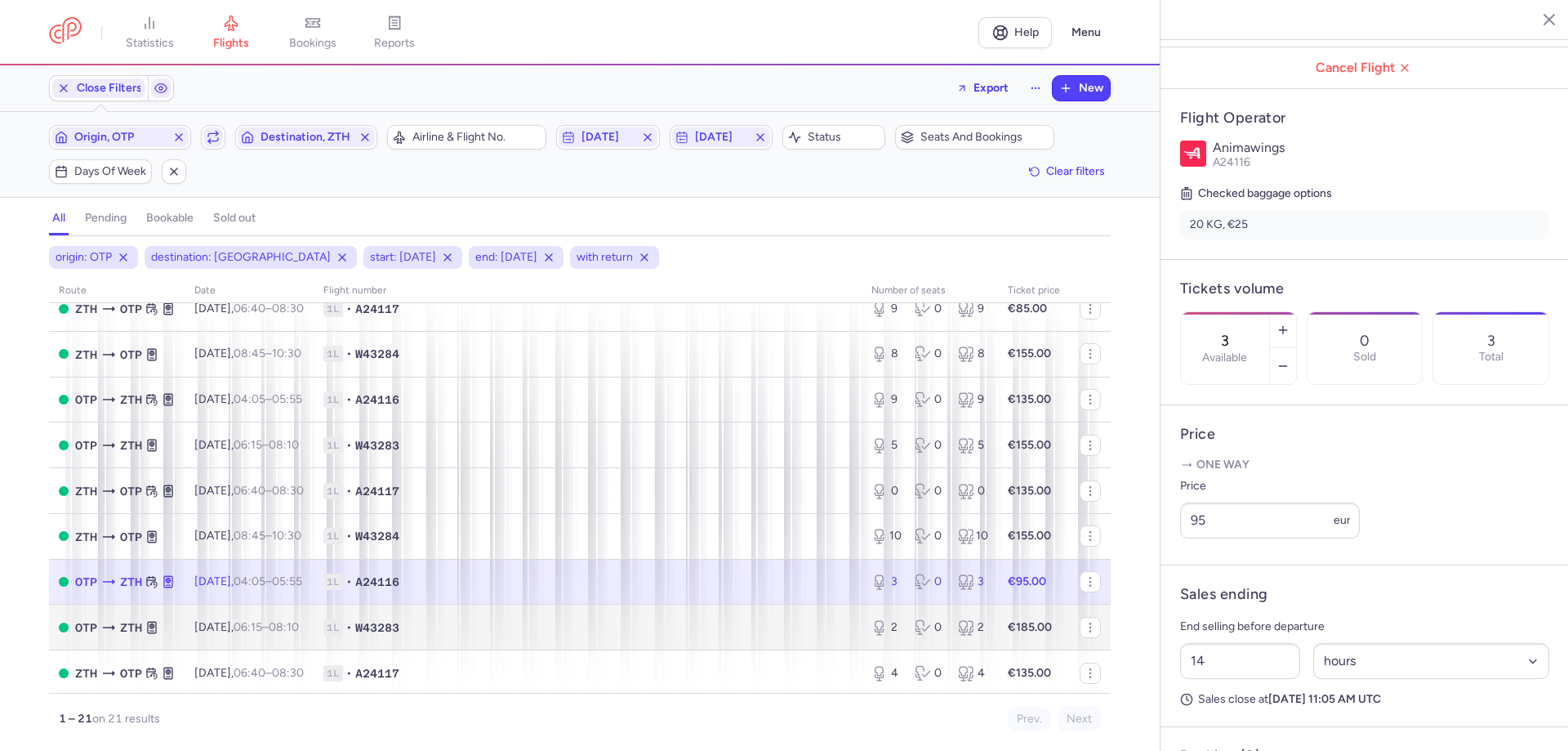
scroll to position [163, 0]
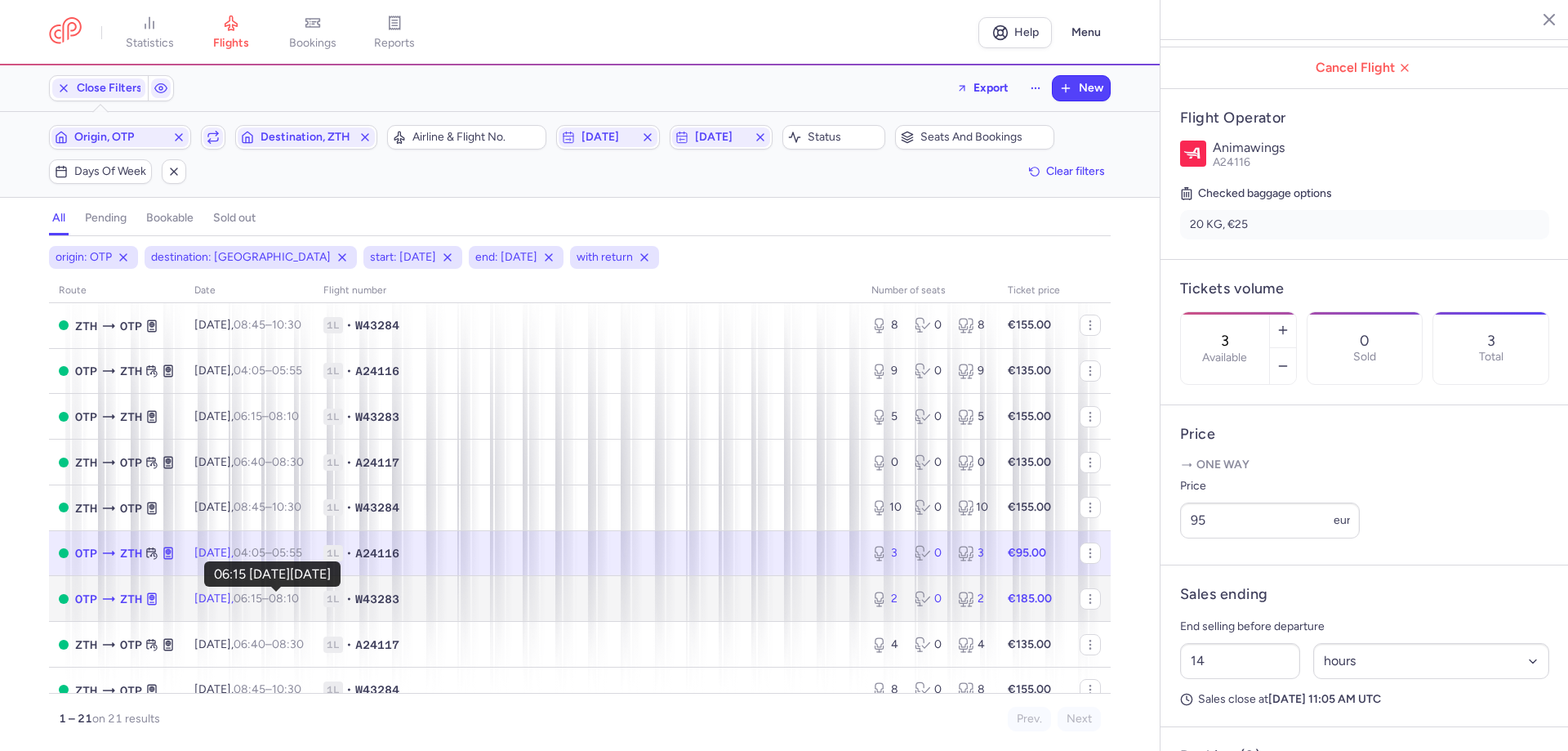
click at [262, 600] on time "06:15" at bounding box center [248, 598] width 28 height 14
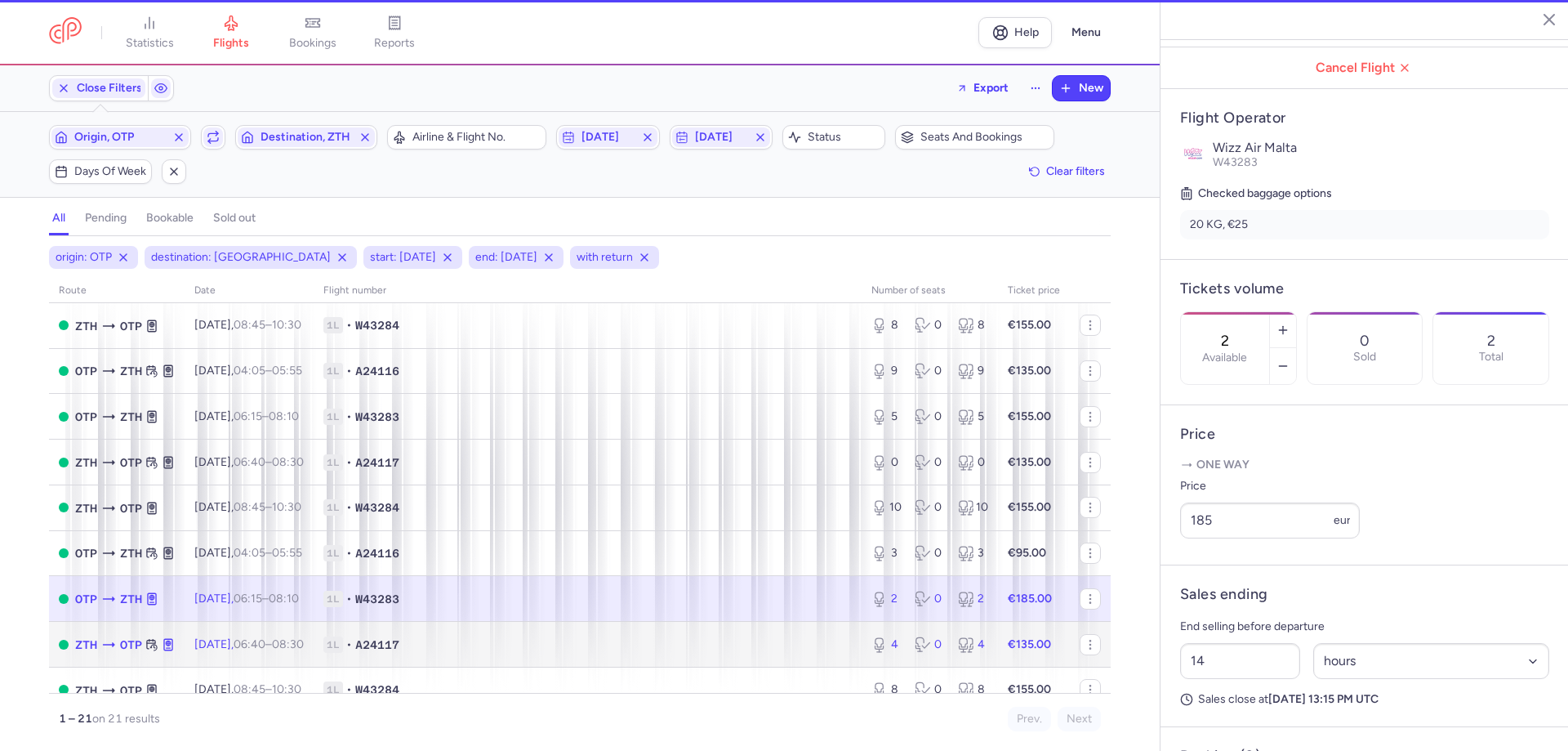
click at [291, 635] on td "[DATE] 06:40 – 08:30 +0" at bounding box center [249, 645] width 129 height 46
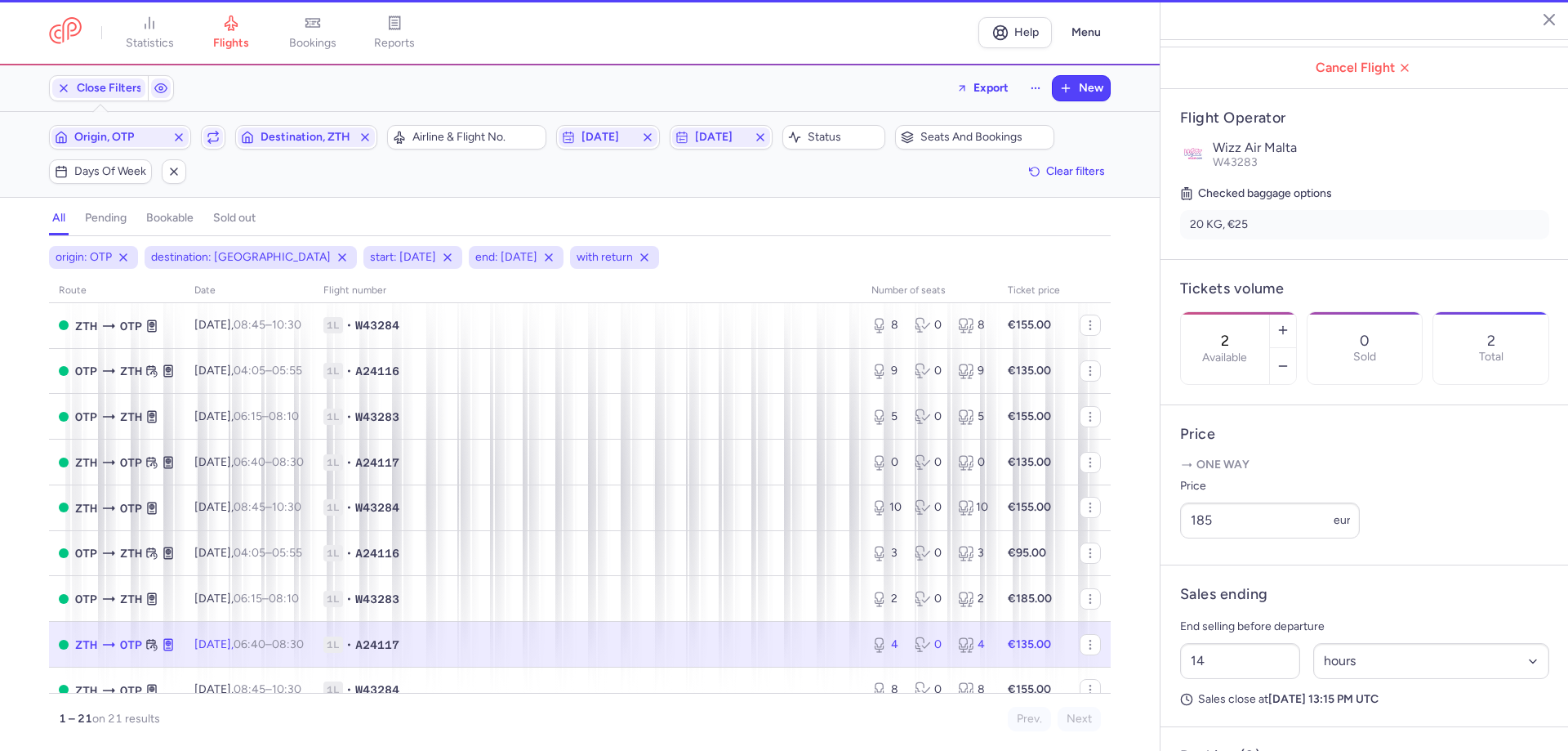
type input "4"
type input "17"
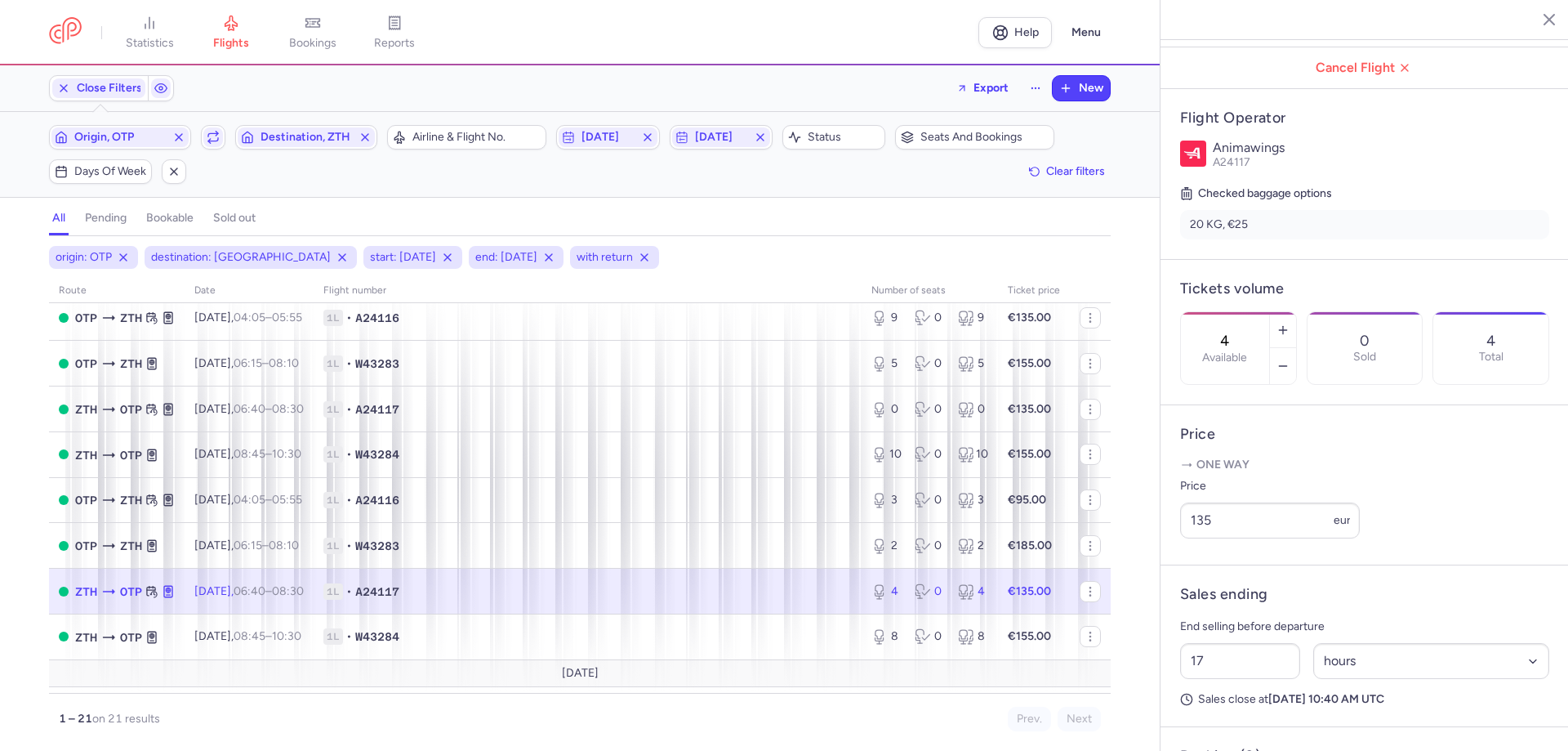
scroll to position [245, 0]
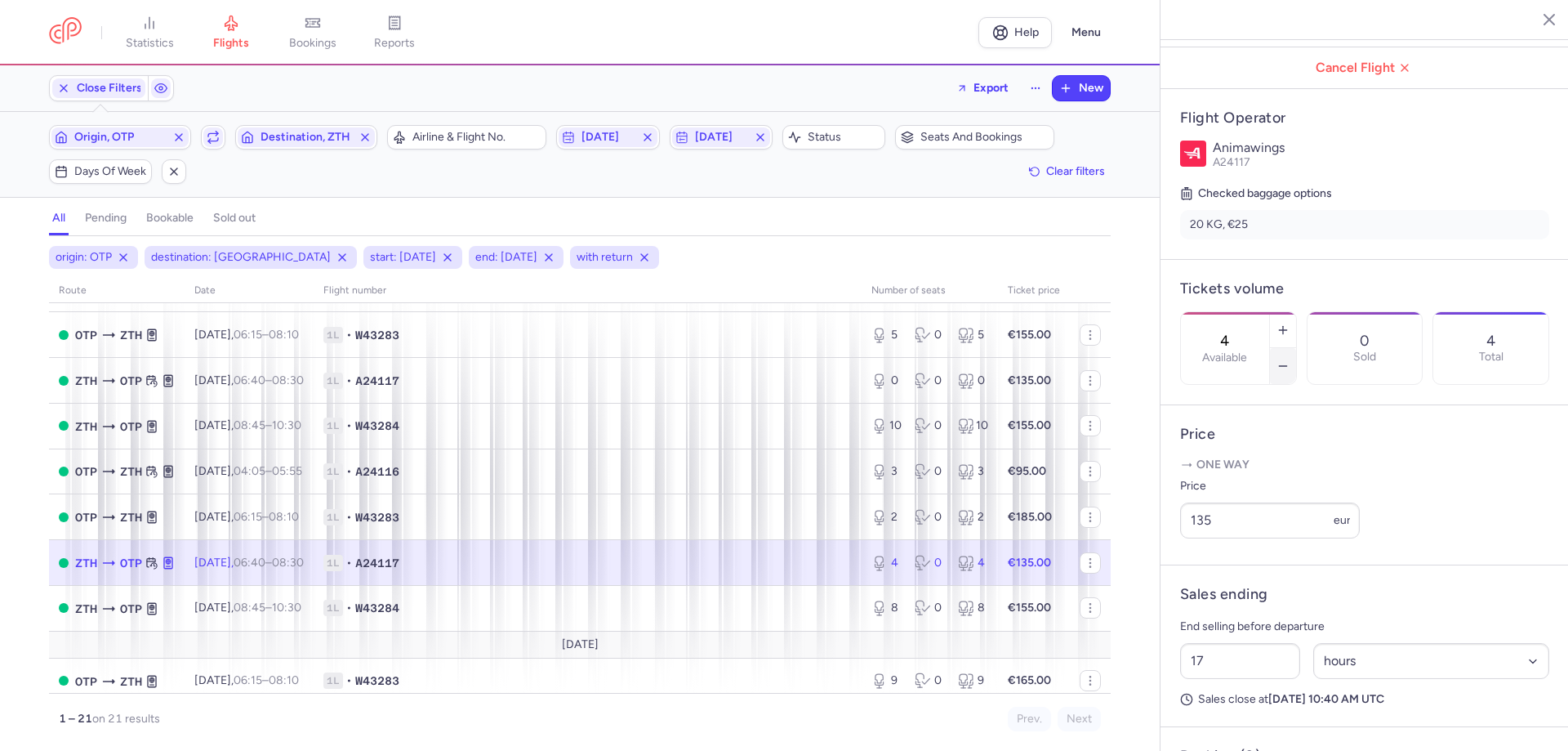
click at [1289, 359] on icon "button" at bounding box center [1283, 366] width 13 height 13
click at [1286, 330] on line "button" at bounding box center [1282, 330] width 7 height 0
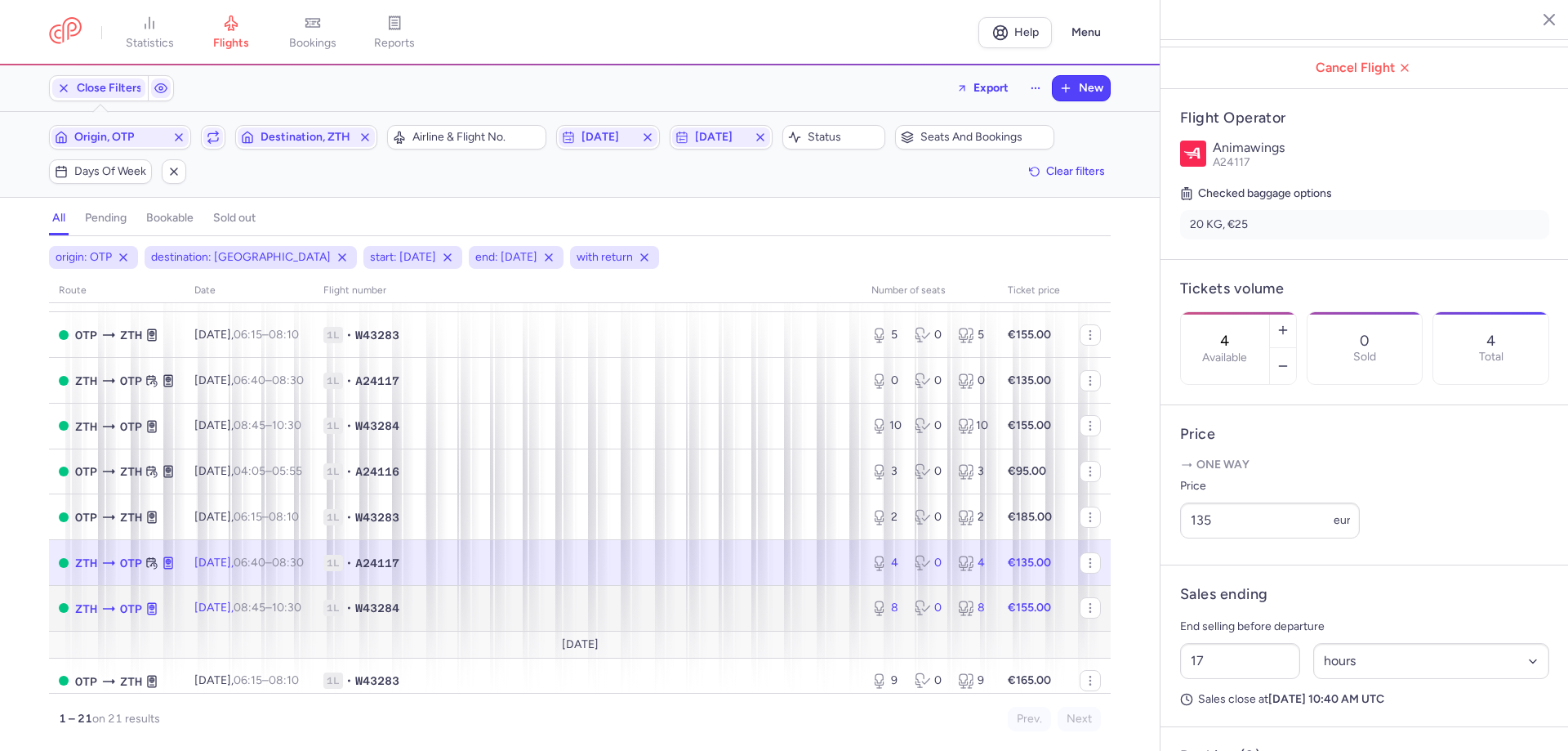
click at [685, 595] on td "1L • W43284" at bounding box center [587, 607] width 548 height 46
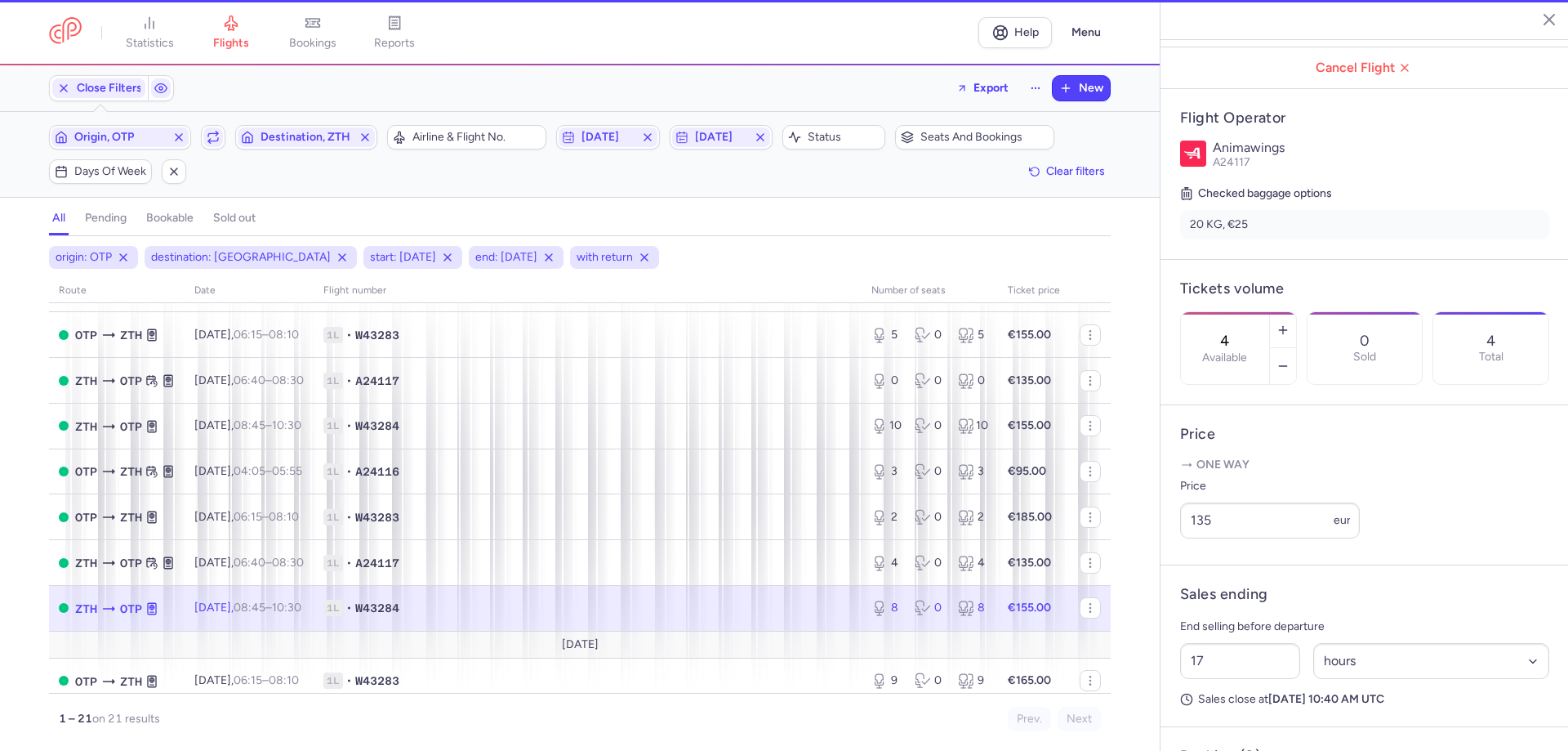
type input "8"
type input "40"
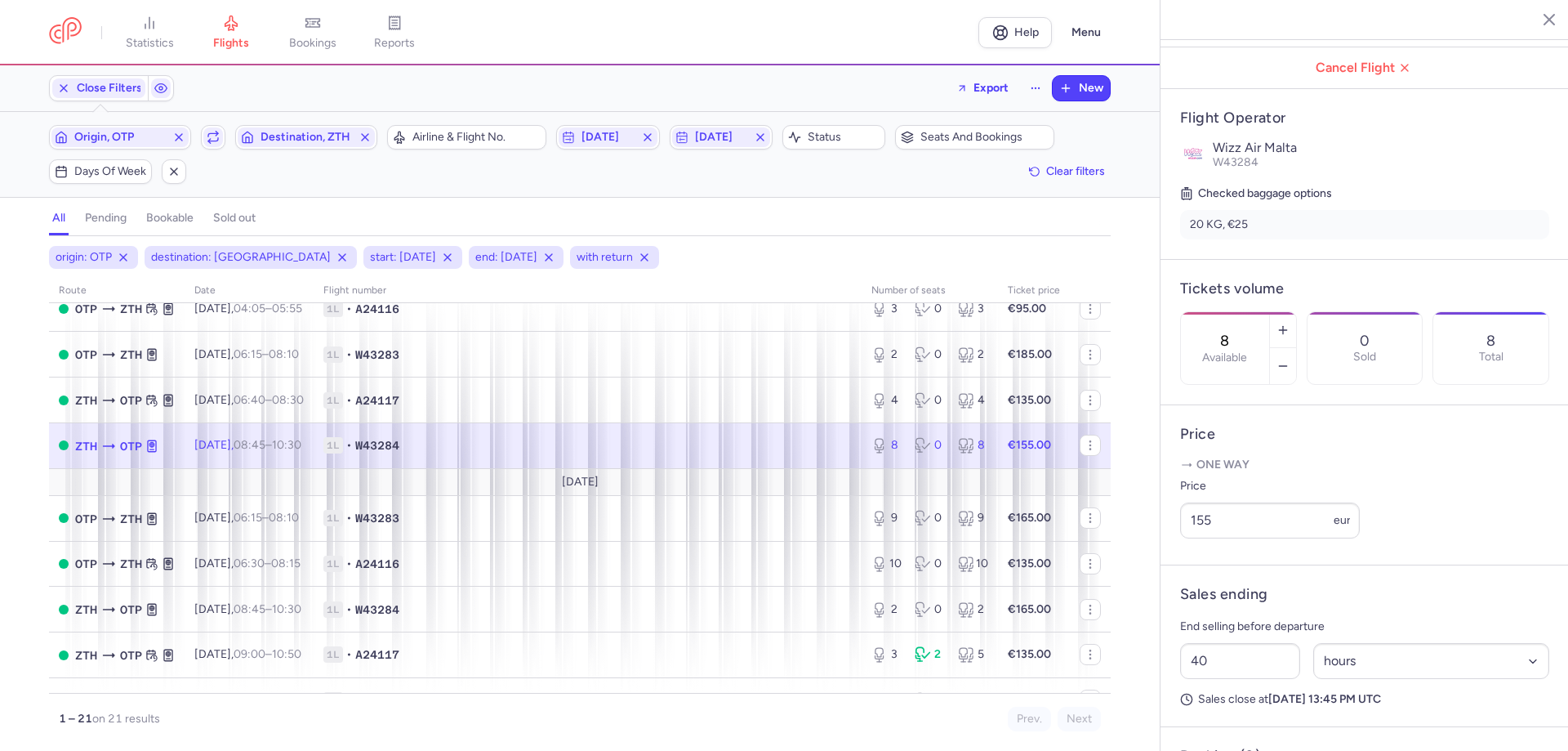
scroll to position [408, 0]
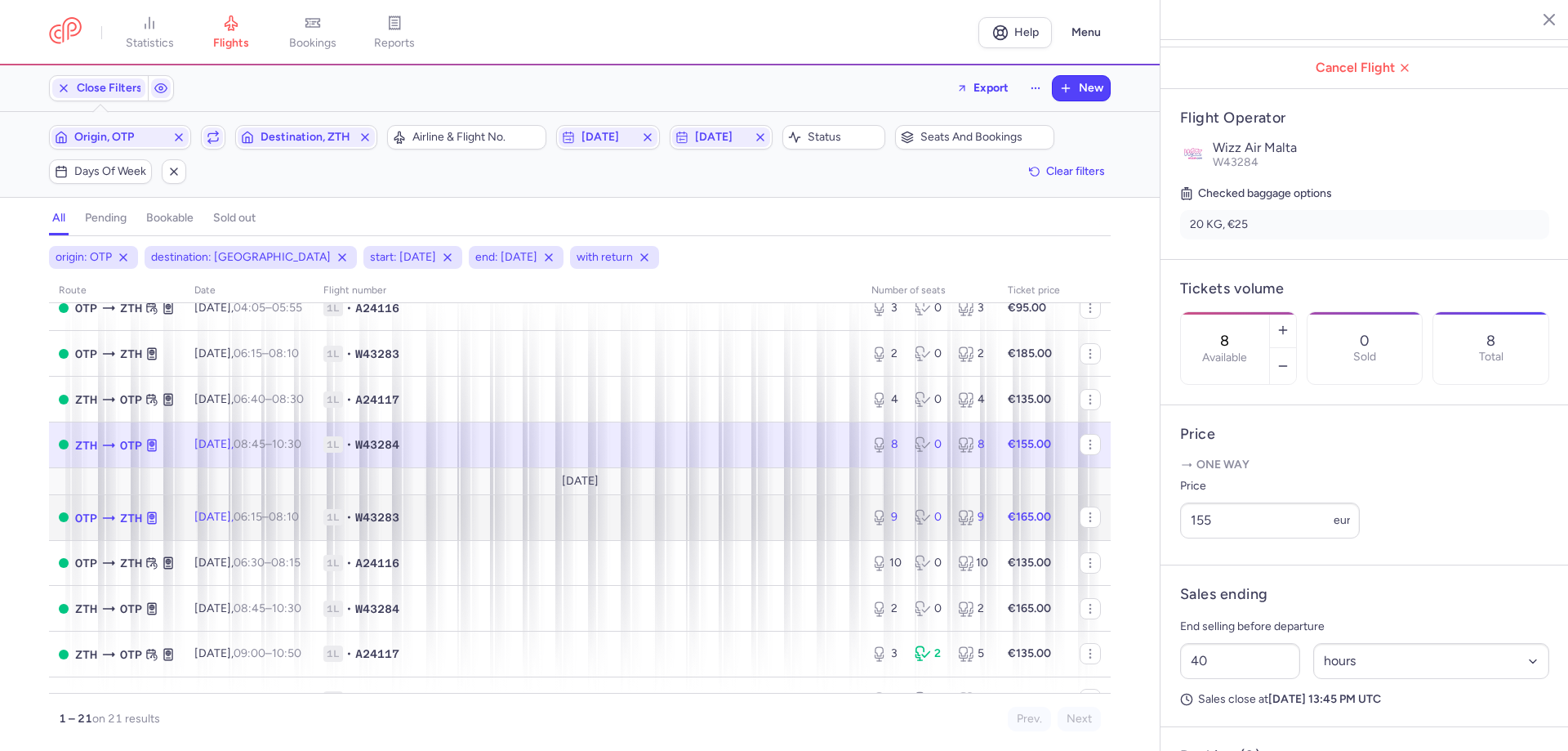
click at [508, 523] on span "1L • W43283" at bounding box center [588, 517] width 529 height 17
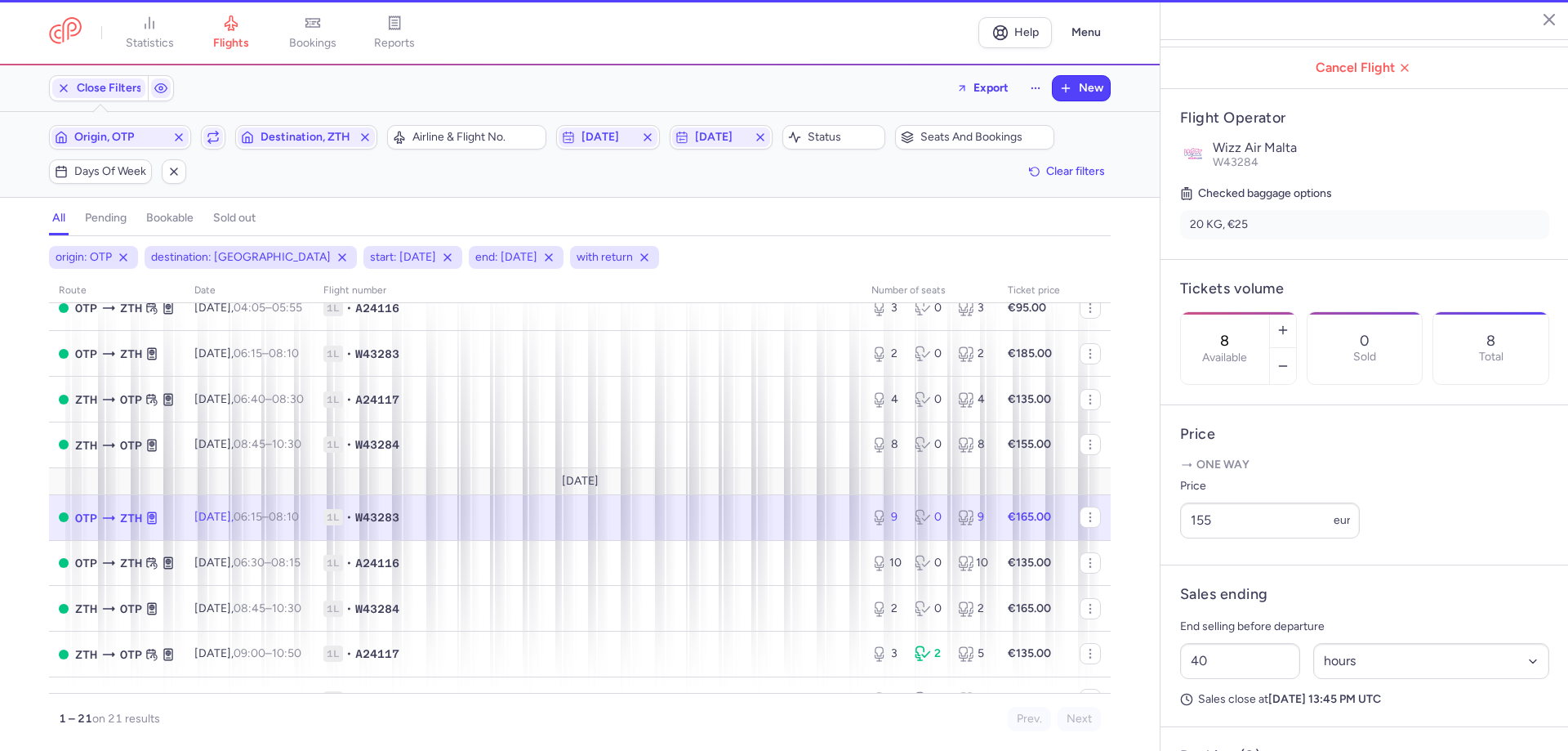
type input "9"
type input "14"
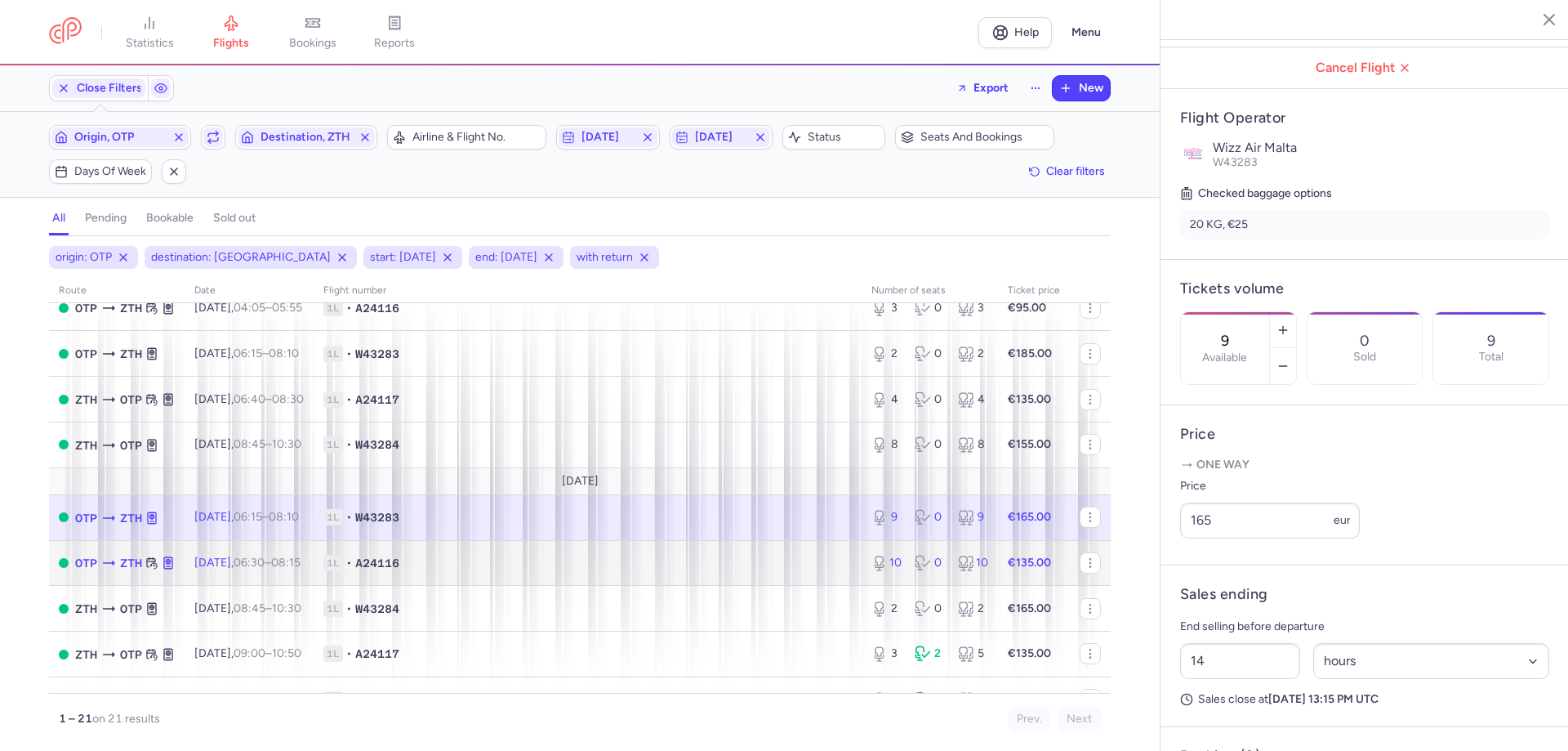
click at [500, 581] on td "1L • A24116" at bounding box center [587, 562] width 548 height 46
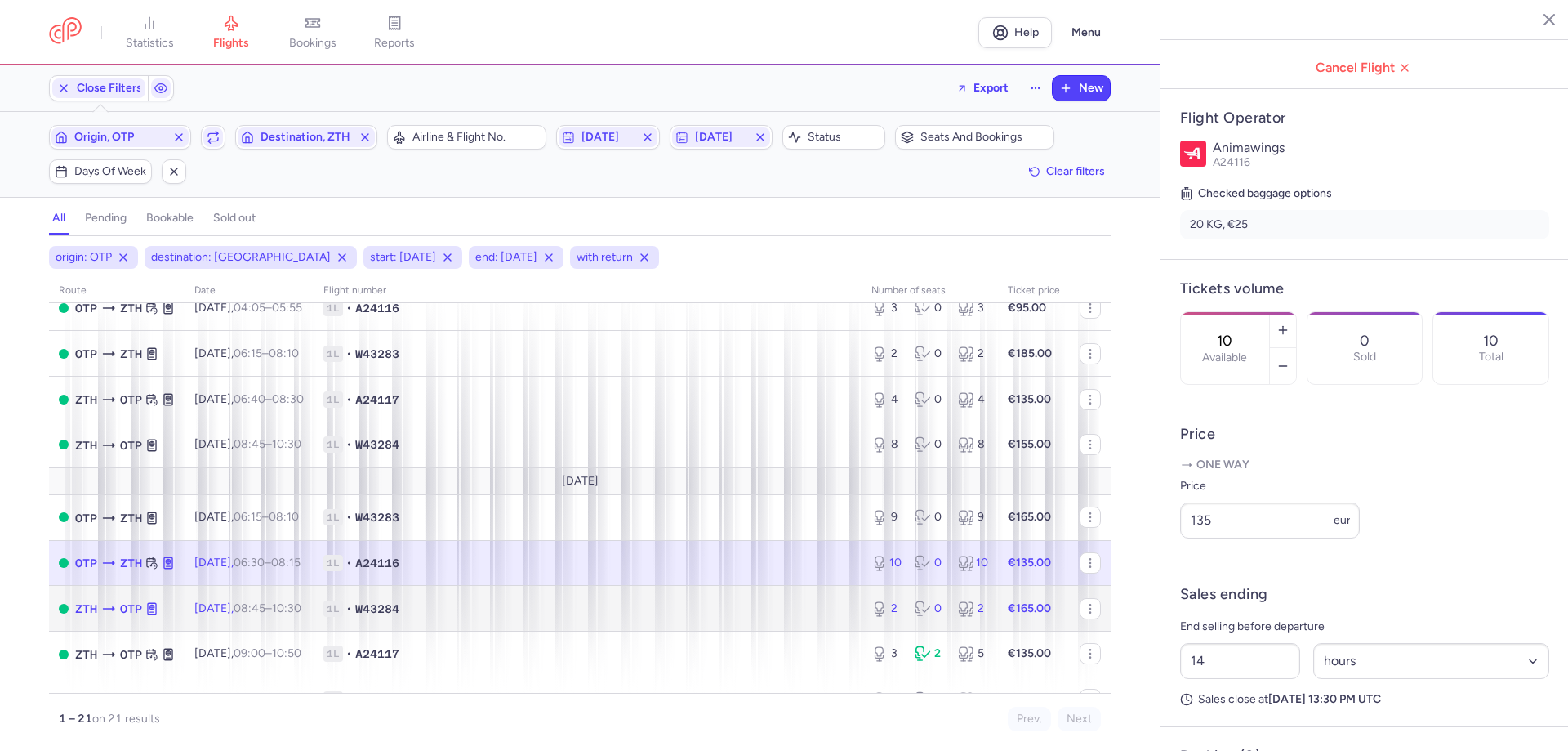
click at [672, 600] on span "1L • W43284" at bounding box center [588, 609] width 529 height 17
type input "2"
type input "40"
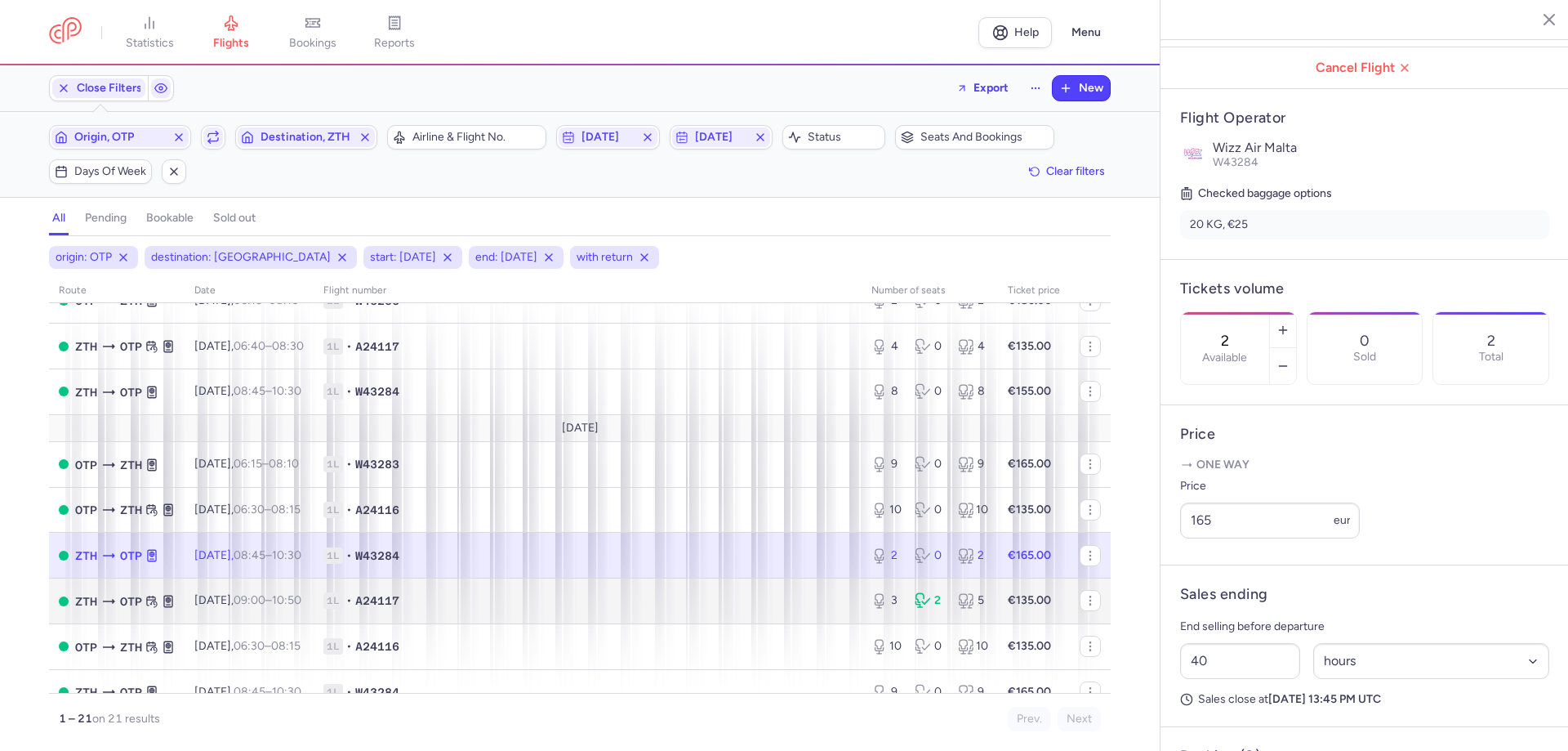
scroll to position [490, 0]
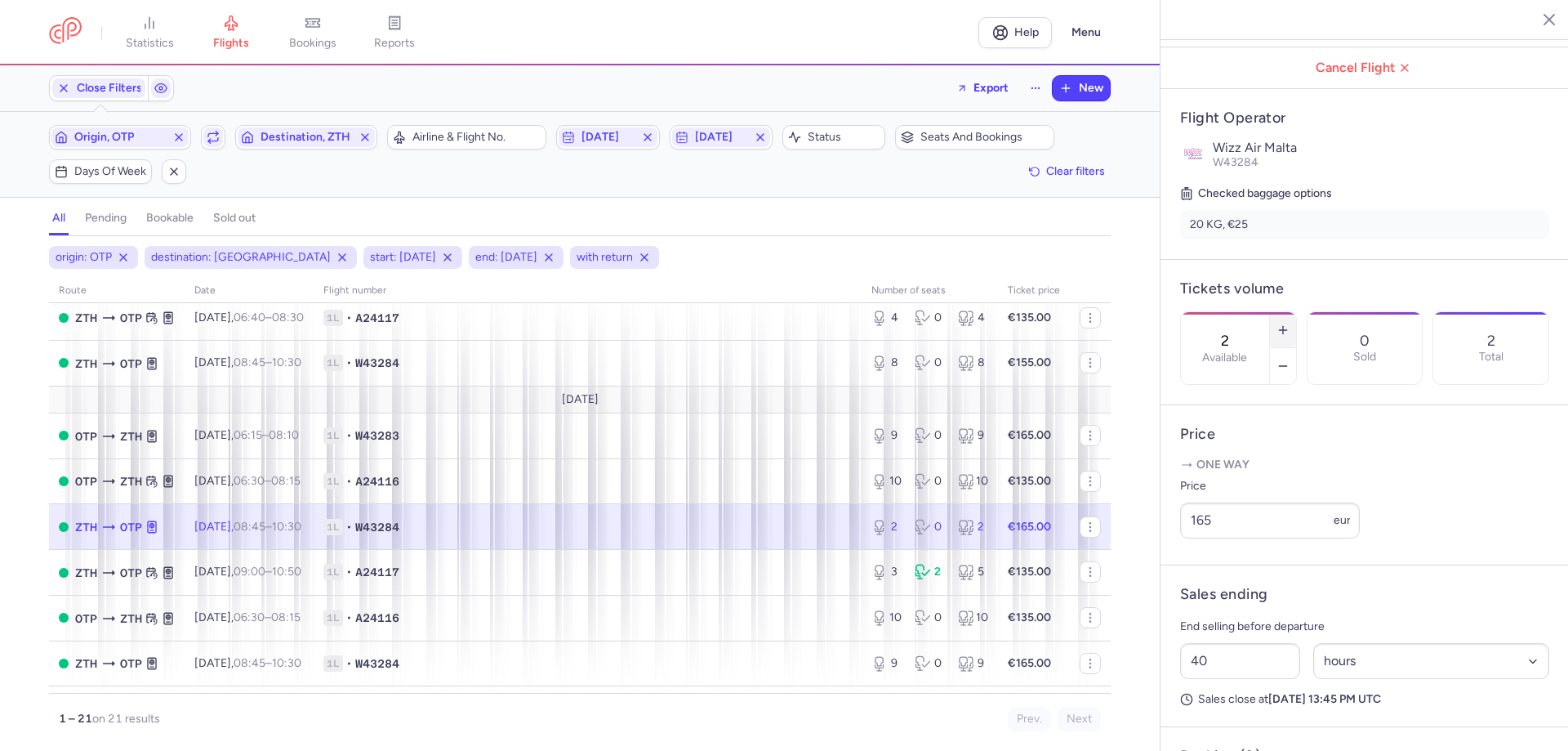
click at [1289, 324] on icon "button" at bounding box center [1283, 330] width 13 height 13
type input "3"
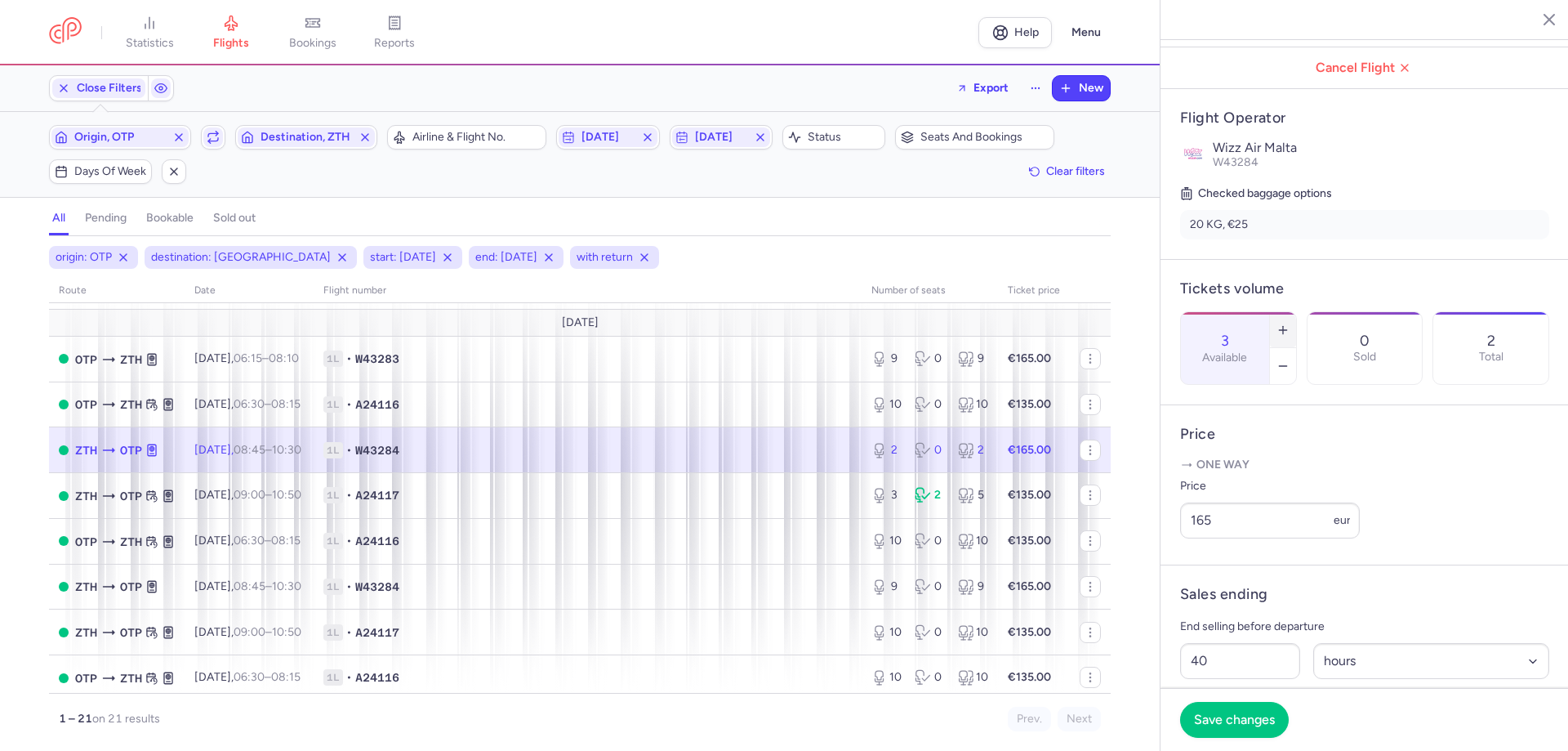
scroll to position [572, 0]
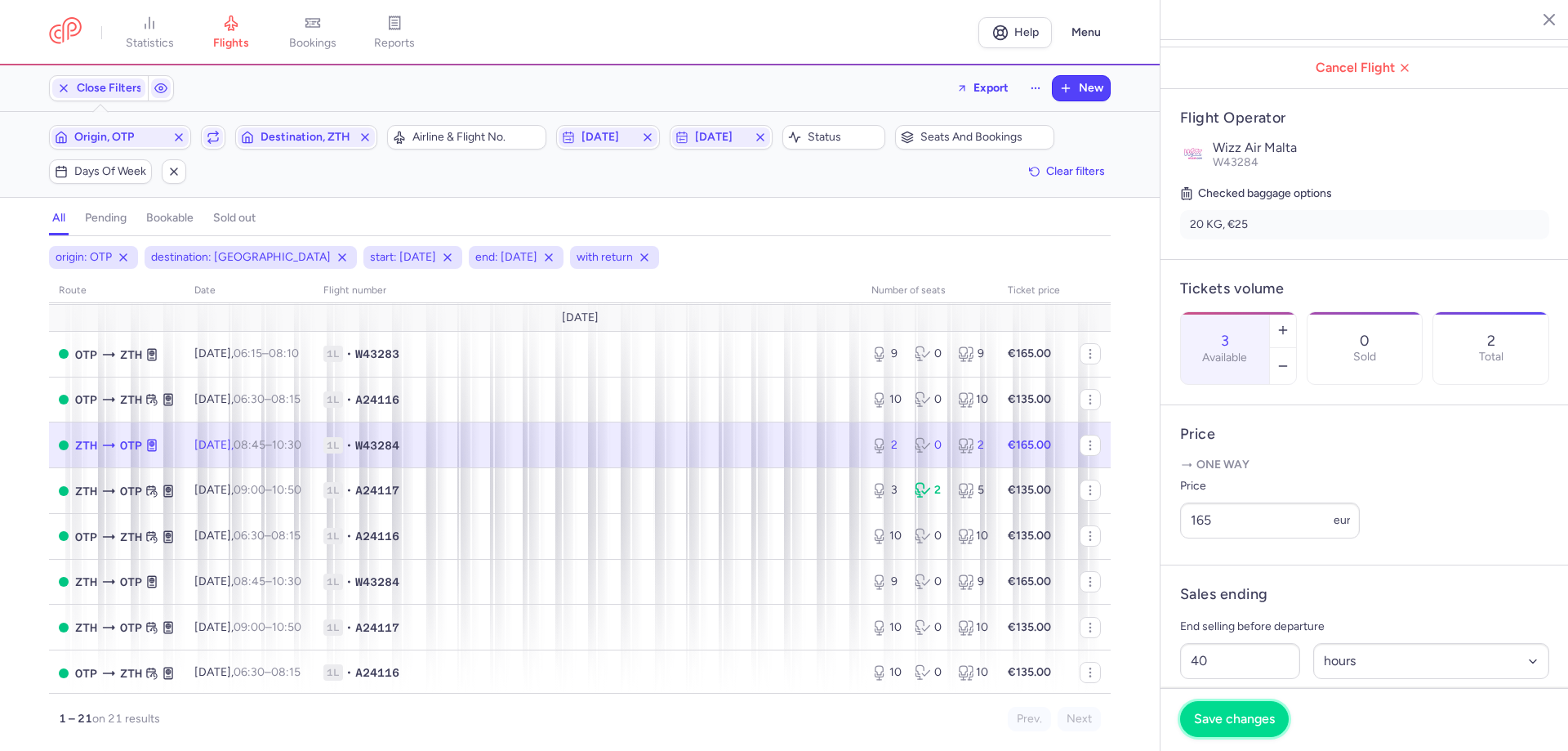
click at [1258, 721] on span "Save changes" at bounding box center [1234, 719] width 81 height 15
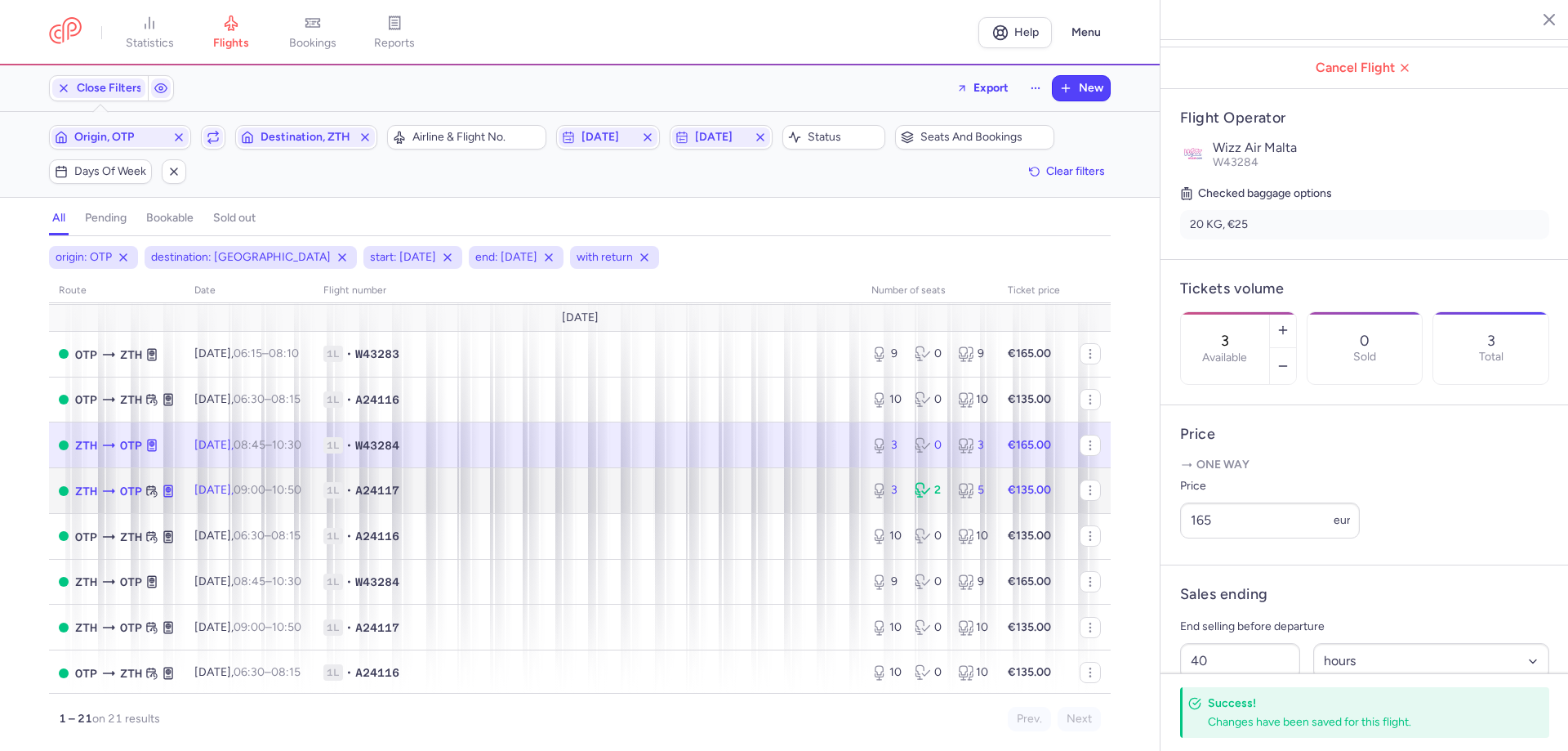
click at [530, 487] on span "1L • A24117" at bounding box center [588, 491] width 529 height 17
type input "17"
